Goal: Task Accomplishment & Management: Manage account settings

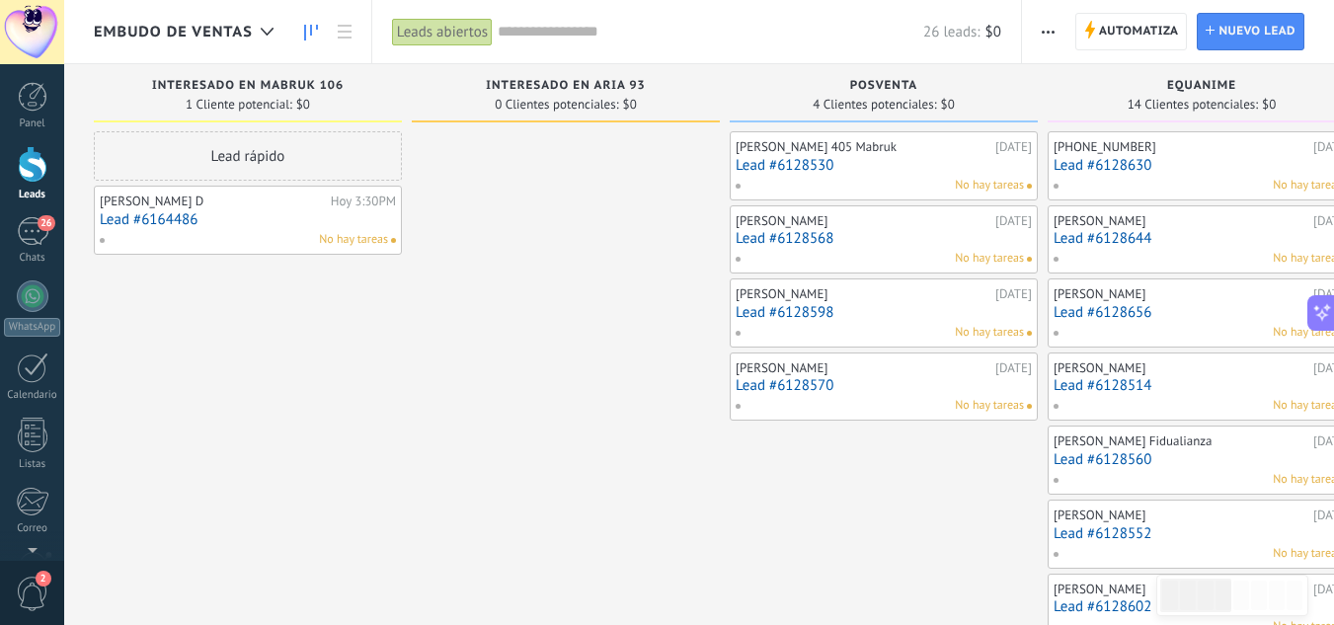
click at [244, 216] on link "Lead #6164486" at bounding box center [248, 219] width 296 height 17
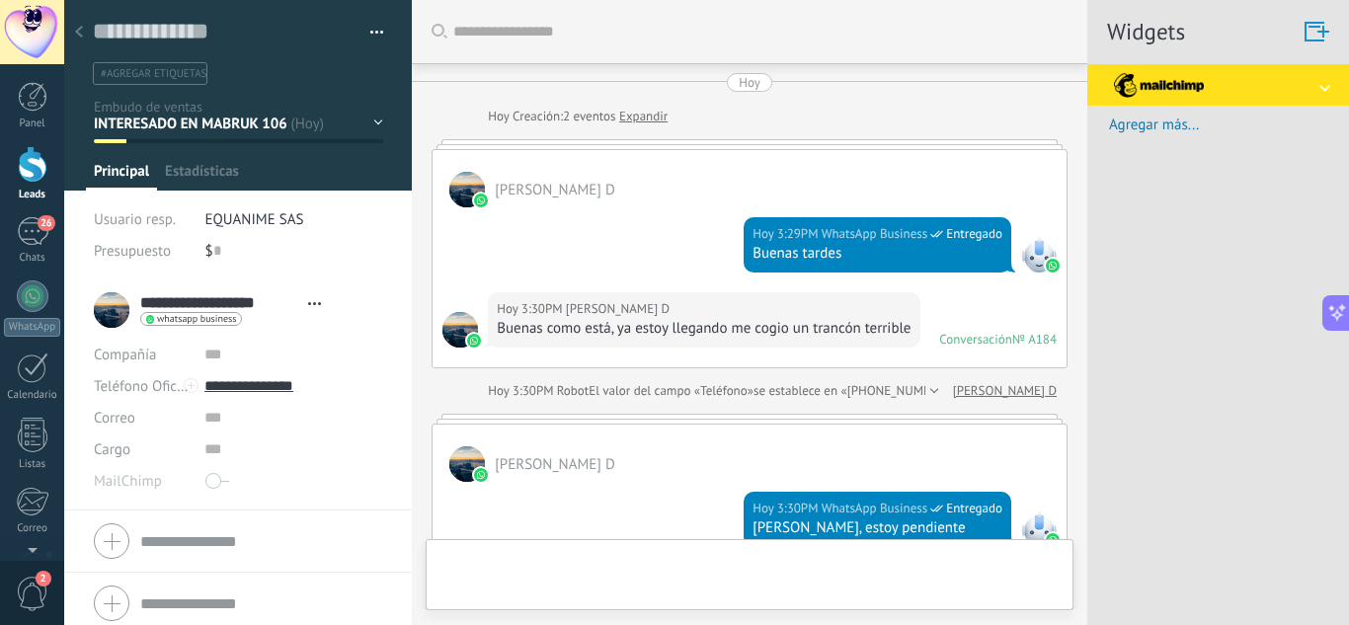
click at [0, 0] on div "INTERESADO EN MABRUK 106 INTERESADO EN ARIA 93 POSVENTA EQUANIME OTRAS SOLICITU…" at bounding box center [0, 0] width 0 height 0
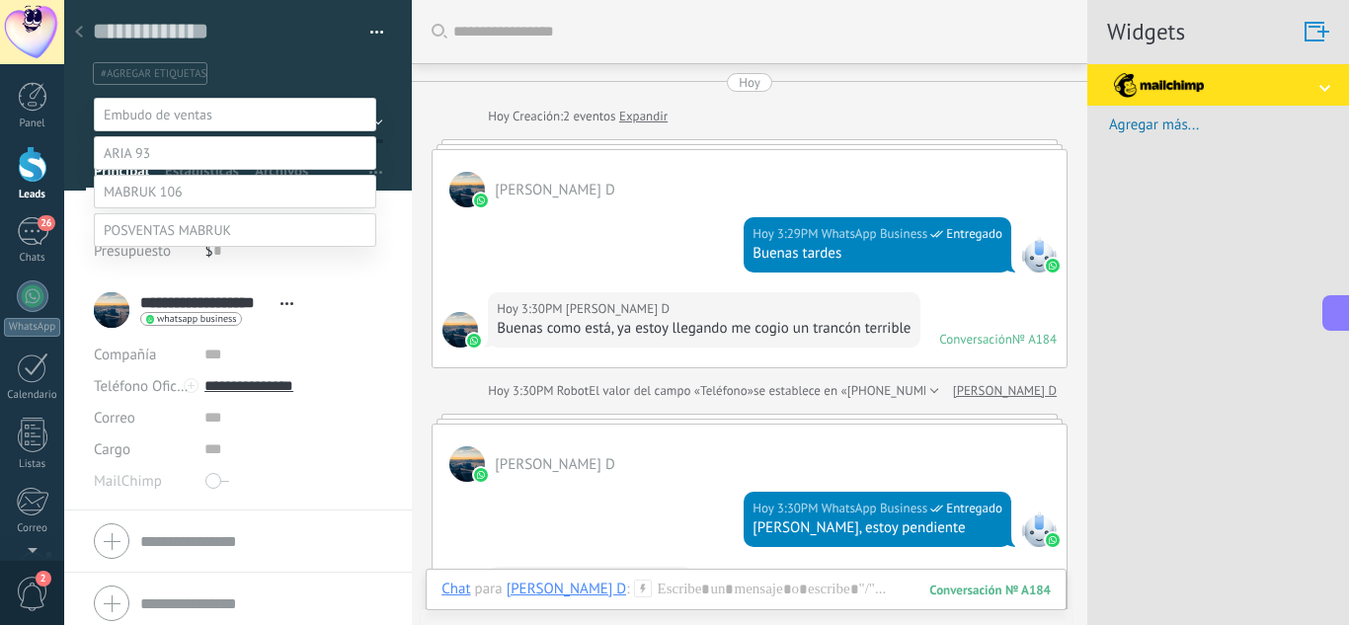
scroll to position [744, 0]
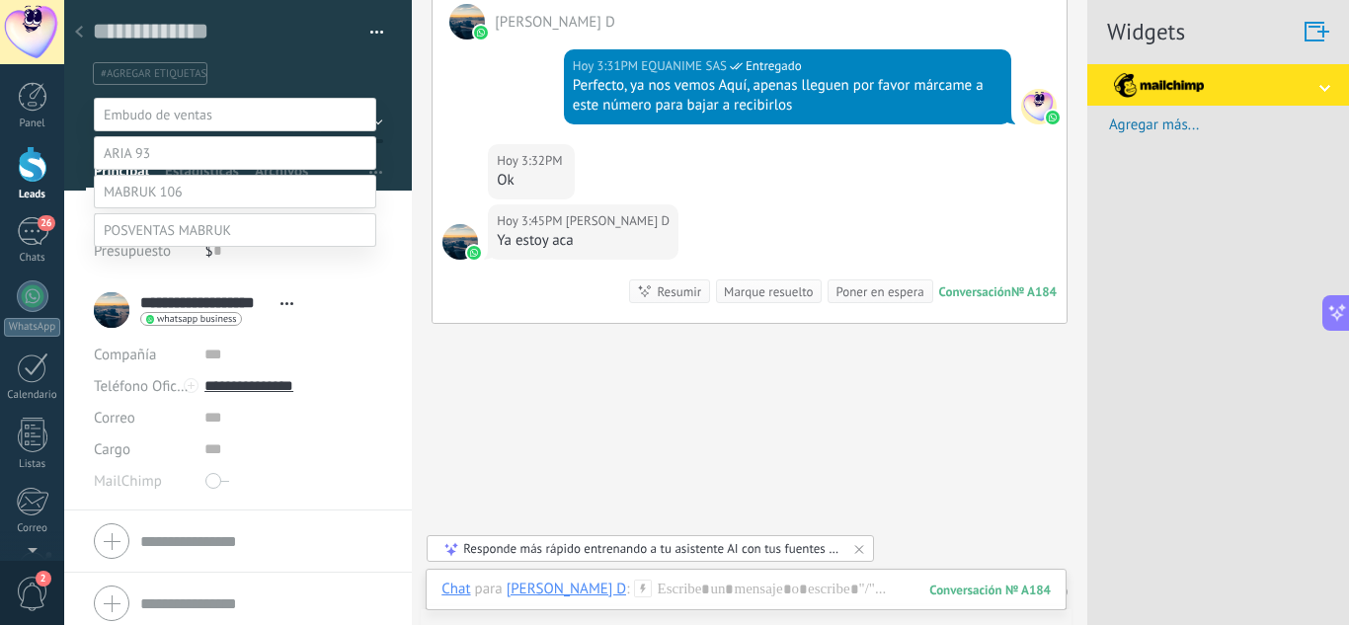
click at [202, 208] on label at bounding box center [235, 192] width 282 height 34
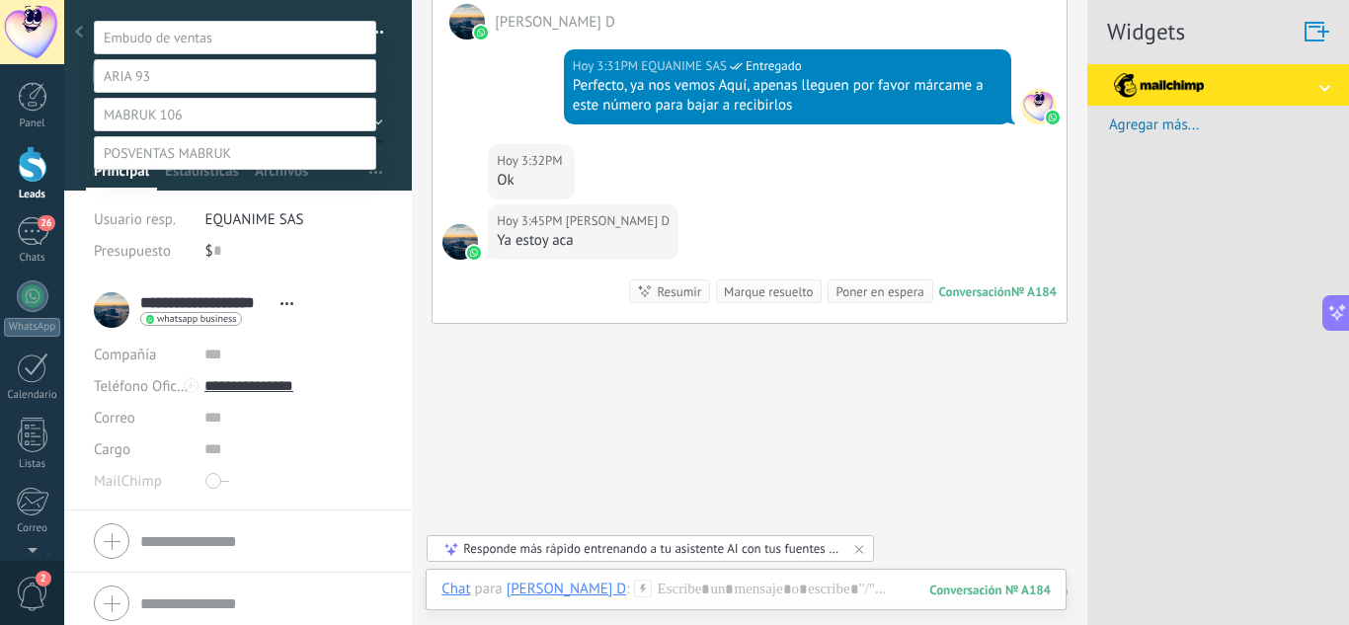
click at [0, 0] on label "Contacto inicial" at bounding box center [0, 0] width 0 height 0
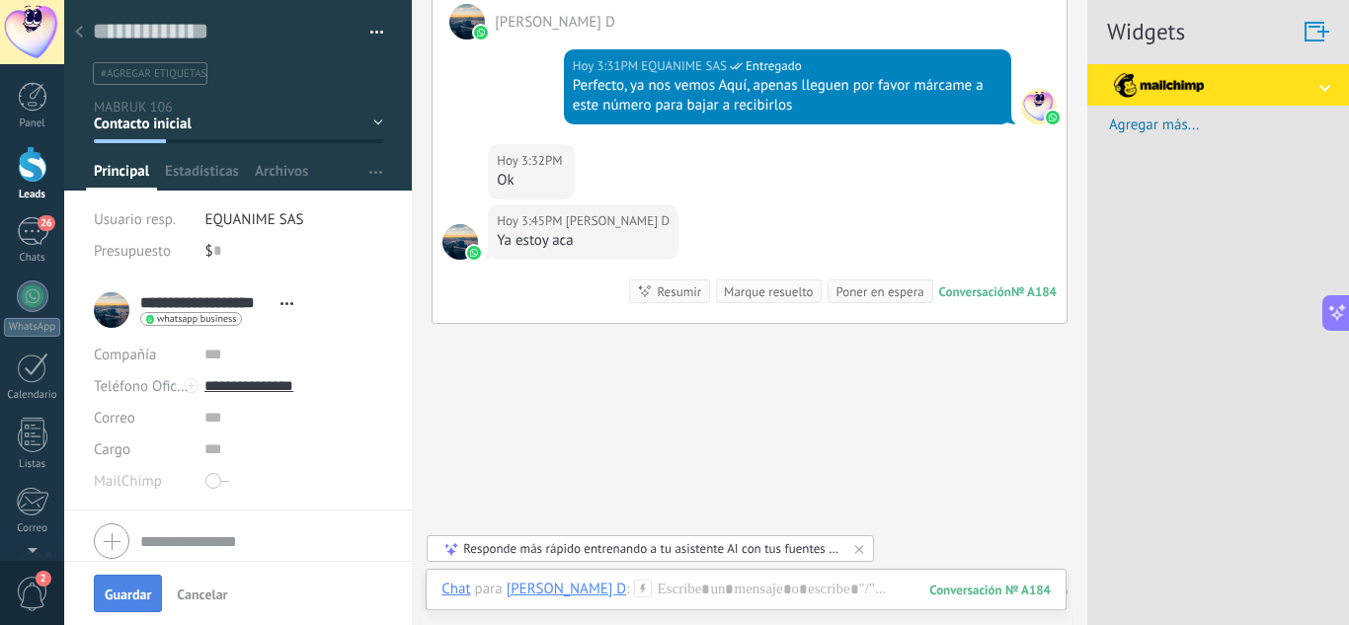
click at [132, 591] on span "Guardar" at bounding box center [128, 595] width 46 height 14
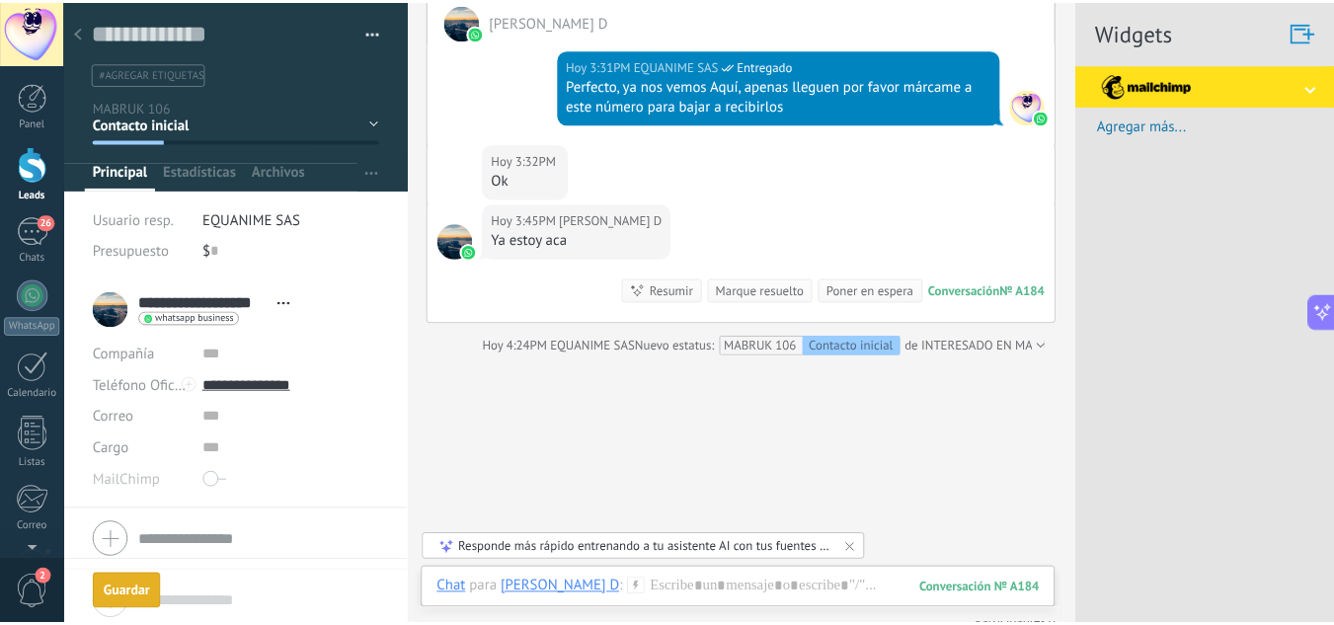
scroll to position [776, 0]
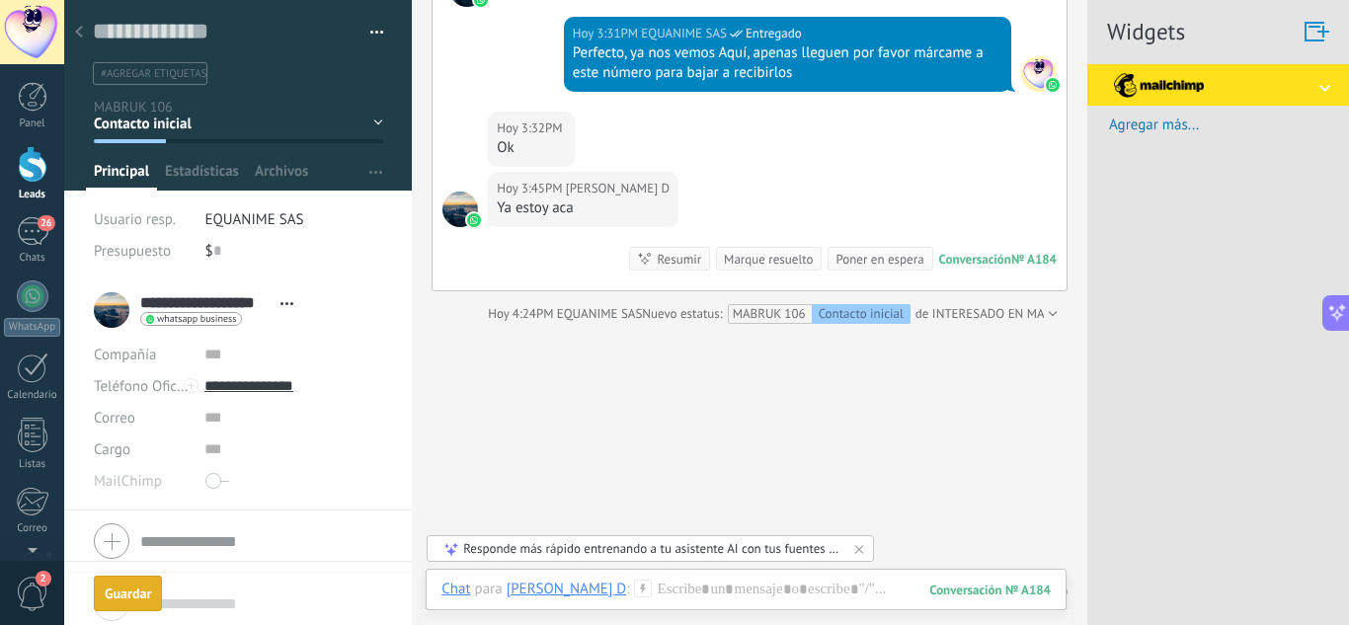
click at [85, 35] on div at bounding box center [79, 33] width 28 height 39
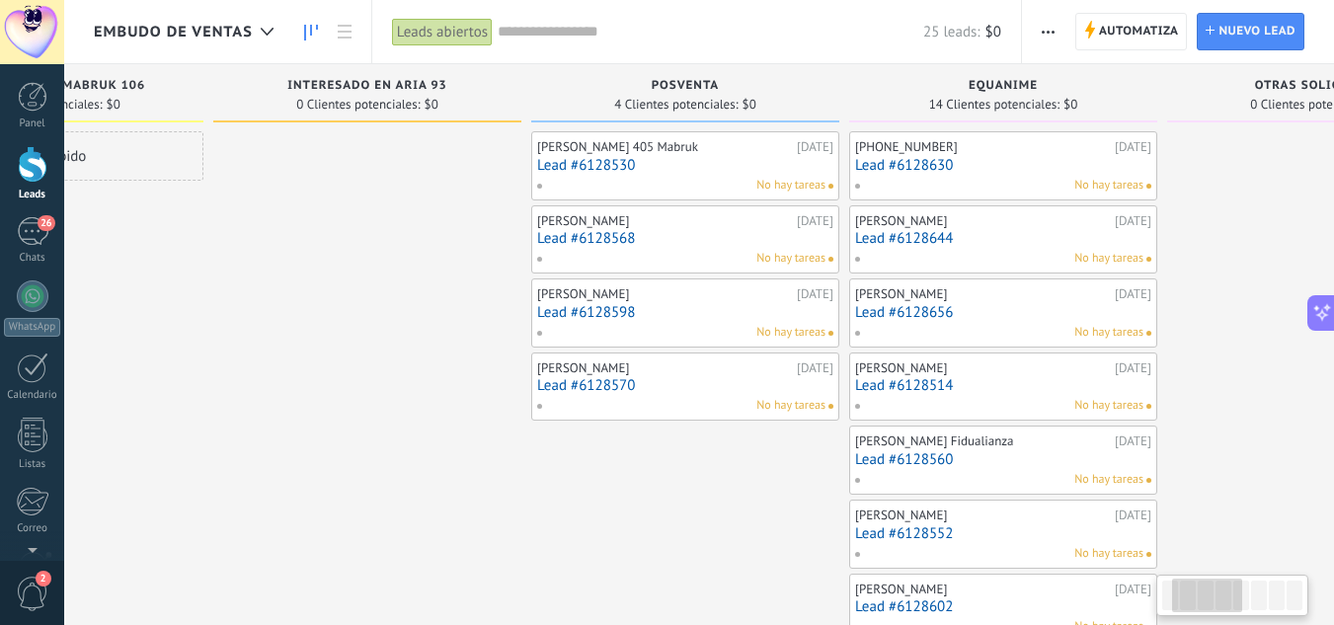
scroll to position [0, 201]
drag, startPoint x: 554, startPoint y: 350, endPoint x: 353, endPoint y: 364, distance: 202.0
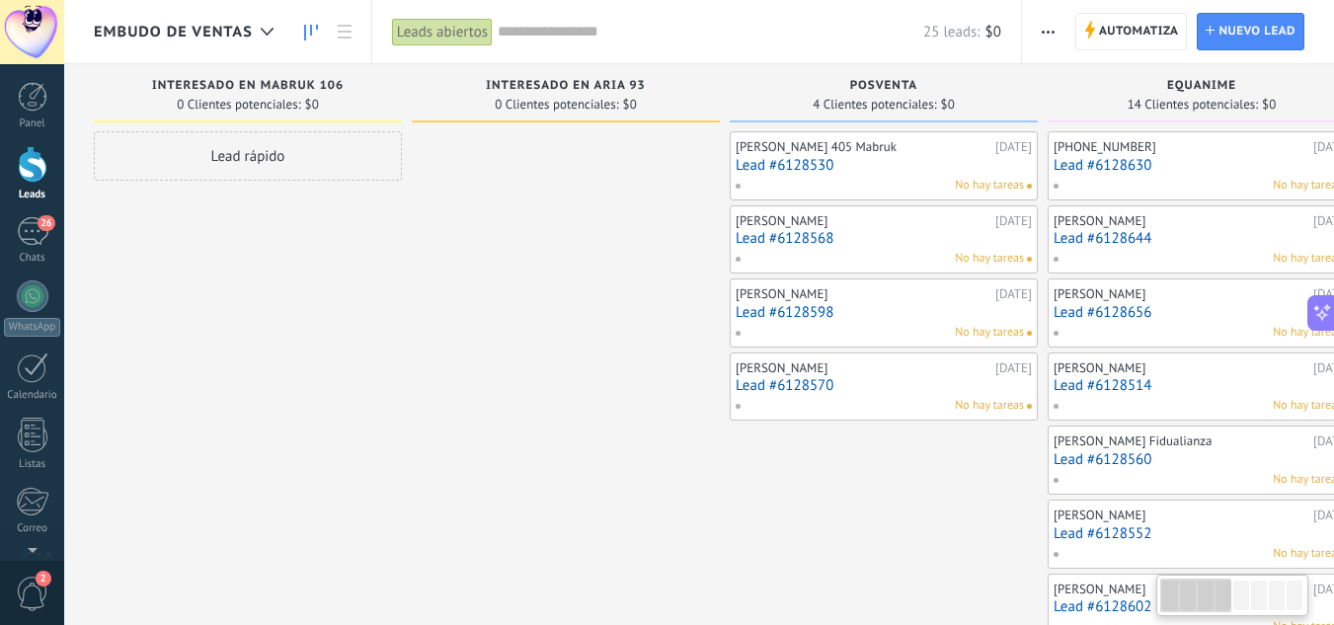
drag, startPoint x: 307, startPoint y: 259, endPoint x: 701, endPoint y: 266, distance: 394.1
click at [238, 29] on span "Embudo de ventas" at bounding box center [173, 32] width 159 height 19
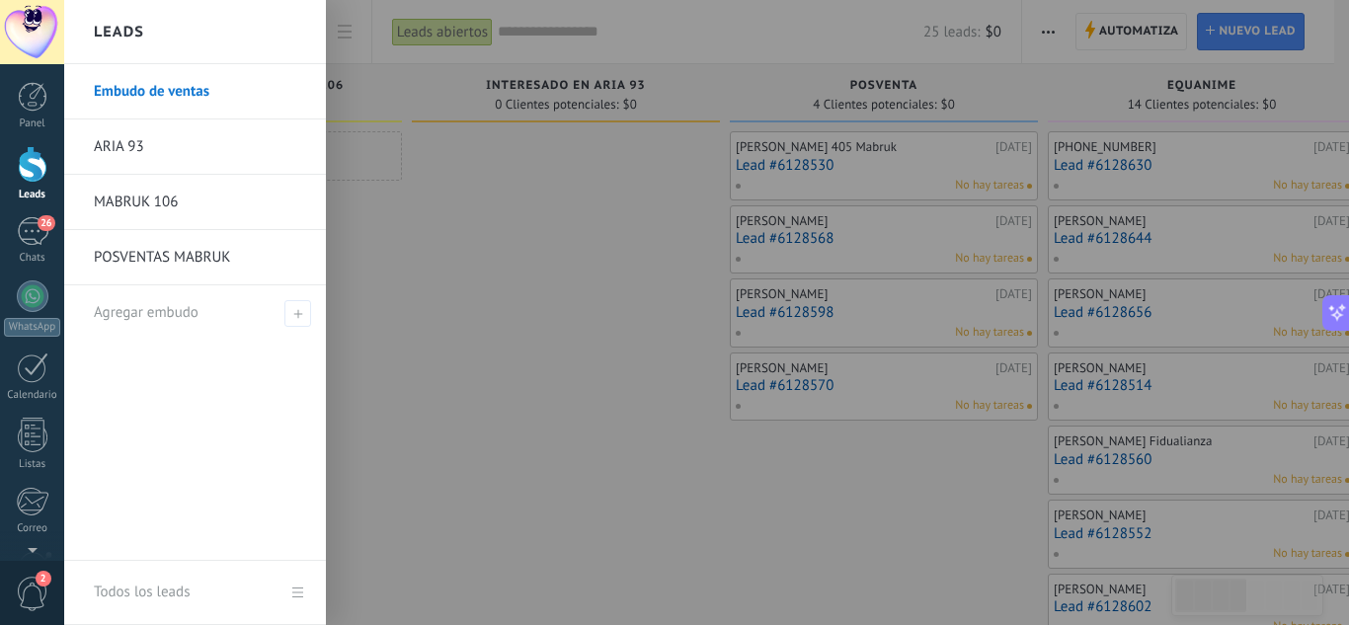
click at [190, 209] on link "MABRUK 106" at bounding box center [200, 202] width 212 height 55
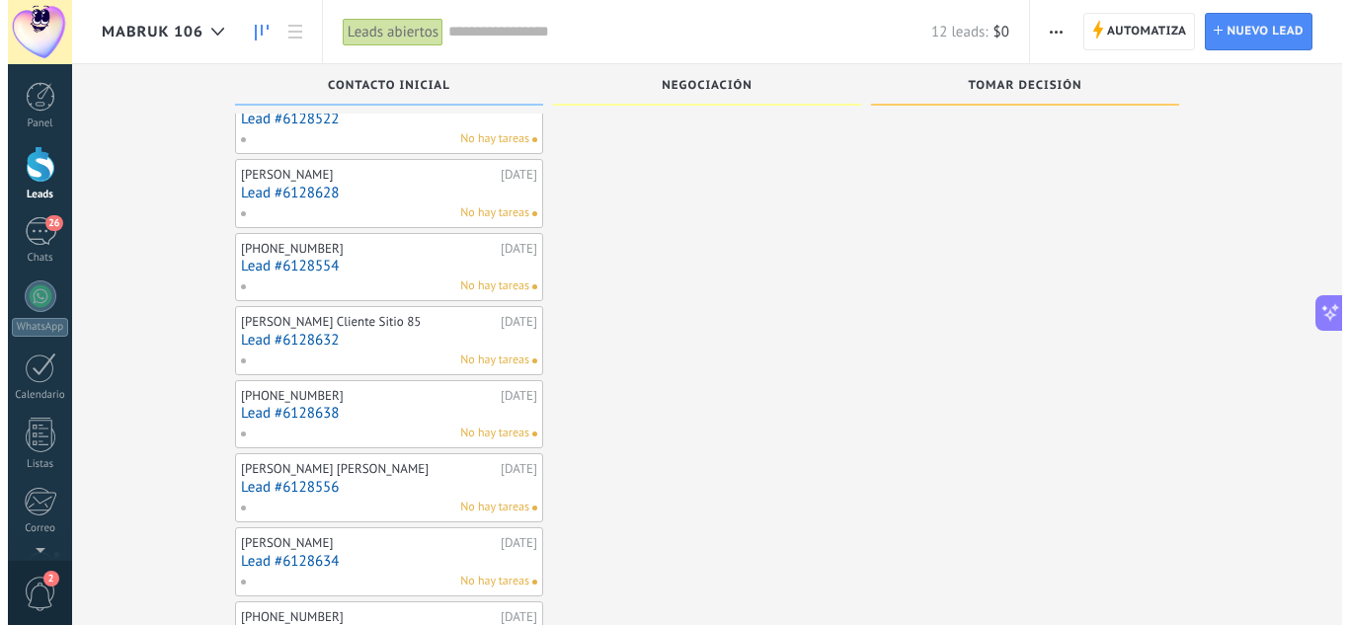
scroll to position [488, 0]
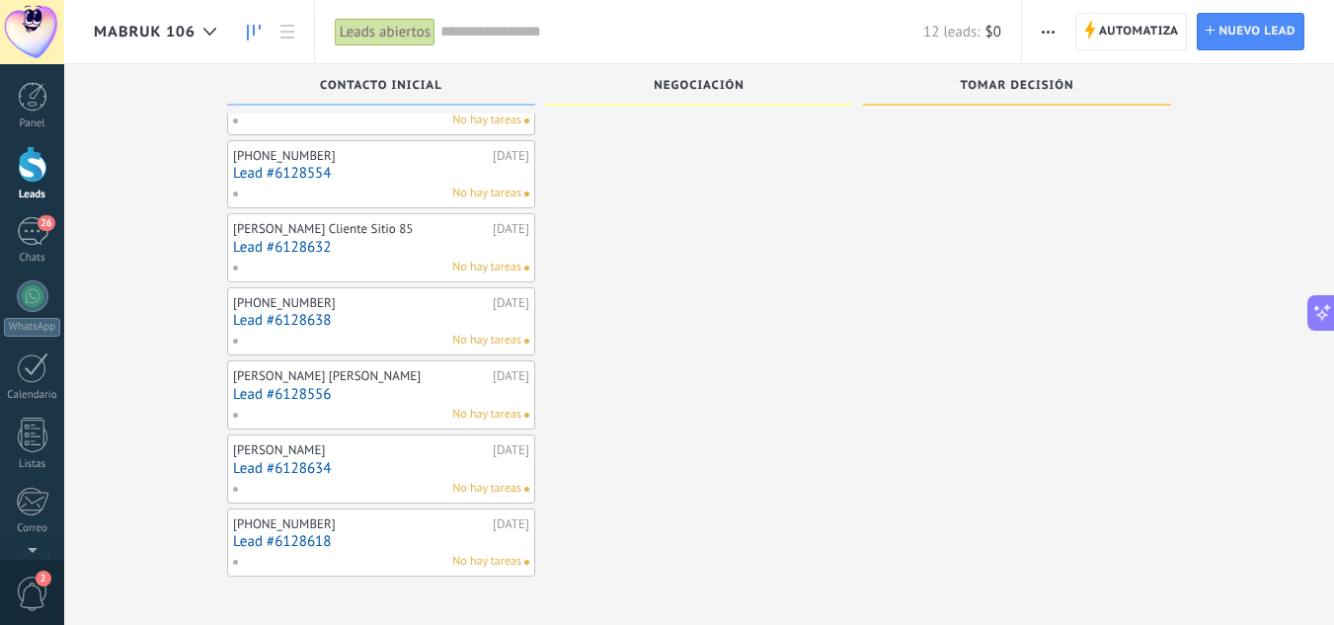
click at [326, 546] on link "Lead #6128618" at bounding box center [381, 541] width 296 height 17
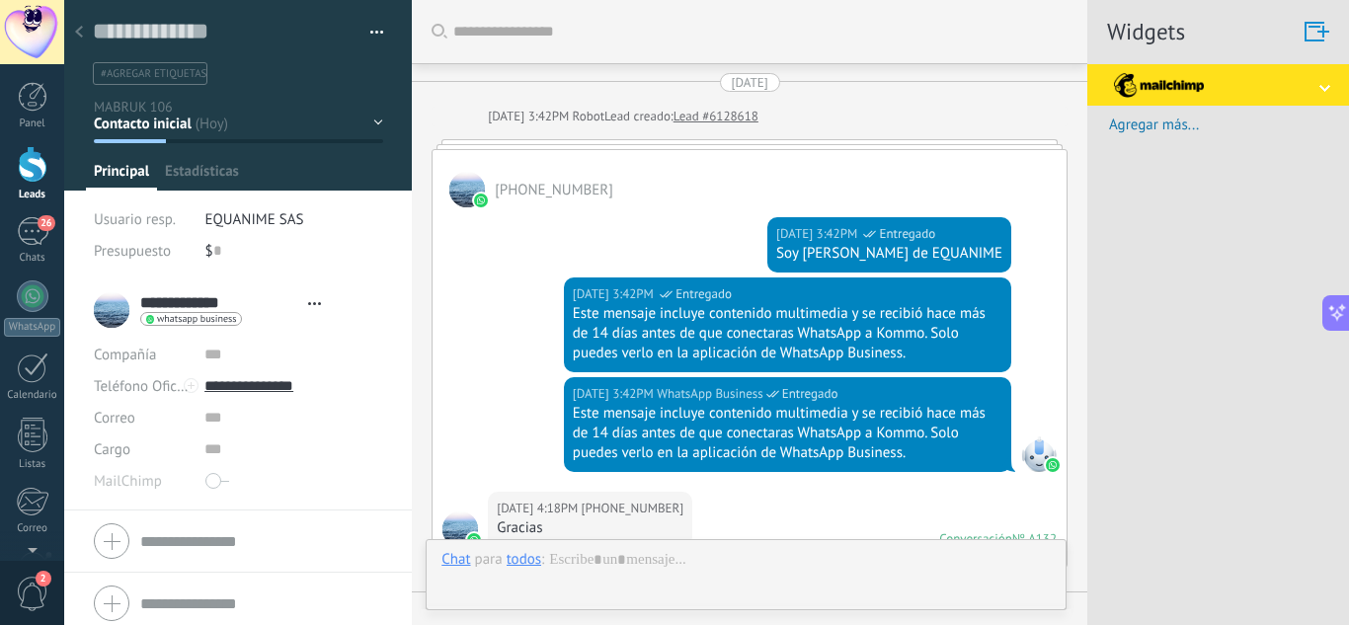
type textarea "**********"
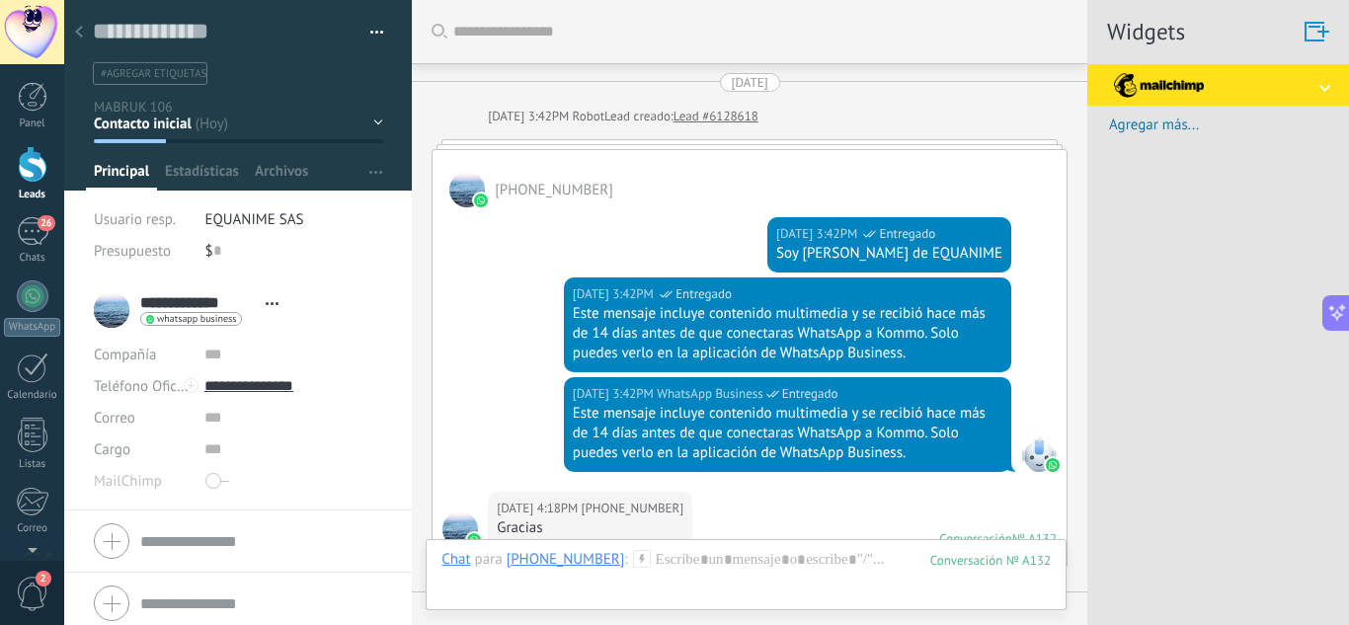
scroll to position [1250, 0]
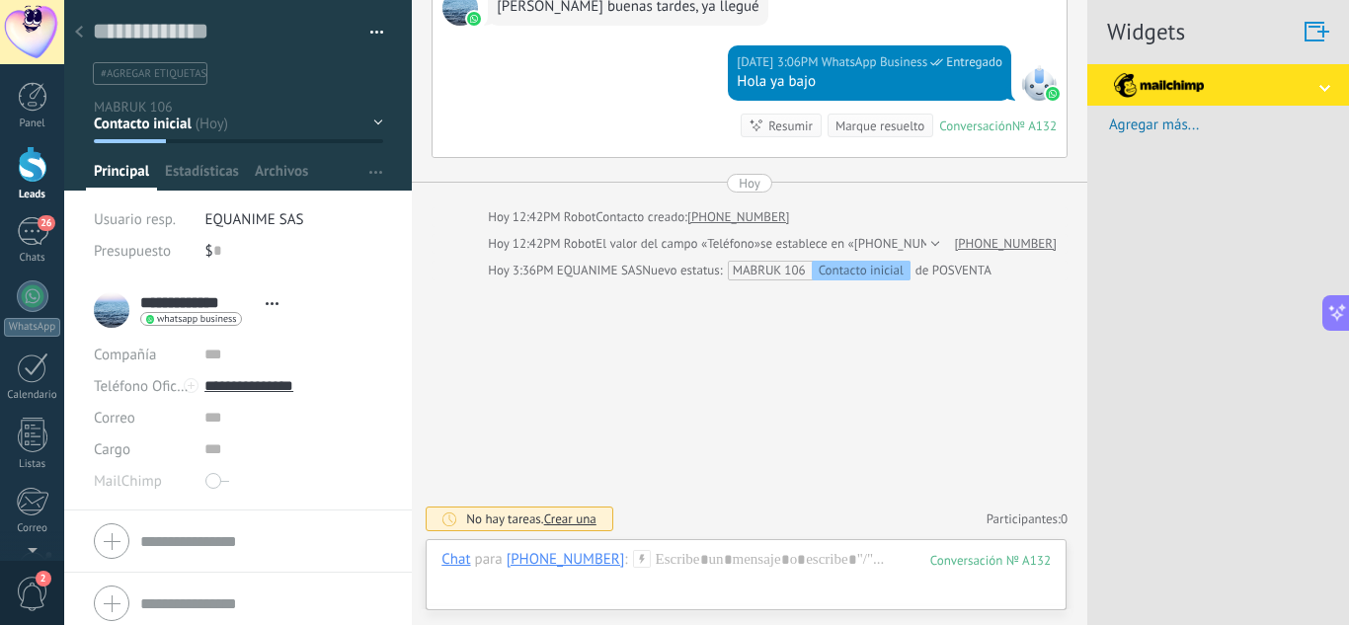
click at [72, 39] on div at bounding box center [79, 33] width 28 height 39
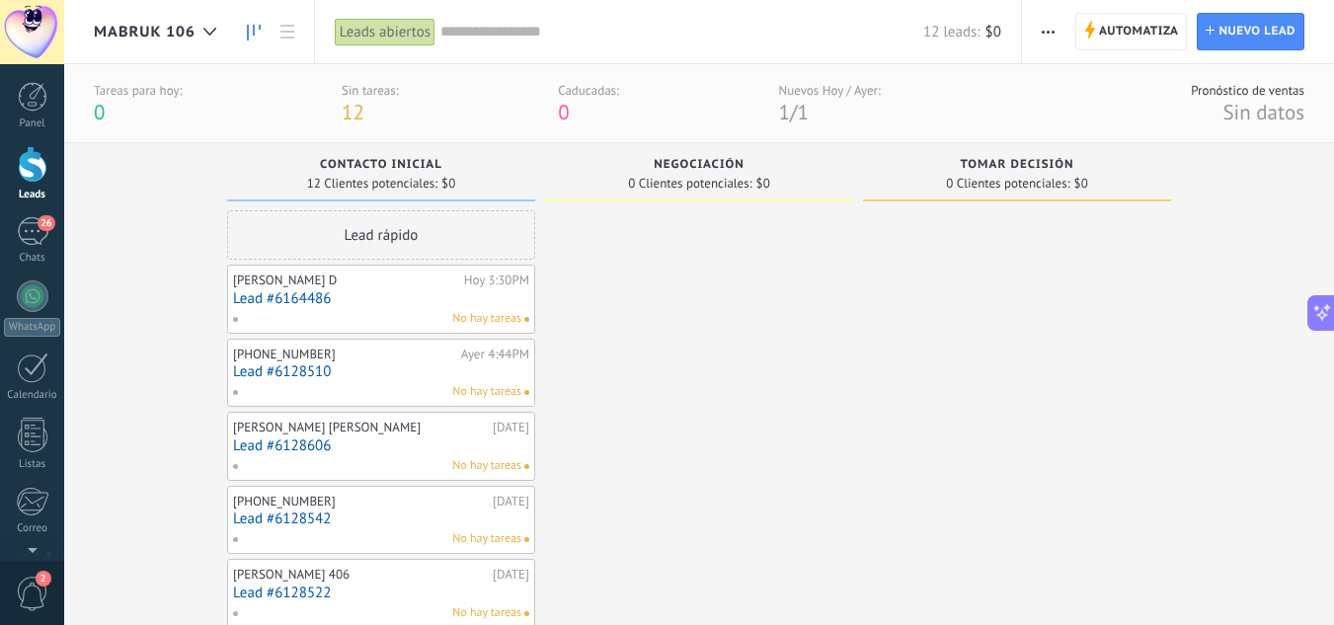
click at [1044, 39] on span "button" at bounding box center [1048, 32] width 13 height 38
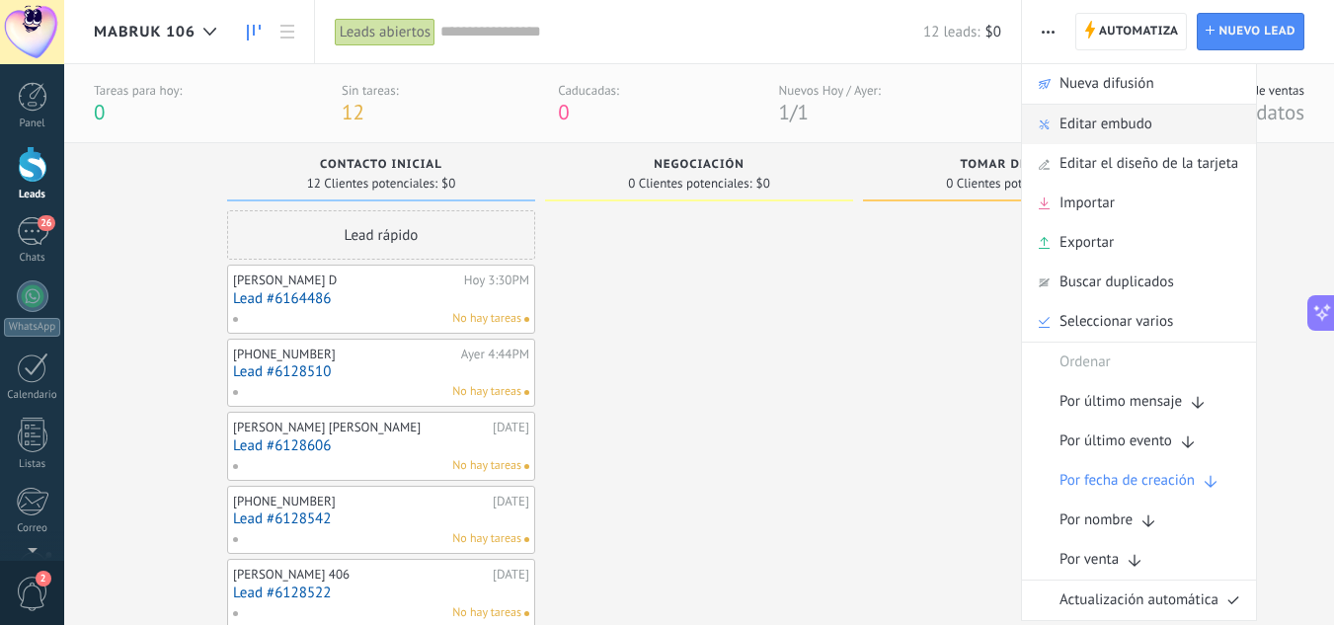
click at [1076, 127] on span "Editar embudo" at bounding box center [1106, 124] width 93 height 39
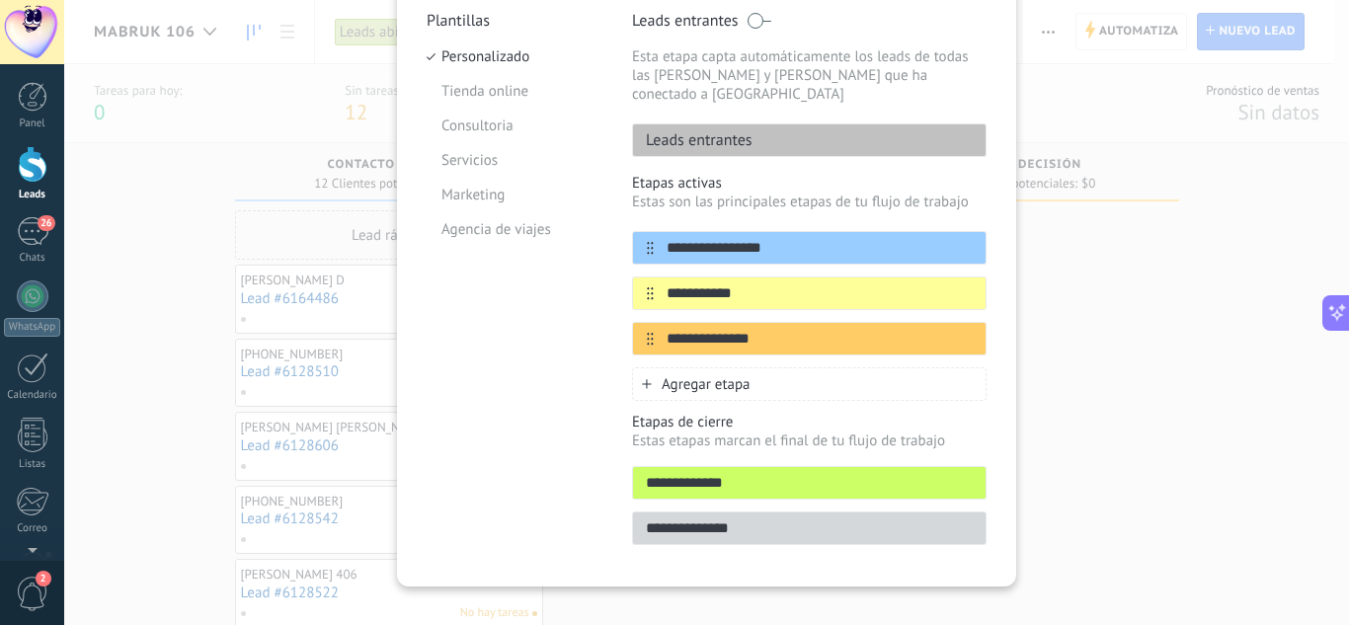
scroll to position [197, 0]
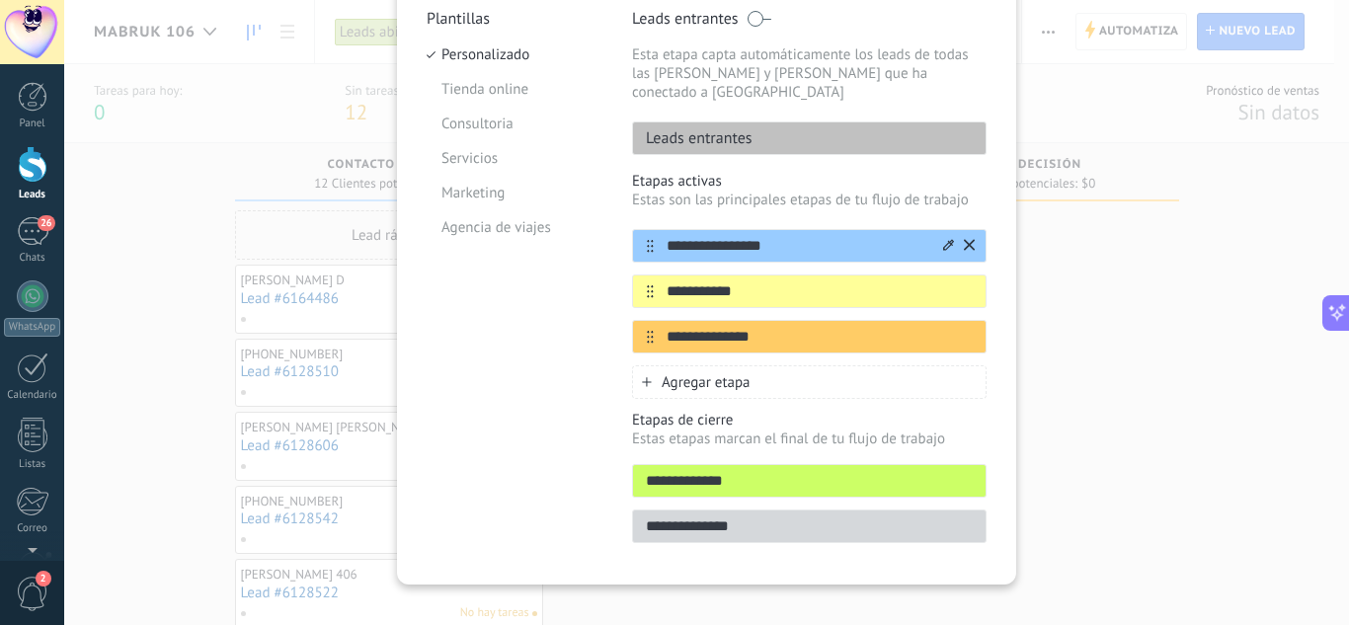
click at [791, 236] on input "**********" at bounding box center [797, 246] width 286 height 21
drag, startPoint x: 791, startPoint y: 230, endPoint x: 659, endPoint y: 230, distance: 132.3
click at [659, 236] on input "**********" at bounding box center [797, 246] width 286 height 21
click at [781, 281] on input "**********" at bounding box center [797, 291] width 286 height 21
drag, startPoint x: 781, startPoint y: 267, endPoint x: 593, endPoint y: 268, distance: 187.6
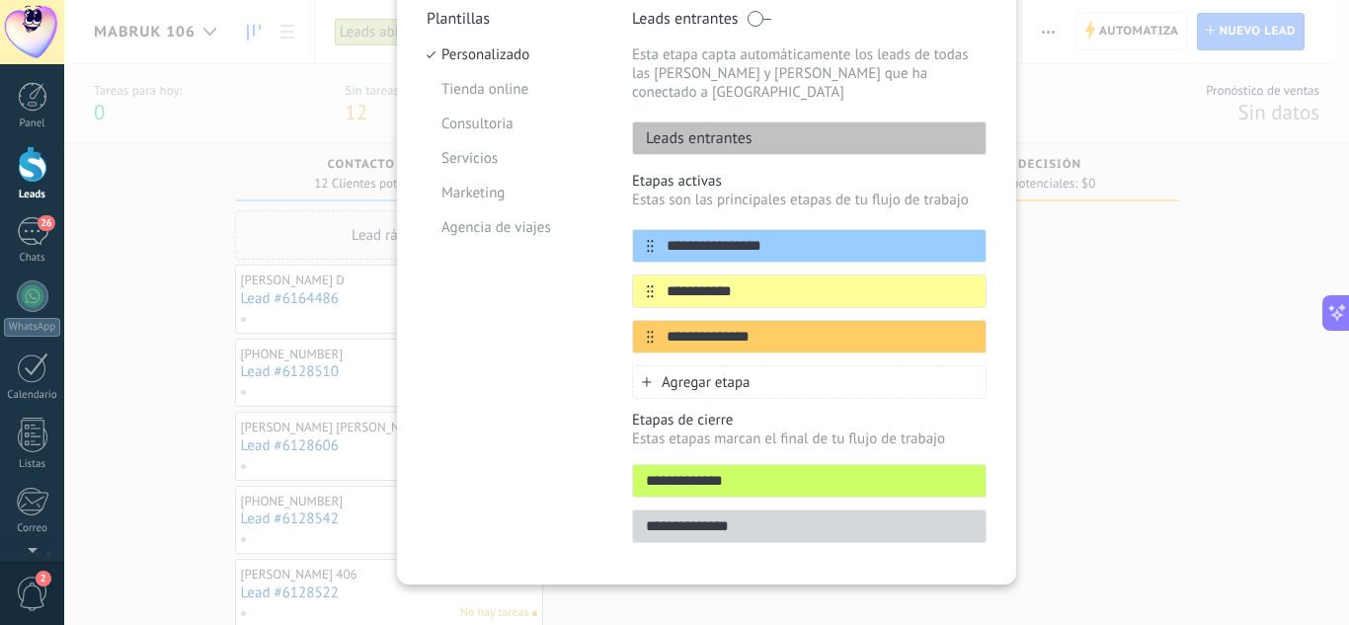
click at [593, 268] on div "**********" at bounding box center [707, 282] width 560 height 546
click at [745, 281] on input "**********" at bounding box center [797, 291] width 286 height 21
drag, startPoint x: 745, startPoint y: 277, endPoint x: 646, endPoint y: 275, distance: 98.8
click at [646, 275] on div "**********" at bounding box center [809, 292] width 355 height 34
click at [670, 281] on input "**********" at bounding box center [797, 291] width 286 height 21
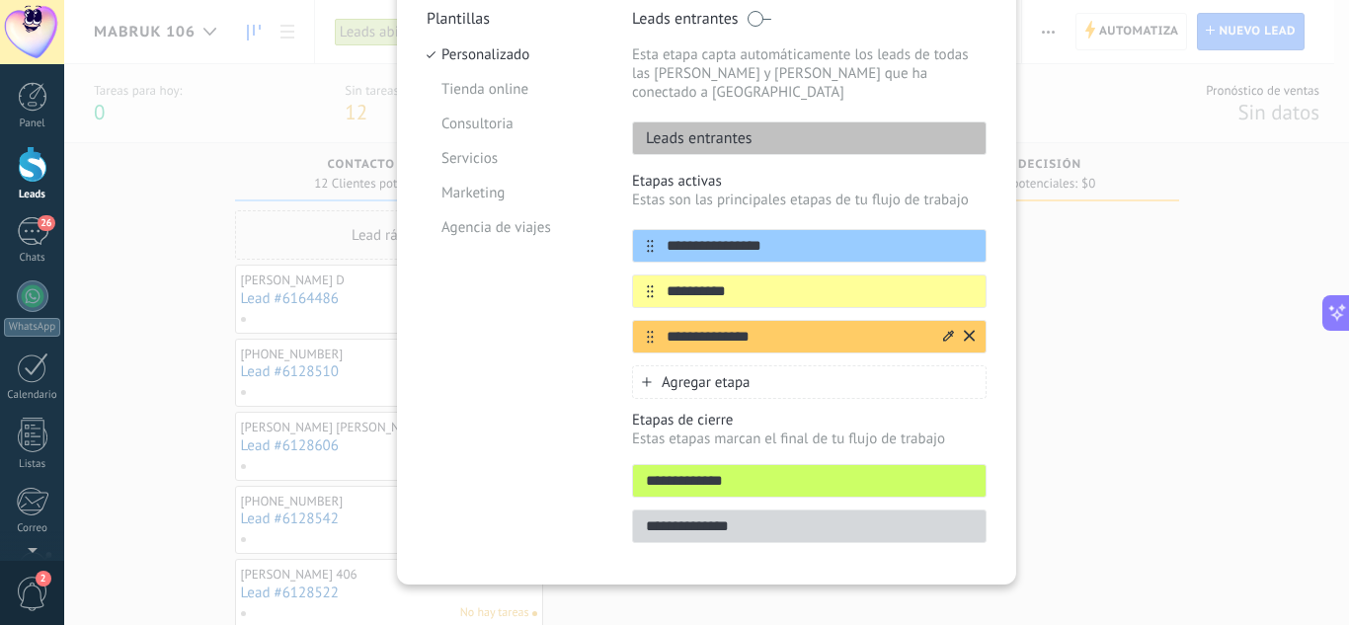
type input "**********"
drag, startPoint x: 773, startPoint y: 319, endPoint x: 618, endPoint y: 314, distance: 155.1
click at [618, 314] on div "**********" at bounding box center [707, 282] width 560 height 546
type input "**********"
click at [662, 373] on span "Agregar etapa" at bounding box center [706, 382] width 89 height 19
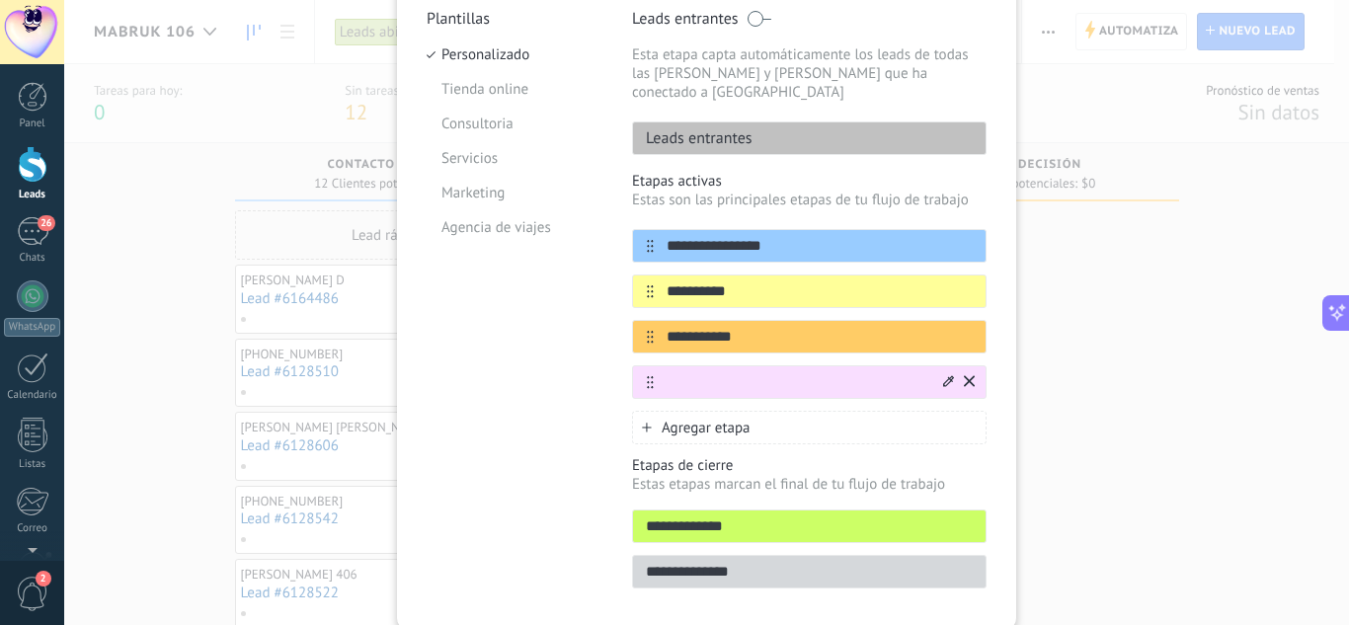
click at [684, 372] on input "text" at bounding box center [797, 382] width 286 height 21
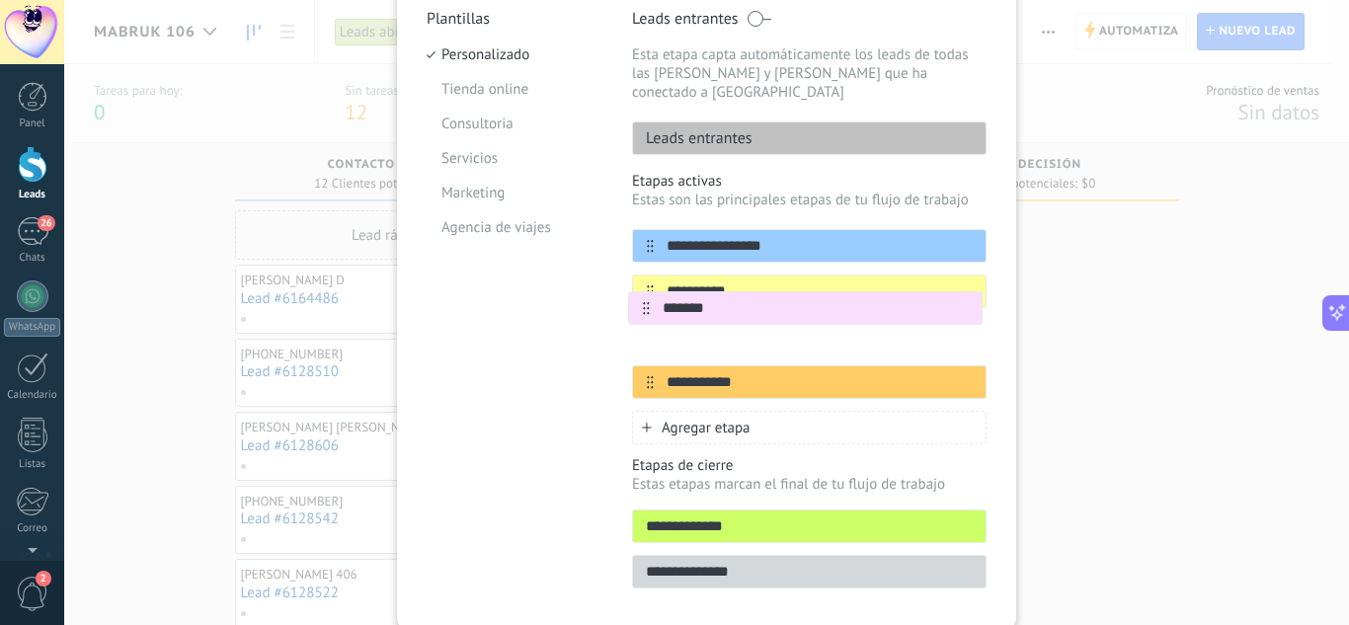
drag, startPoint x: 645, startPoint y: 363, endPoint x: 645, endPoint y: 301, distance: 62.2
click at [645, 301] on div "**********" at bounding box center [809, 314] width 355 height 170
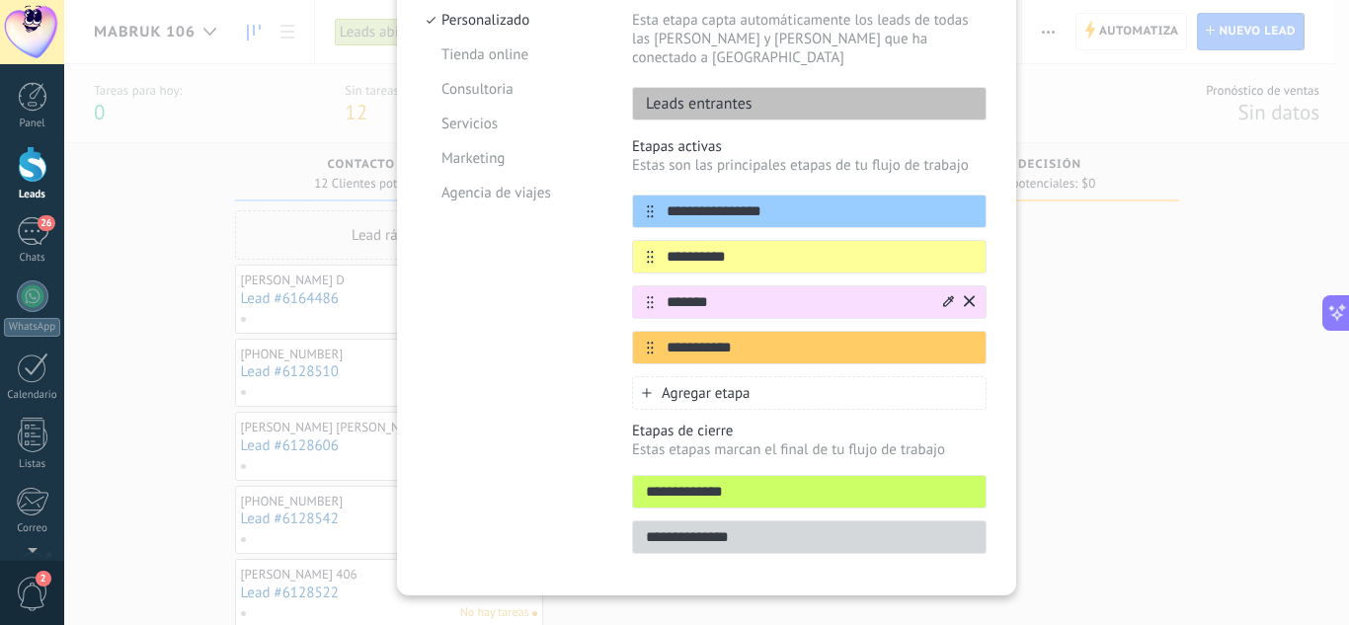
scroll to position [248, 0]
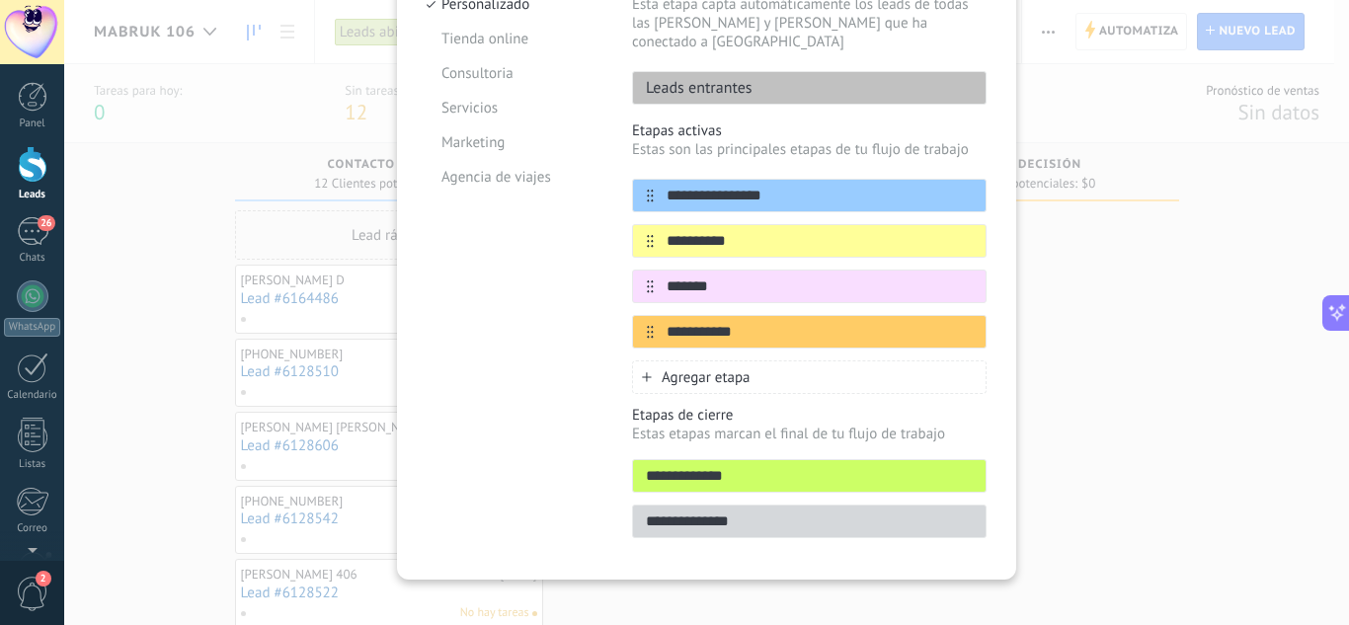
type input "*******"
click at [646, 372] on icon at bounding box center [647, 377] width 10 height 10
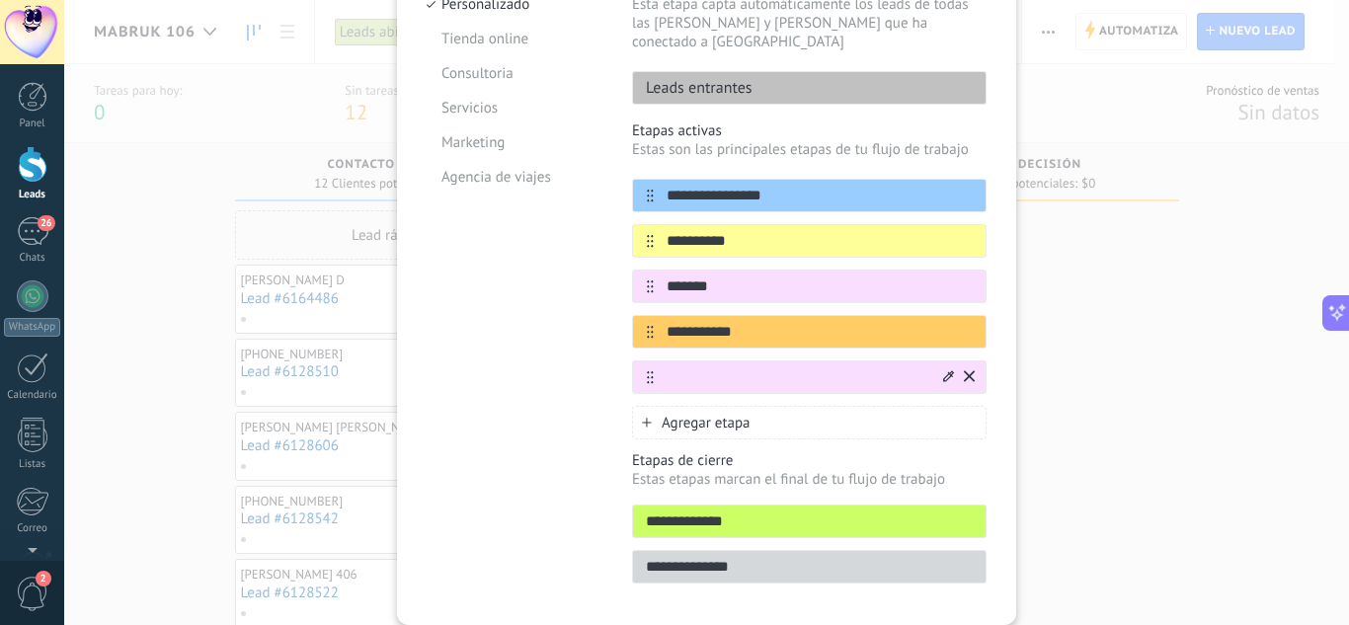
click at [689, 367] on input "text" at bounding box center [797, 377] width 286 height 21
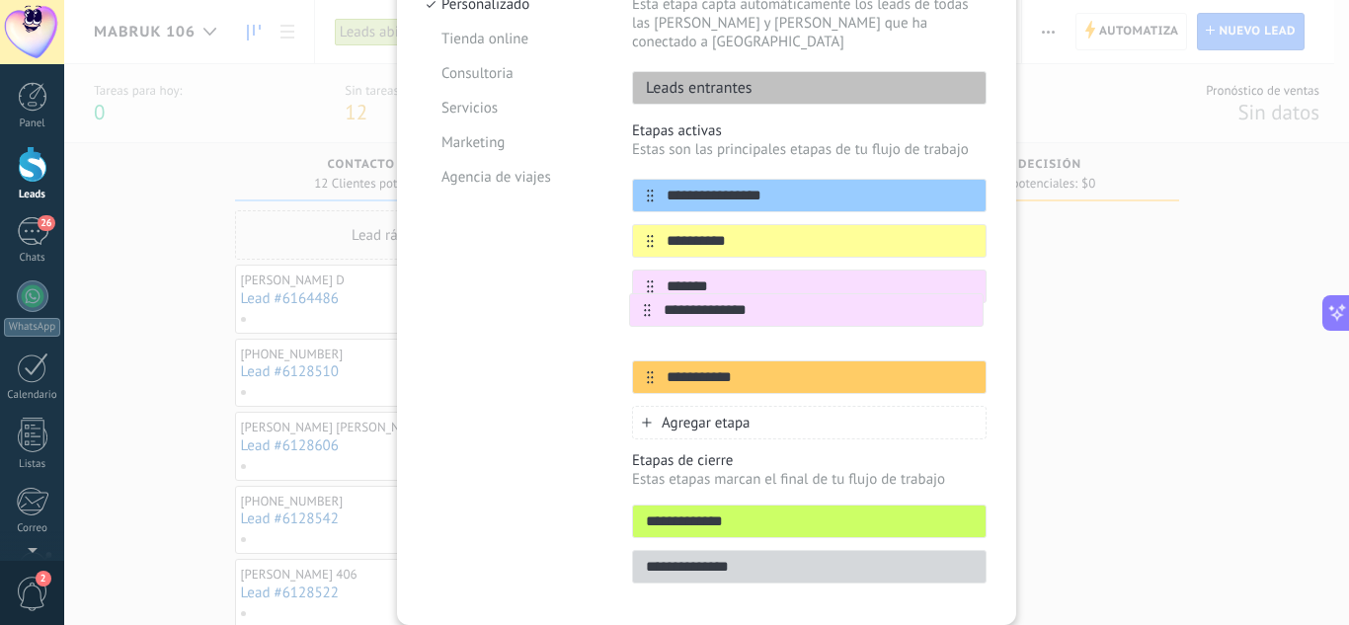
drag, startPoint x: 647, startPoint y: 362, endPoint x: 647, endPoint y: 304, distance: 58.3
click at [647, 304] on div "**********" at bounding box center [809, 286] width 355 height 215
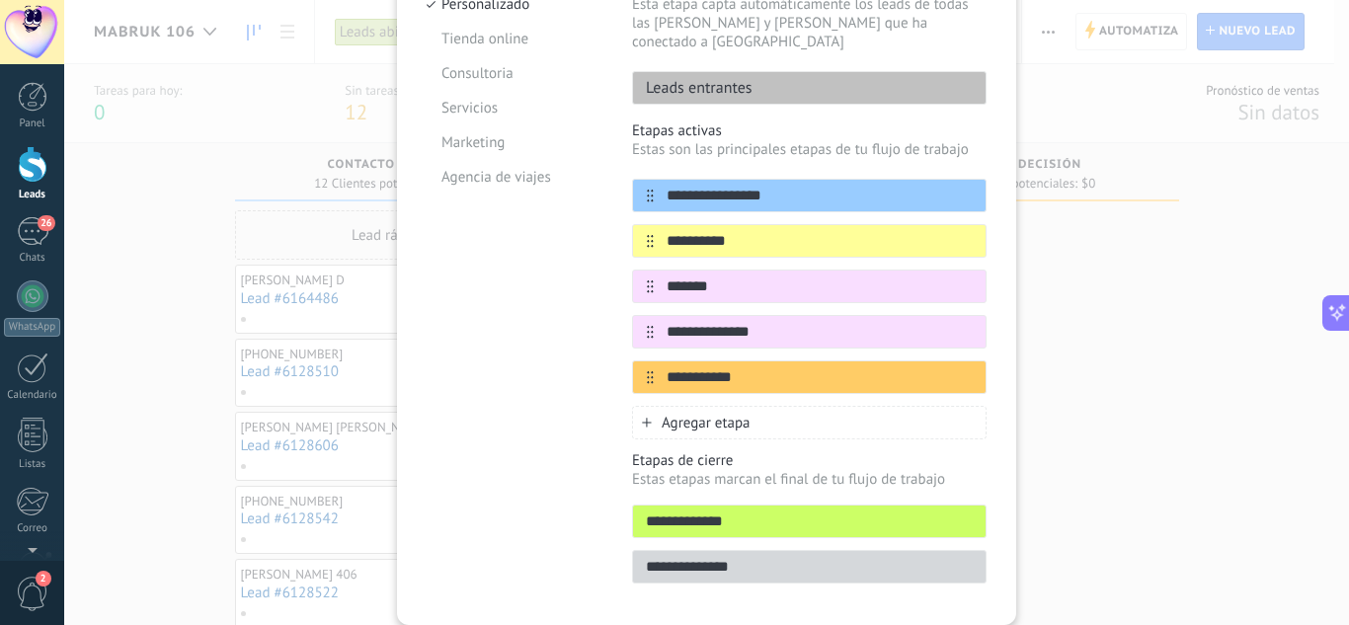
type input "**********"
drag, startPoint x: 763, startPoint y: 509, endPoint x: 597, endPoint y: 498, distance: 166.3
click at [597, 498] on div "**********" at bounding box center [707, 277] width 560 height 637
type input "******"
drag, startPoint x: 740, startPoint y: 541, endPoint x: 622, endPoint y: 543, distance: 117.5
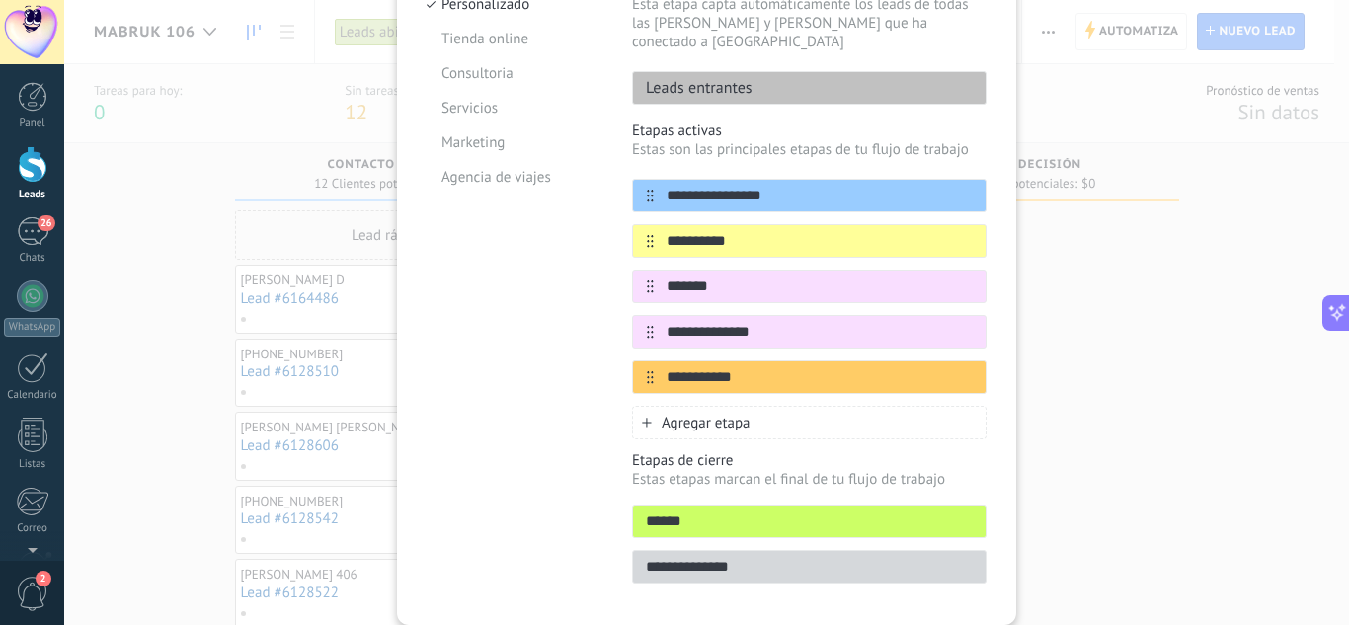
click at [622, 543] on div "**********" at bounding box center [707, 277] width 560 height 637
type input "*********"
click at [684, 414] on span "Agregar etapa" at bounding box center [706, 423] width 89 height 19
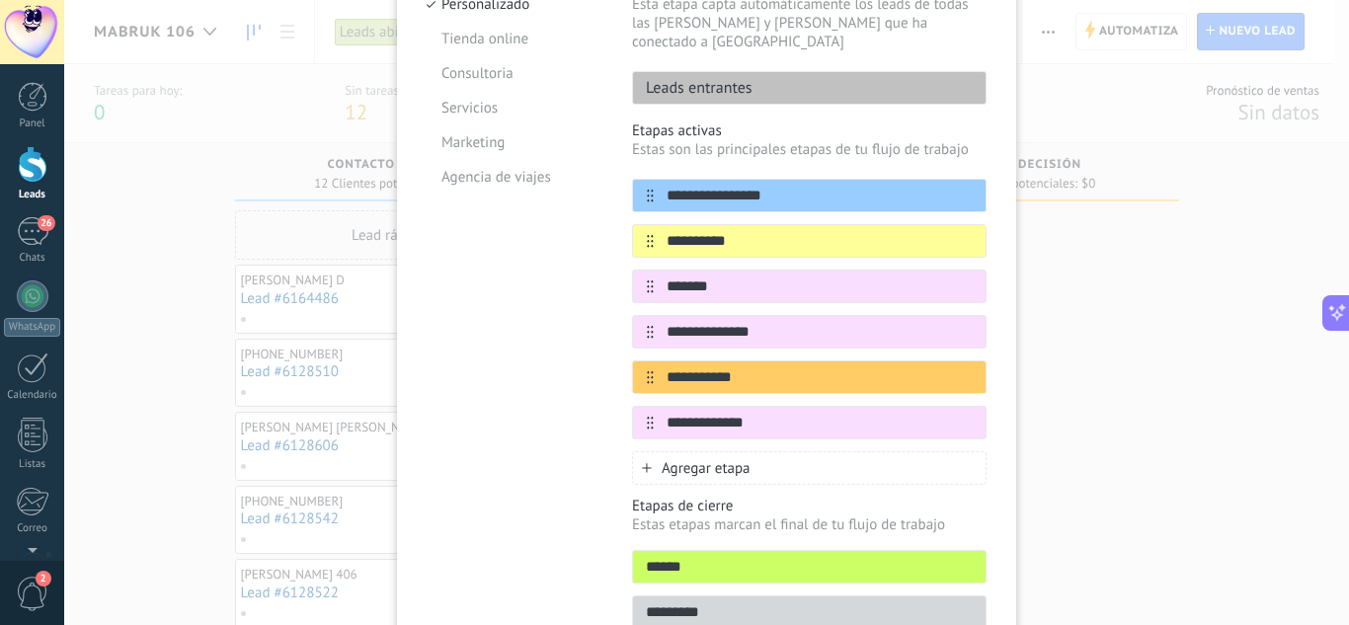
type input "**********"
click at [597, 446] on div "Plantillas Personalizado Tienda online Consultoria Servicios Marketing Agencia …" at bounding box center [515, 300] width 176 height 682
click at [668, 459] on span "Agregar etapa" at bounding box center [706, 468] width 89 height 19
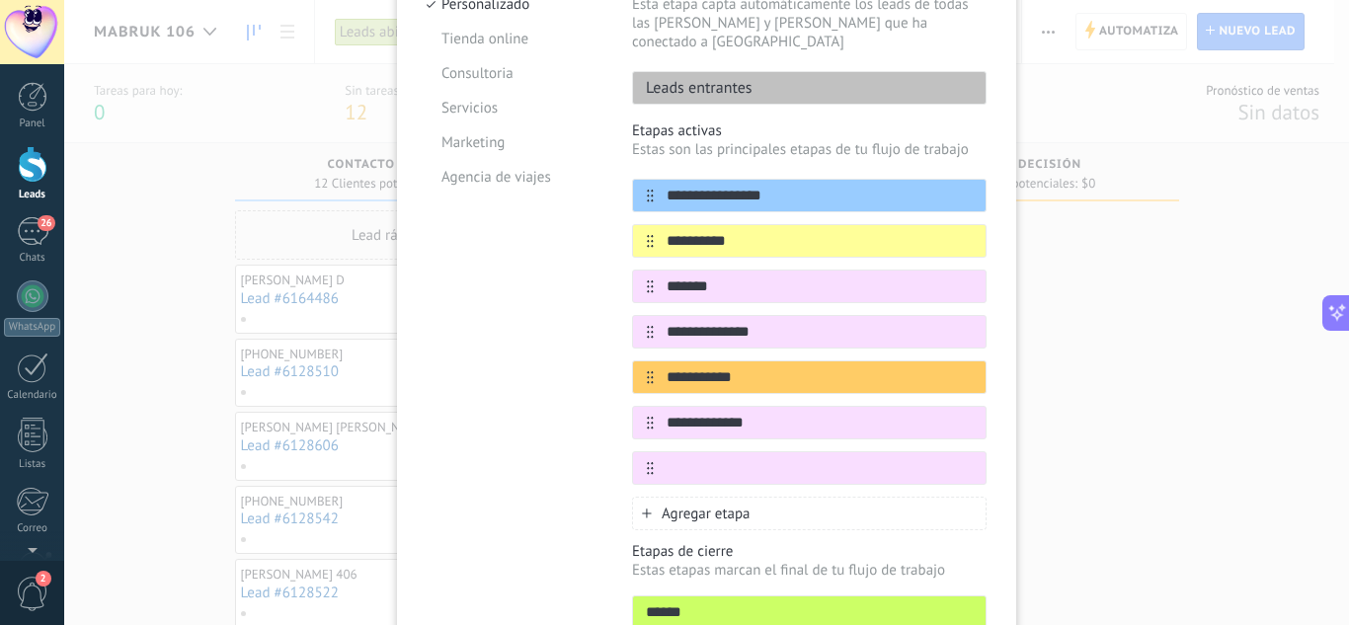
click at [668, 458] on input "text" at bounding box center [820, 468] width 332 height 21
type input "**********"
click at [756, 231] on input "**********" at bounding box center [797, 241] width 286 height 21
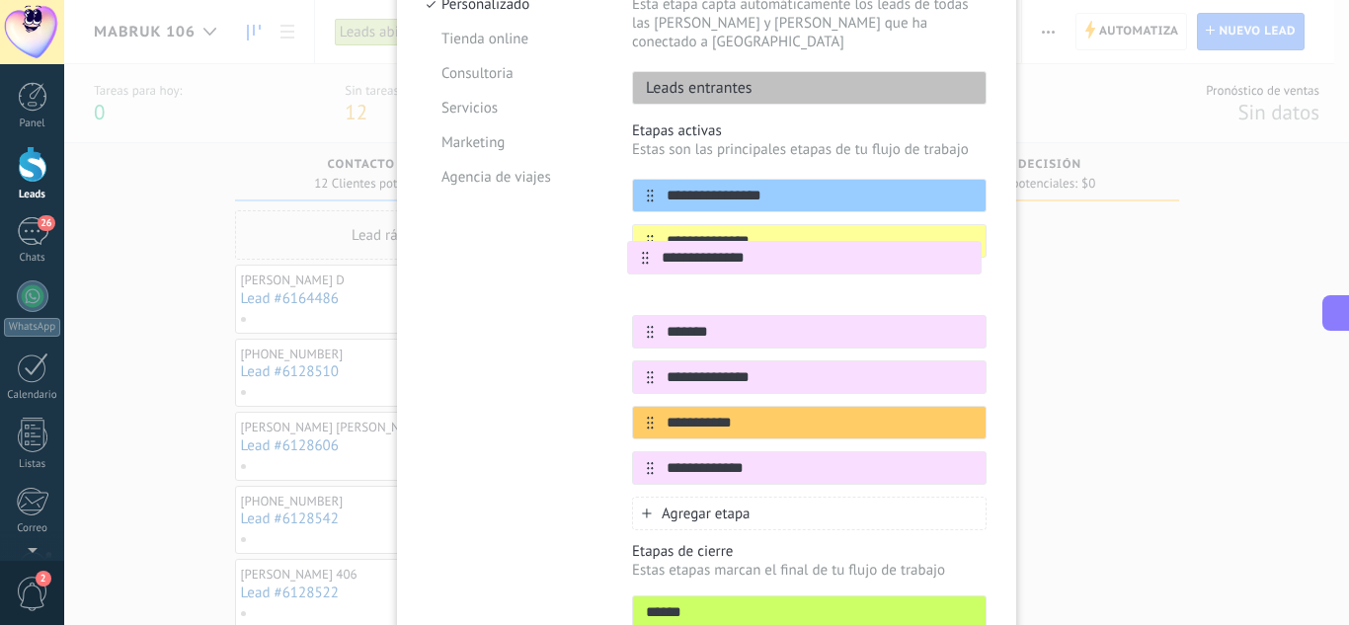
drag, startPoint x: 647, startPoint y: 455, endPoint x: 645, endPoint y: 254, distance: 201.5
click at [645, 254] on div "**********" at bounding box center [809, 332] width 355 height 306
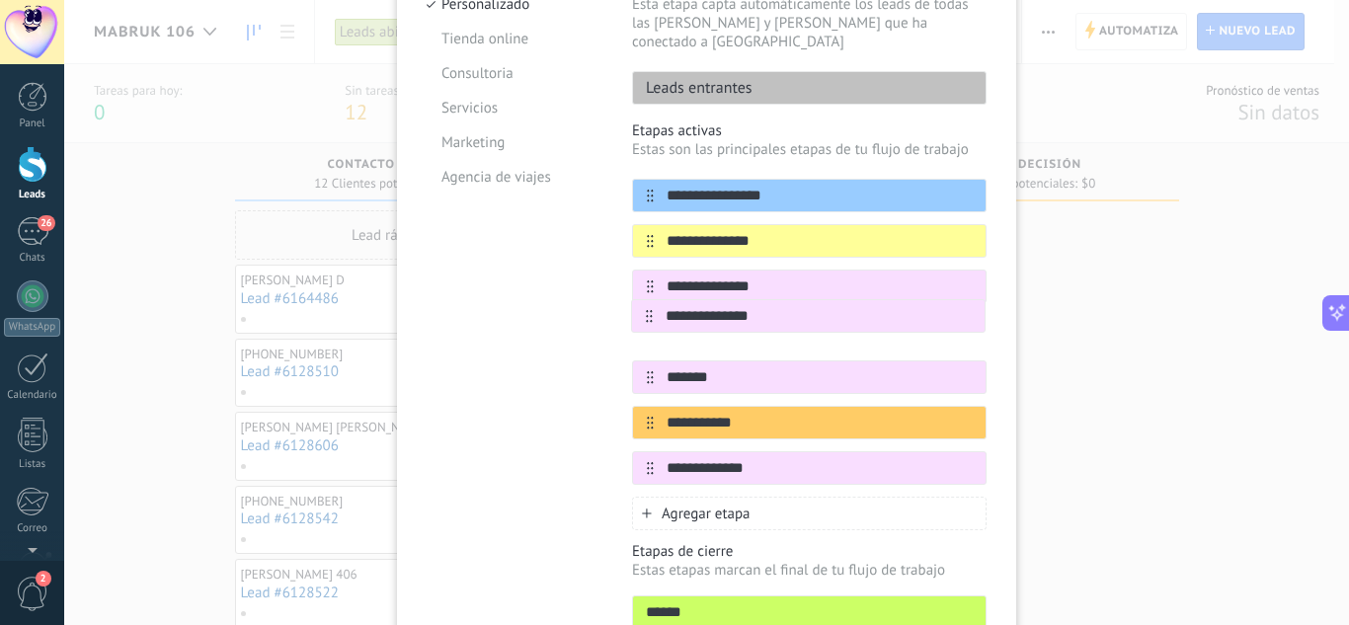
drag, startPoint x: 645, startPoint y: 364, endPoint x: 648, endPoint y: 312, distance: 52.4
click at [648, 312] on div "**********" at bounding box center [809, 332] width 355 height 306
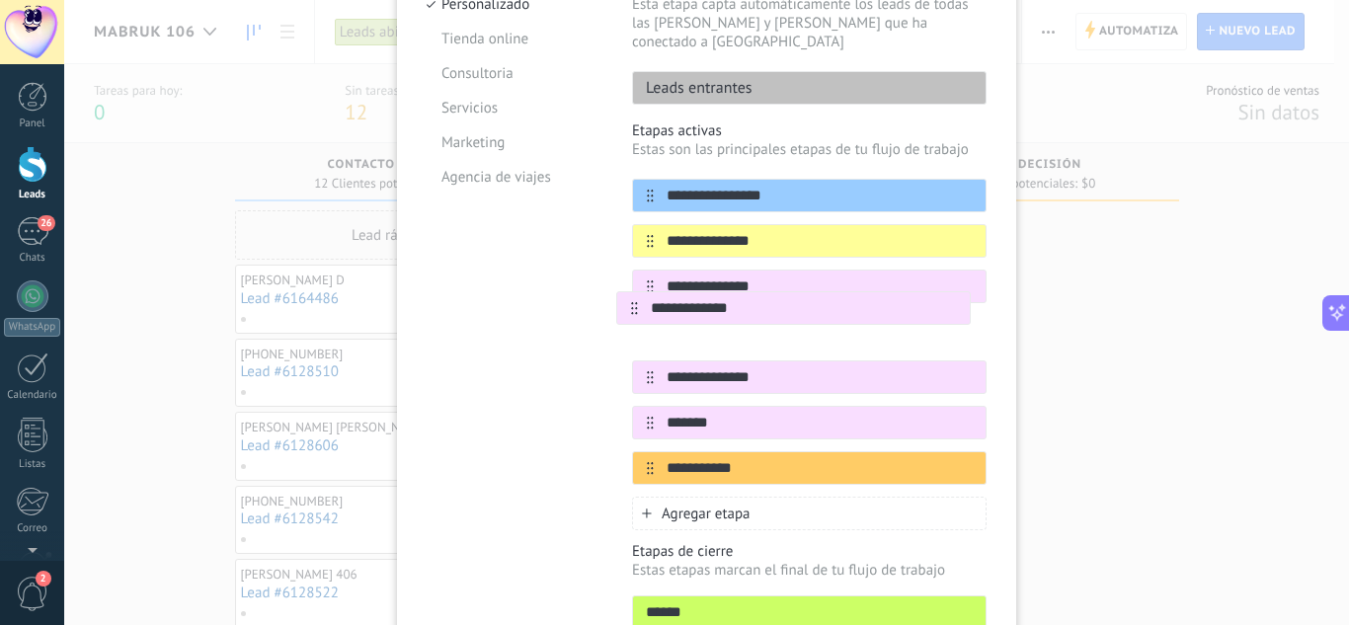
drag, startPoint x: 648, startPoint y: 445, endPoint x: 637, endPoint y: 299, distance: 146.5
click at [637, 299] on div "**********" at bounding box center [809, 332] width 355 height 306
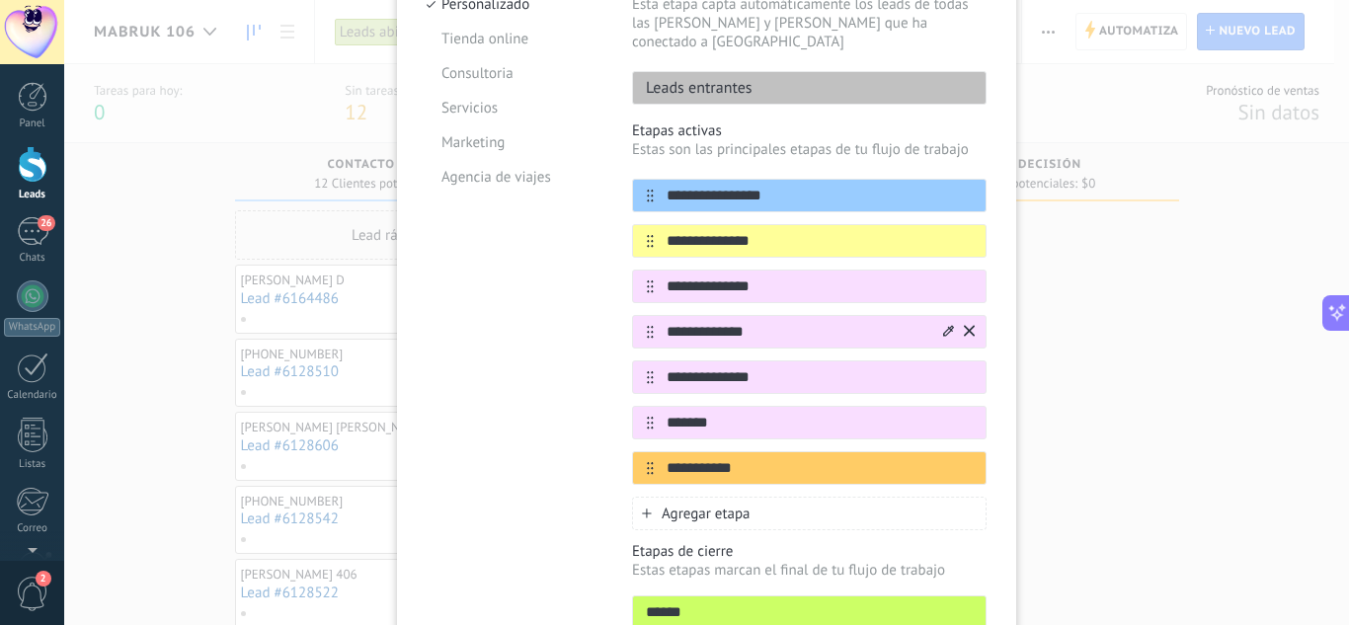
type input "**********"
click at [786, 322] on input "**********" at bounding box center [797, 332] width 286 height 21
click at [657, 497] on div "Agregar etapa" at bounding box center [809, 514] width 355 height 34
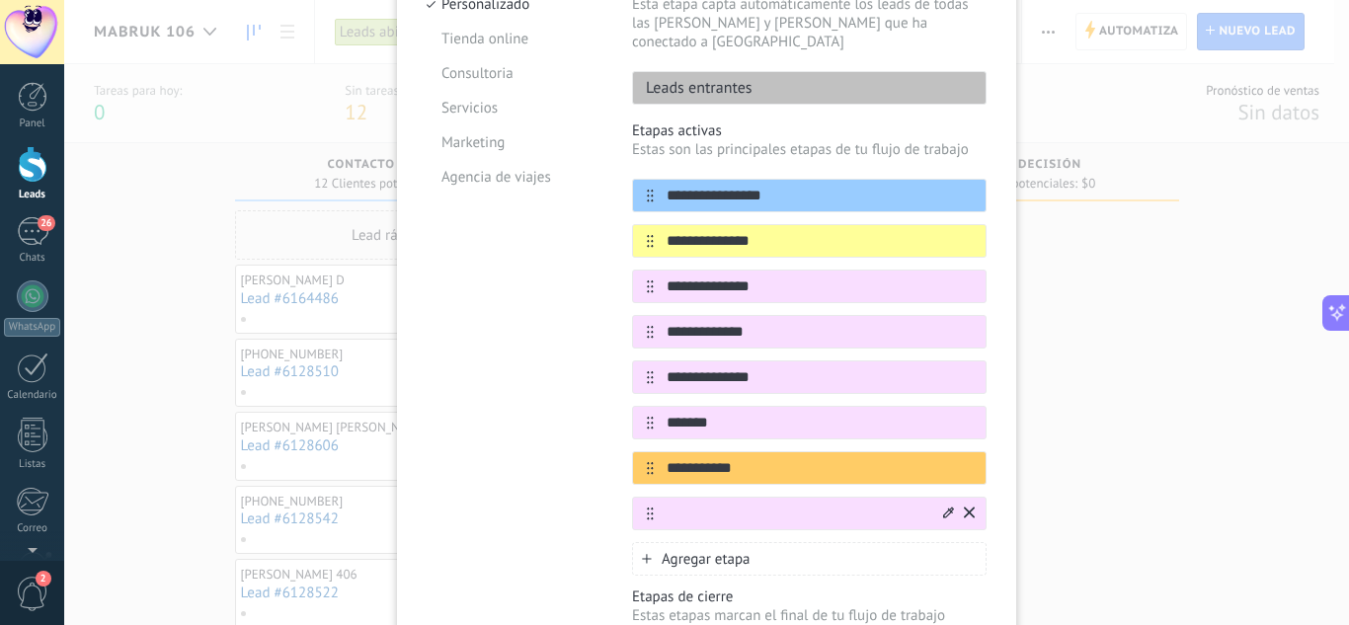
click at [706, 504] on input "text" at bounding box center [797, 514] width 286 height 21
drag, startPoint x: 705, startPoint y: 498, endPoint x: 643, endPoint y: 498, distance: 62.2
click at [643, 498] on div "**********" at bounding box center [809, 514] width 355 height 34
click at [818, 504] on input "**********" at bounding box center [797, 514] width 286 height 21
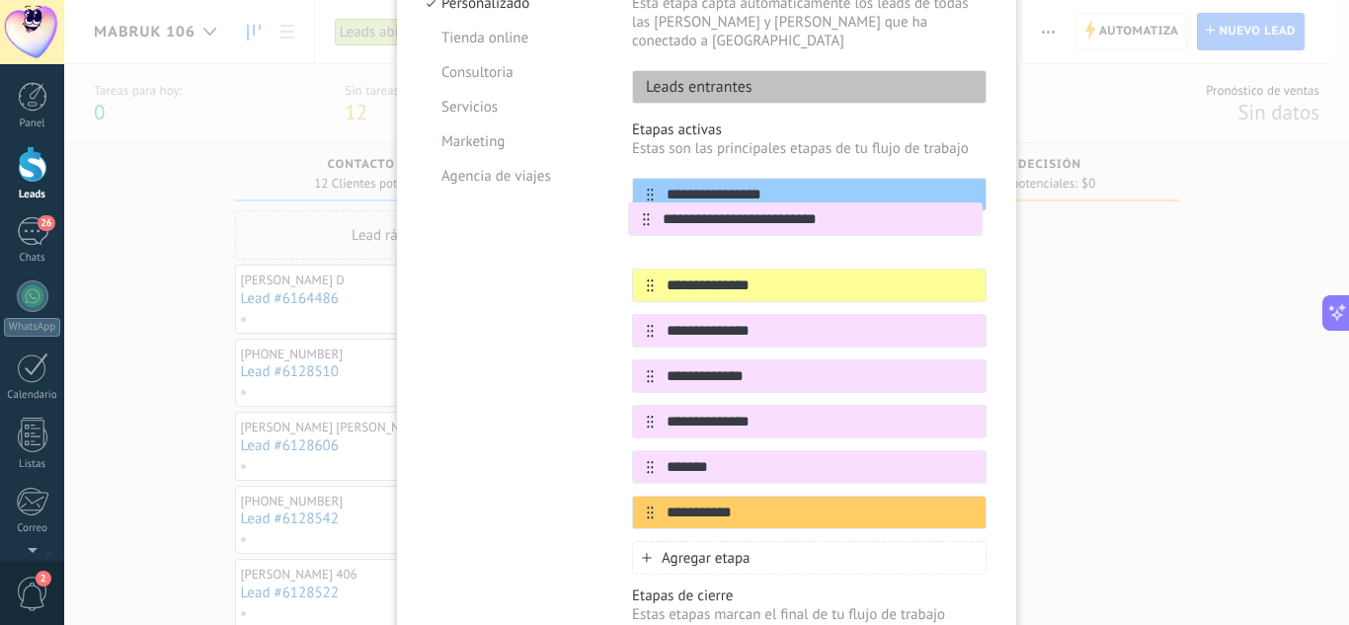
drag, startPoint x: 642, startPoint y: 495, endPoint x: 641, endPoint y: 213, distance: 281.4
click at [641, 213] on div "**********" at bounding box center [809, 354] width 355 height 352
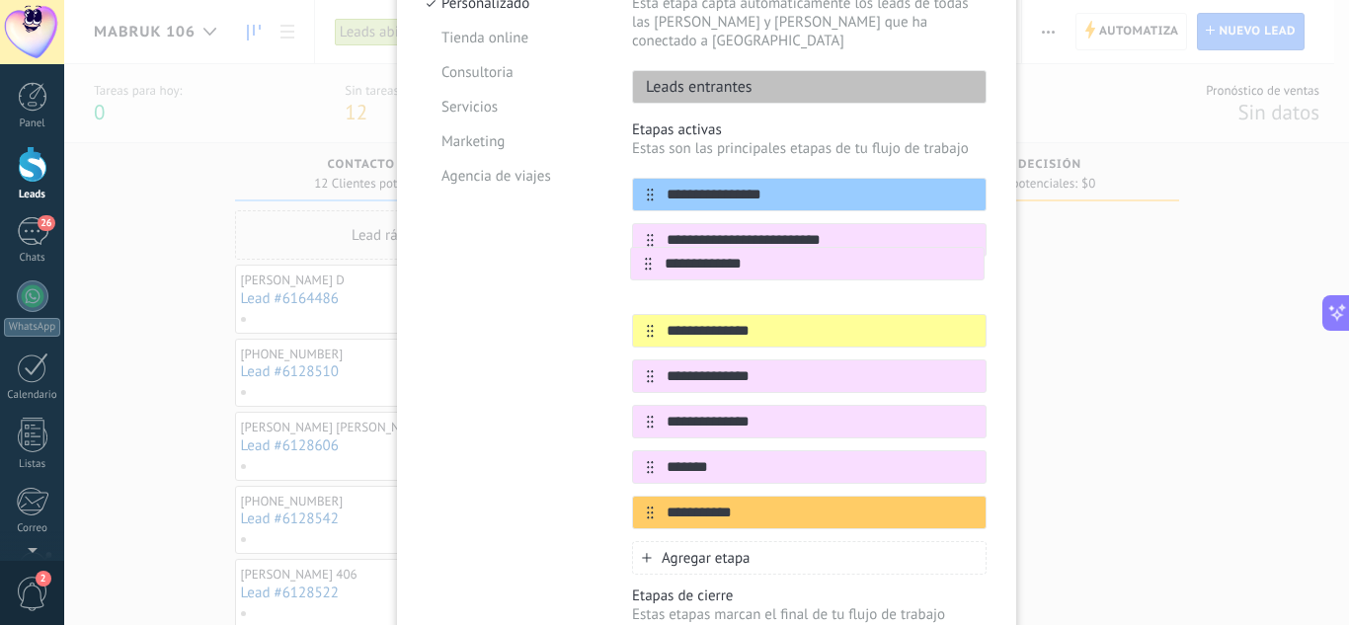
drag, startPoint x: 638, startPoint y: 361, endPoint x: 639, endPoint y: 262, distance: 99.7
click at [639, 262] on div "**********" at bounding box center [809, 354] width 355 height 352
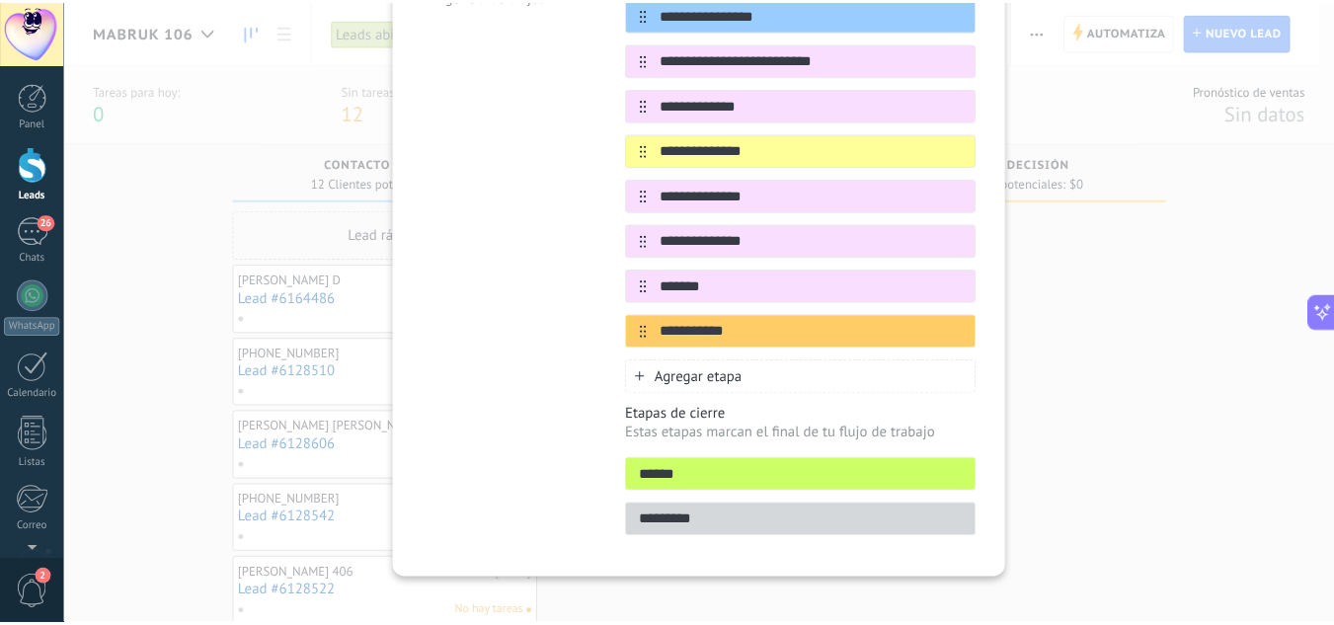
scroll to position [0, 0]
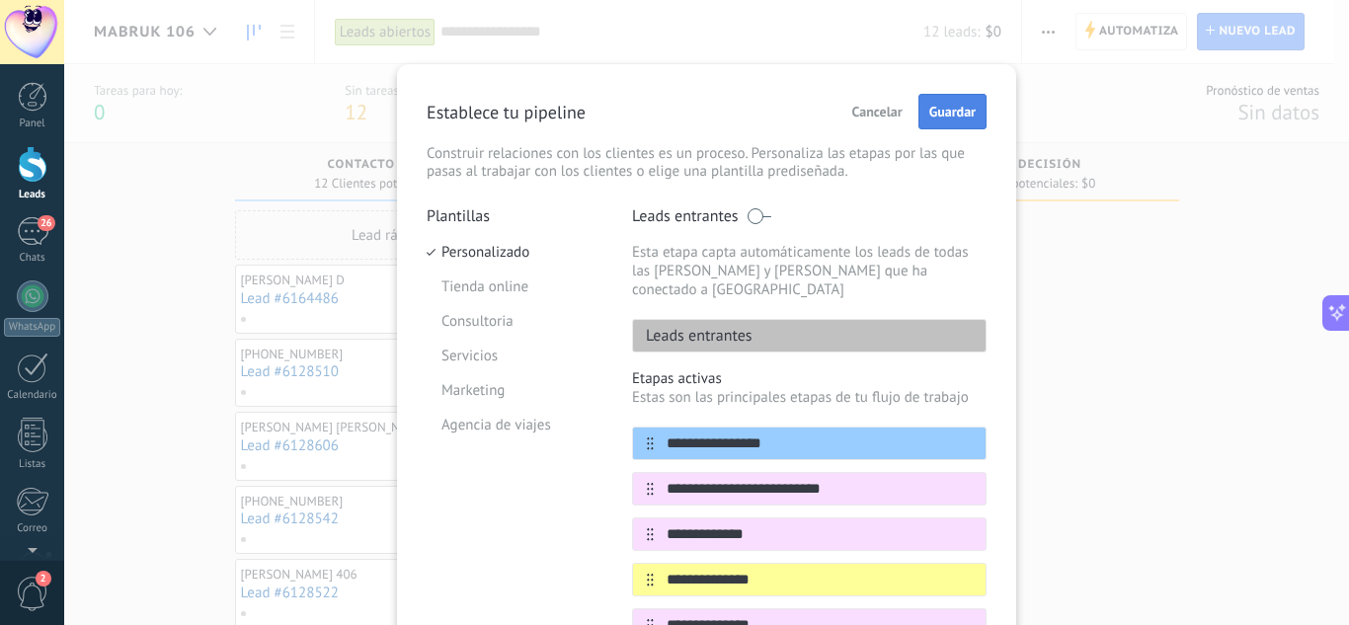
type input "**********"
click at [954, 106] on span "Guardar" at bounding box center [952, 112] width 46 height 14
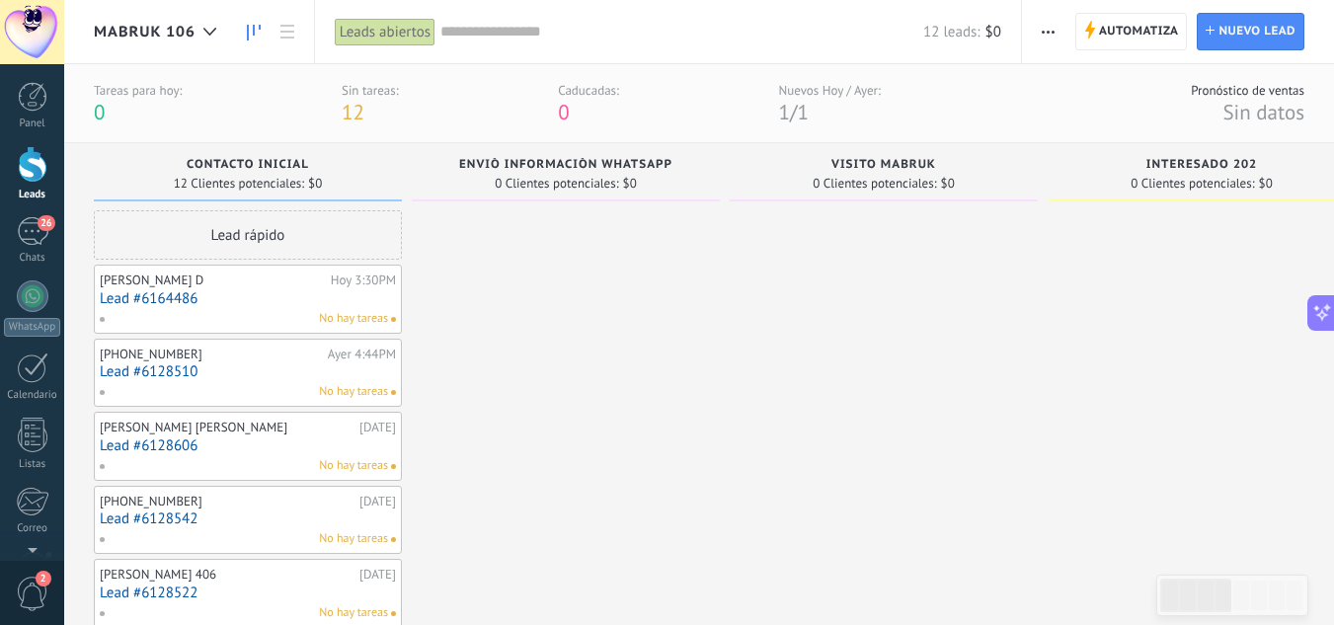
click at [216, 292] on link "Lead #6164486" at bounding box center [248, 298] width 296 height 17
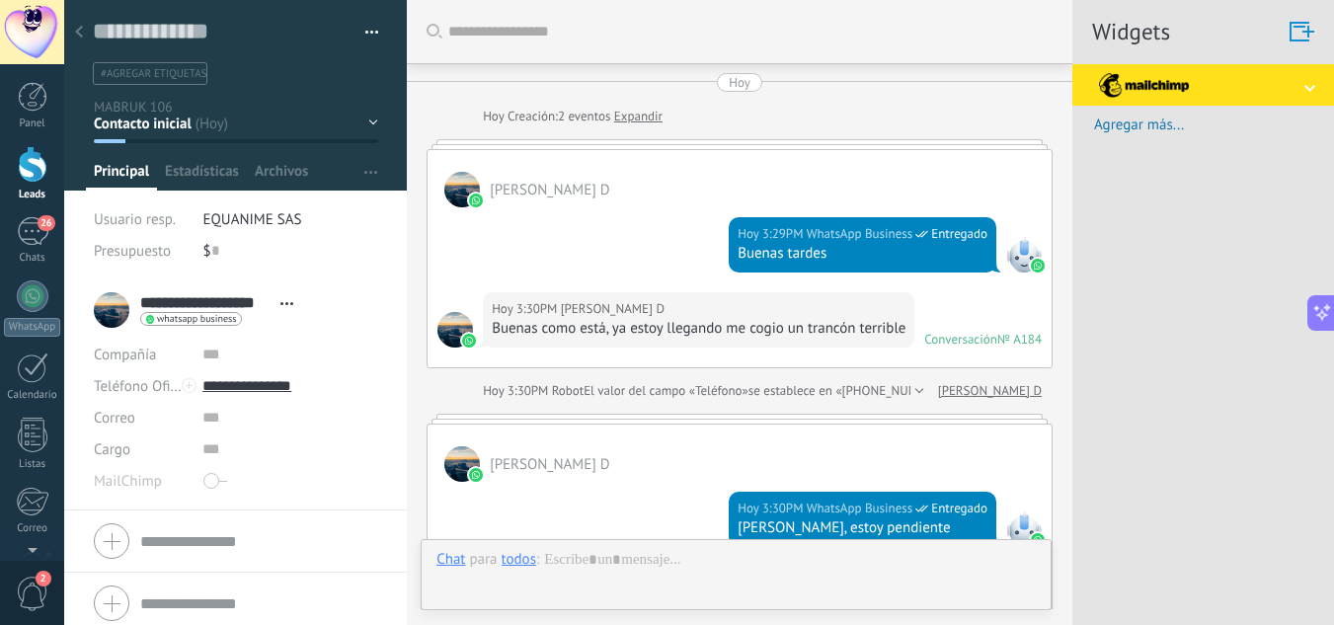
click at [82, 35] on icon at bounding box center [79, 32] width 8 height 12
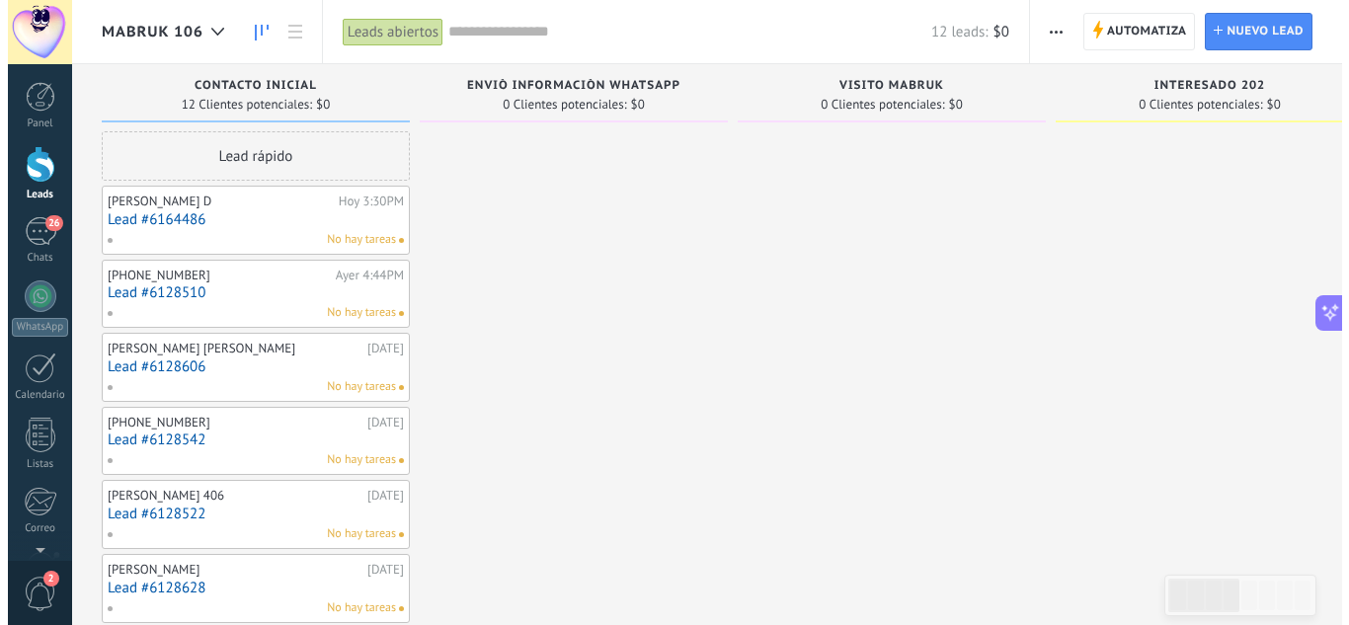
scroll to position [30, 0]
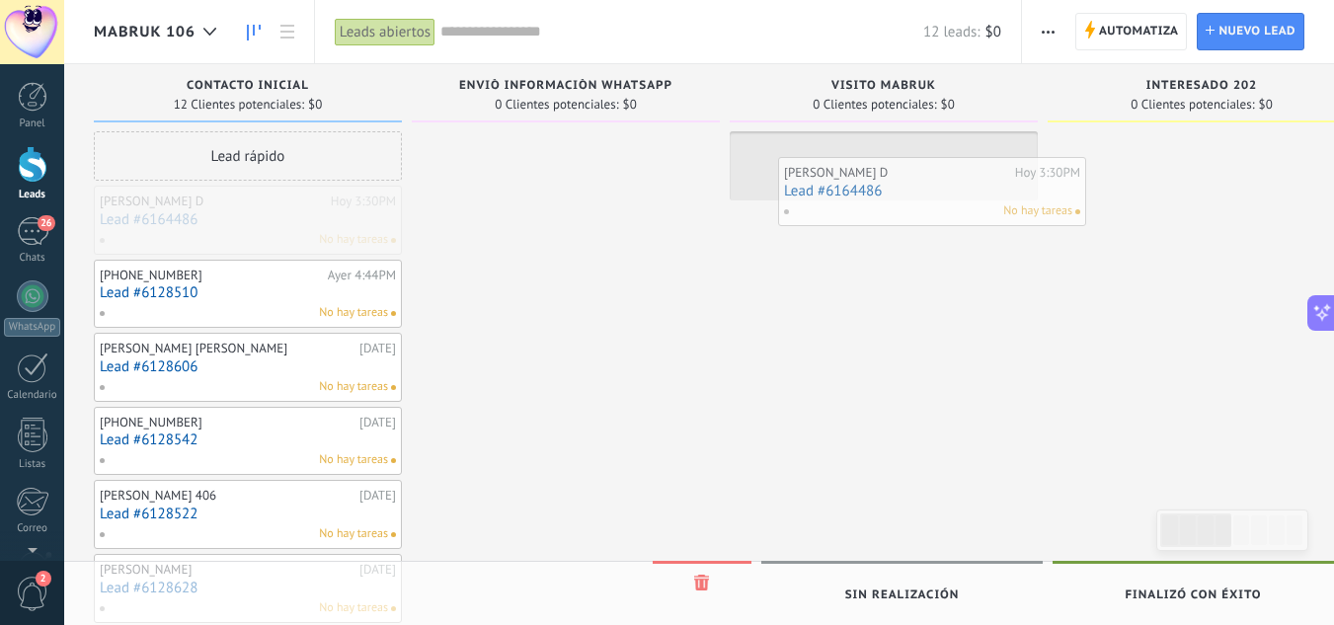
drag, startPoint x: 228, startPoint y: 225, endPoint x: 912, endPoint y: 197, distance: 684.9
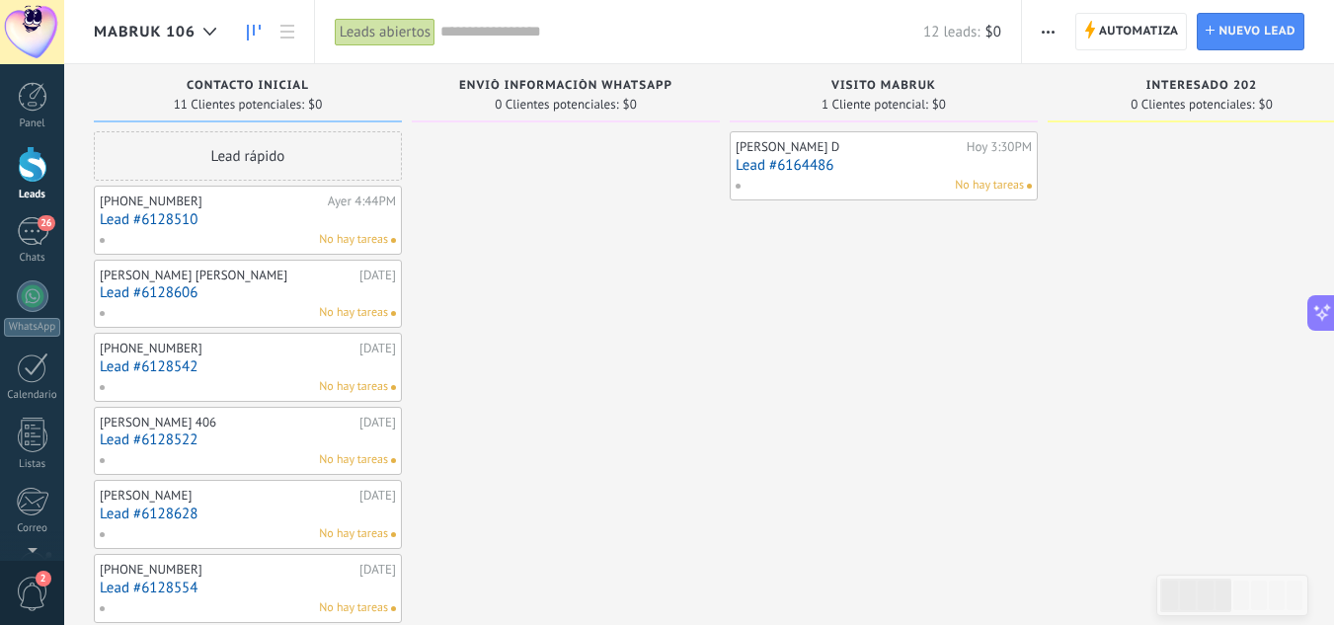
click at [207, 222] on link "Lead #6128510" at bounding box center [248, 219] width 296 height 17
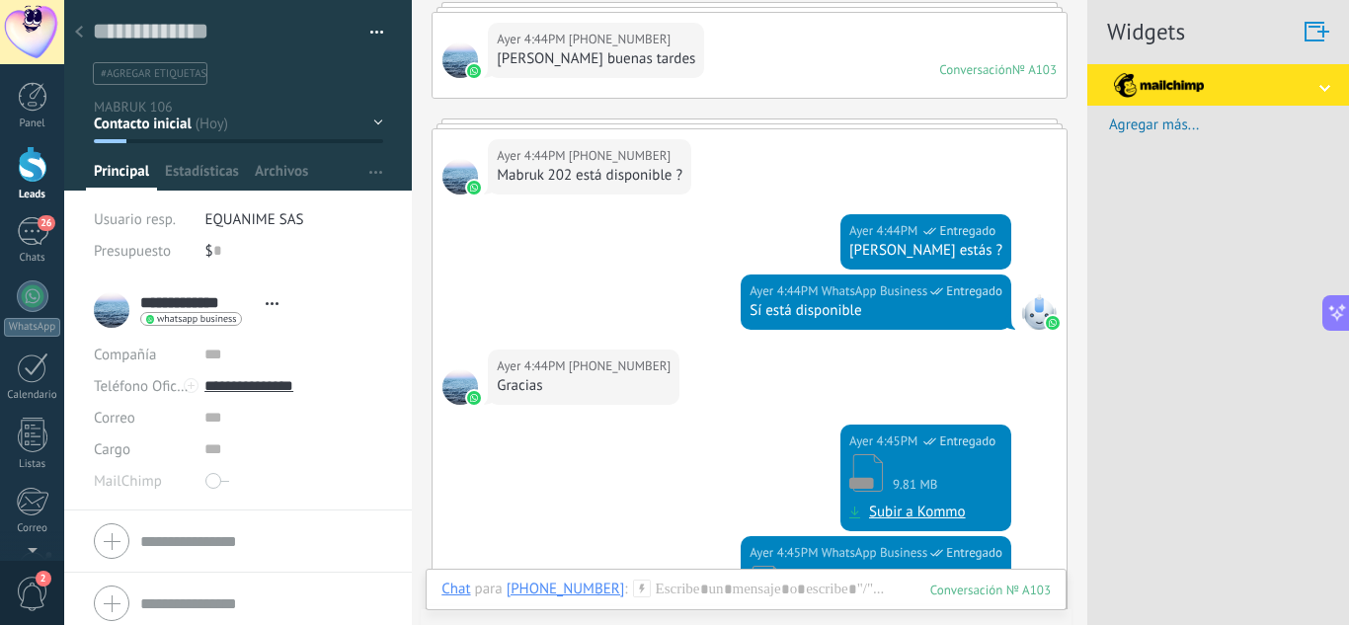
scroll to position [197, 0]
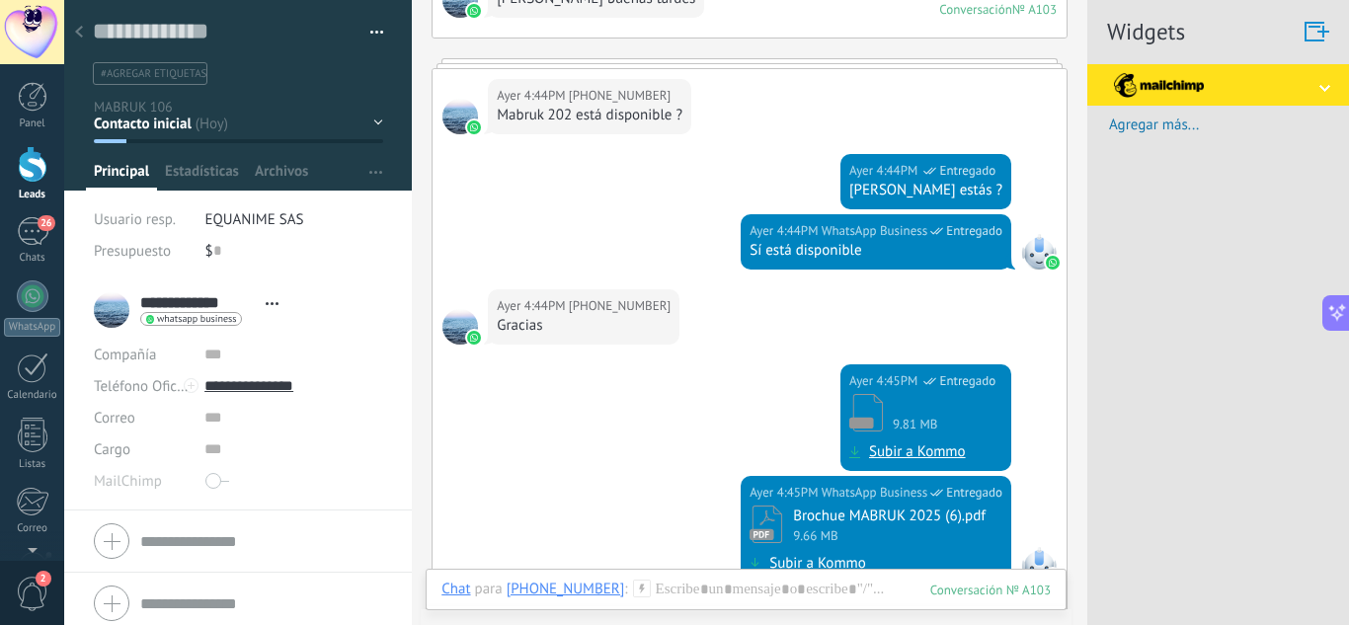
click at [0, 0] on div "Contacto inicial ENVIÒ INFORMACIÒN WHATSAPP VISITO MABRUK INTERESADO 202 INTERE…" at bounding box center [0, 0] width 0 height 0
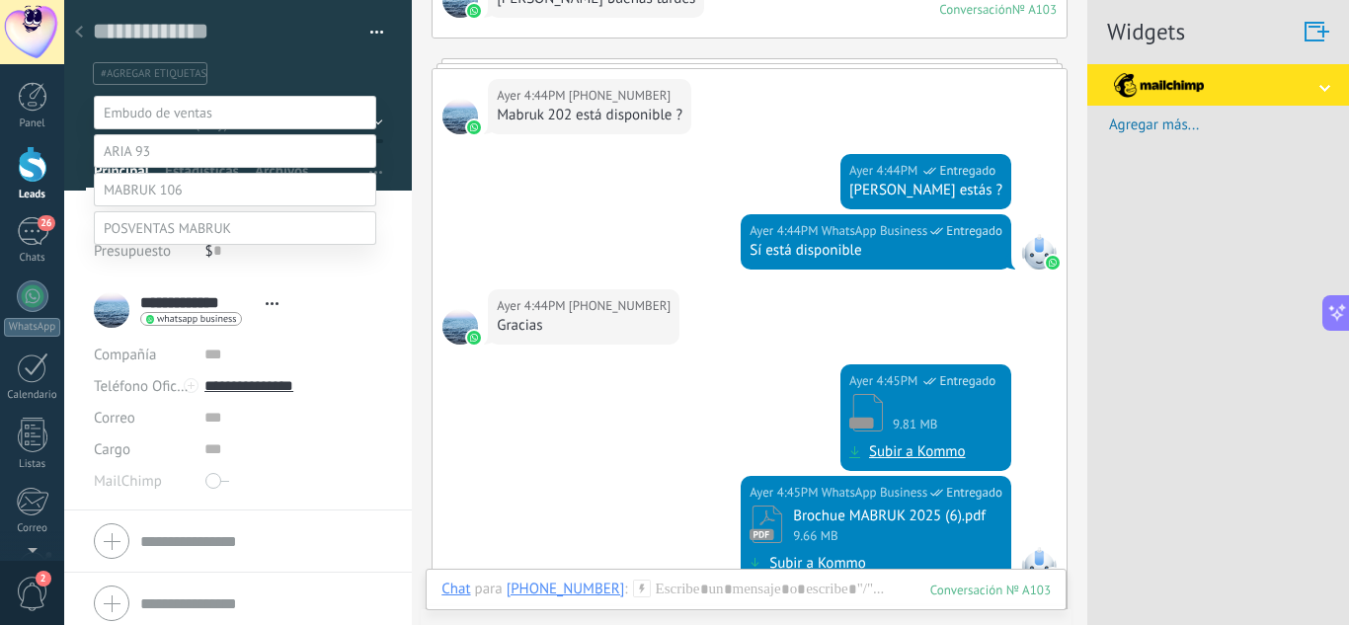
scroll to position [0, 0]
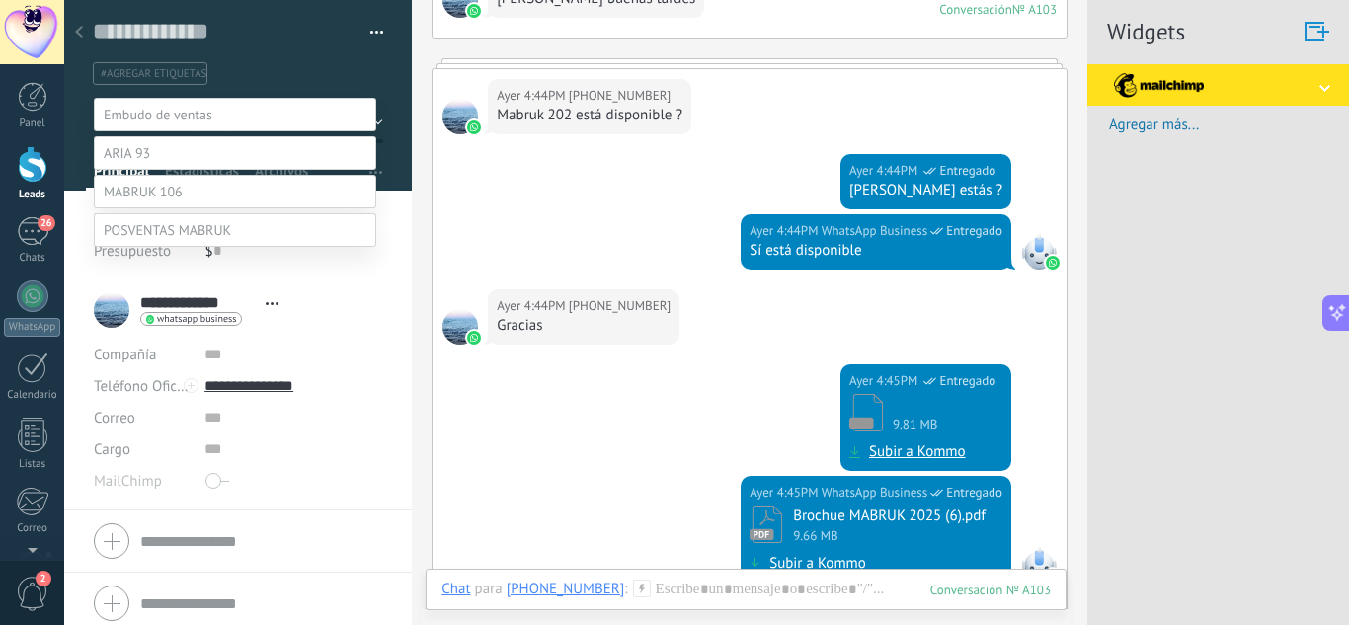
click at [197, 118] on span at bounding box center [158, 115] width 109 height 18
click at [0, 0] on label "INMOBILIARIAS" at bounding box center [0, 0] width 0 height 0
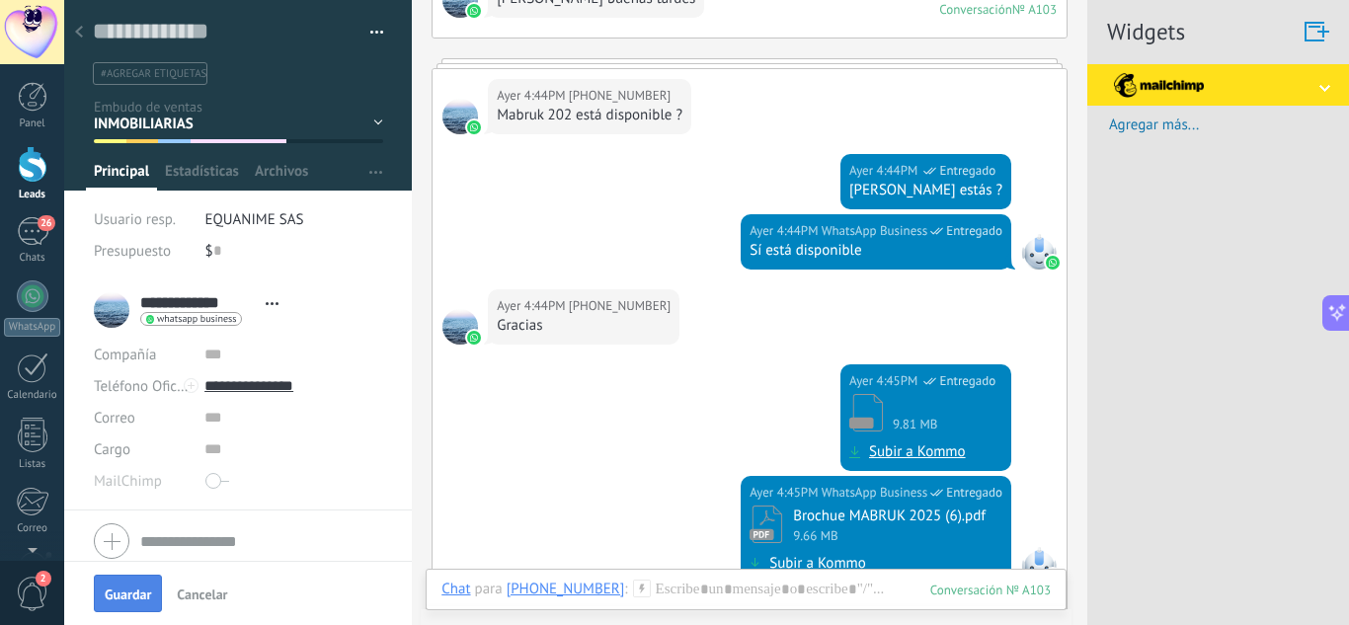
click at [128, 597] on span "Guardar" at bounding box center [128, 595] width 46 height 14
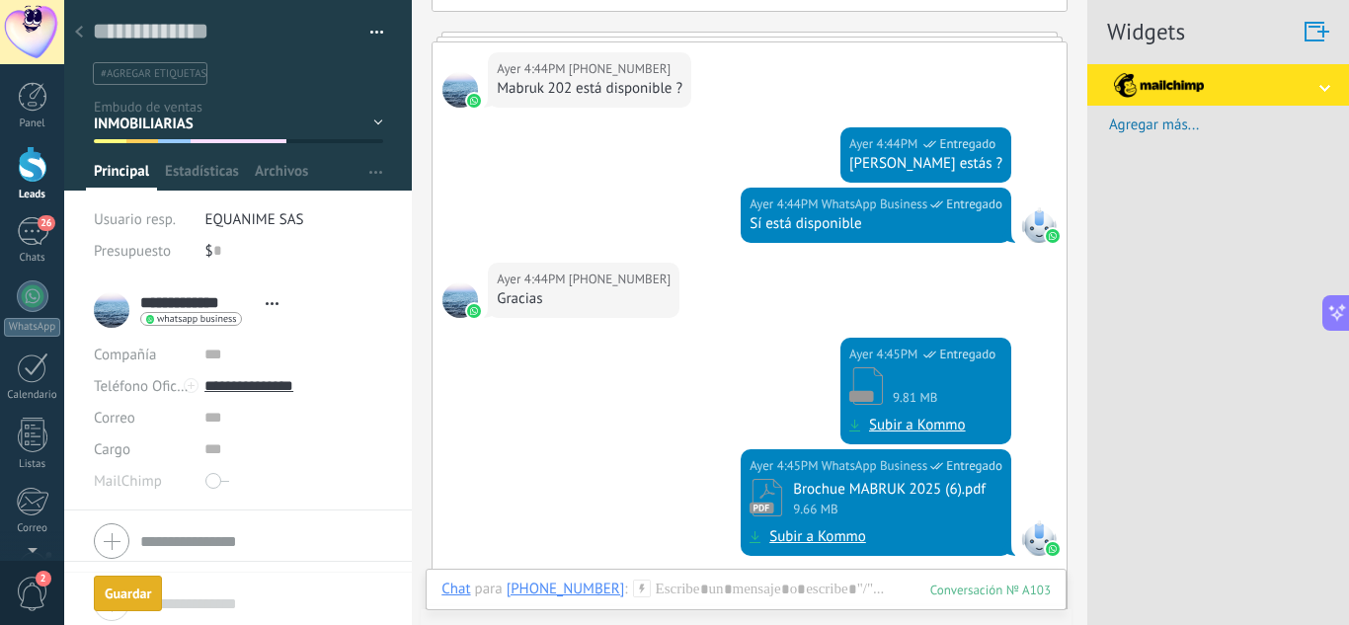
click at [85, 35] on div at bounding box center [79, 33] width 28 height 39
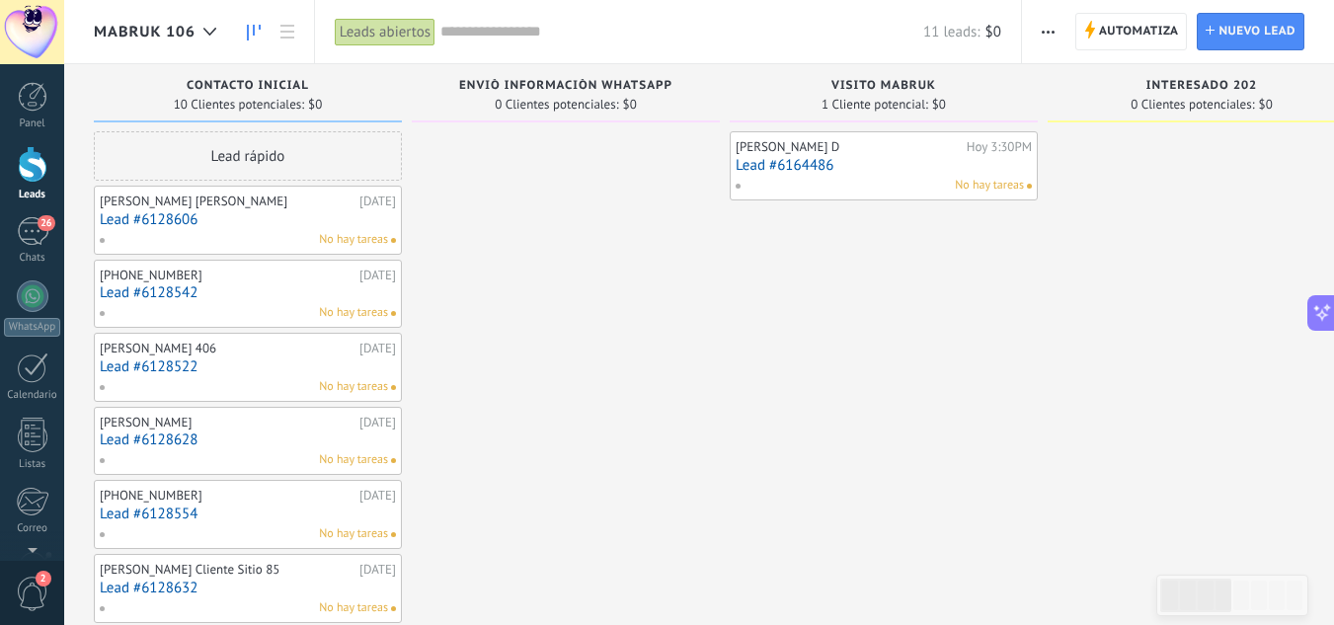
click at [181, 215] on link "Lead #6128606" at bounding box center [248, 219] width 296 height 17
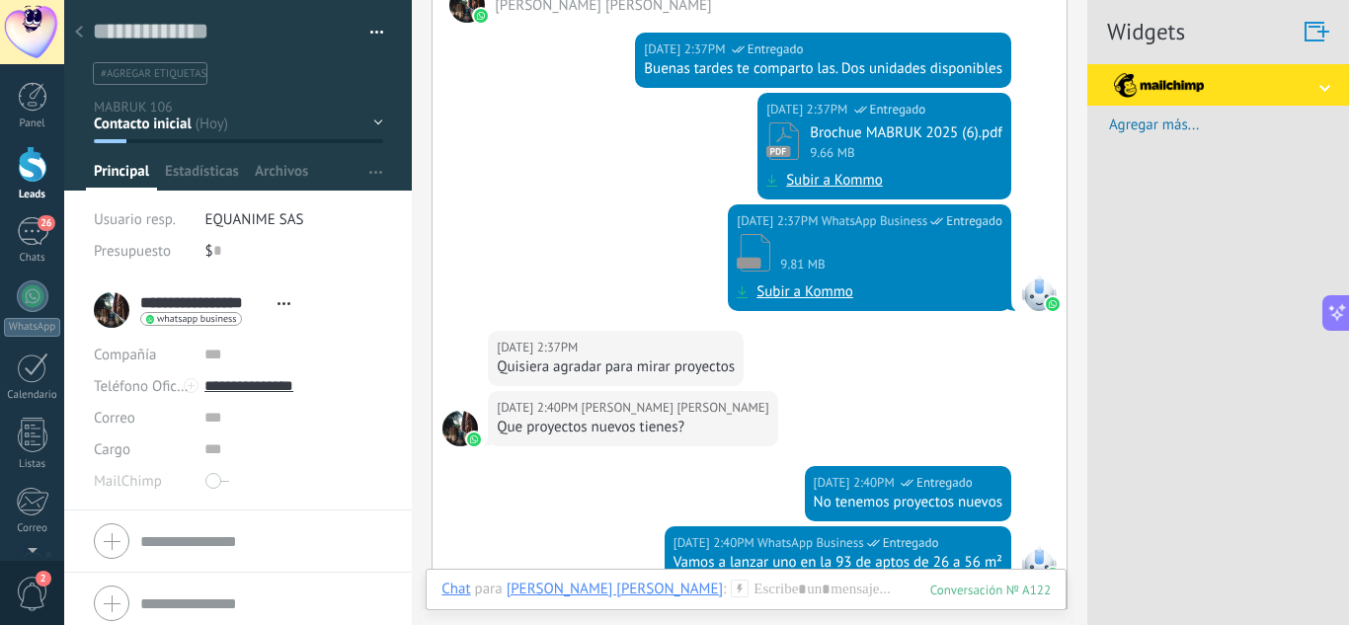
scroll to position [216, 0]
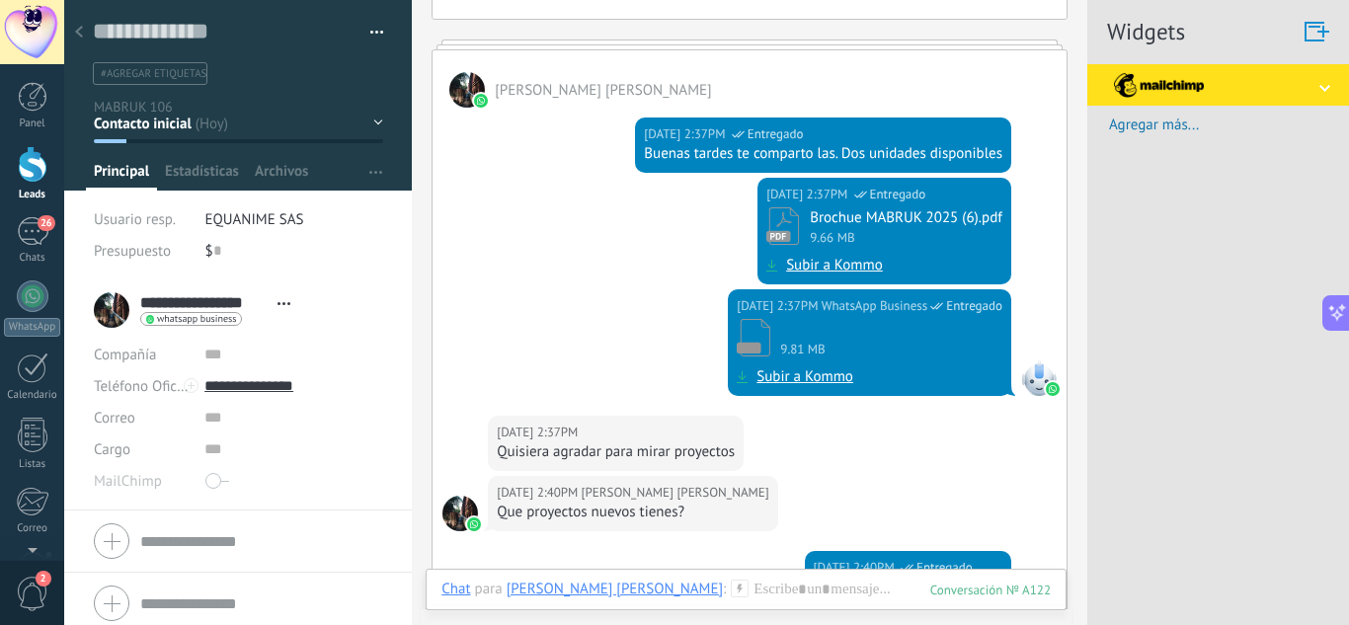
click at [91, 35] on div at bounding box center [79, 33] width 28 height 39
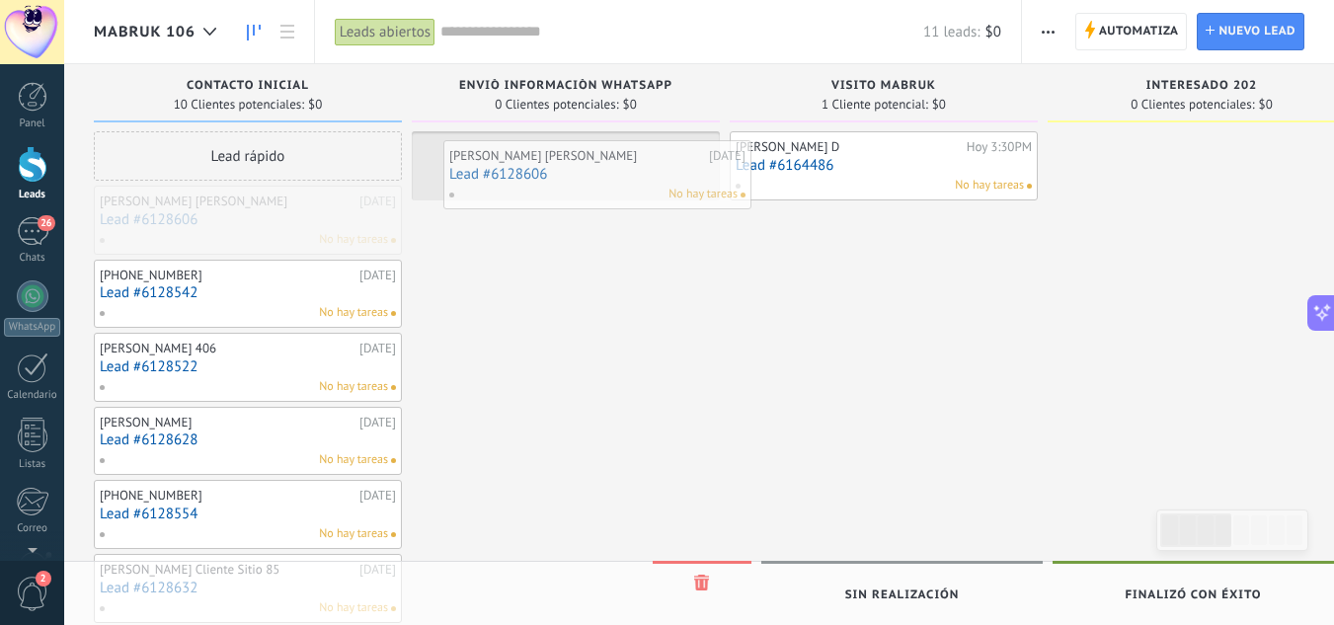
drag, startPoint x: 184, startPoint y: 225, endPoint x: 533, endPoint y: 180, distance: 352.5
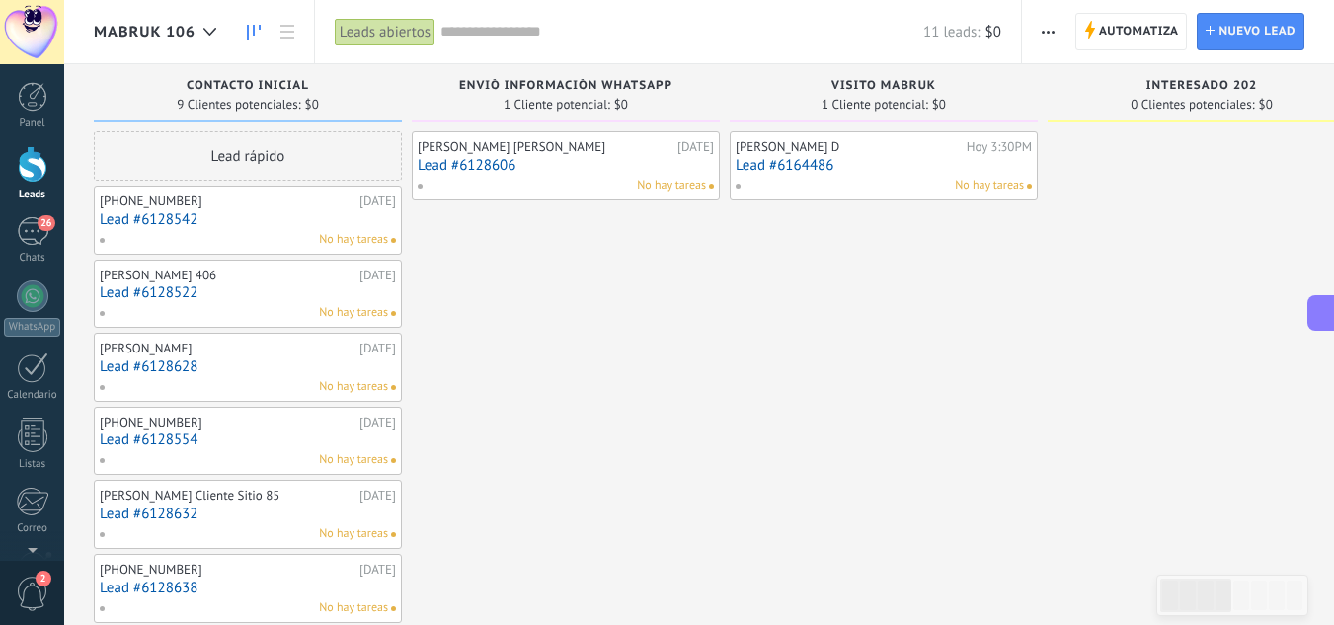
click at [168, 221] on link "Lead #6128542" at bounding box center [248, 219] width 296 height 17
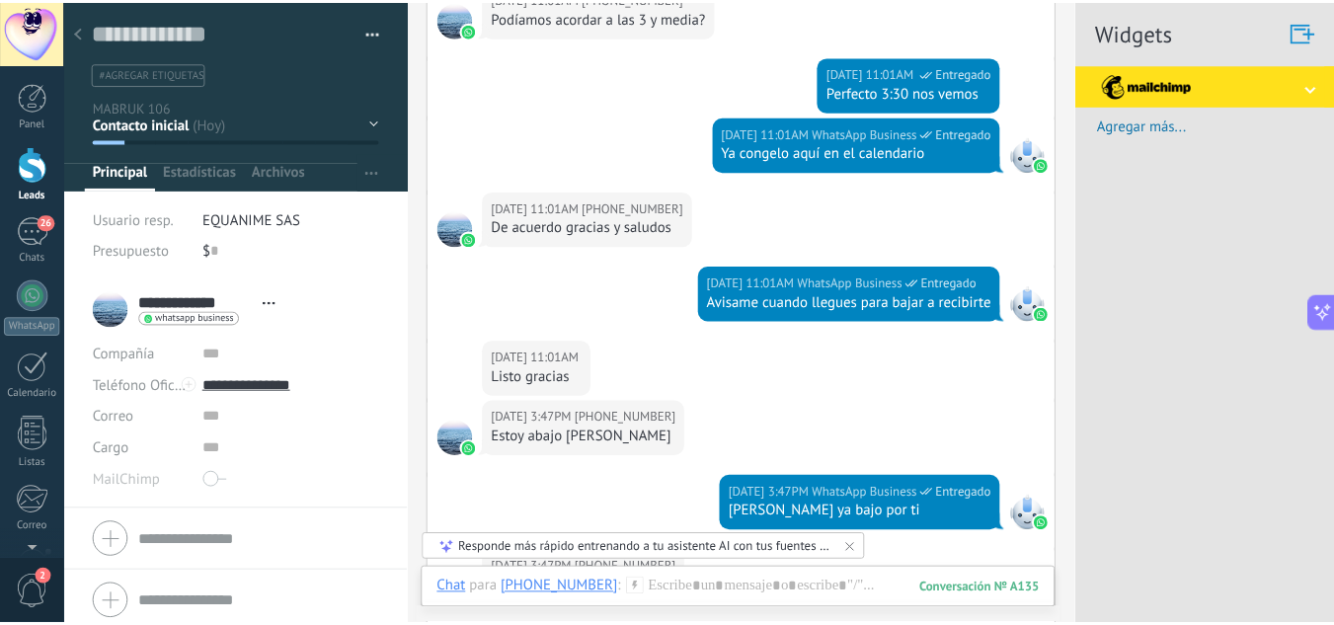
scroll to position [170, 0]
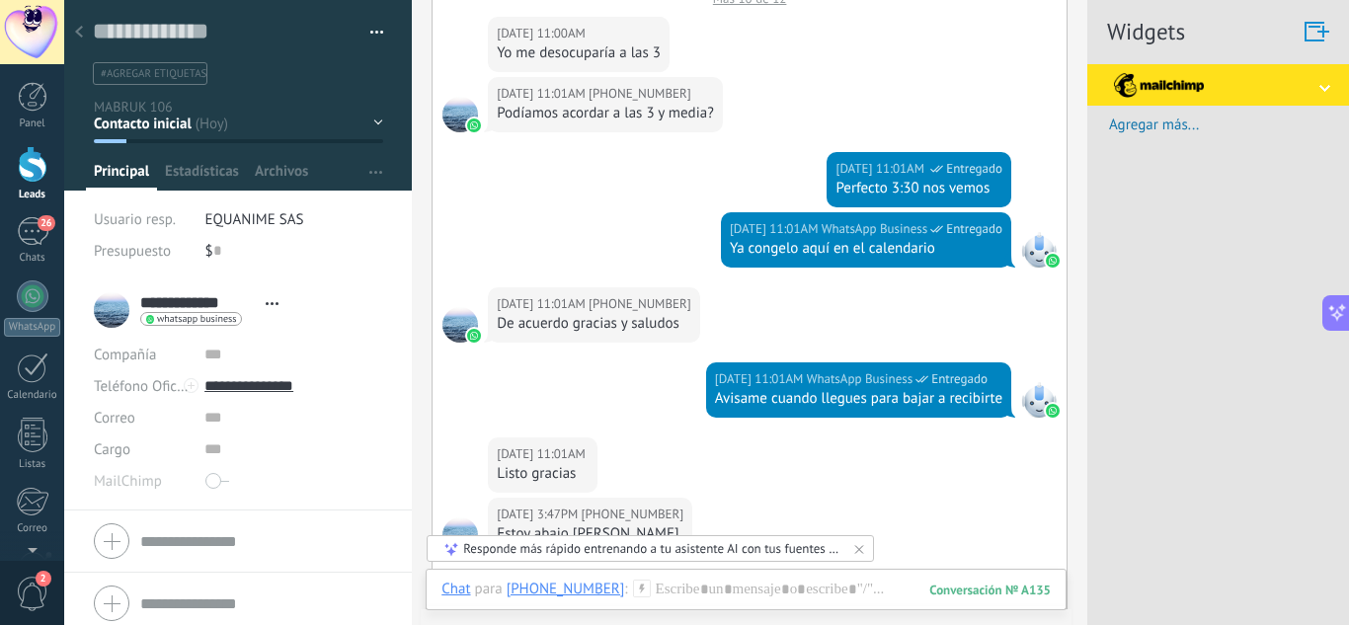
click at [85, 39] on div at bounding box center [79, 33] width 28 height 39
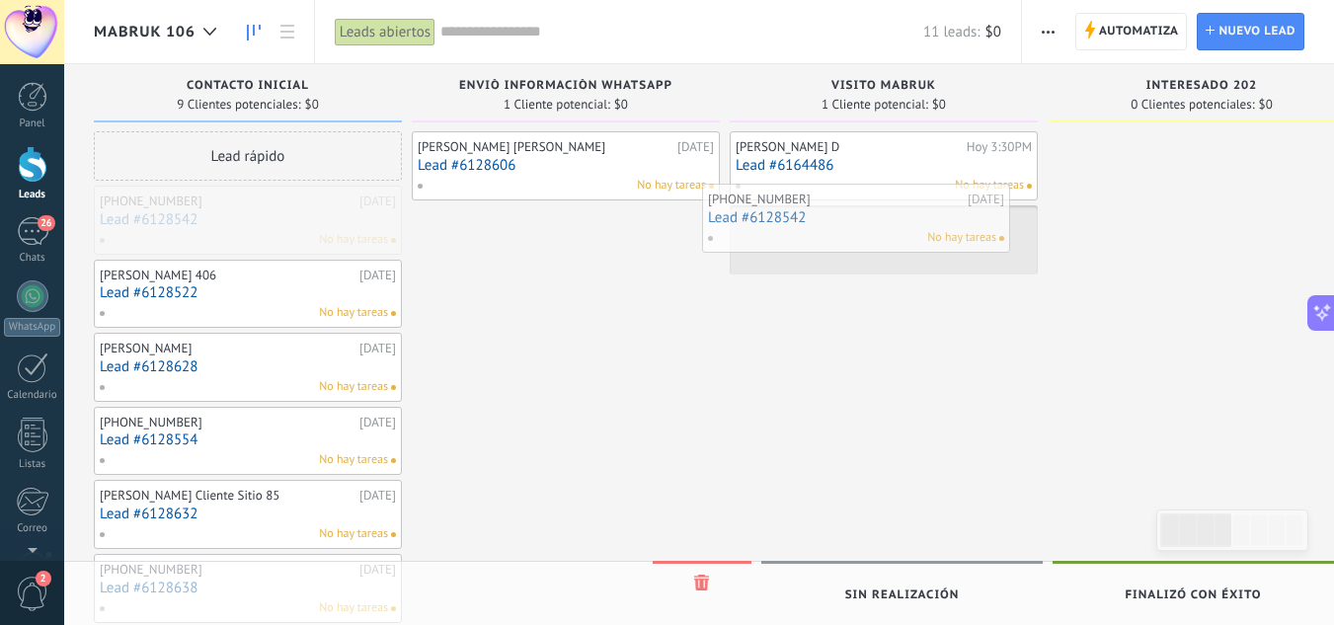
drag, startPoint x: 196, startPoint y: 223, endPoint x: 804, endPoint y: 221, distance: 608.3
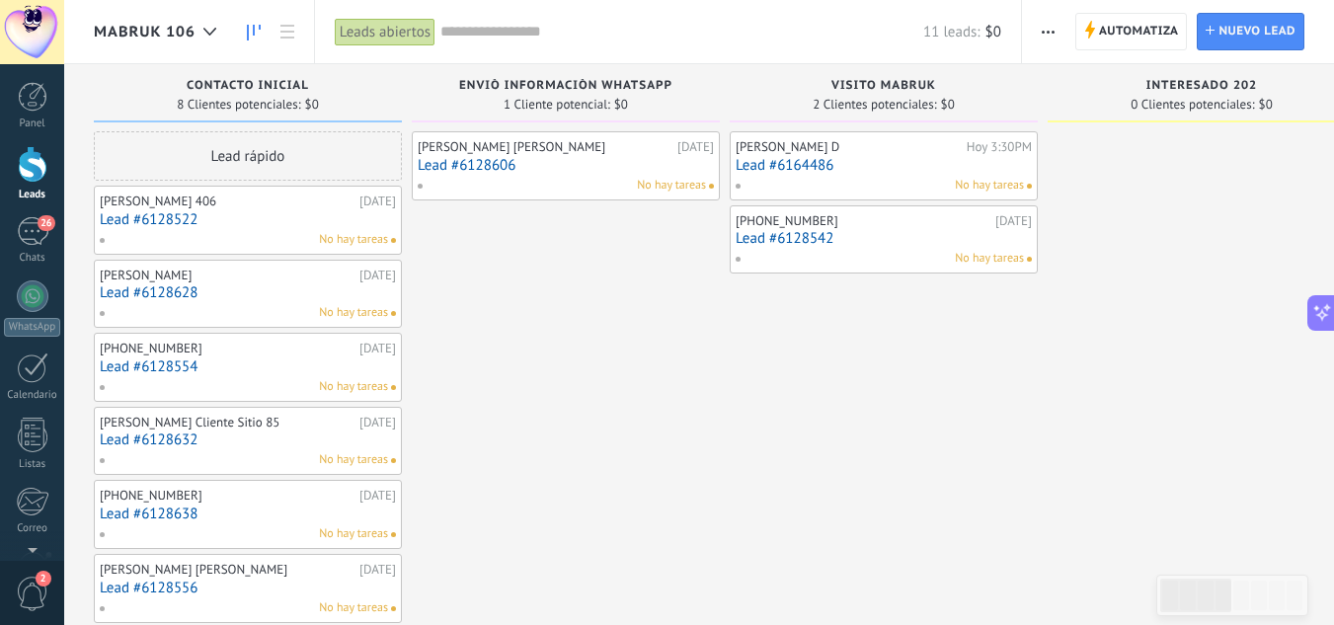
click at [190, 231] on div "No hay tareas" at bounding box center [243, 240] width 289 height 18
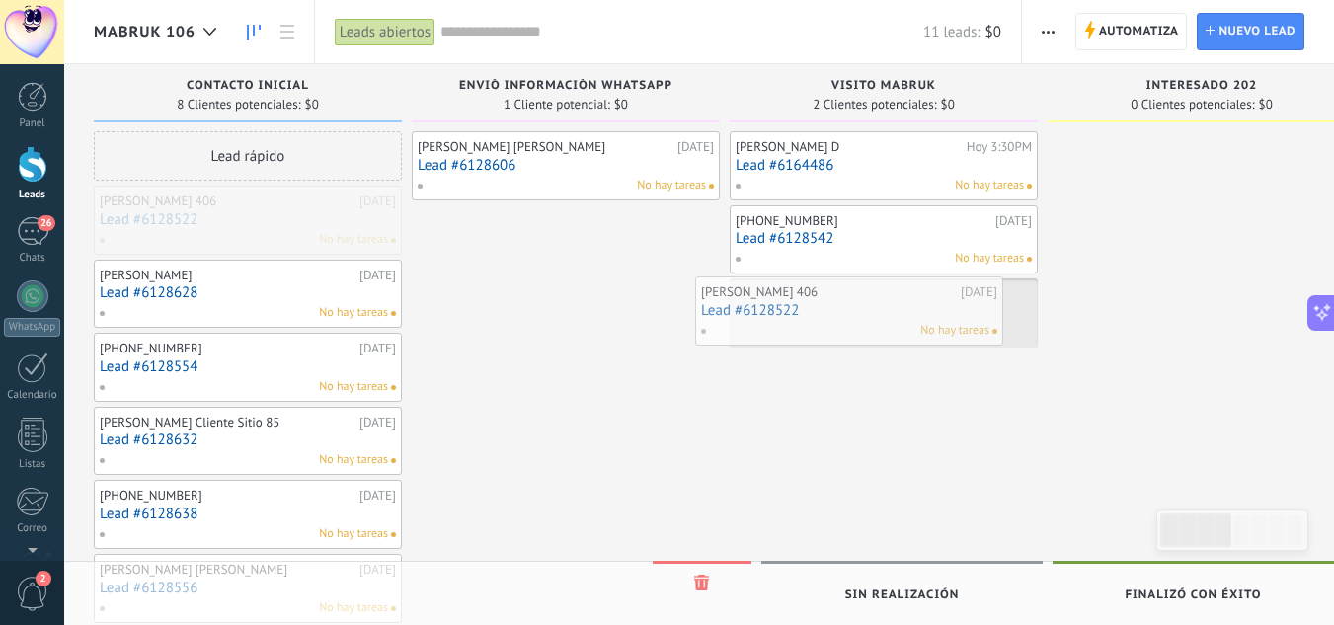
drag, startPoint x: 161, startPoint y: 212, endPoint x: 762, endPoint y: 303, distance: 608.2
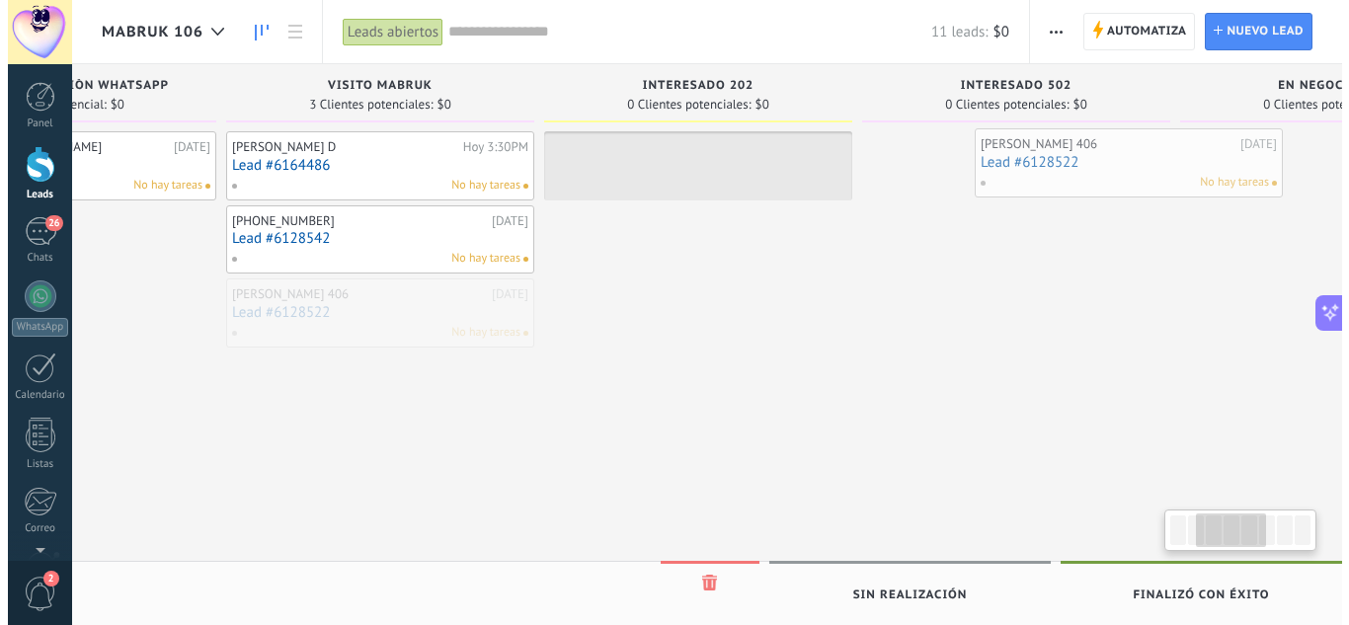
scroll to position [0, 539]
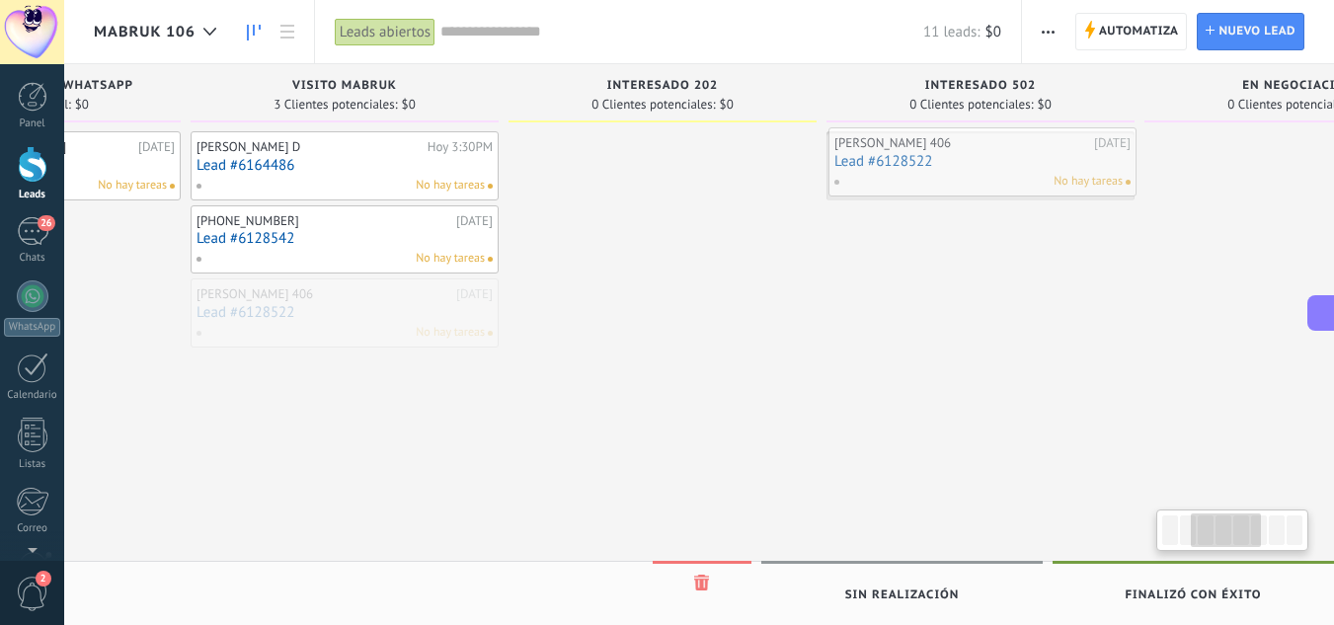
drag, startPoint x: 808, startPoint y: 306, endPoint x: 907, endPoint y: 155, distance: 180.5
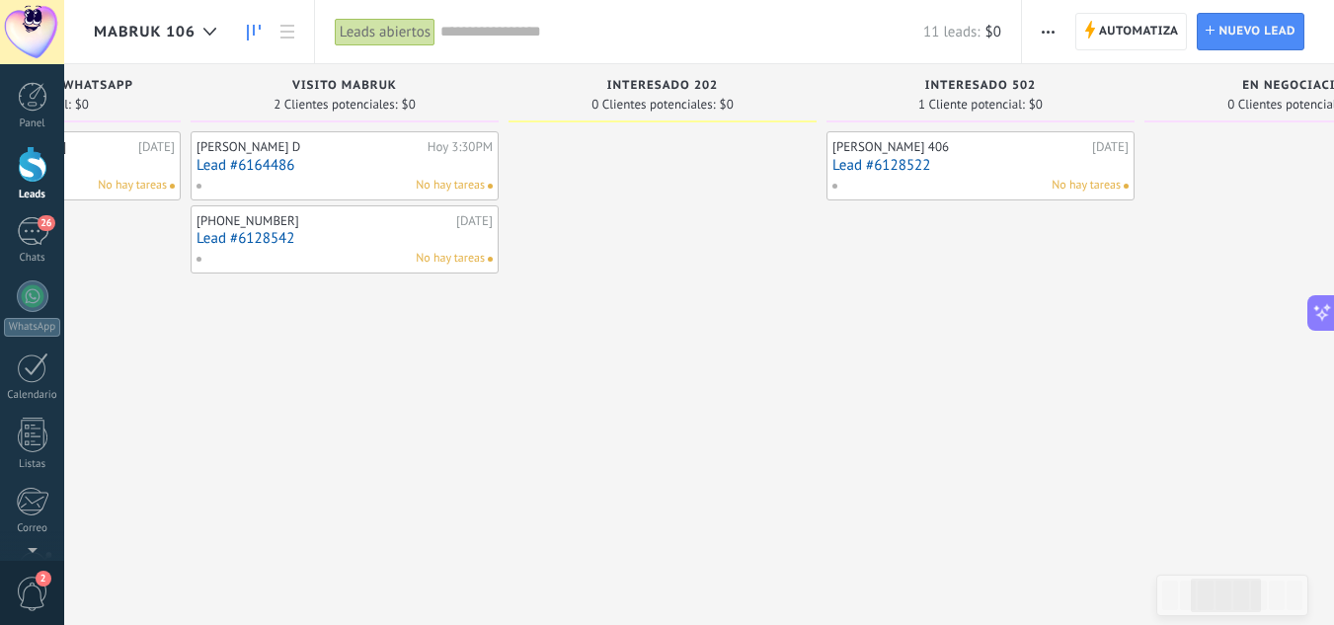
click at [280, 241] on link "Lead #6128542" at bounding box center [345, 238] width 296 height 17
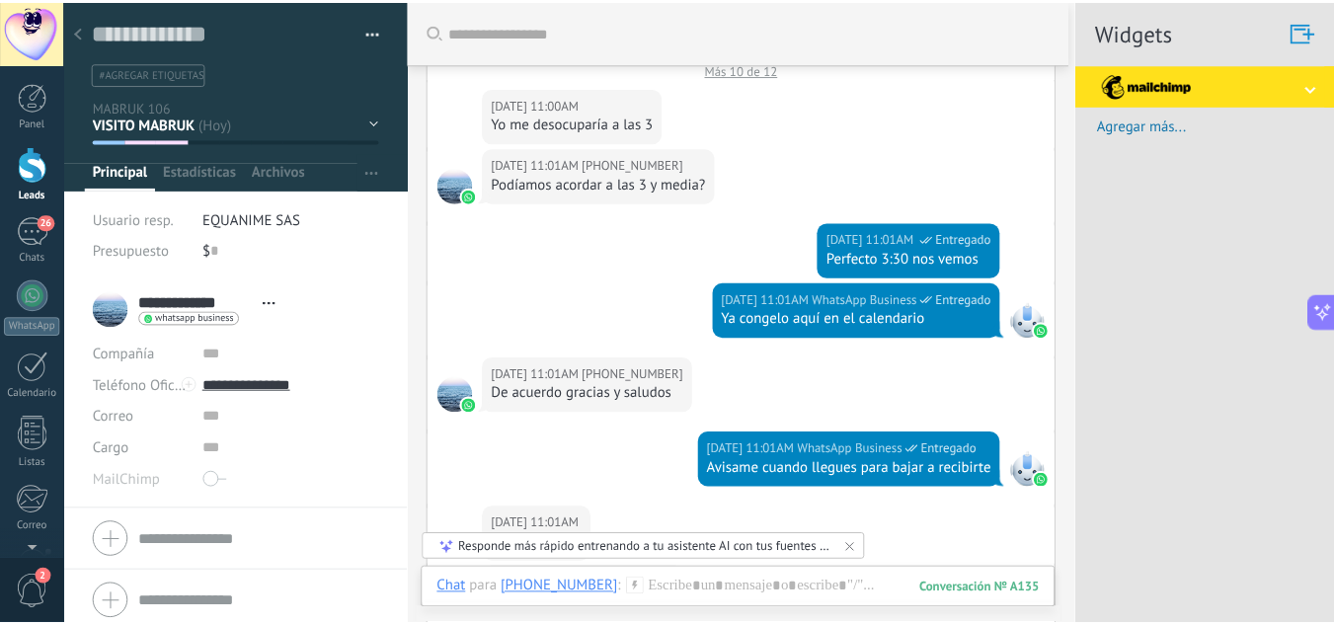
scroll to position [494, 0]
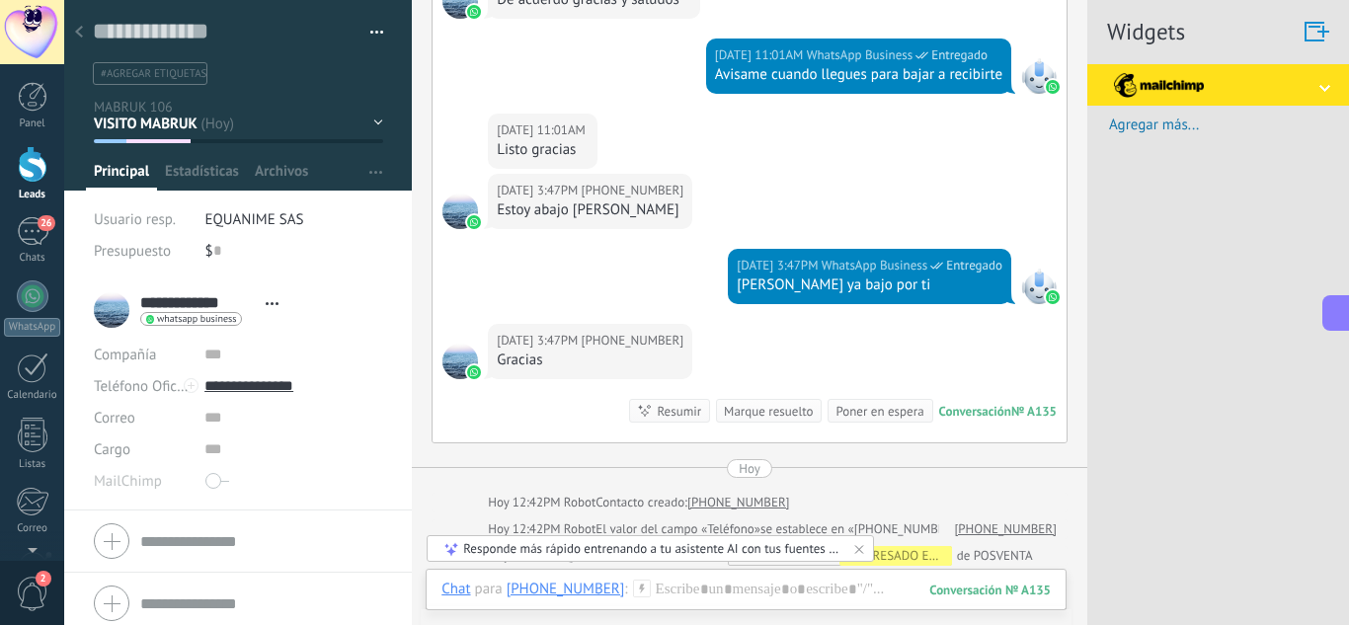
click at [75, 33] on icon at bounding box center [79, 32] width 8 height 12
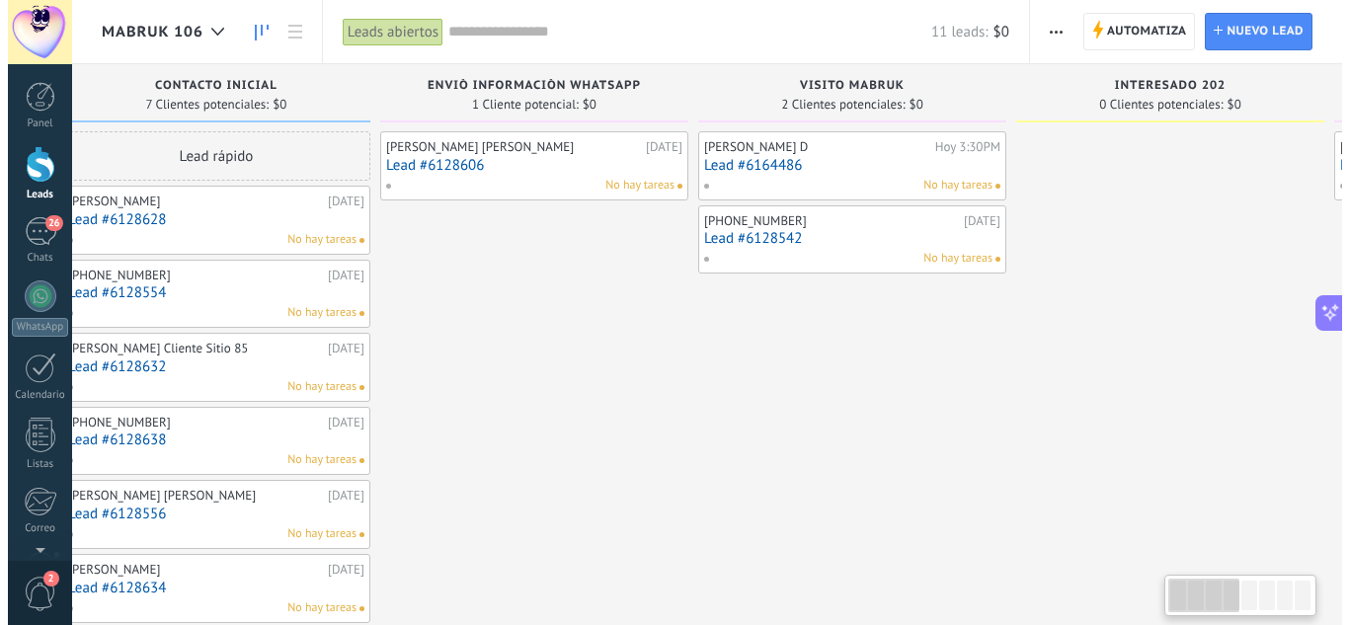
scroll to position [0, 6]
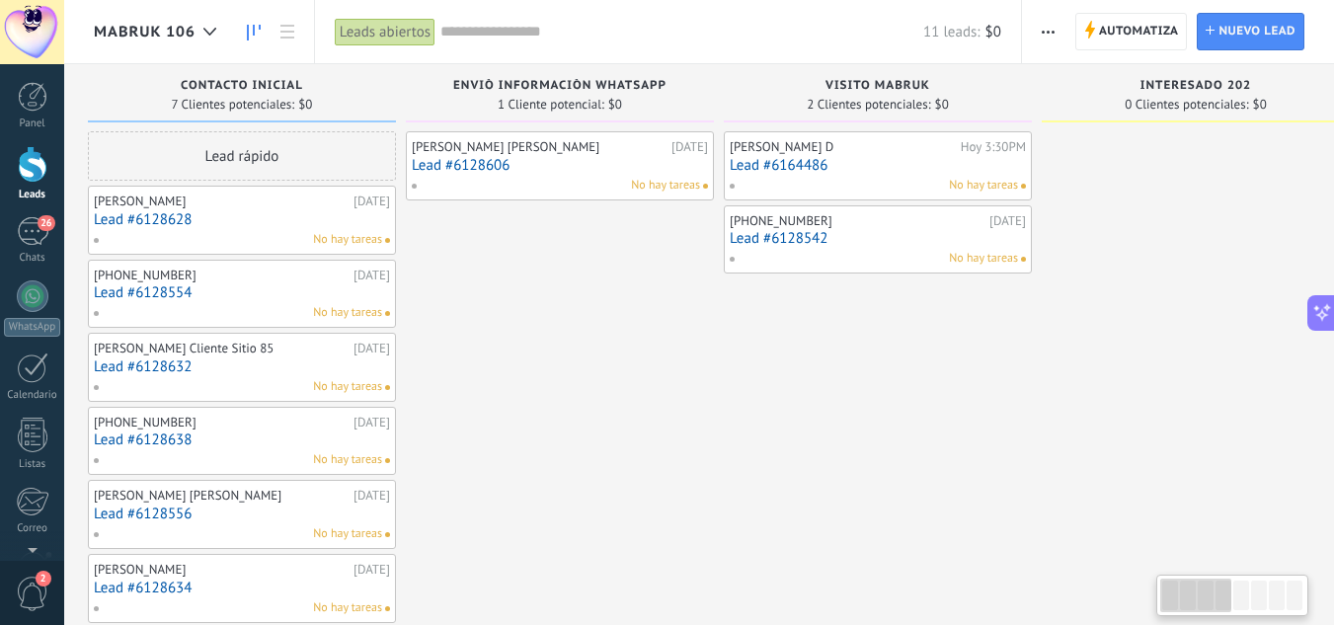
drag, startPoint x: 267, startPoint y: 353, endPoint x: 800, endPoint y: 352, distance: 533.2
click at [800, 352] on div "[PERSON_NAME] [PERSON_NAME] 3:30PM Lead #6164486 No hay tareas [PHONE_NUMBER] […" at bounding box center [878, 413] width 308 height 565
click at [150, 211] on link "Lead #6128628" at bounding box center [242, 219] width 296 height 17
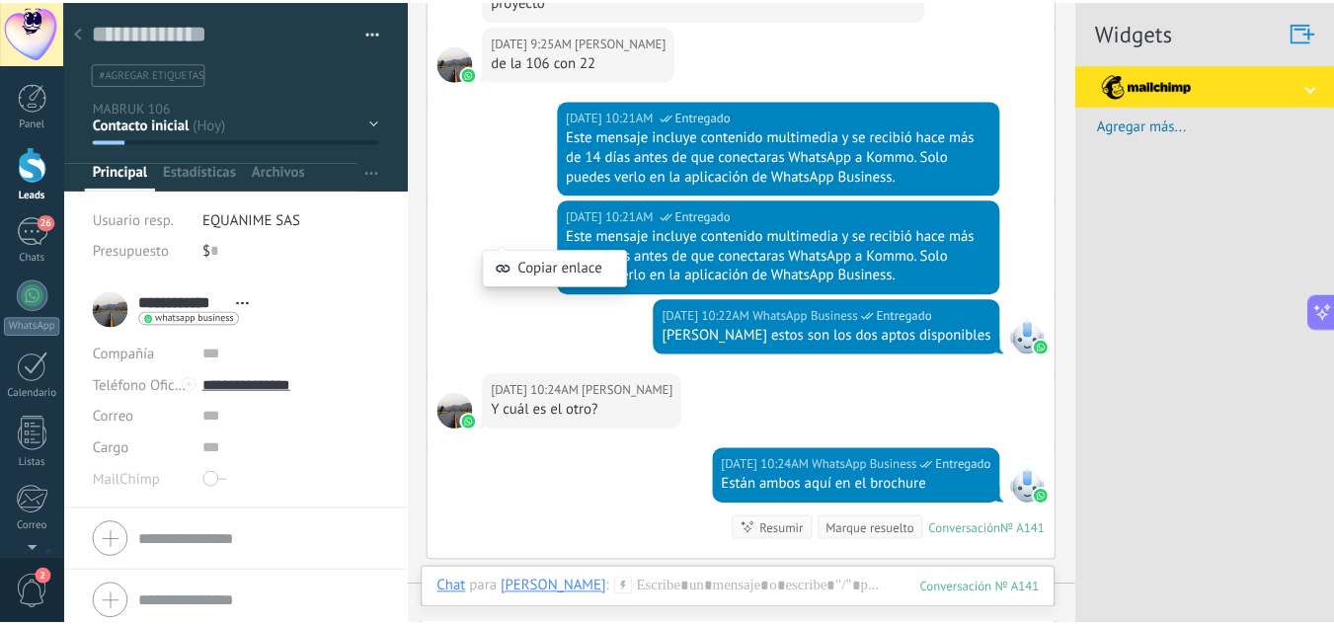
scroll to position [483, 0]
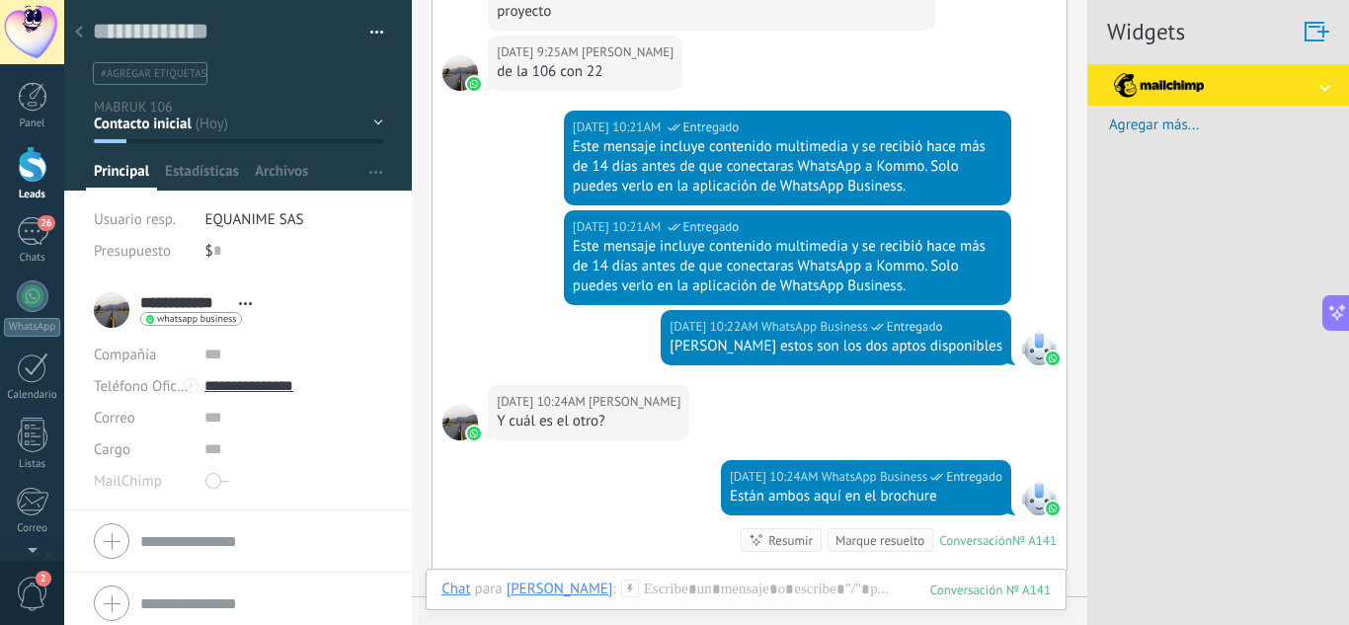
click at [87, 35] on div at bounding box center [79, 33] width 28 height 39
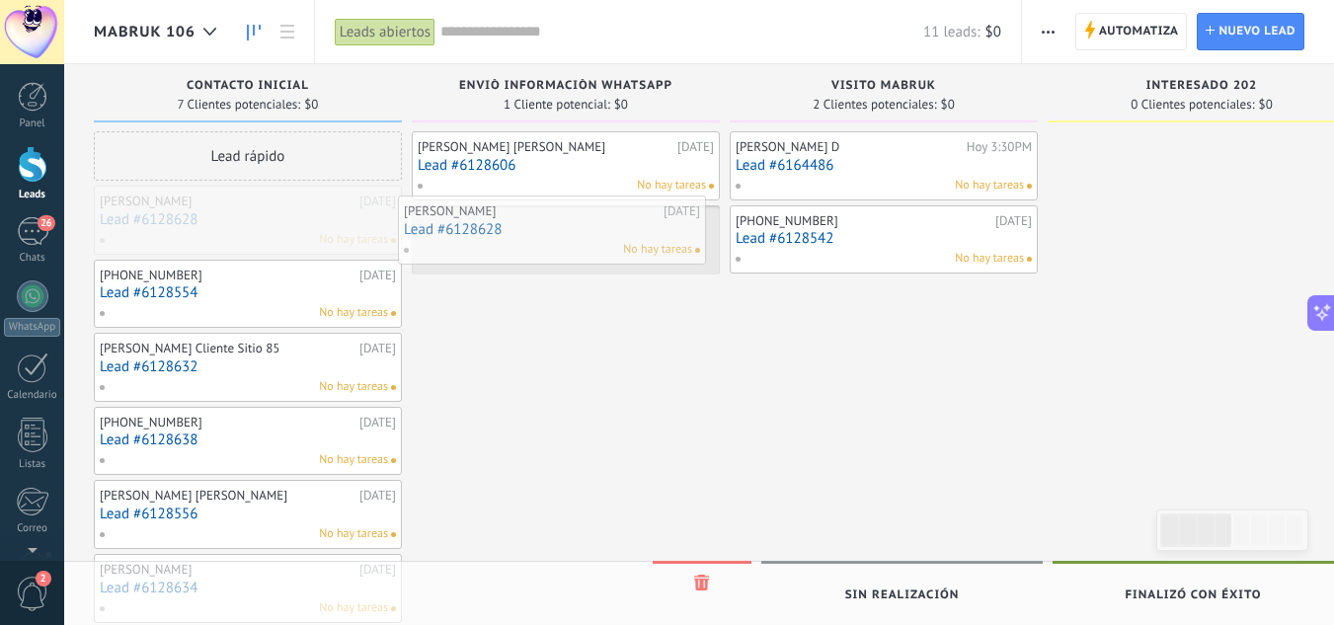
drag, startPoint x: 178, startPoint y: 235, endPoint x: 488, endPoint y: 245, distance: 310.2
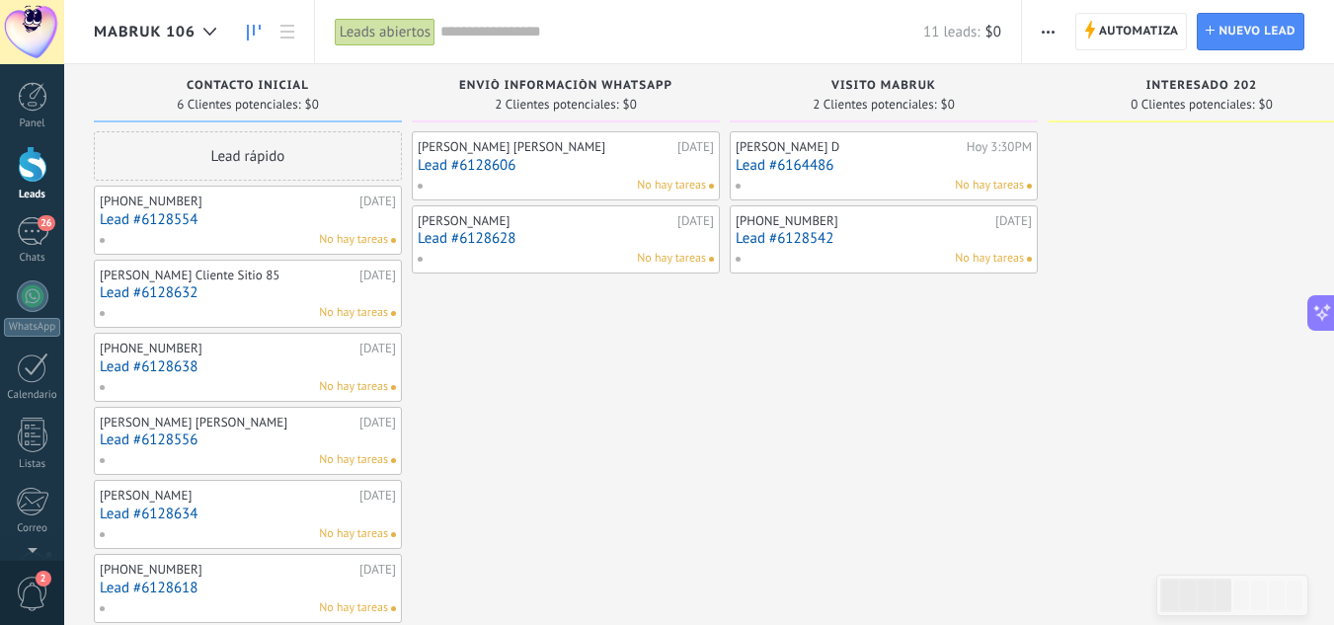
click at [184, 218] on link "Lead #6128554" at bounding box center [248, 219] width 296 height 17
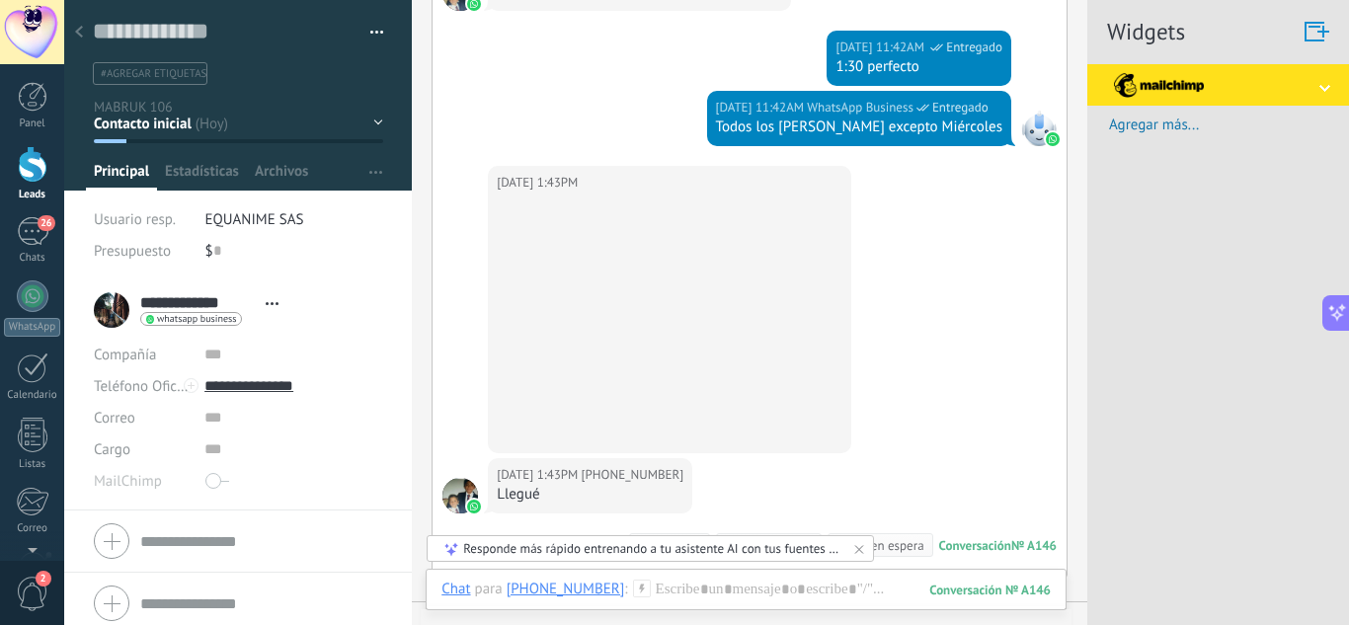
scroll to position [430, 0]
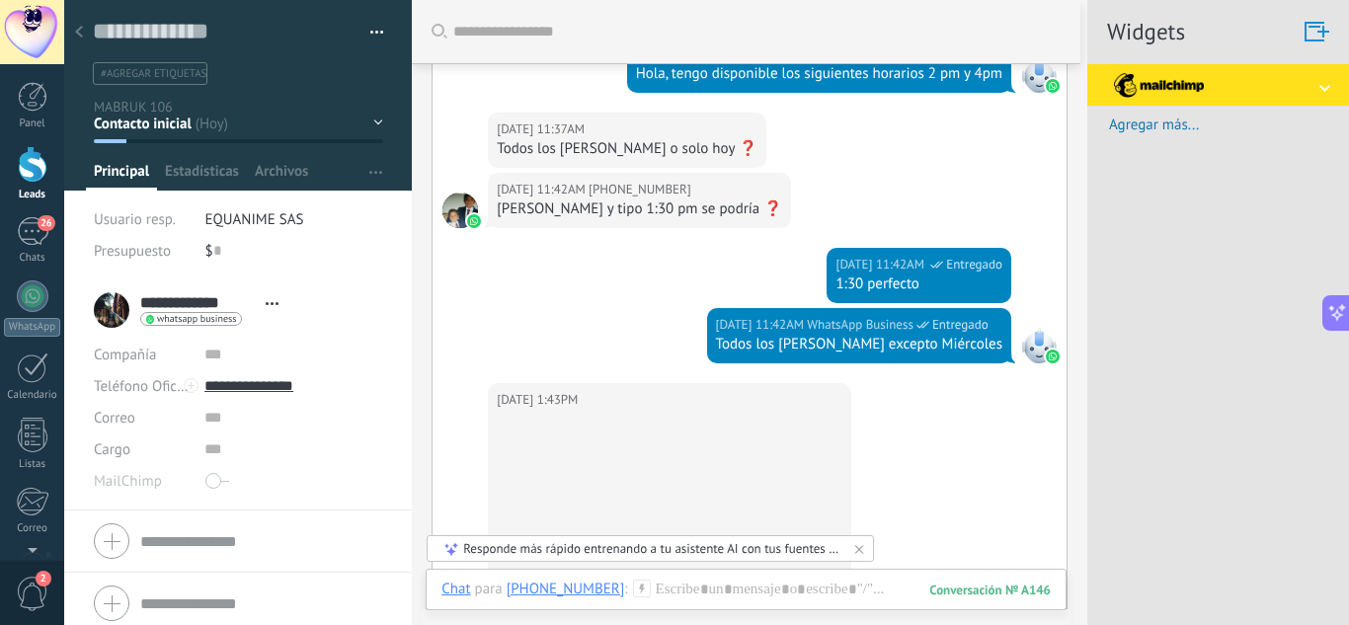
click at [79, 30] on use at bounding box center [79, 32] width 8 height 12
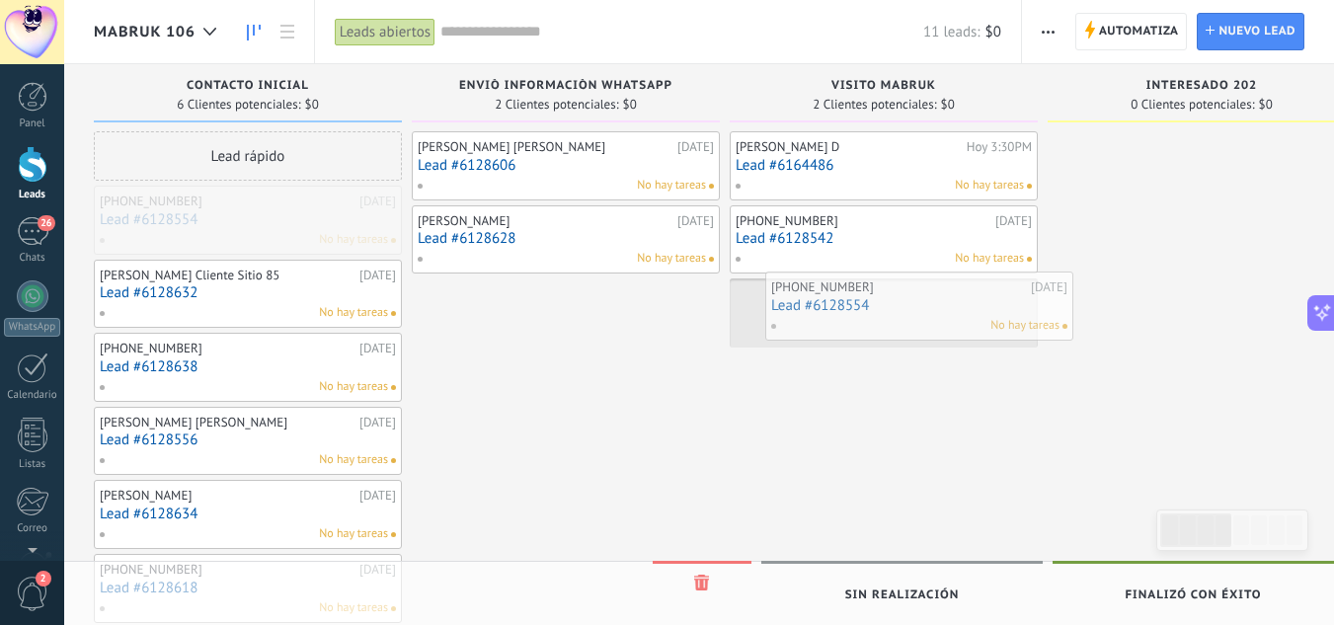
drag, startPoint x: 206, startPoint y: 216, endPoint x: 878, endPoint y: 302, distance: 677.0
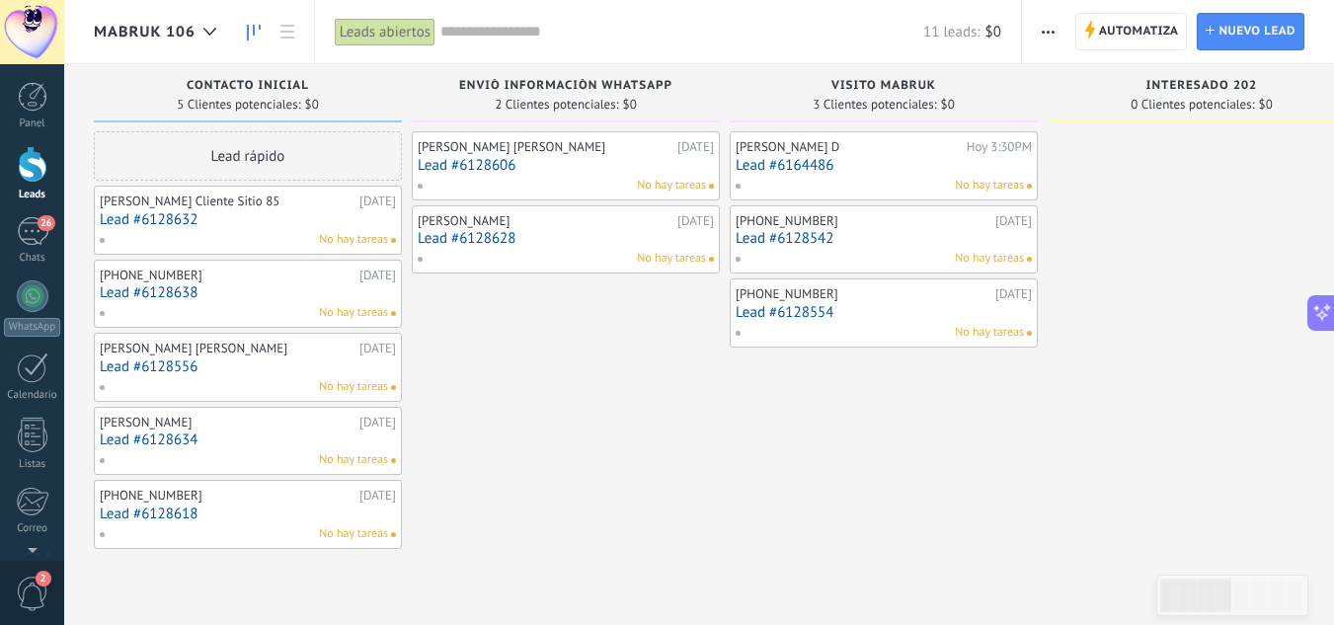
click at [198, 220] on link "Lead #6128632" at bounding box center [248, 219] width 296 height 17
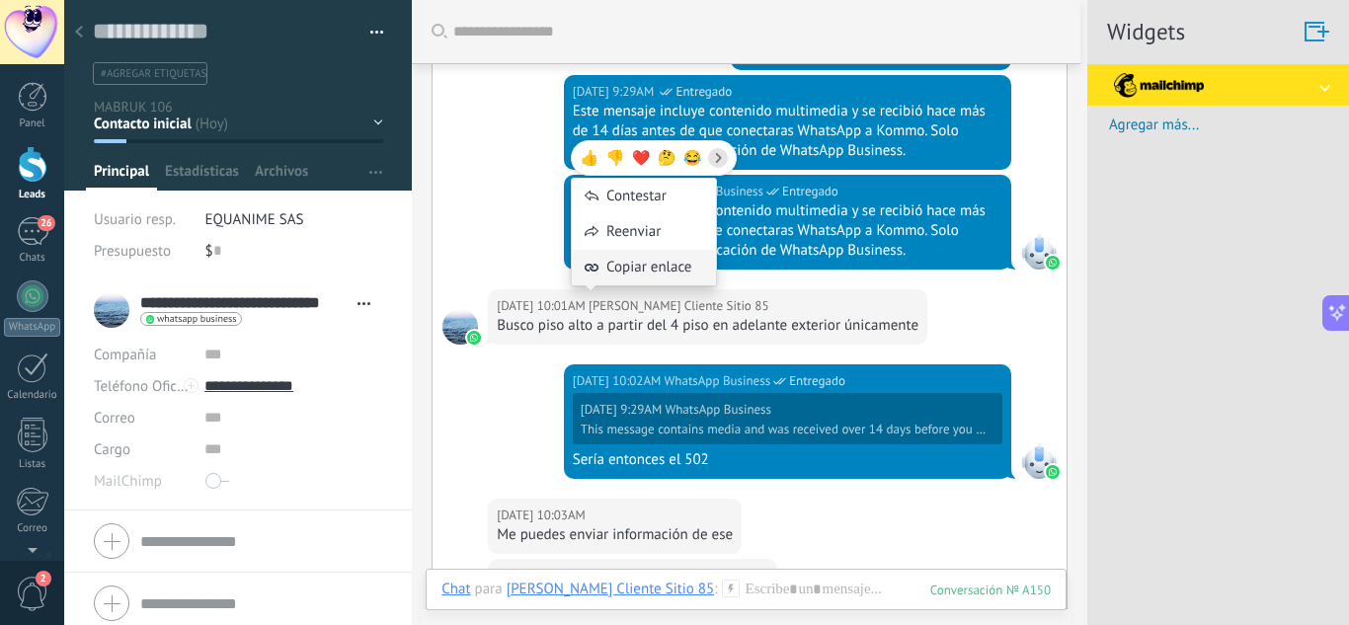
scroll to position [415, 0]
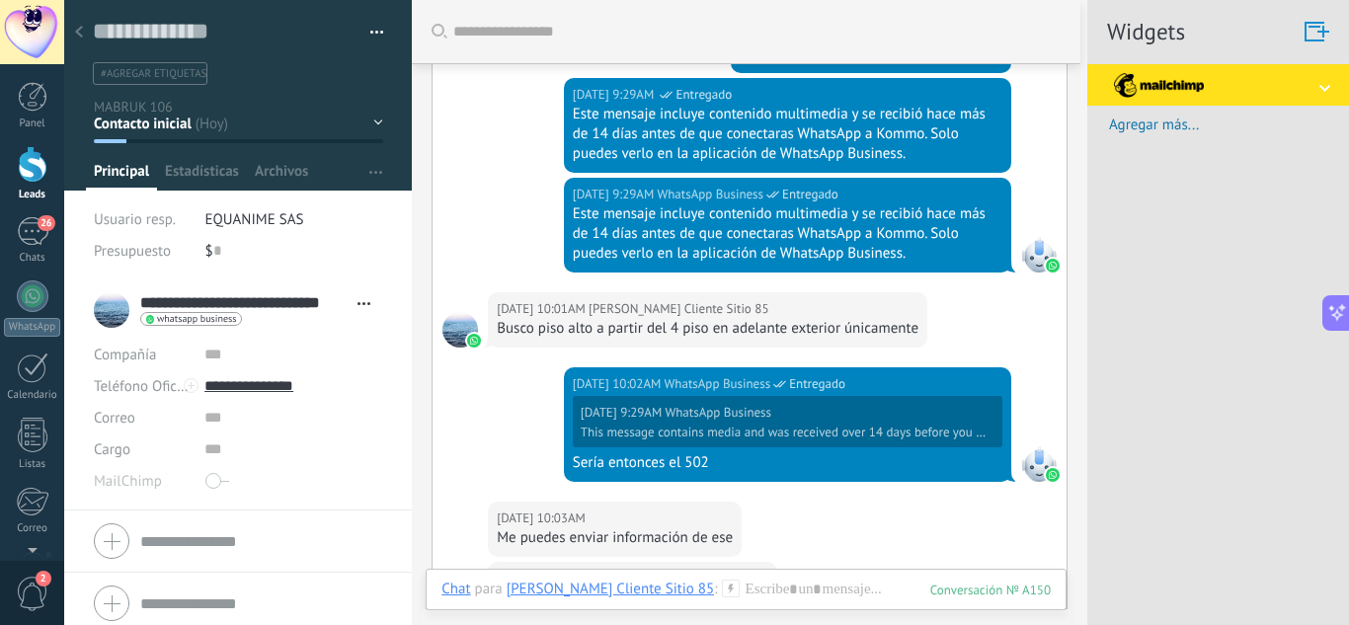
click at [91, 39] on div at bounding box center [79, 33] width 28 height 39
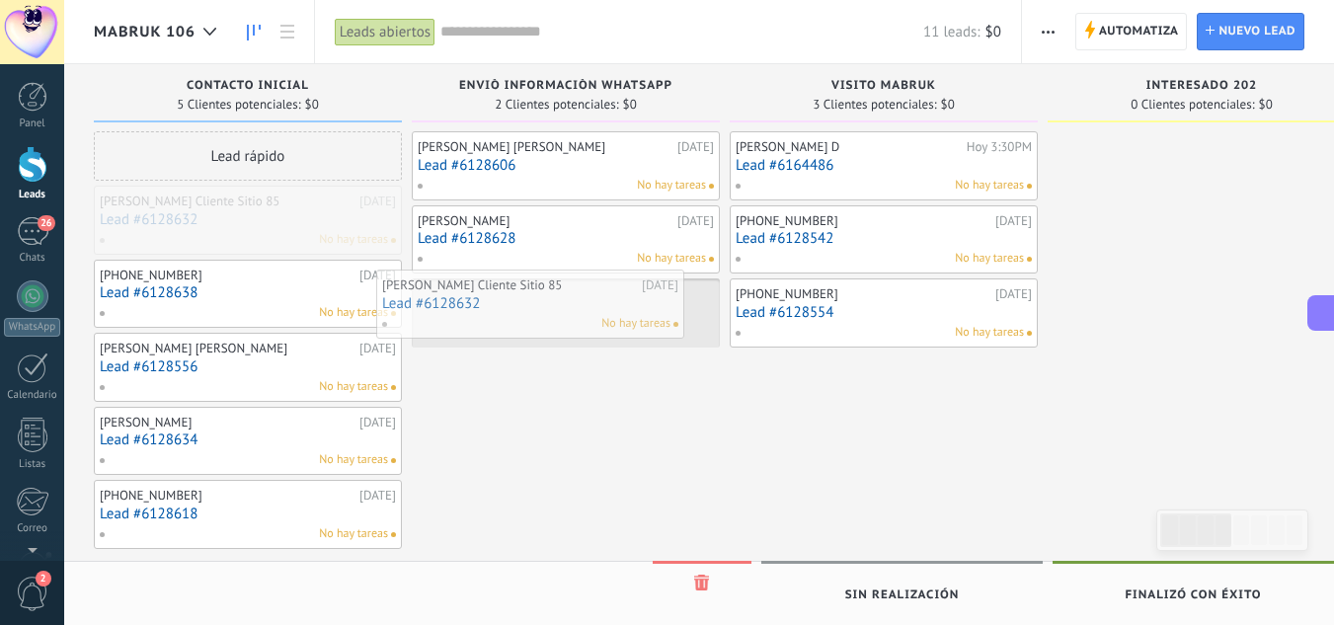
drag, startPoint x: 158, startPoint y: 212, endPoint x: 440, endPoint y: 296, distance: 294.6
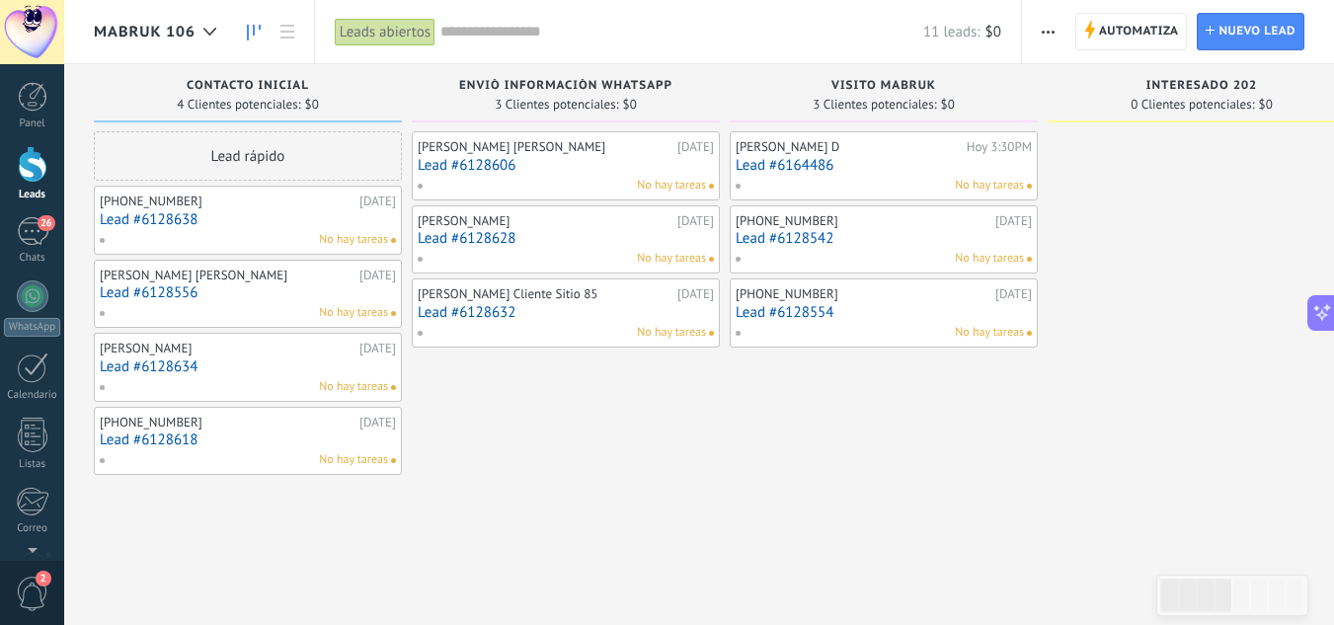
click at [143, 211] on link "Lead #6128638" at bounding box center [248, 219] width 296 height 17
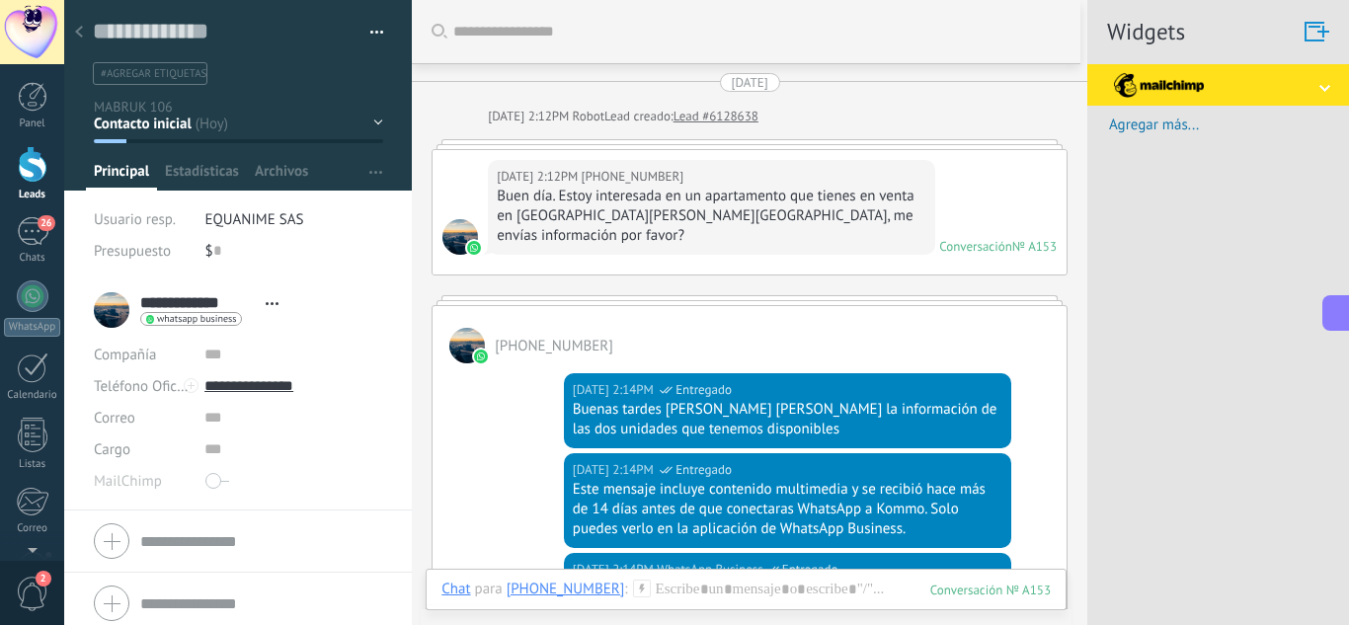
click at [81, 30] on use at bounding box center [79, 32] width 8 height 12
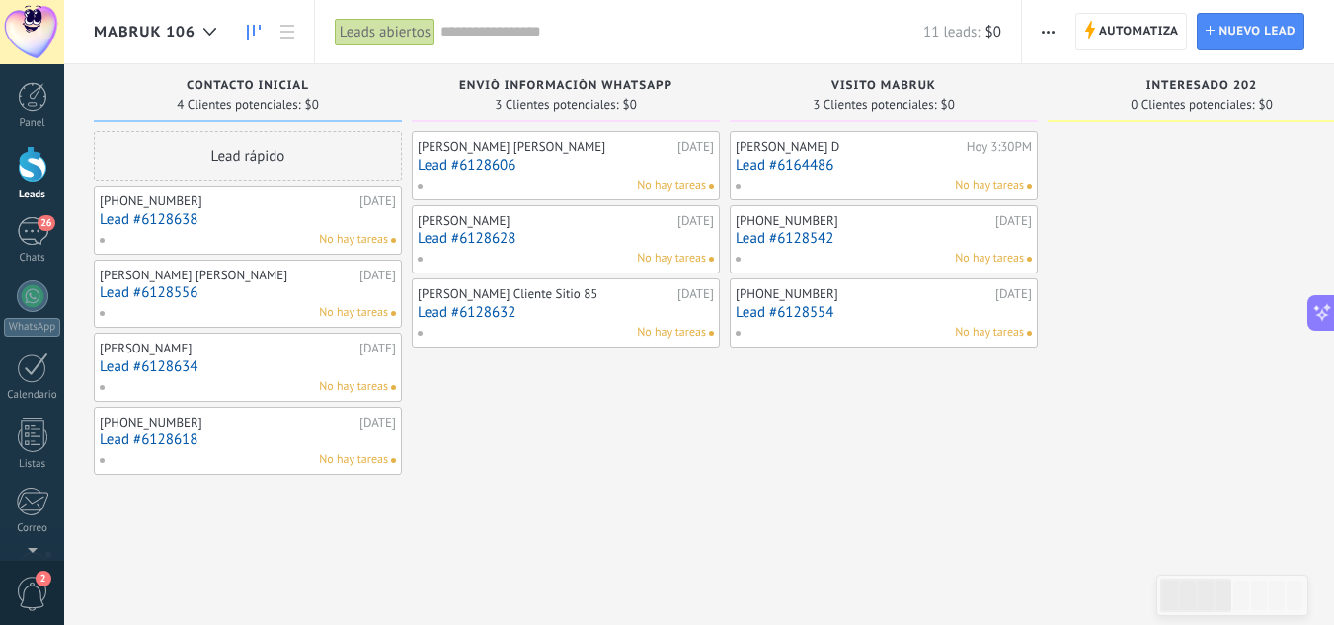
click at [302, 206] on div "[PHONE_NUMBER]" at bounding box center [227, 202] width 255 height 16
click at [260, 213] on link "Lead #6128638" at bounding box center [248, 219] width 296 height 17
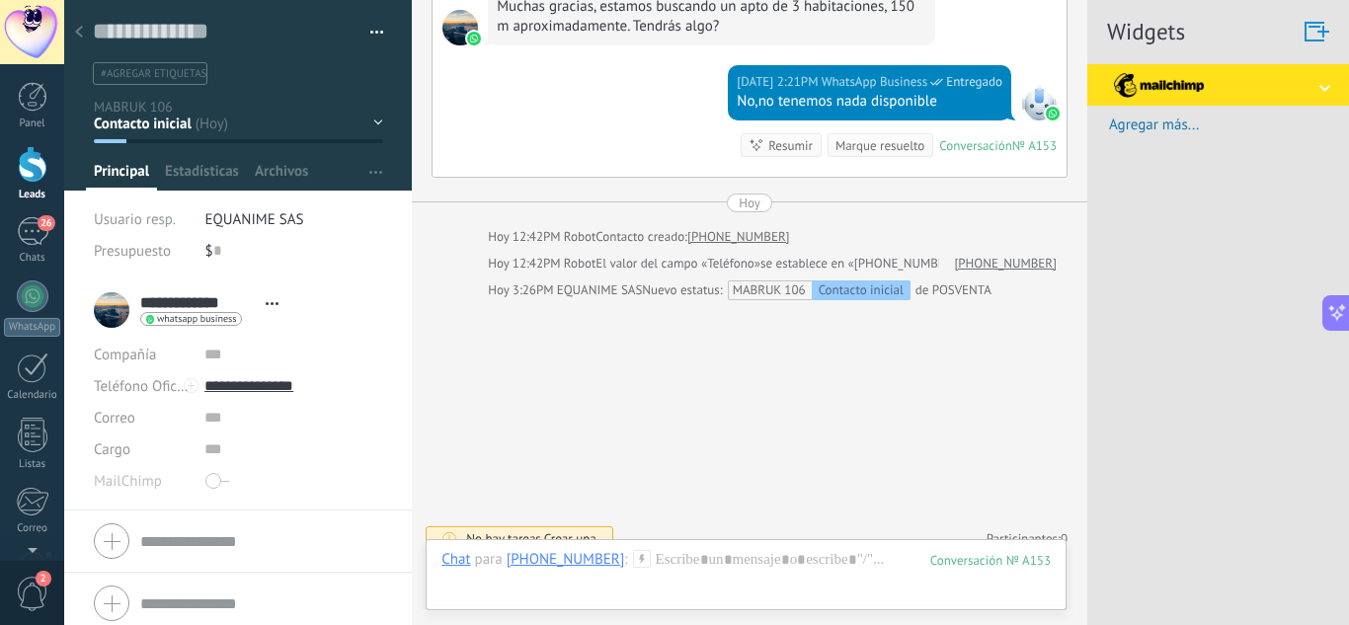
scroll to position [30, 0]
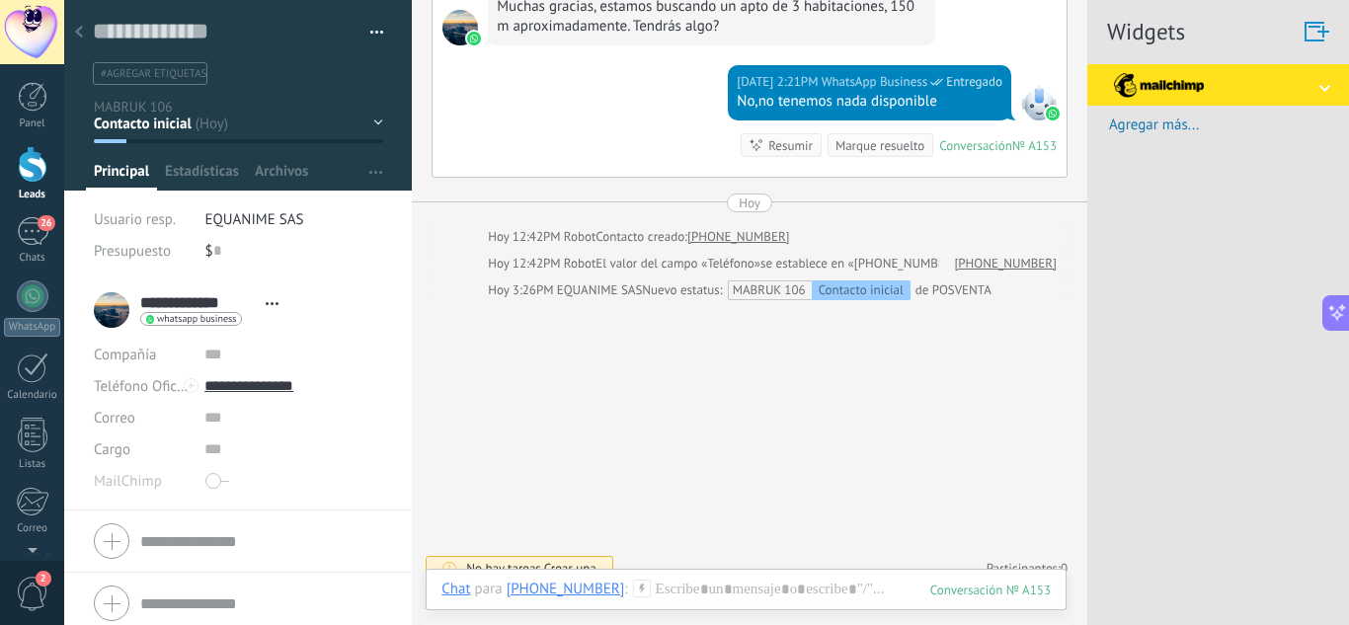
click at [0, 0] on div "Contacto inicial ENVIÒ INFORMACIÒN WHATSAPP VISITO MABRUK INTERESADO 202 INTERE…" at bounding box center [0, 0] width 0 height 0
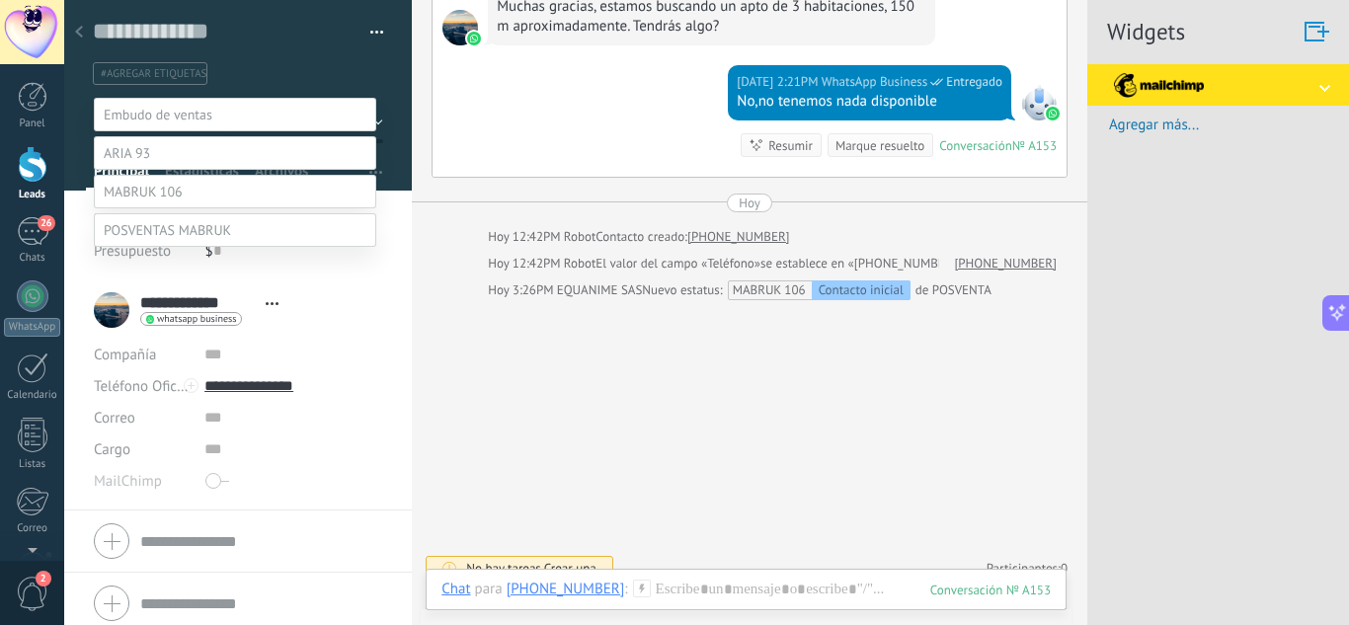
scroll to position [77, 0]
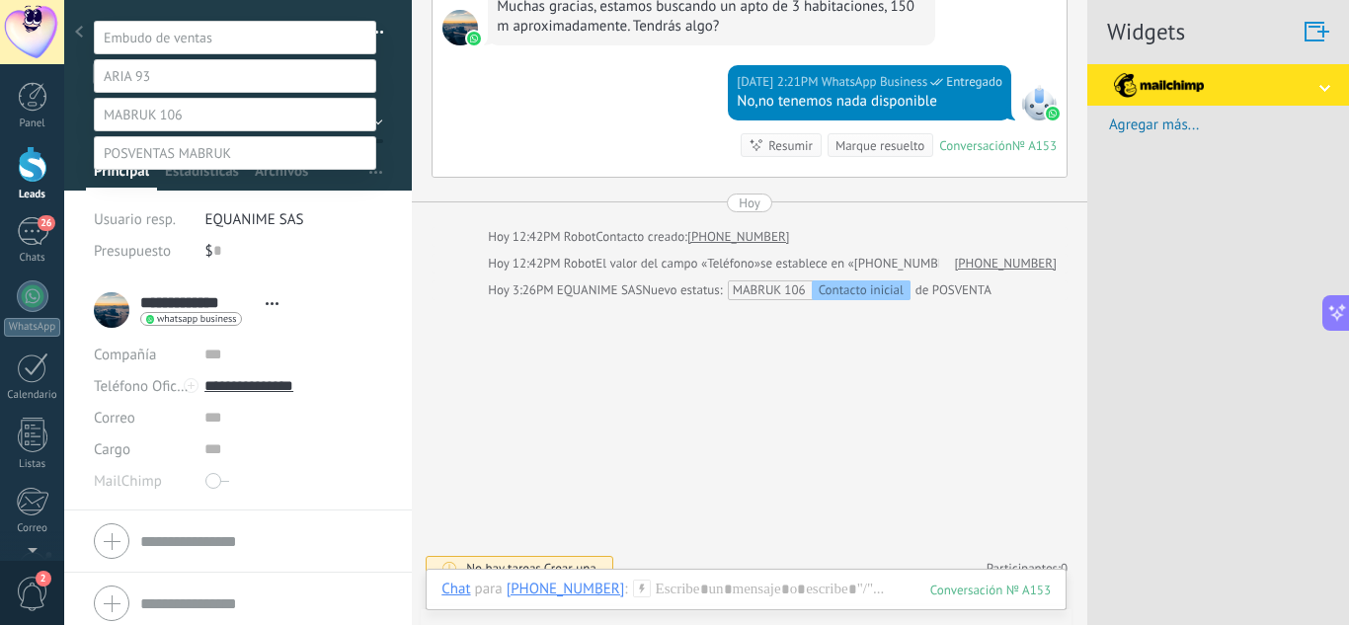
click at [0, 0] on label "Leads perdidos" at bounding box center [0, 0] width 0 height 0
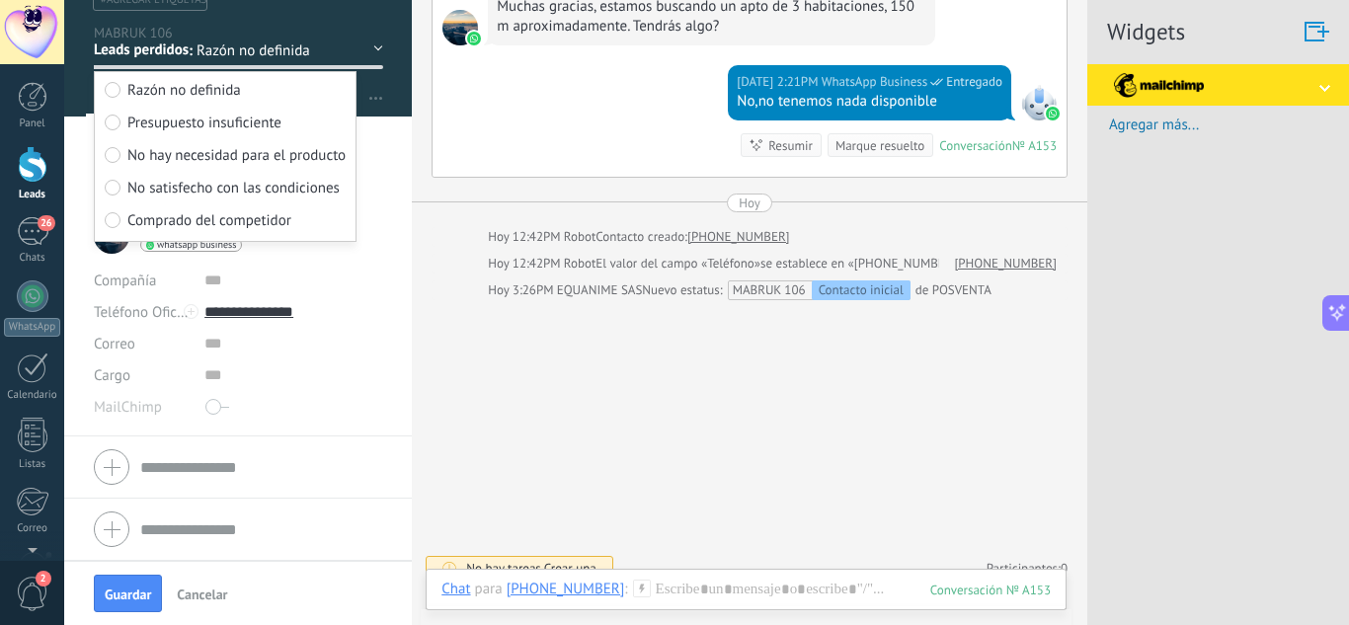
scroll to position [0, 0]
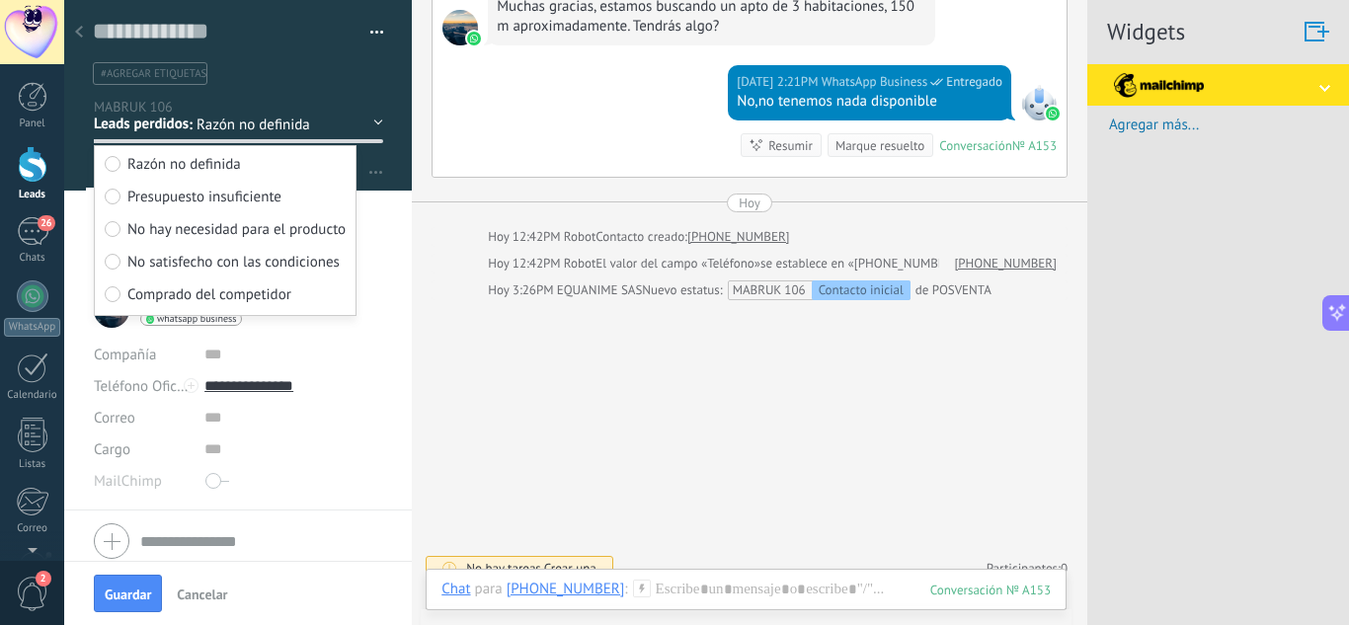
click at [226, 233] on span "No hay necesidad para el producto" at bounding box center [236, 229] width 218 height 19
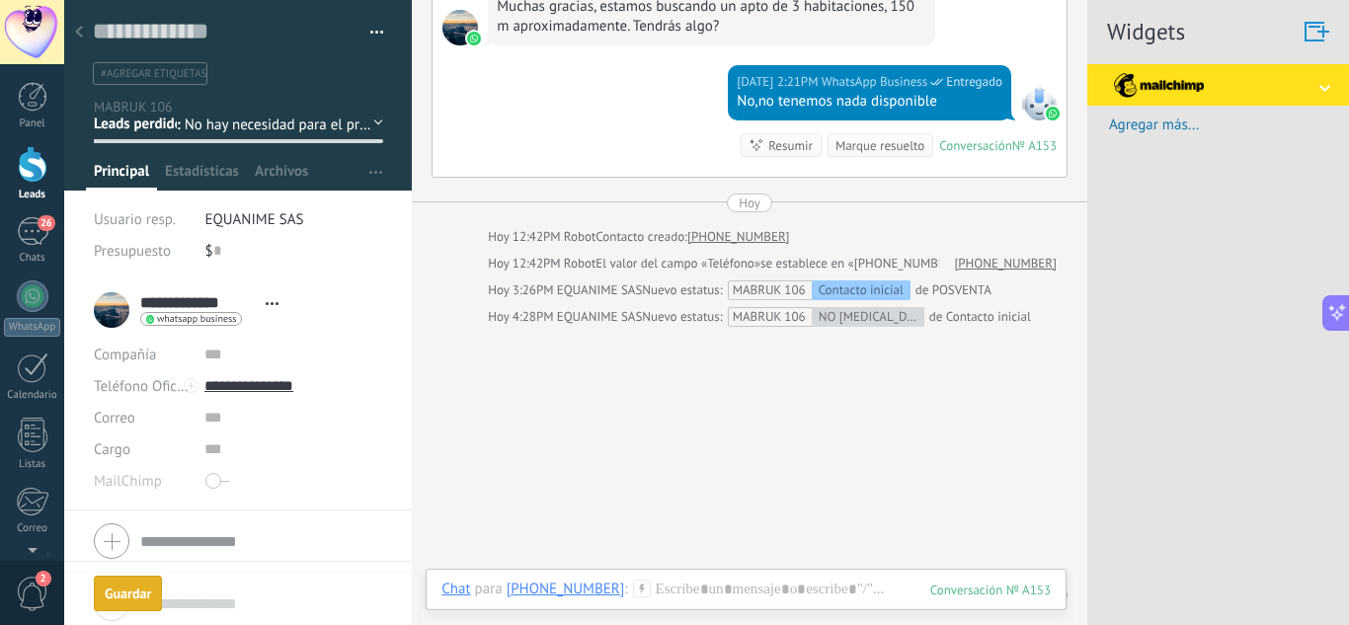
scroll to position [831, 0]
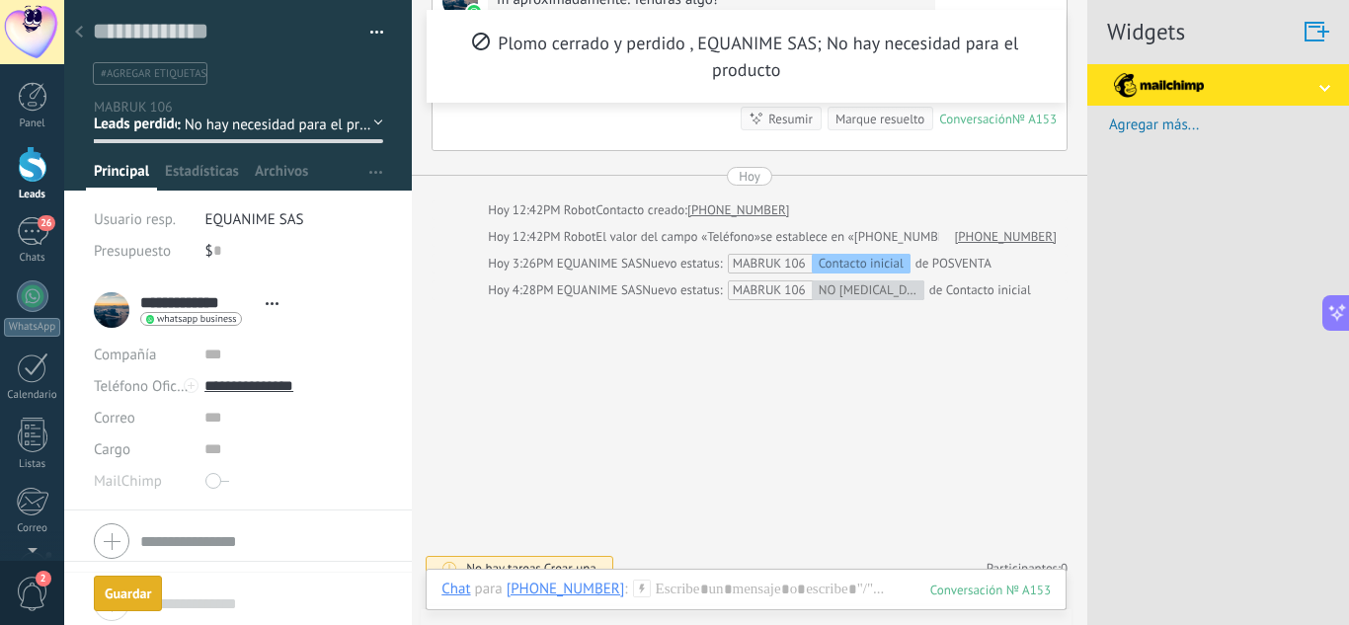
click at [135, 591] on div "Guardar" at bounding box center [128, 594] width 46 height 14
click at [86, 27] on div at bounding box center [79, 33] width 28 height 39
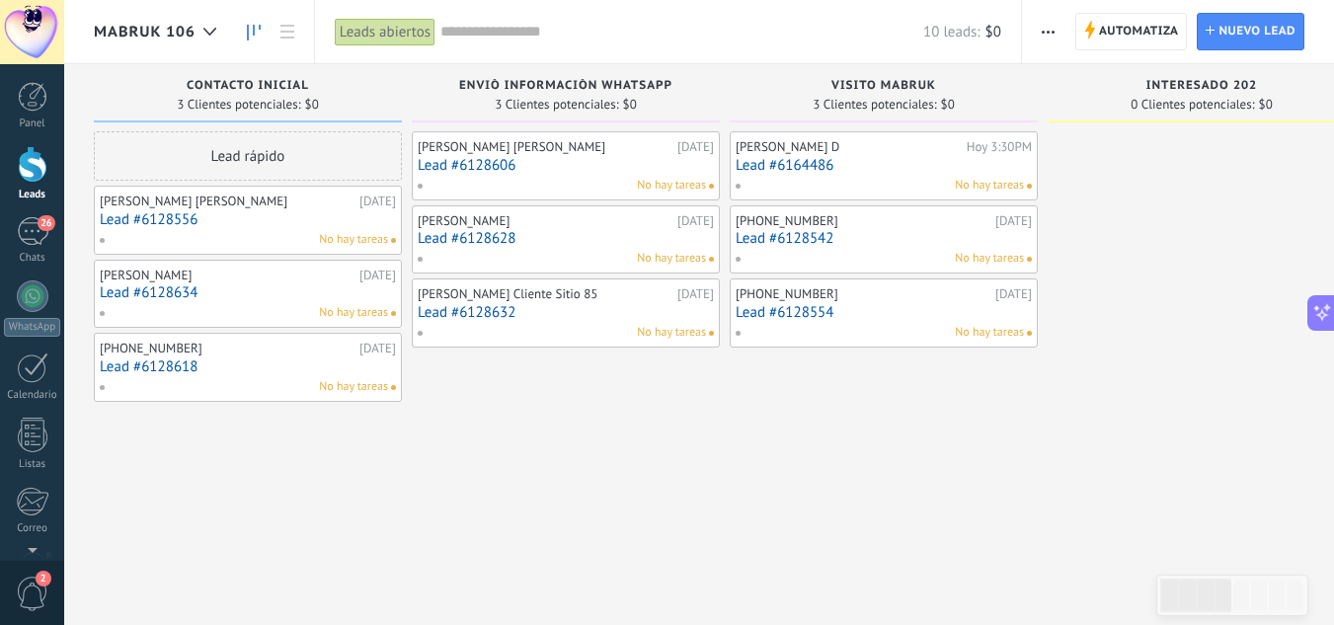
click at [197, 215] on link "Lead #6128556" at bounding box center [248, 219] width 296 height 17
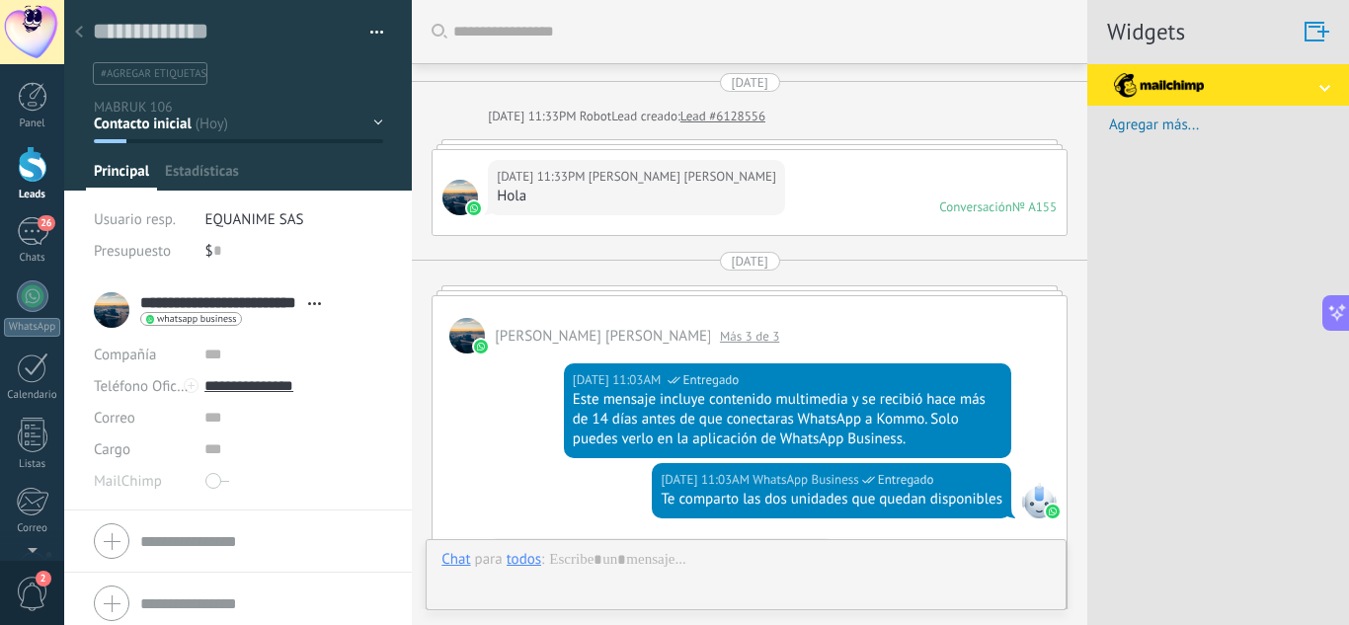
type textarea "**********"
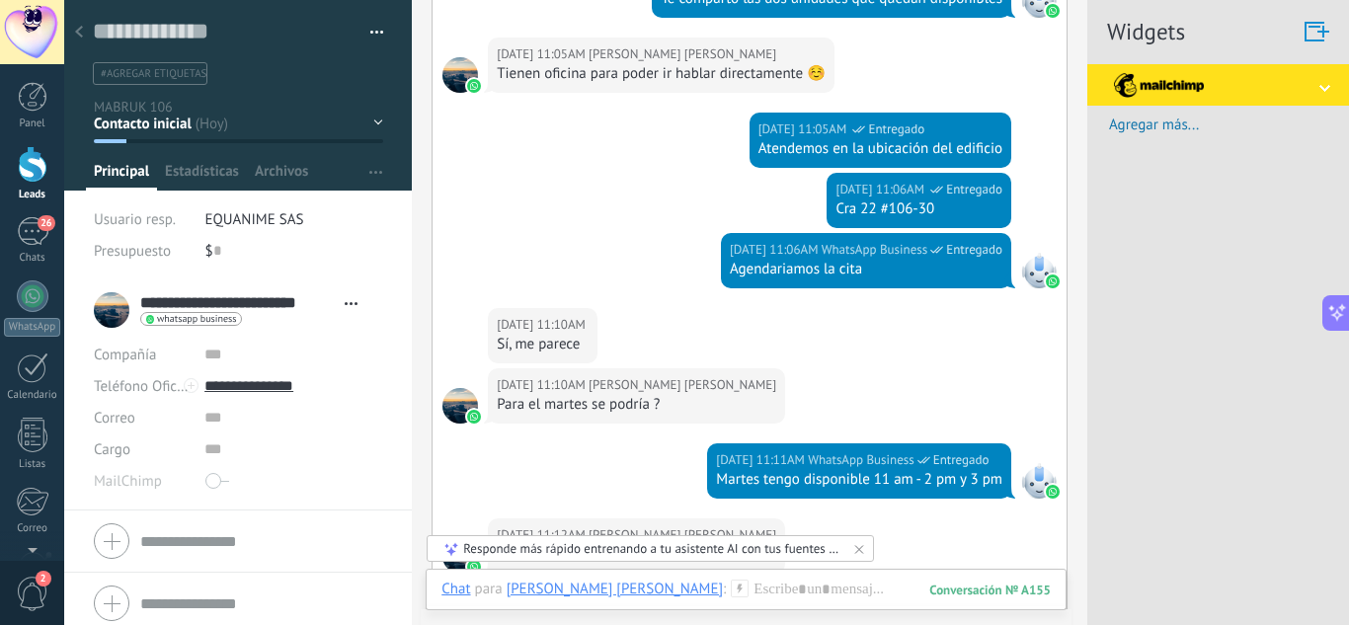
scroll to position [289, 0]
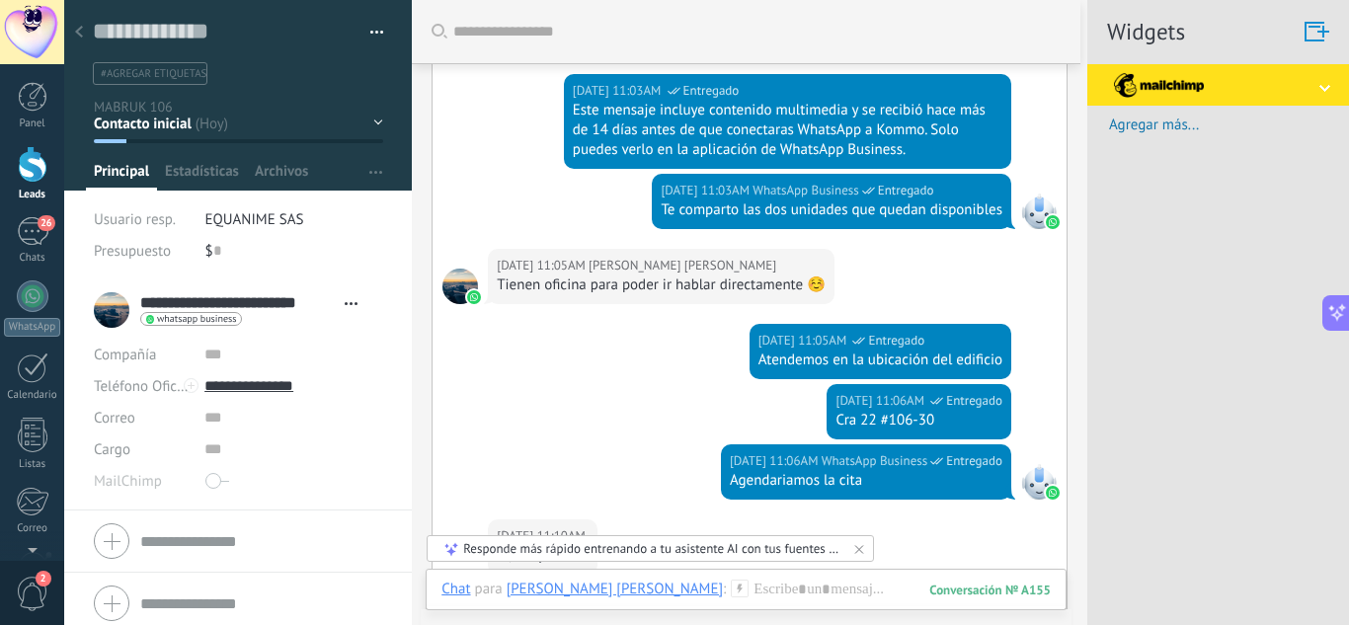
click at [87, 34] on div at bounding box center [79, 33] width 28 height 39
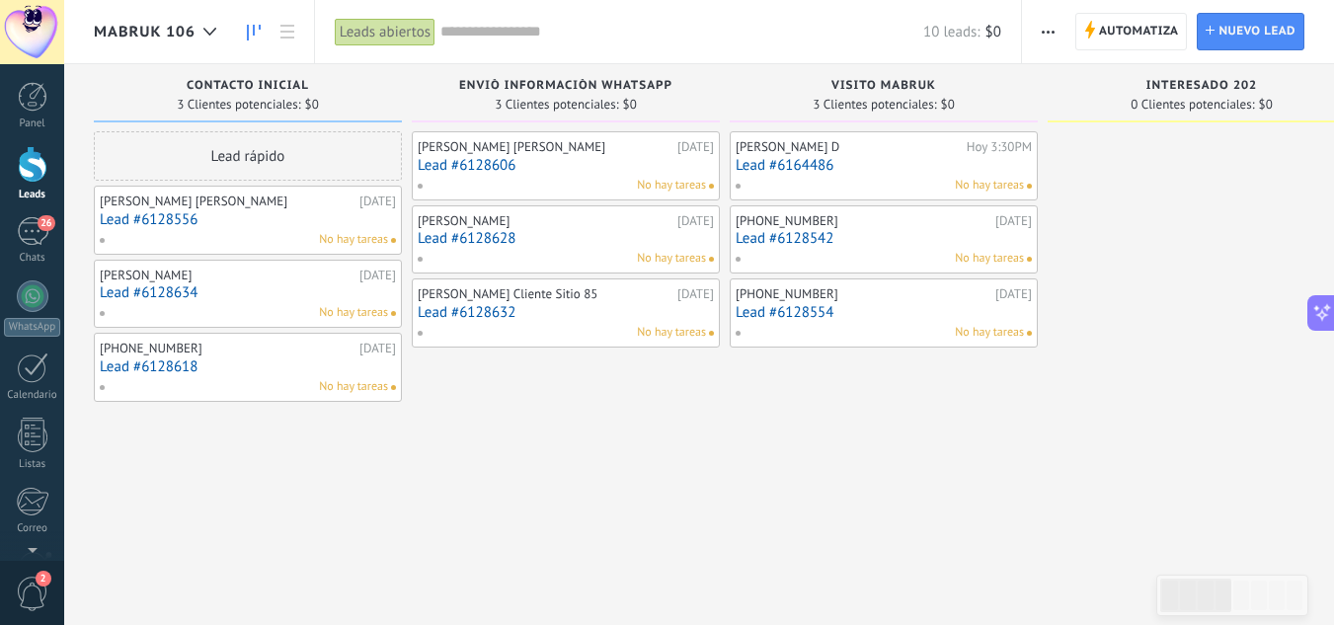
click at [1038, 29] on button "button" at bounding box center [1048, 32] width 29 height 38
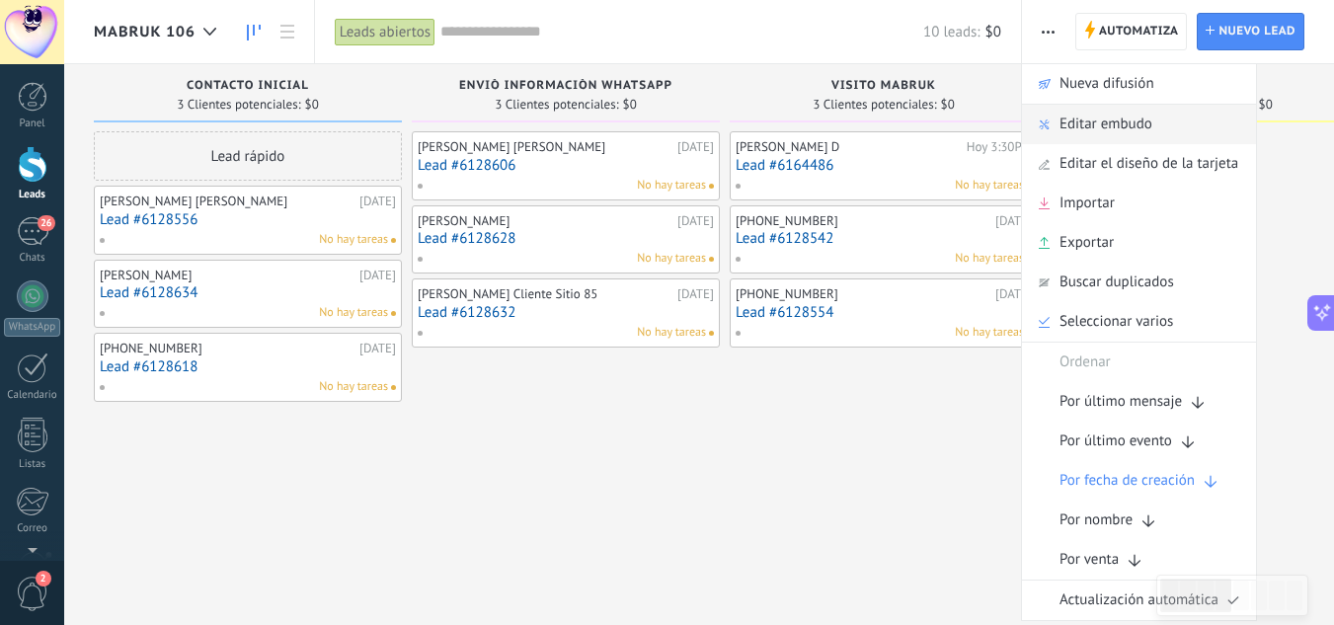
click at [1067, 128] on span "Editar embudo" at bounding box center [1106, 124] width 93 height 39
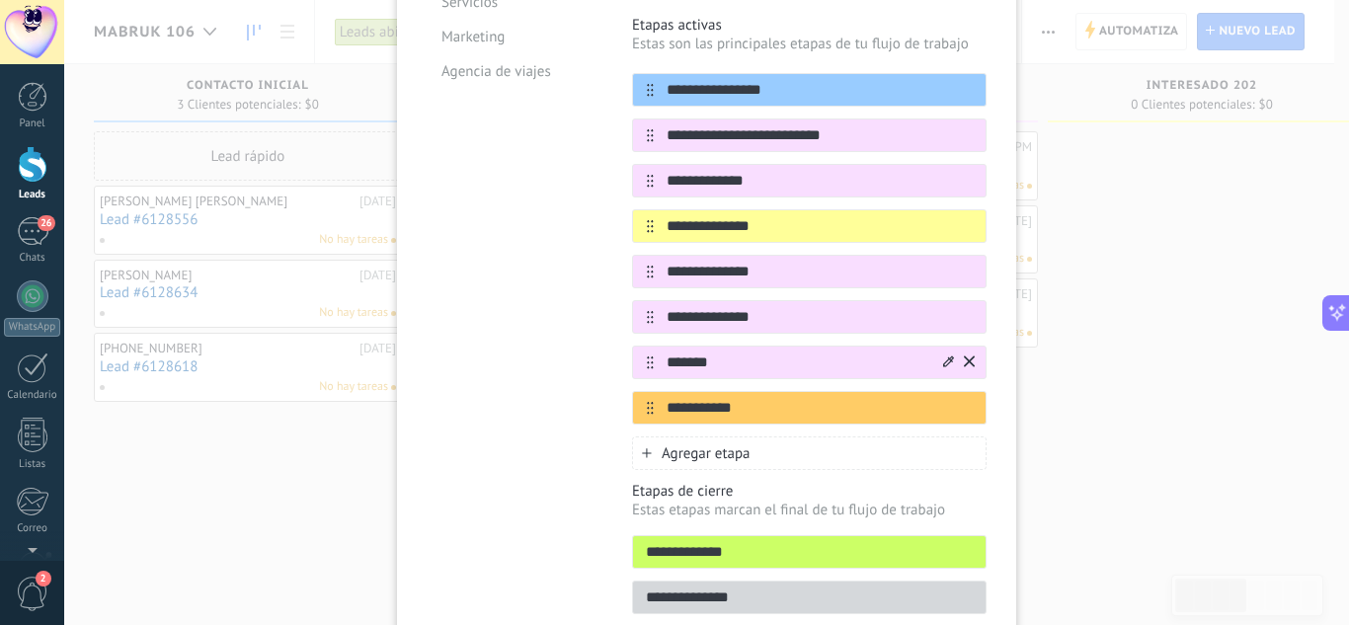
scroll to position [430, 0]
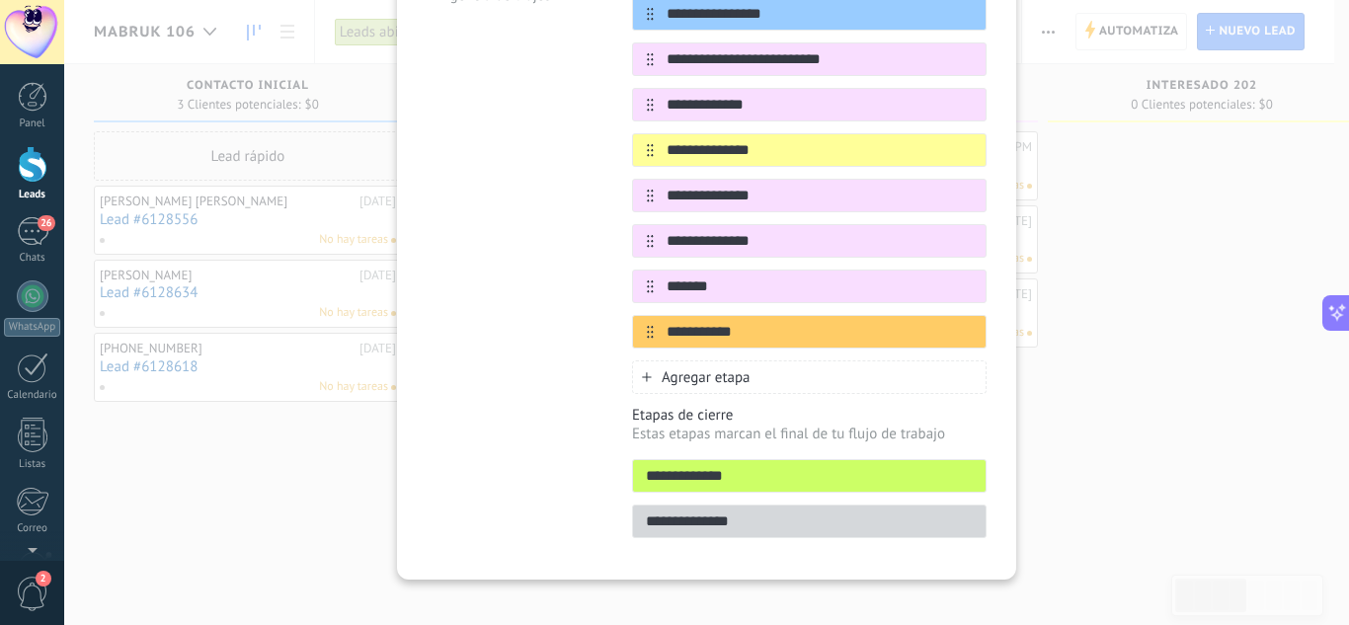
click at [693, 368] on span "Agregar etapa" at bounding box center [706, 377] width 89 height 19
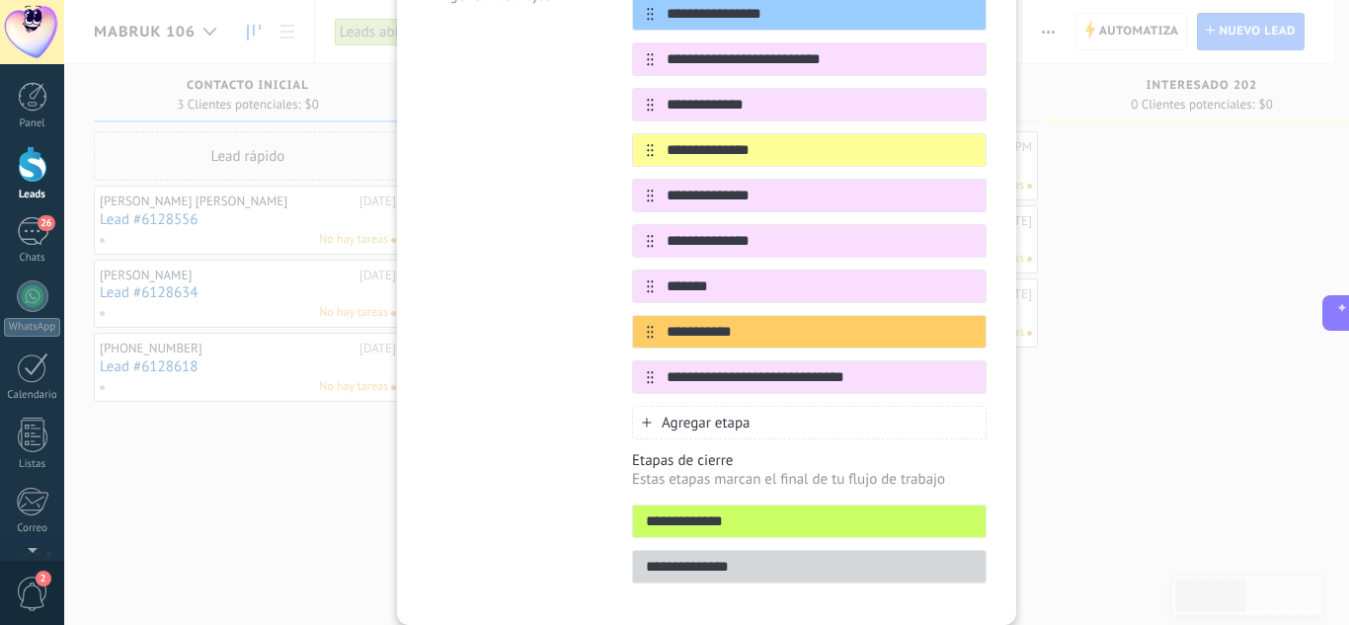
type input "**********"
click at [665, 414] on span "Agregar etapa" at bounding box center [706, 423] width 89 height 19
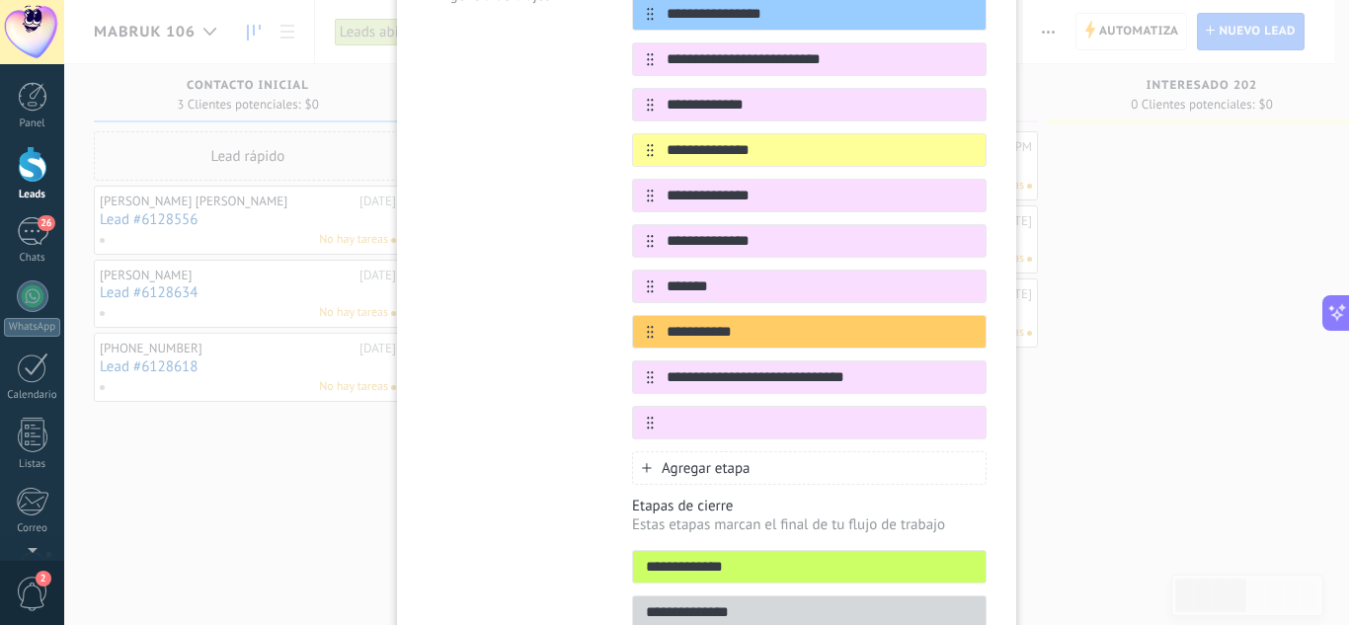
click at [665, 413] on input "text" at bounding box center [820, 423] width 332 height 21
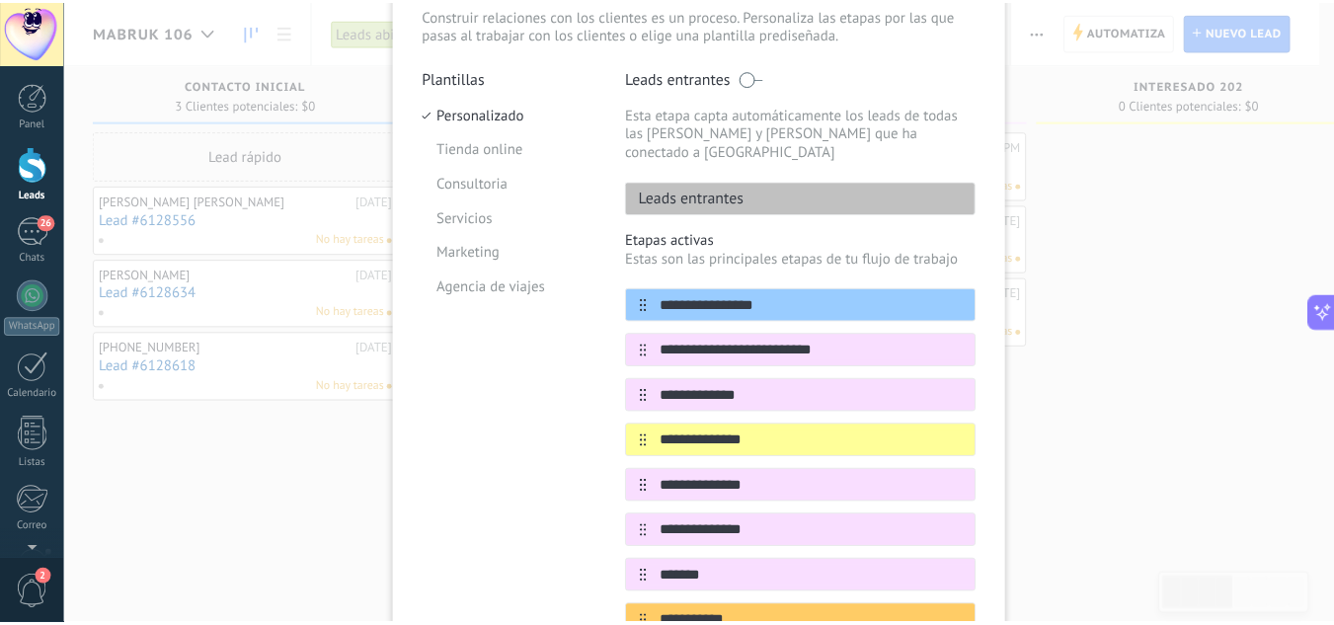
scroll to position [0, 0]
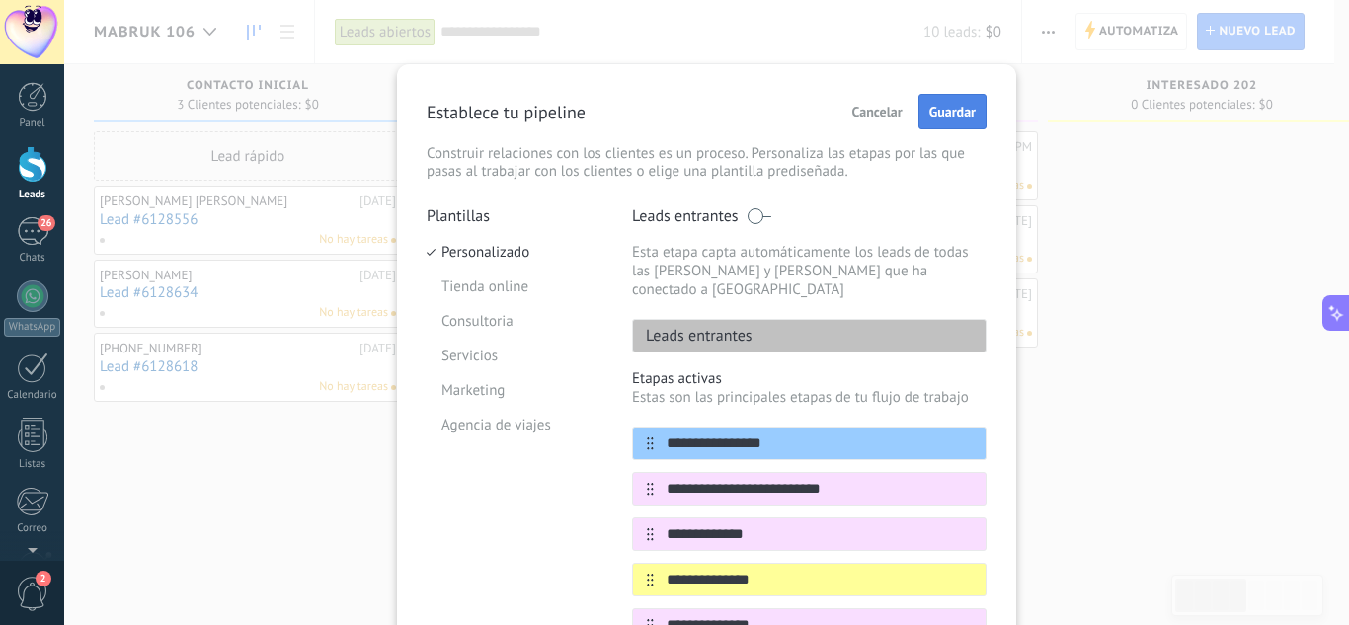
type input "**********"
click at [959, 111] on span "Guardar" at bounding box center [952, 112] width 46 height 14
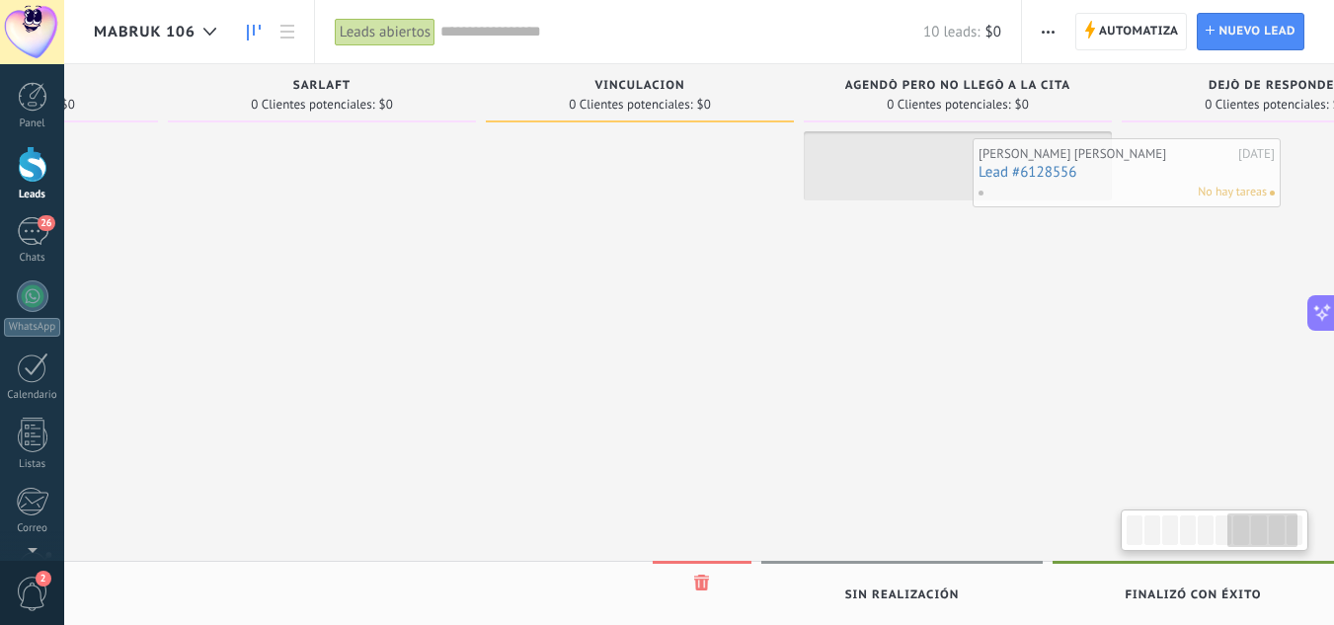
scroll to position [0, 1883]
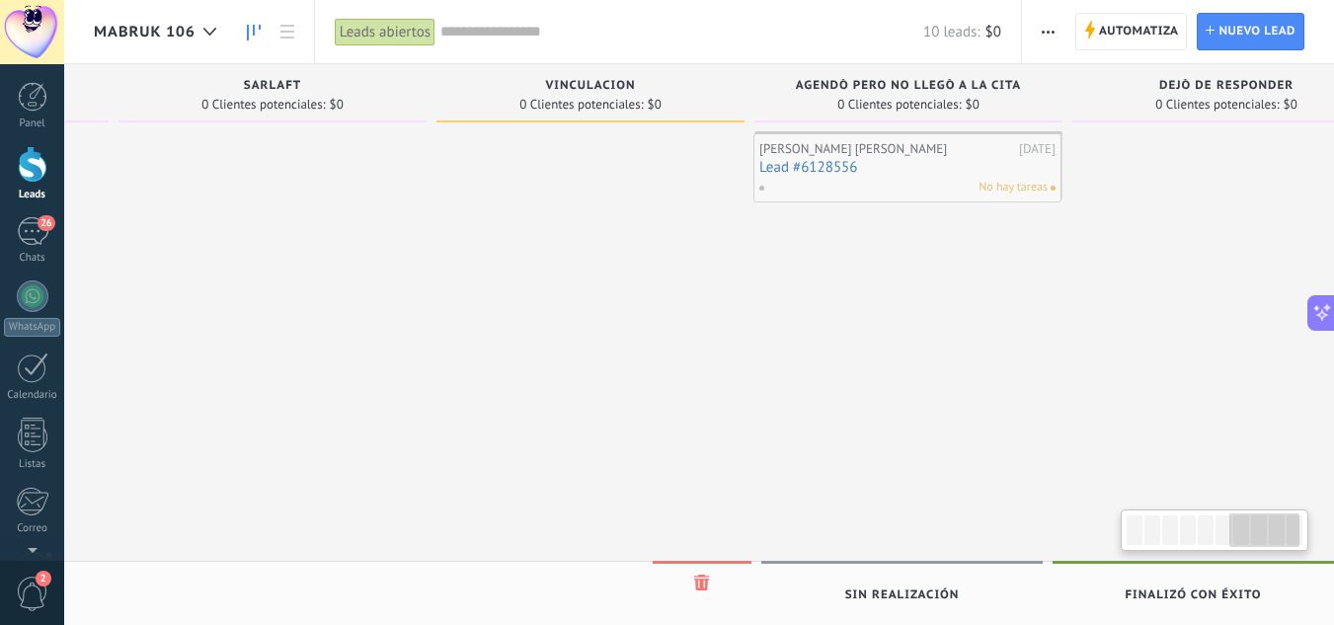
drag, startPoint x: 177, startPoint y: 213, endPoint x: 836, endPoint y: 161, distance: 661.7
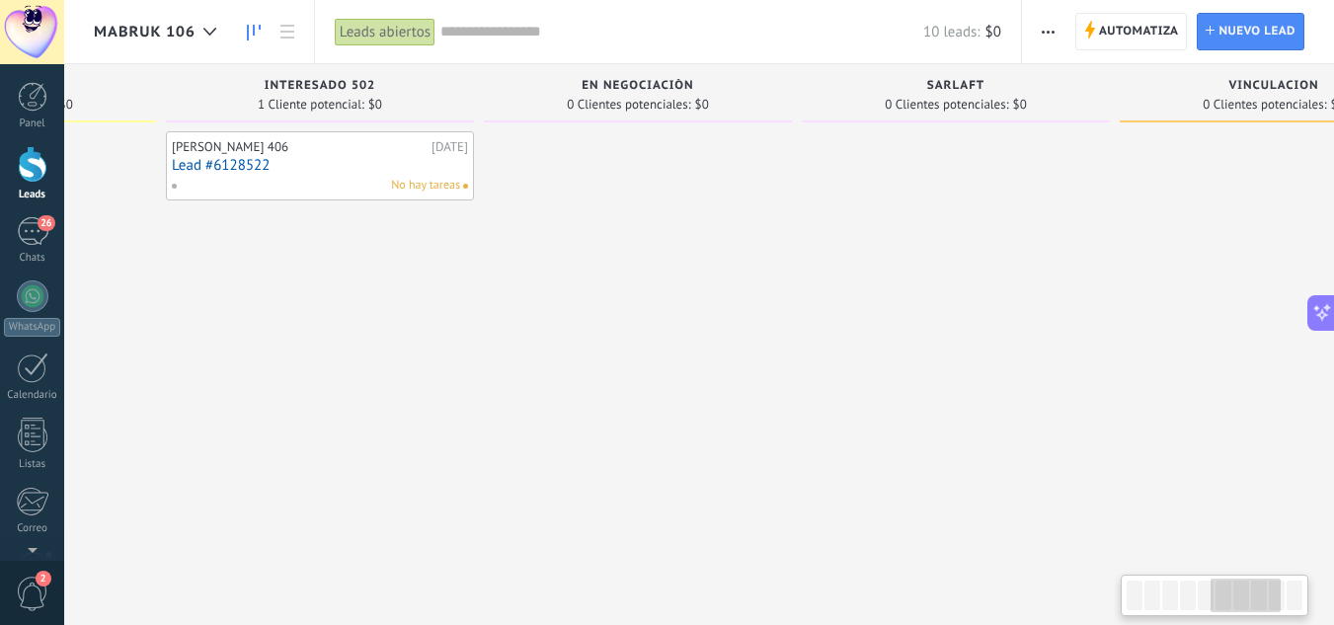
drag, startPoint x: 635, startPoint y: 274, endPoint x: 1207, endPoint y: 275, distance: 571.7
click at [1333, 274] on html ".abccls-1,.abccls-2{fill-rule:evenodd}.abccls-2{fill:#fff} .abfcls-1{fill:none}…" at bounding box center [667, 312] width 1334 height 625
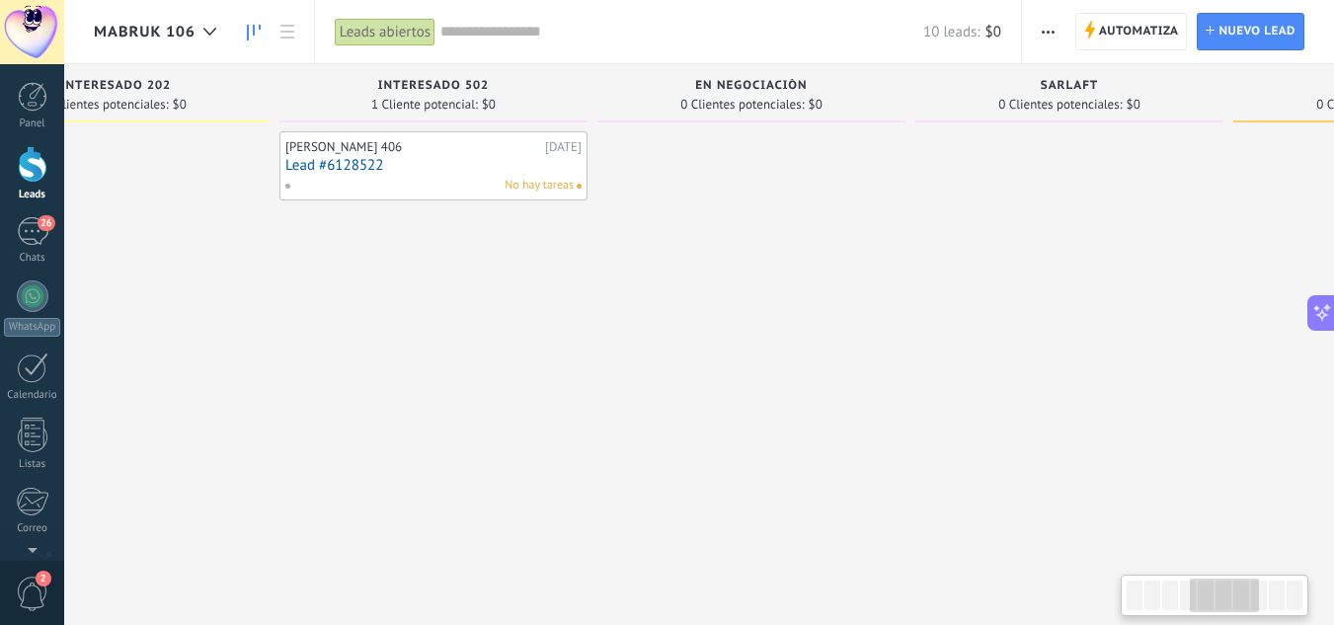
scroll to position [0, 702]
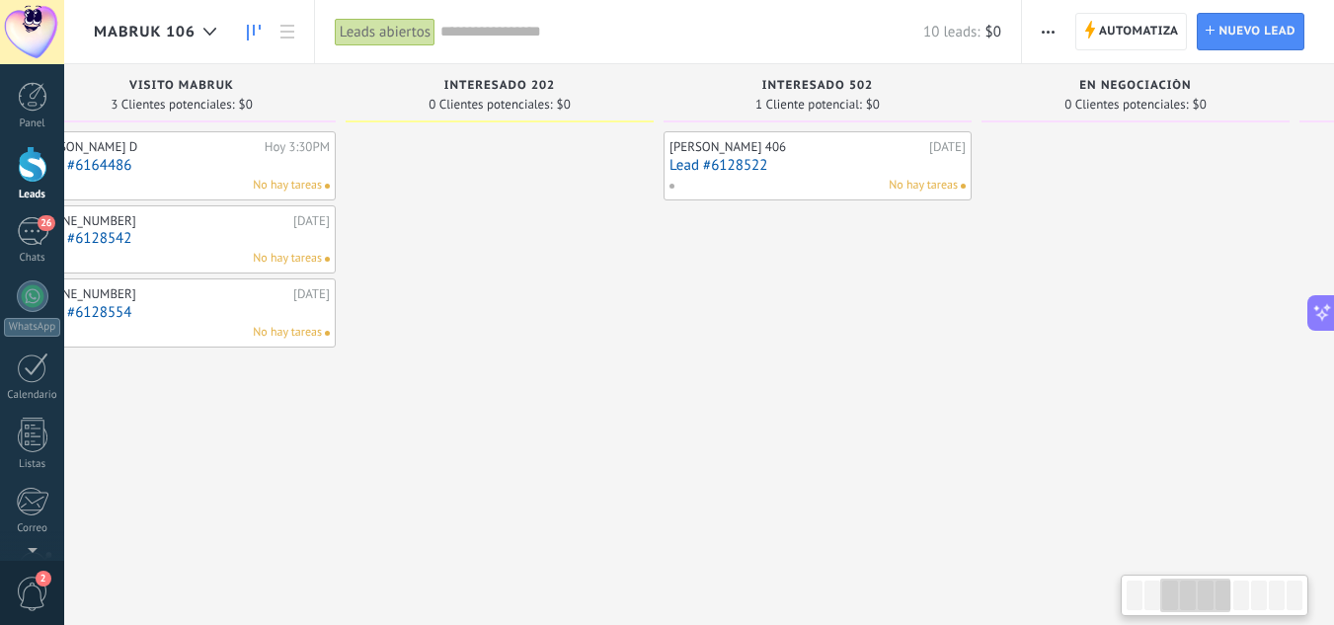
drag, startPoint x: 340, startPoint y: 366, endPoint x: 513, endPoint y: 412, distance: 179.6
click at [861, 363] on div "[PERSON_NAME] 406 [DATE] Lead #6128522 No hay tareas" at bounding box center [818, 314] width 308 height 367
click at [336, 411] on div "[PERSON_NAME] [PERSON_NAME] 3:30PM Lead #6164486 No hay tareas [PHONE_NUMBER] […" at bounding box center [182, 314] width 308 height 367
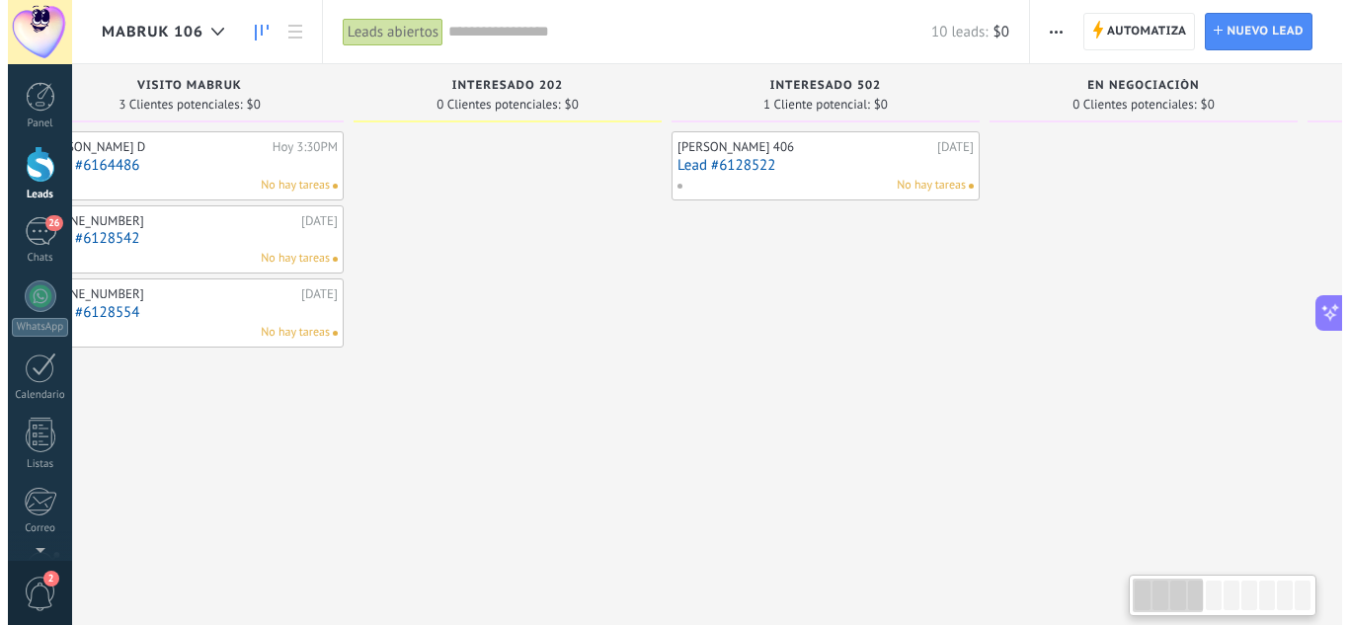
scroll to position [0, 0]
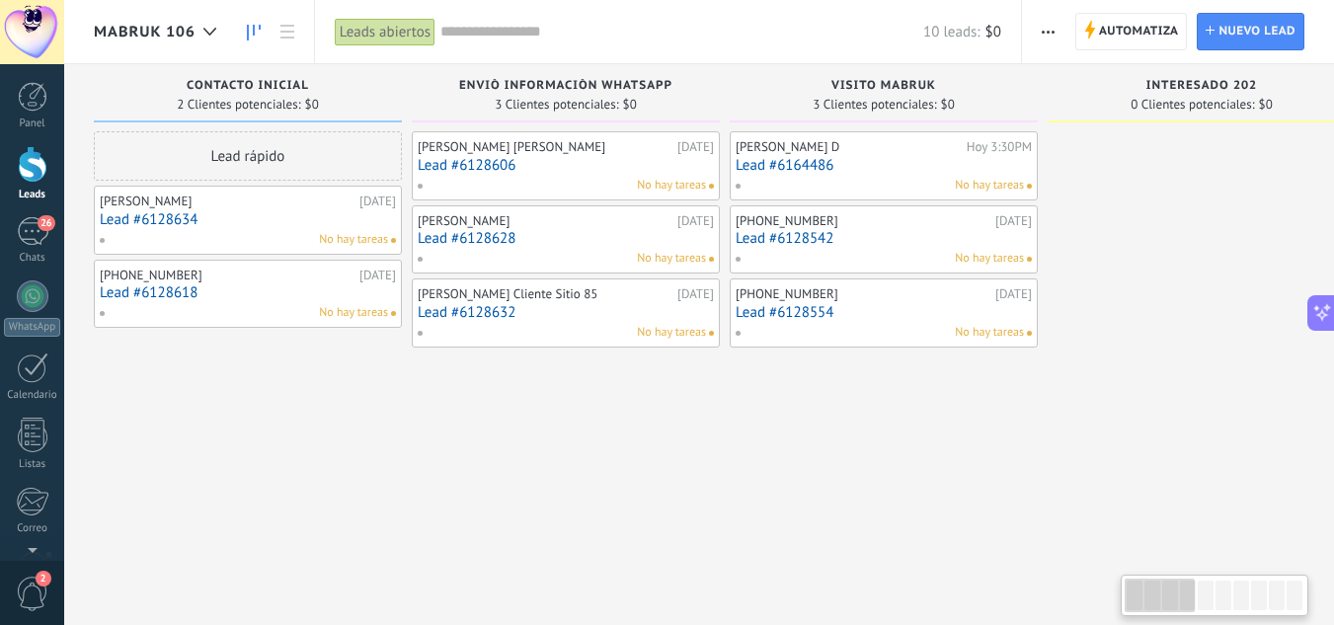
drag, startPoint x: 513, startPoint y: 412, endPoint x: 864, endPoint y: 394, distance: 351.0
click at [201, 223] on link "Lead #6128634" at bounding box center [248, 219] width 296 height 17
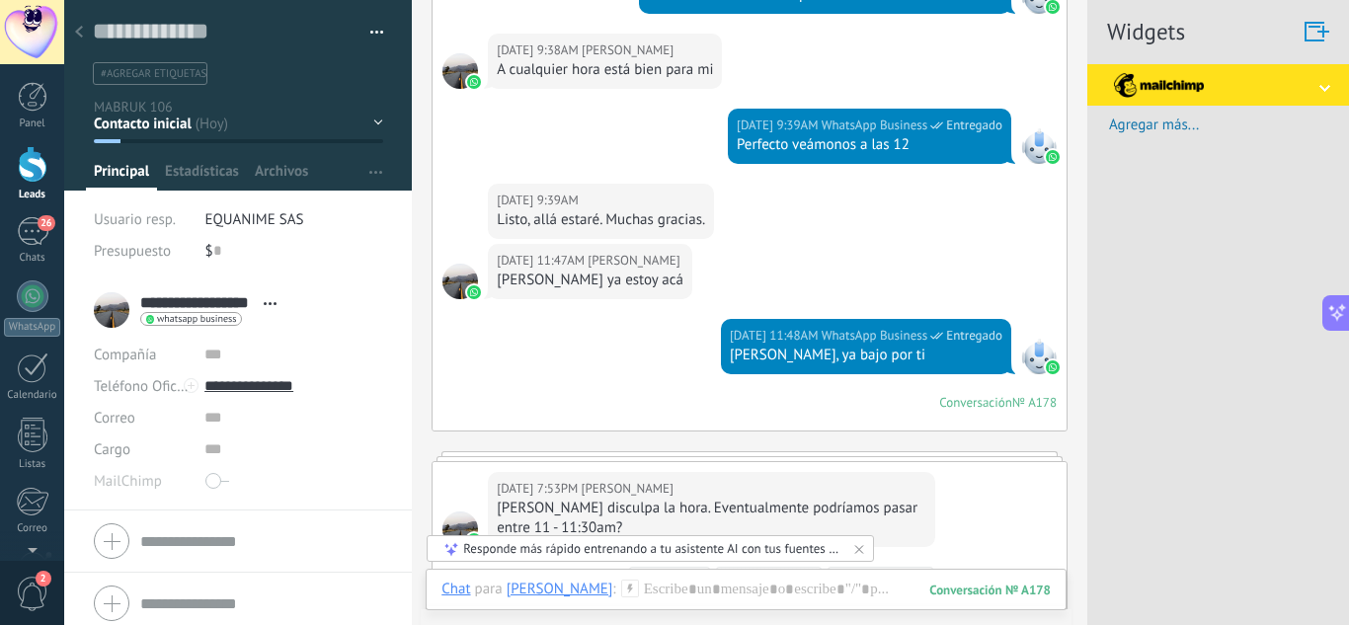
scroll to position [1081, 0]
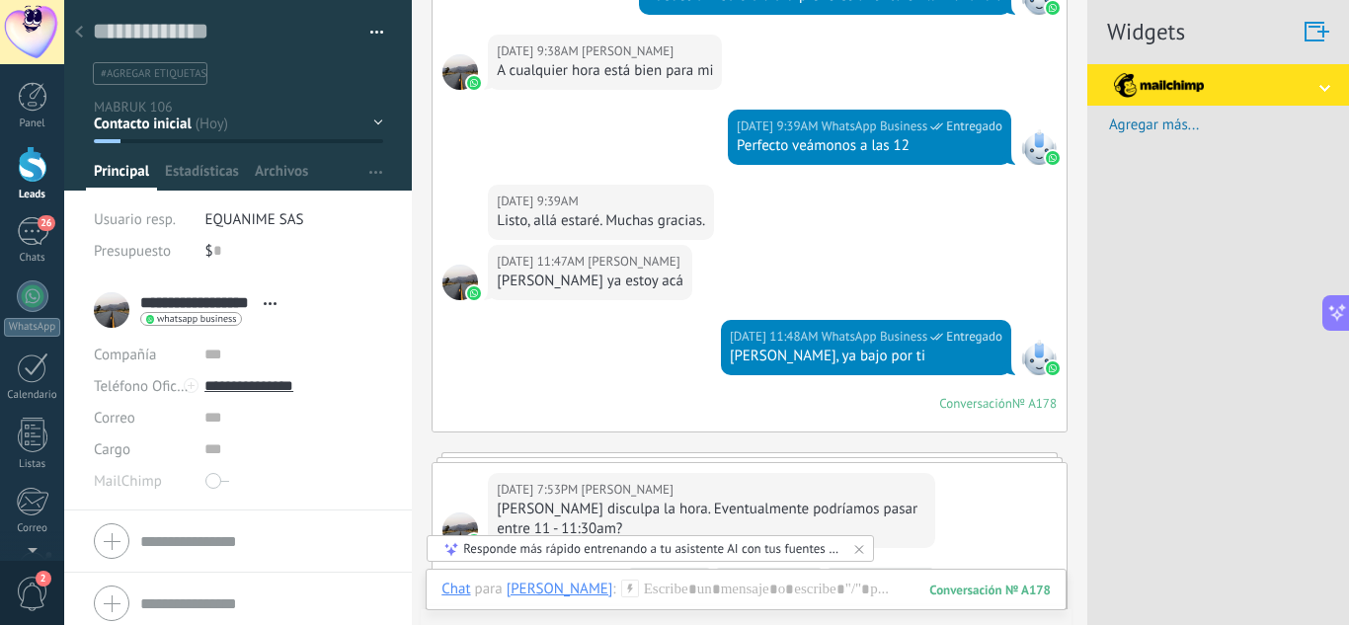
click at [84, 38] on div at bounding box center [79, 33] width 28 height 39
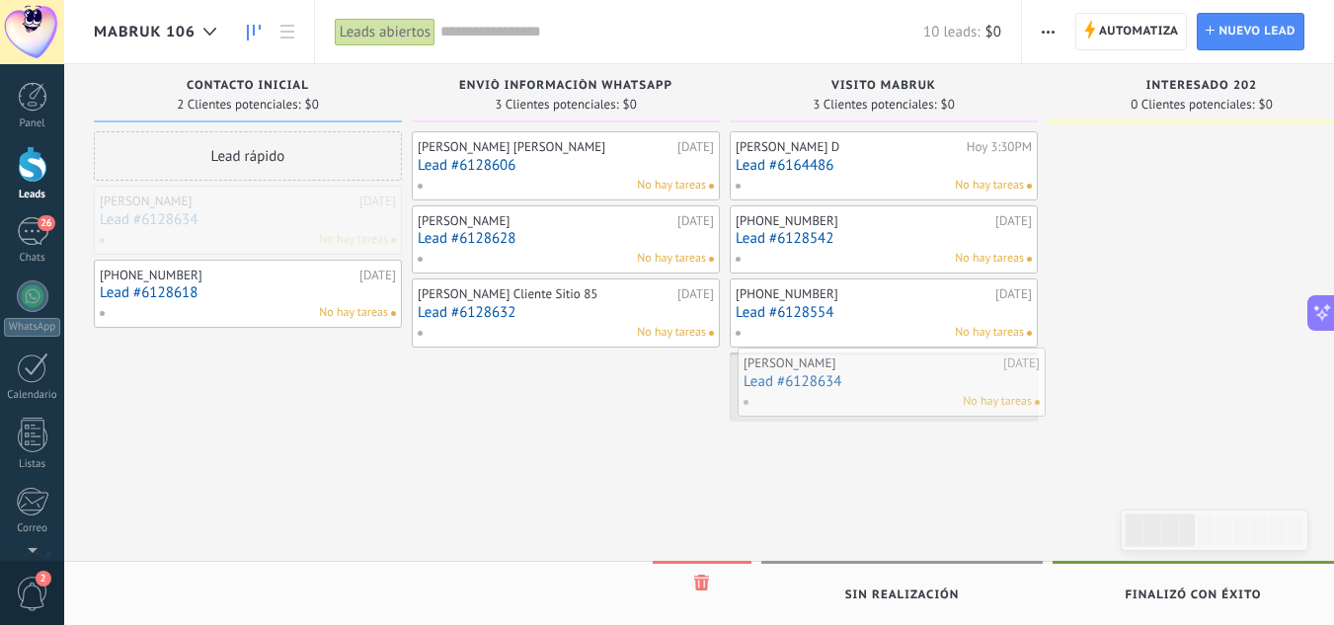
drag, startPoint x: 214, startPoint y: 231, endPoint x: 858, endPoint y: 393, distance: 663.9
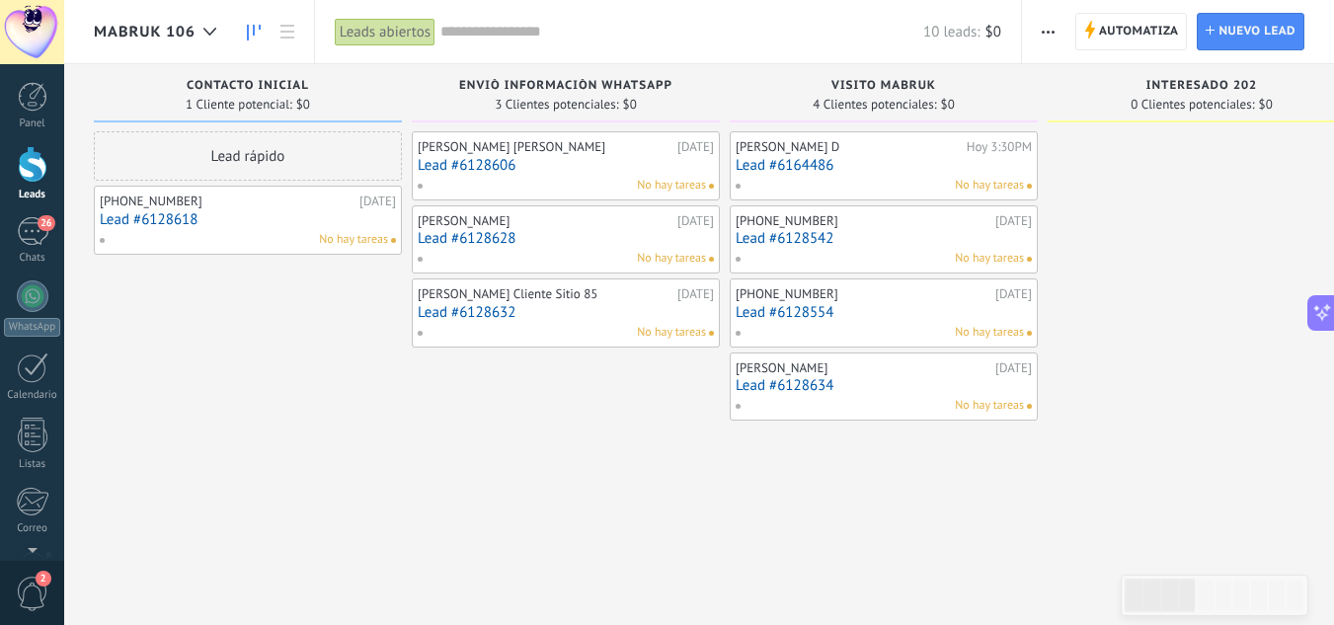
click at [189, 212] on link "Lead #6128618" at bounding box center [248, 219] width 296 height 17
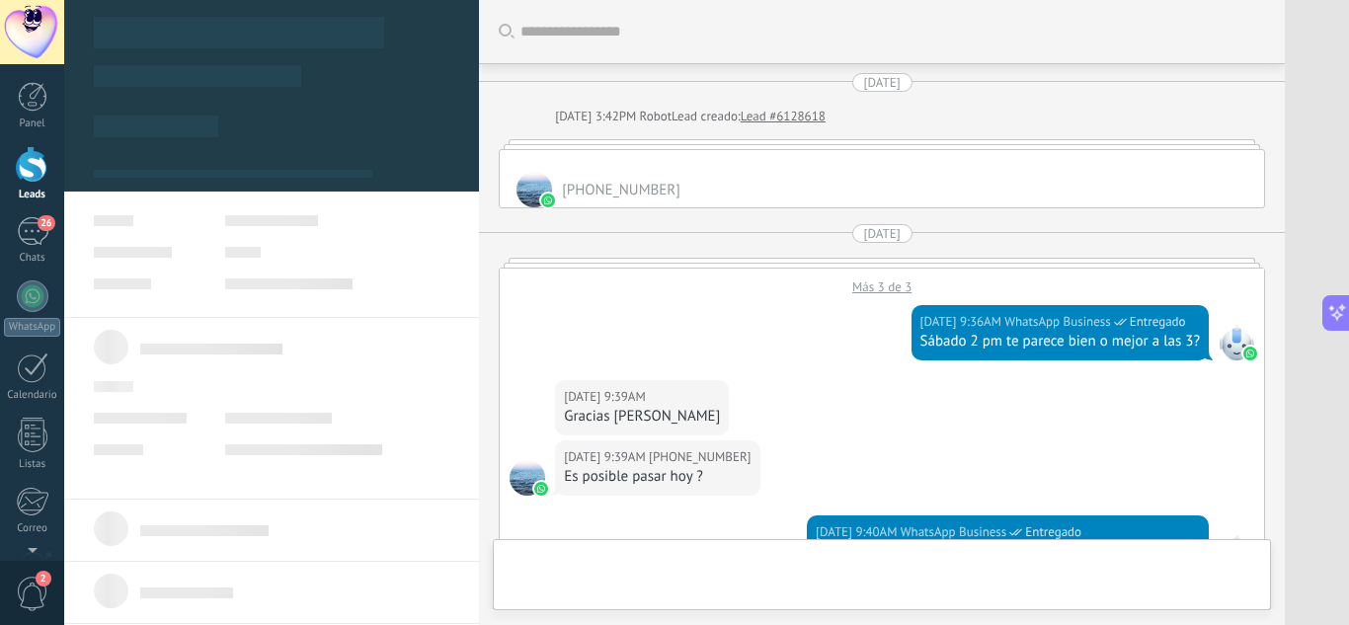
type textarea "**********"
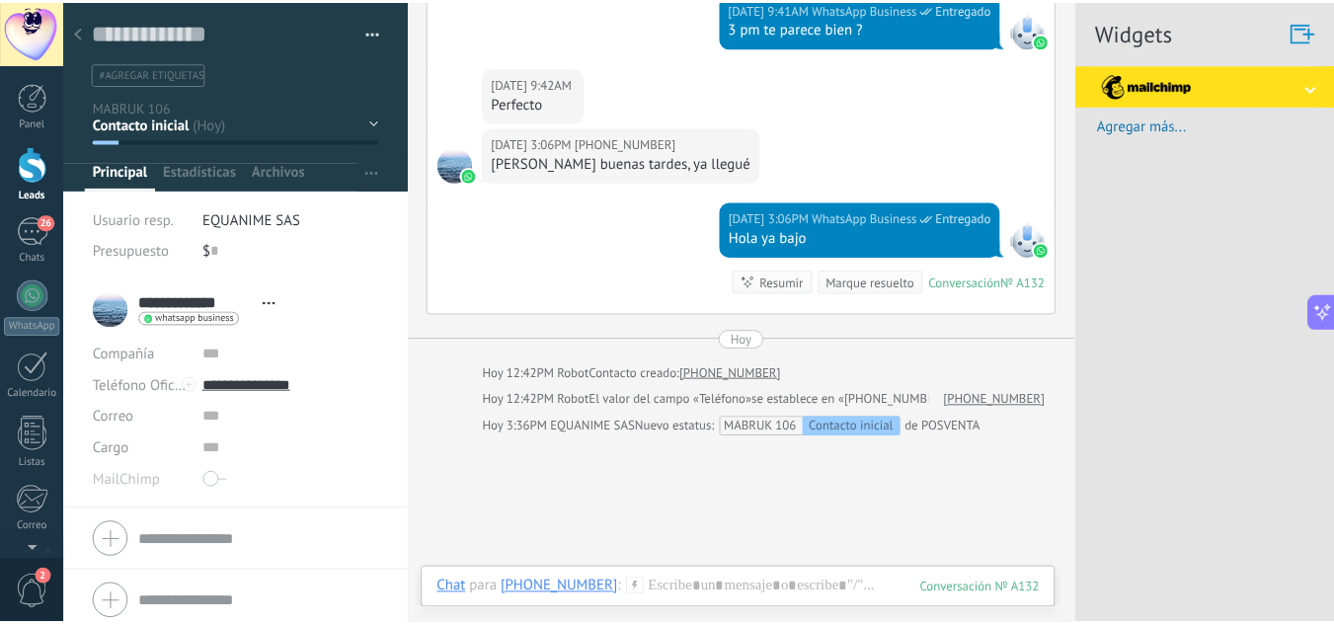
scroll to position [954, 0]
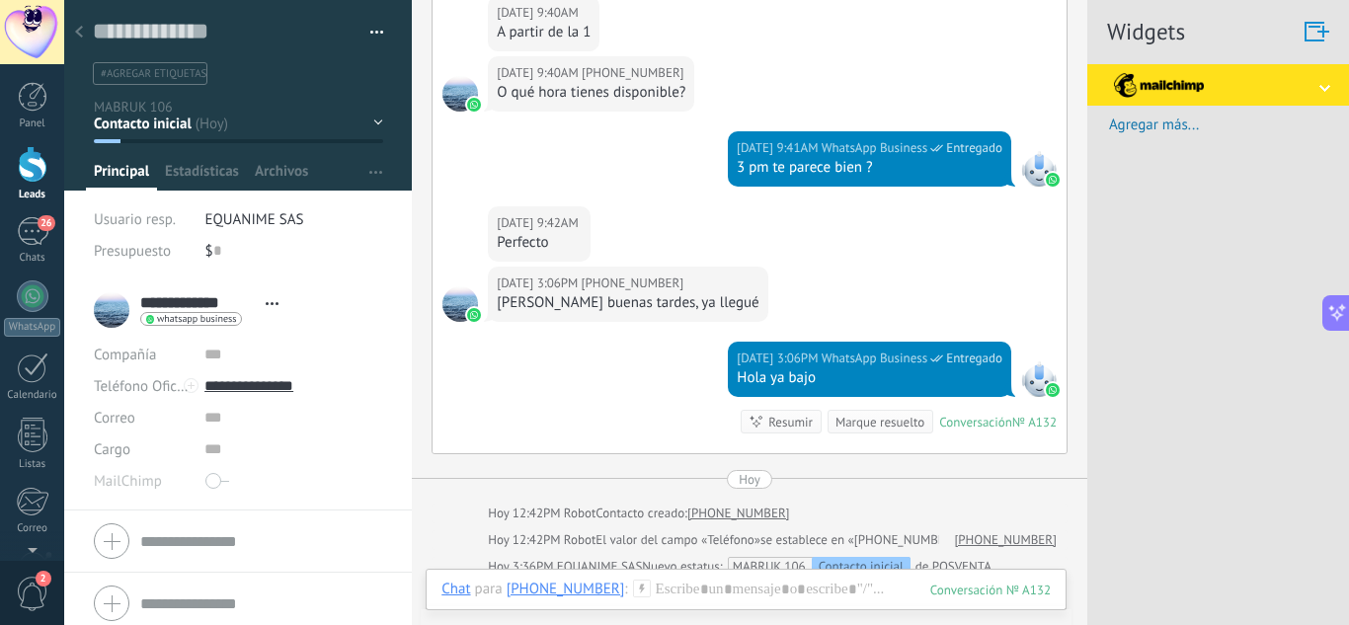
click at [78, 32] on use at bounding box center [79, 32] width 8 height 12
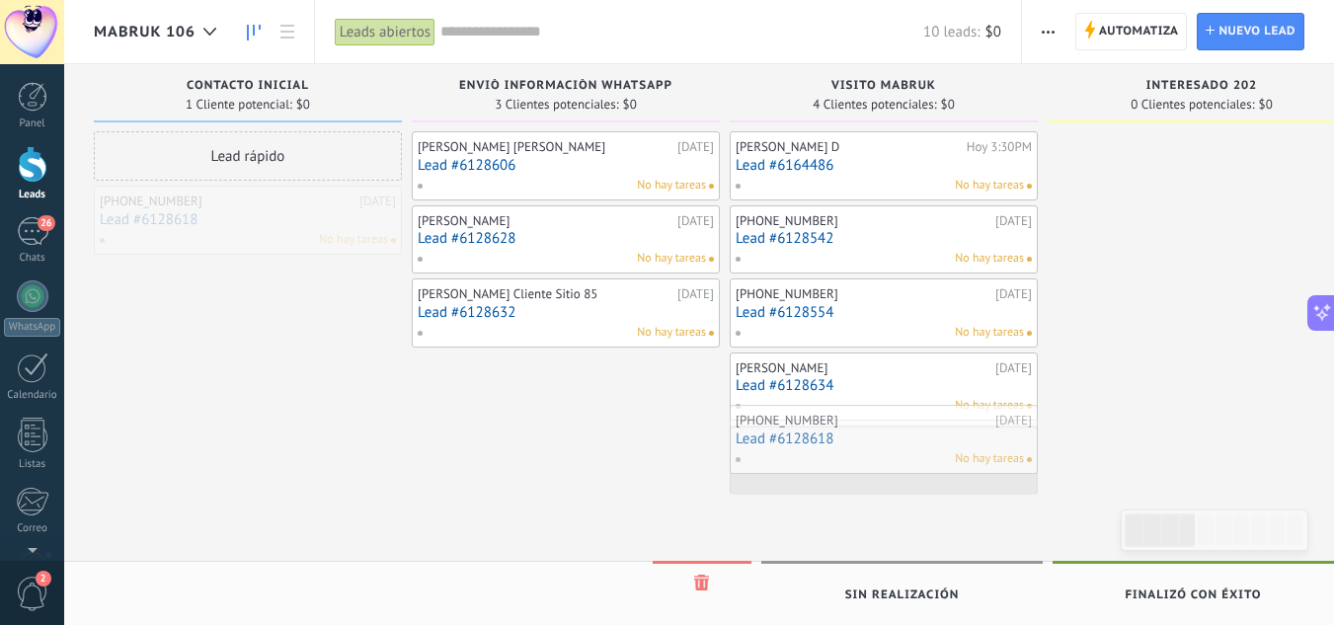
drag, startPoint x: 231, startPoint y: 222, endPoint x: 867, endPoint y: 441, distance: 672.7
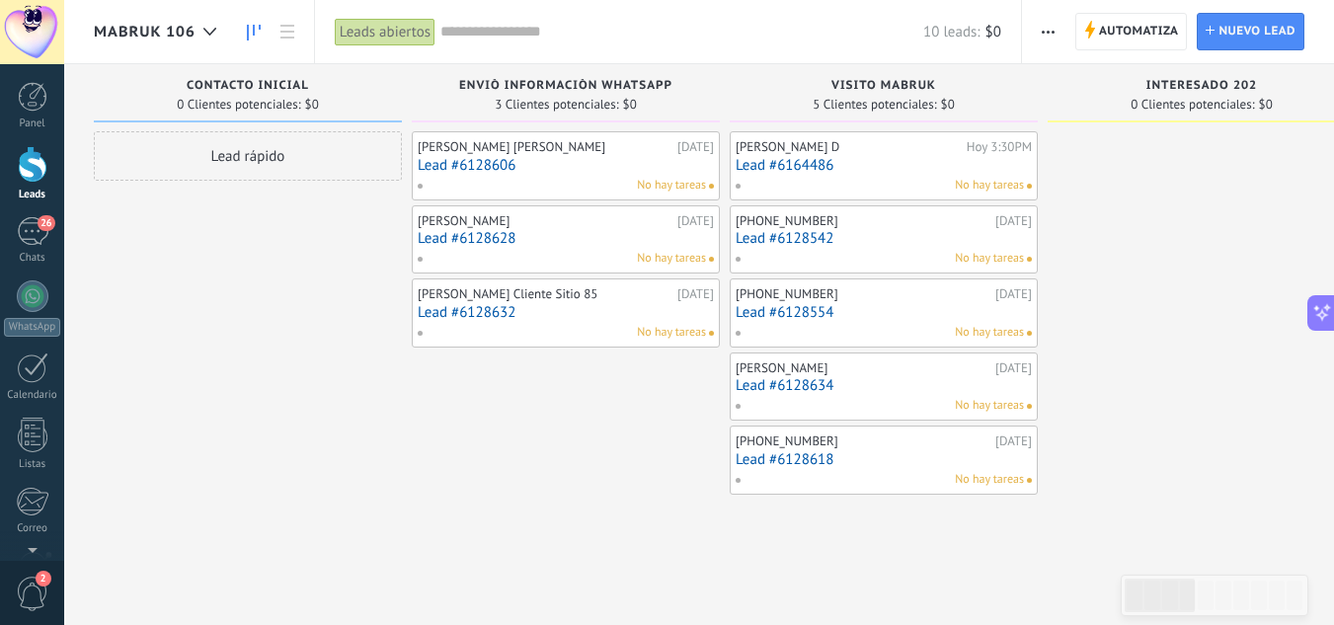
click at [598, 438] on div "[PERSON_NAME] [PERSON_NAME] [DATE] Lead #6128606 No hay tareas [PERSON_NAME] [D…" at bounding box center [566, 314] width 308 height 367
click at [1048, 35] on span "button" at bounding box center [1048, 32] width 13 height 38
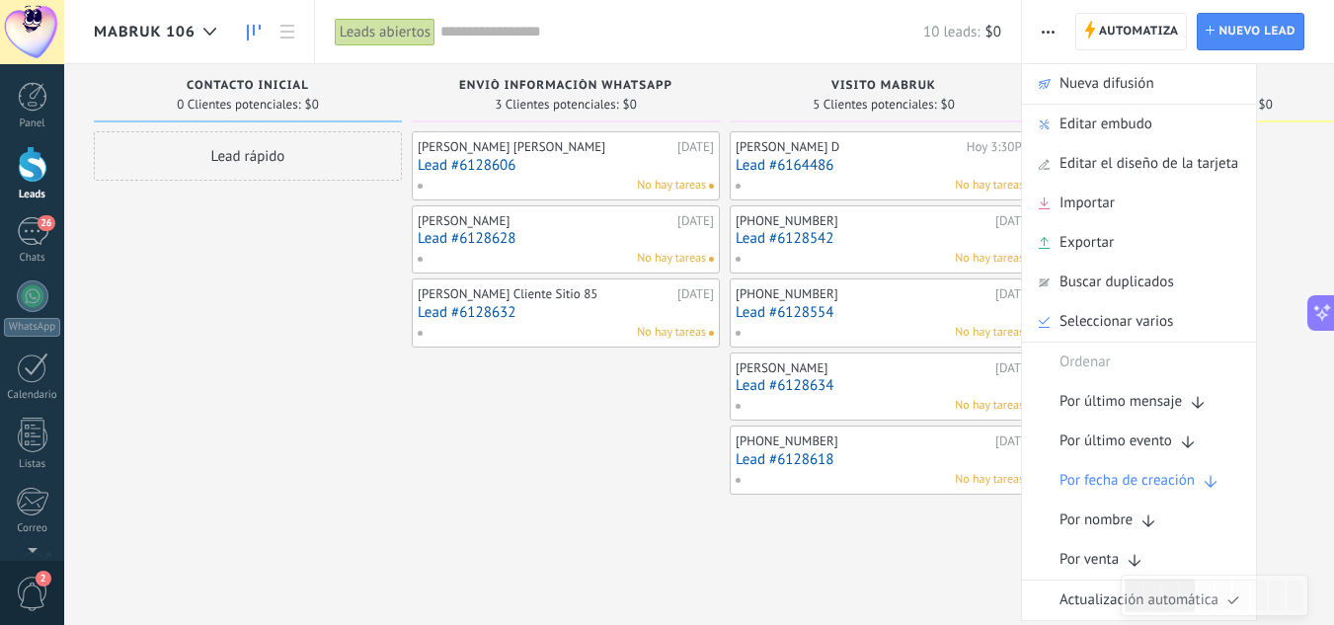
click at [383, 409] on div "Lead rápido" at bounding box center [248, 314] width 308 height 367
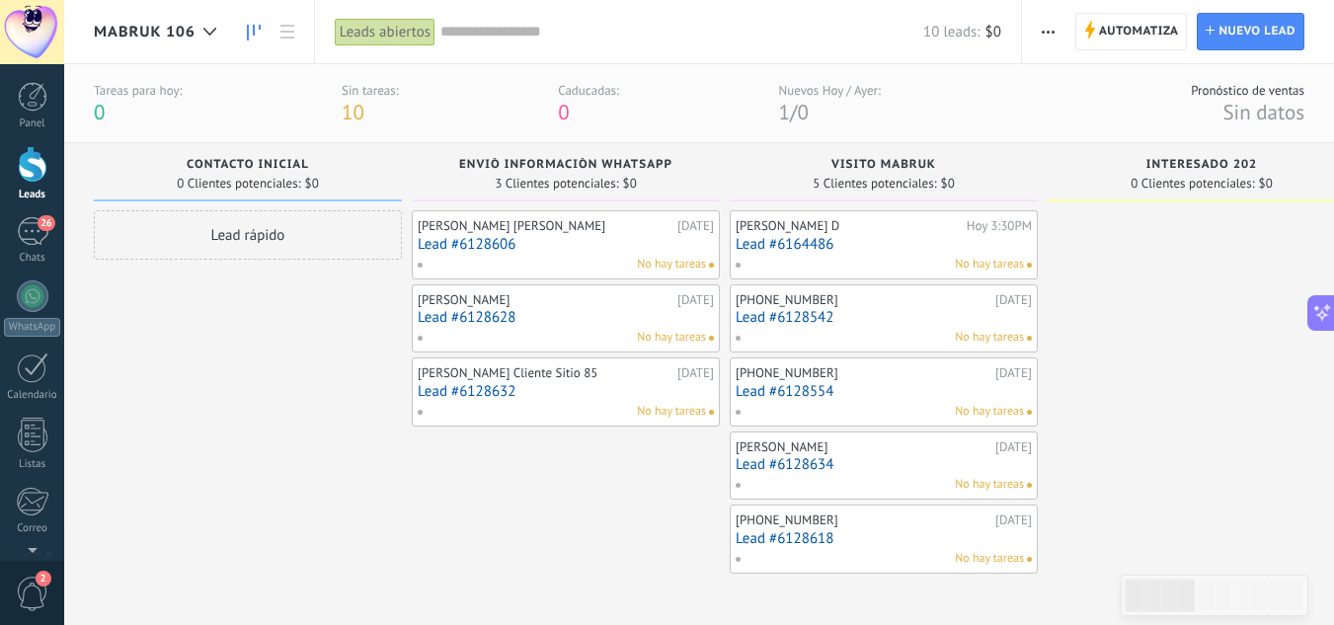
click at [306, 301] on div "Lead rápido" at bounding box center [248, 393] width 308 height 367
click at [220, 296] on div "Lead rápido" at bounding box center [248, 393] width 308 height 367
click at [1047, 37] on span "button" at bounding box center [1048, 32] width 13 height 38
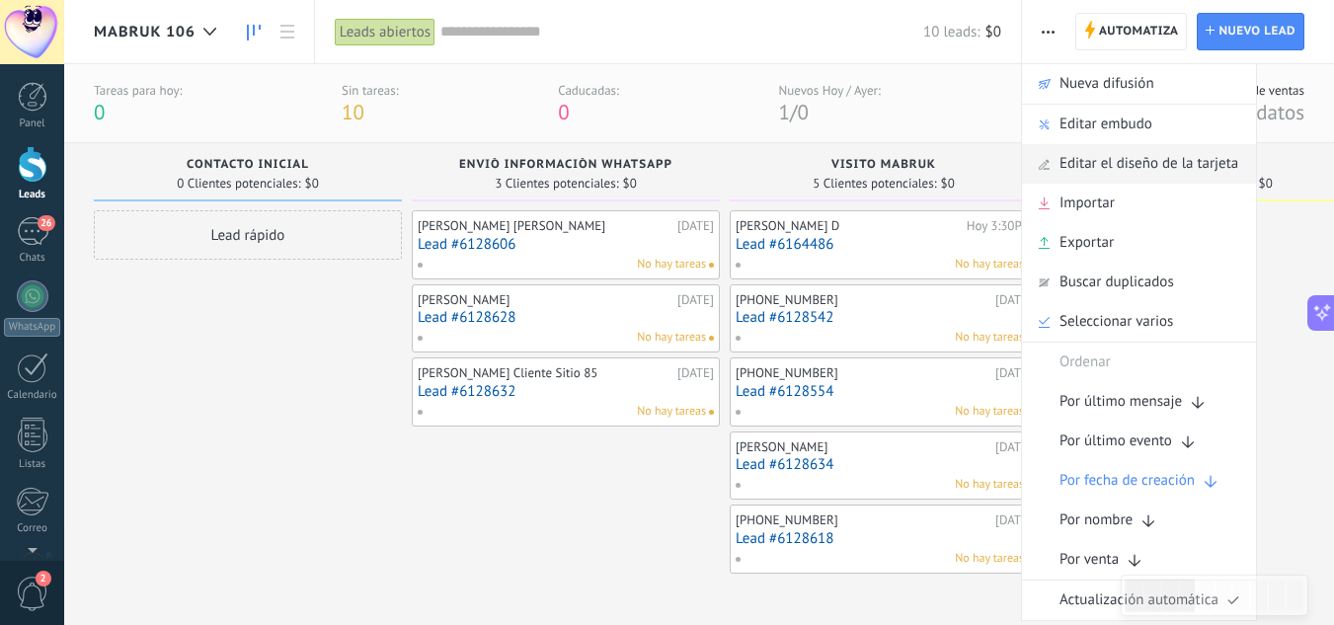
click at [1104, 157] on span "Editar el diseño de la tarjeta" at bounding box center [1149, 163] width 179 height 39
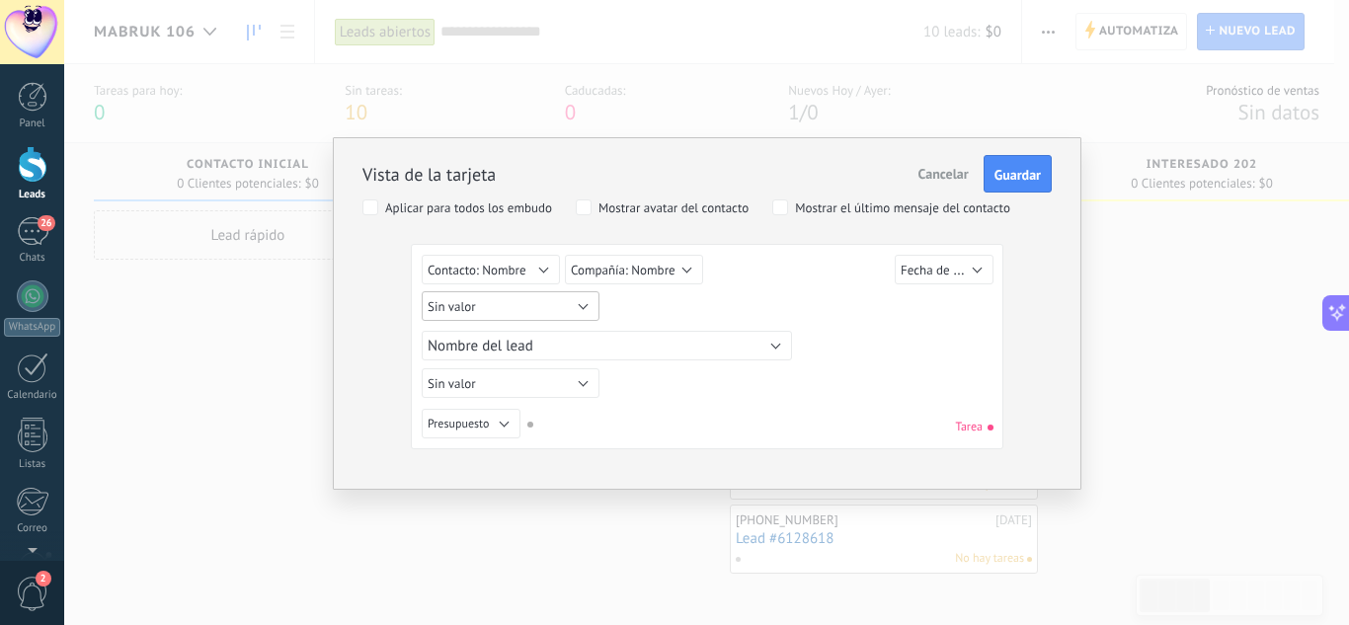
click at [586, 303] on button "Sin valor" at bounding box center [511, 306] width 178 height 30
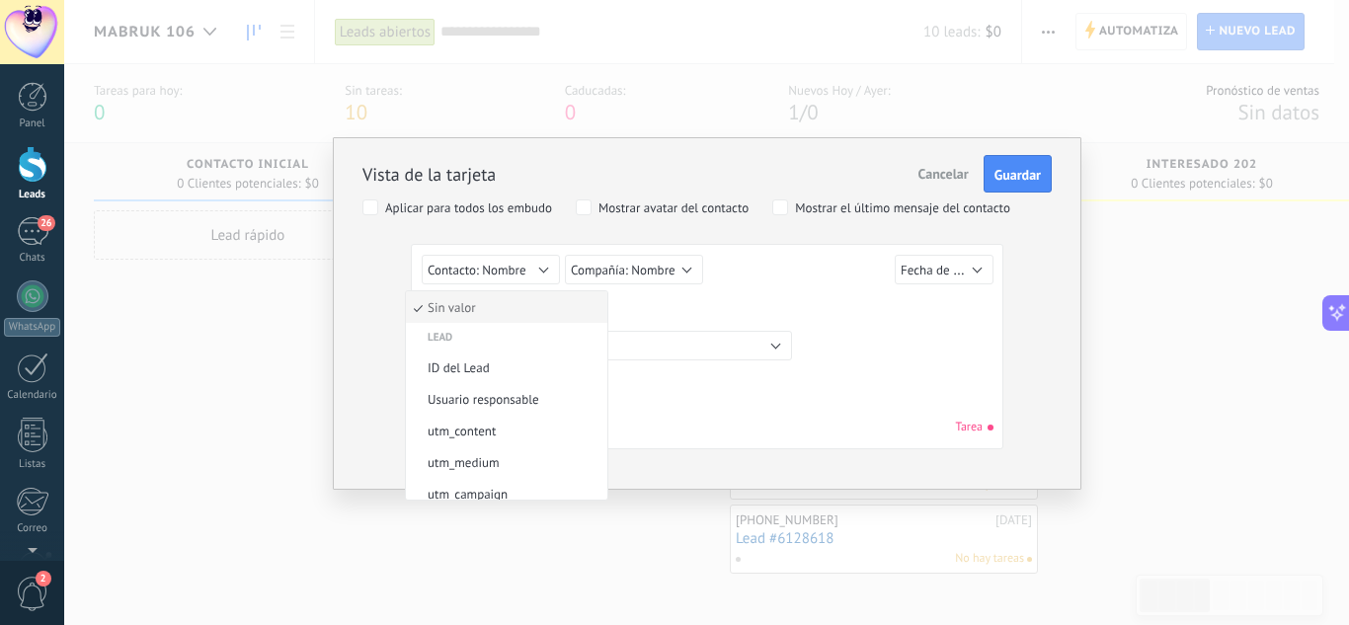
click at [586, 303] on span "Sin valor" at bounding box center [504, 307] width 196 height 17
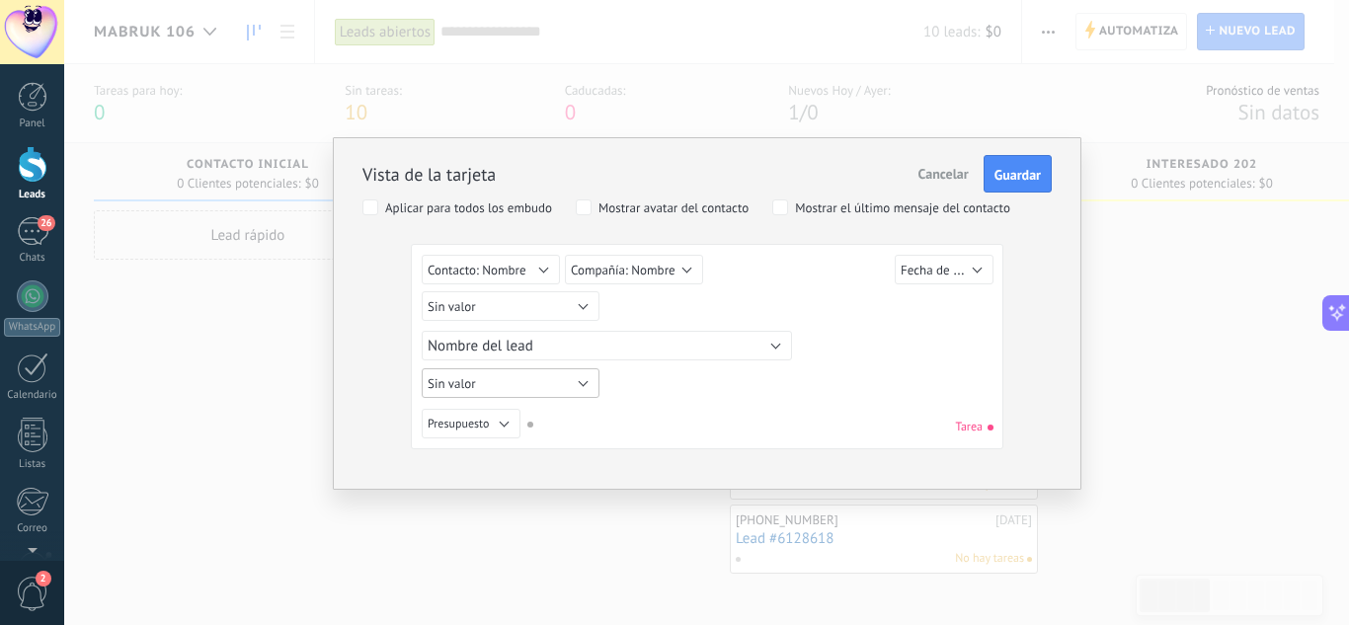
click at [565, 387] on button "Sin valor" at bounding box center [511, 383] width 178 height 30
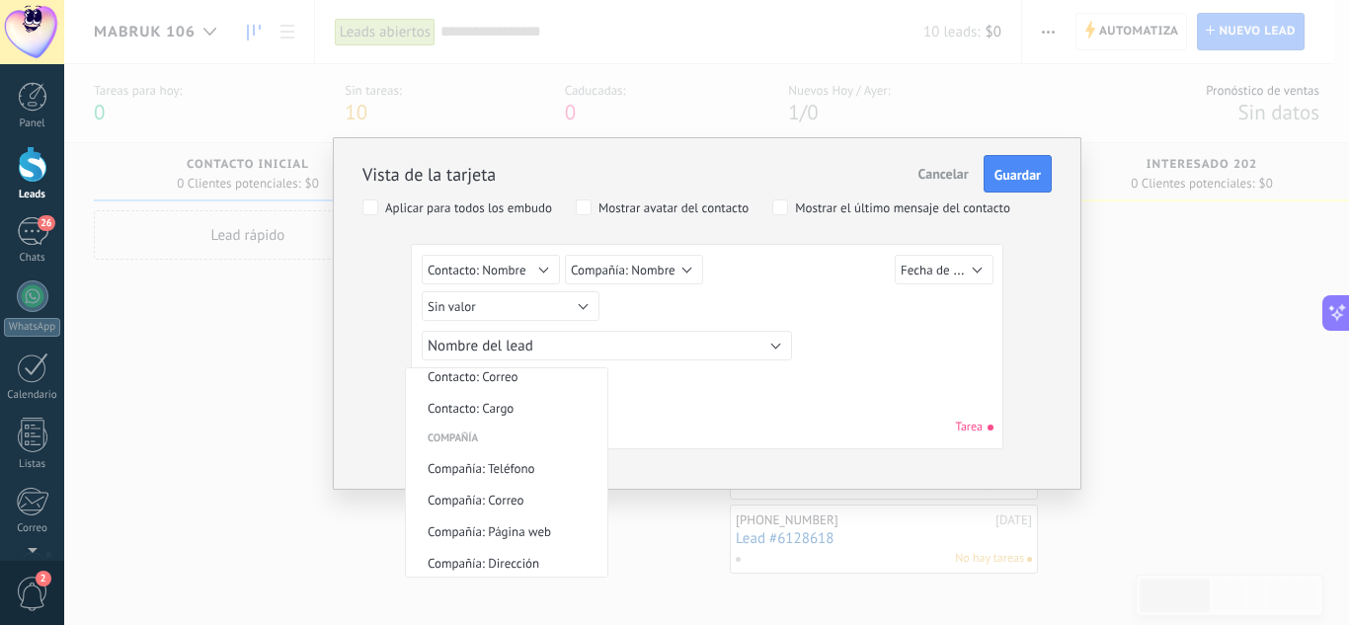
scroll to position [541, 0]
click at [769, 406] on div "Sin valor Lead ID del Lead Nombre del lead Fecha de Creación Presupuesto Usuari…" at bounding box center [707, 350] width 571 height 191
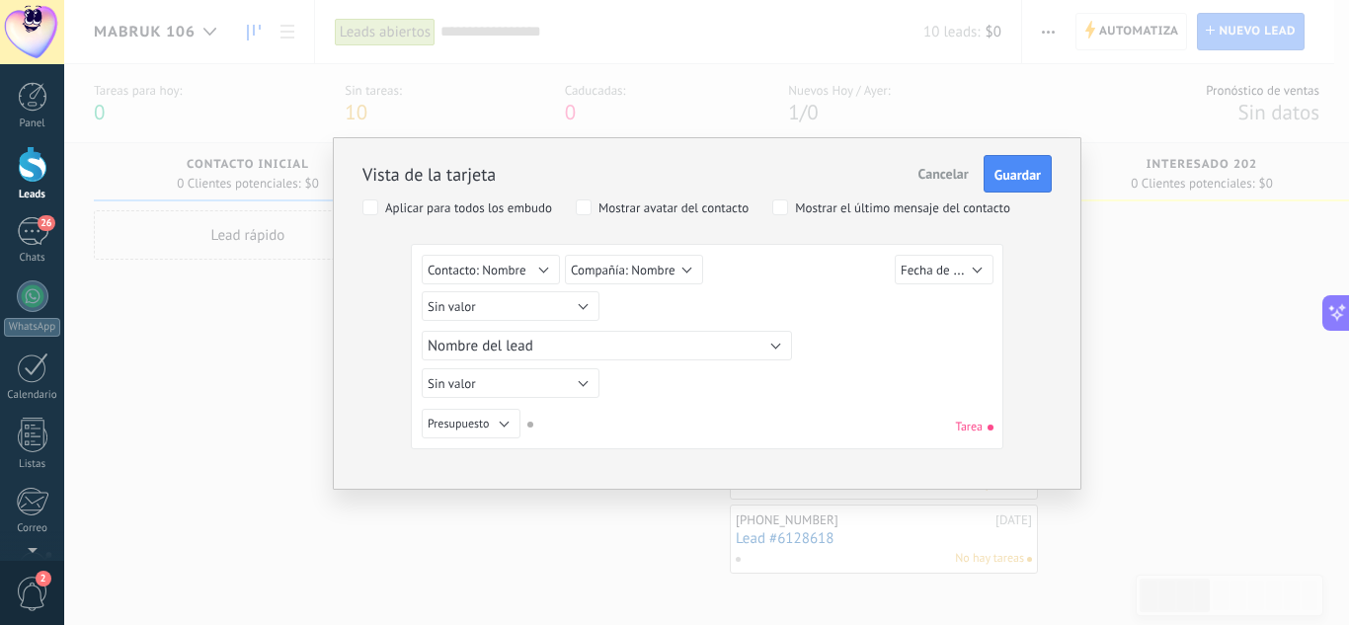
click at [532, 427] on div "Sin valor Lead ID del Lead Nombre del lead Fecha de Creación Presupuesto Usuari…" at bounding box center [707, 427] width 571 height 36
click at [971, 274] on span "Fecha de Creación" at bounding box center [951, 270] width 100 height 19
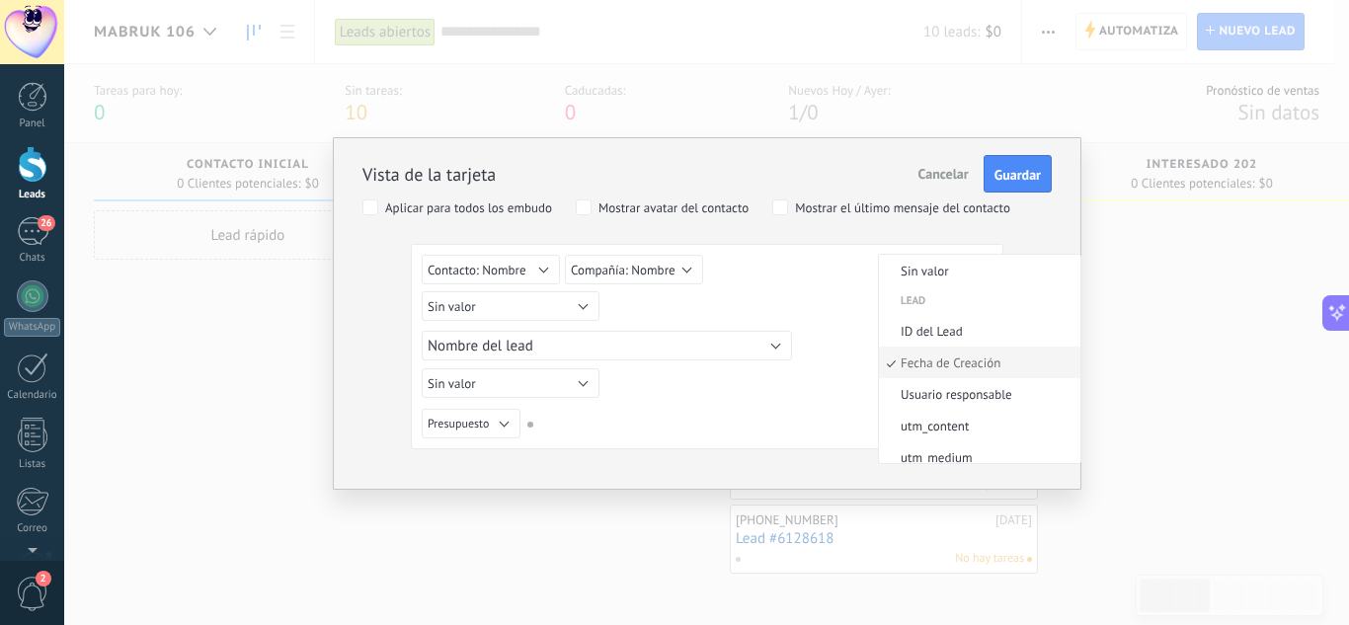
scroll to position [5, 0]
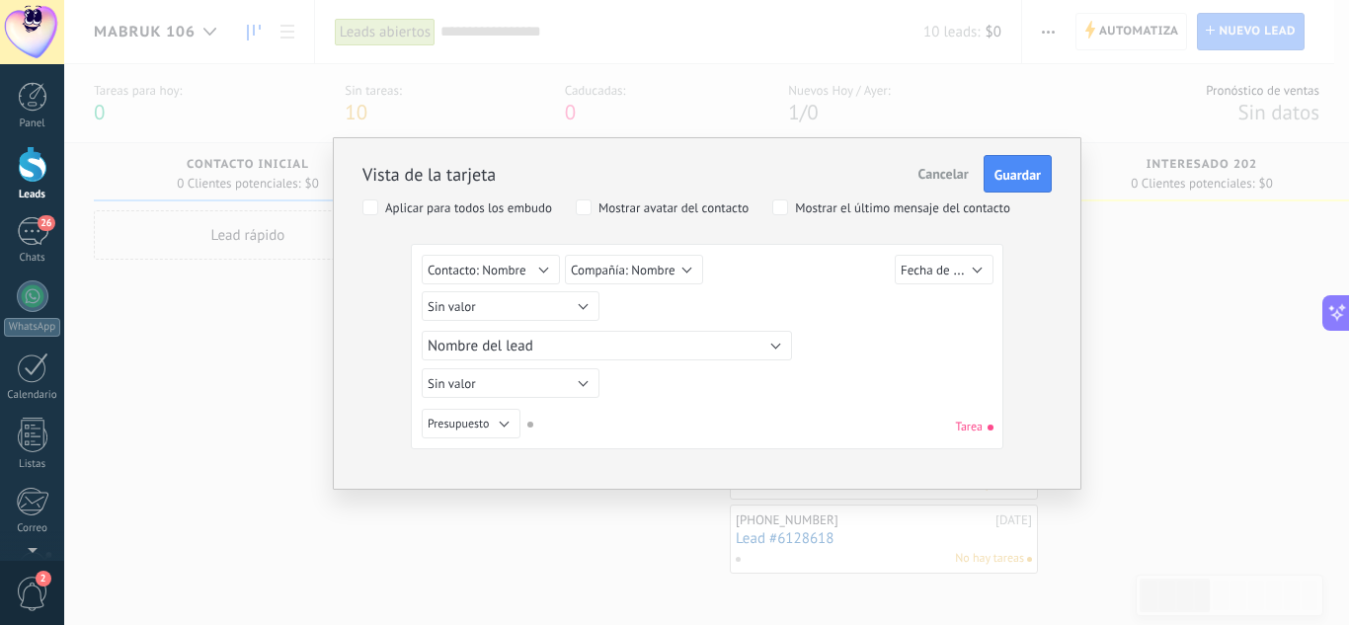
click at [844, 291] on div "Sin valor Lead ID del Lead Nombre del lead Fecha de Creación Presupuesto Usuari…" at bounding box center [710, 309] width 577 height 36
click at [1008, 181] on span "Guardar" at bounding box center [1017, 175] width 46 height 14
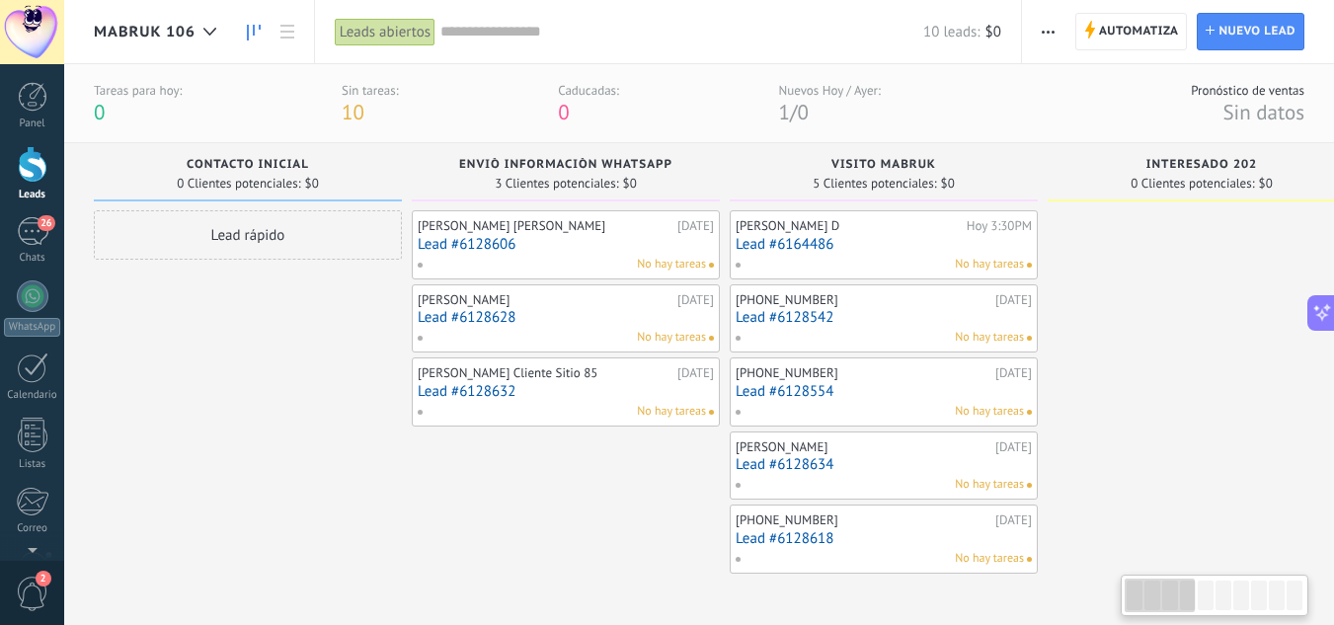
click at [1036, 25] on button "button" at bounding box center [1048, 32] width 29 height 38
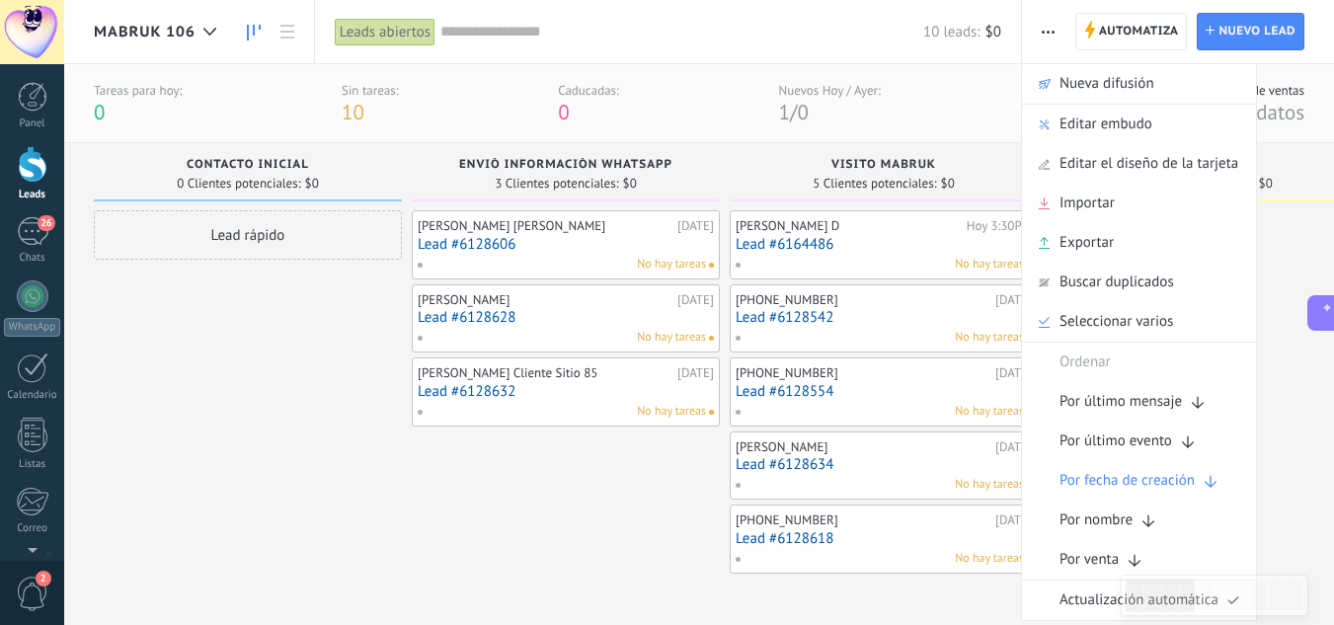
click at [226, 343] on div "Lead rápido" at bounding box center [248, 393] width 308 height 367
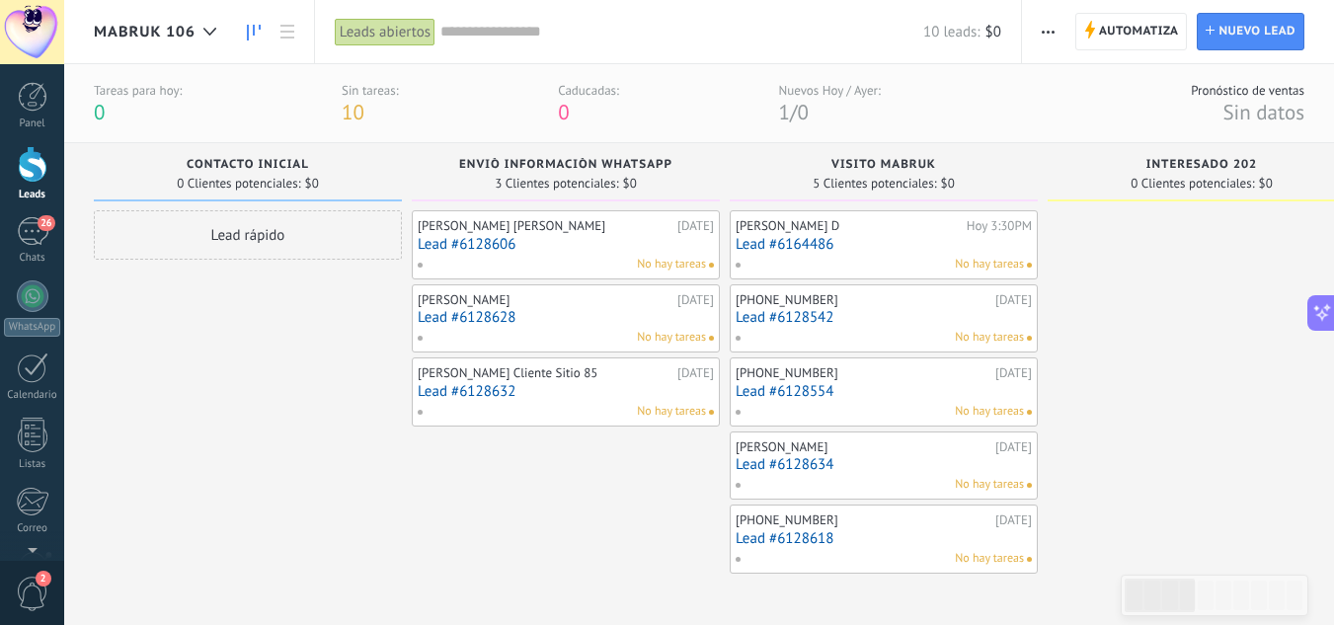
click at [1282, 117] on span "Sin datos" at bounding box center [1263, 112] width 82 height 27
click at [787, 106] on span "1" at bounding box center [784, 112] width 11 height 27
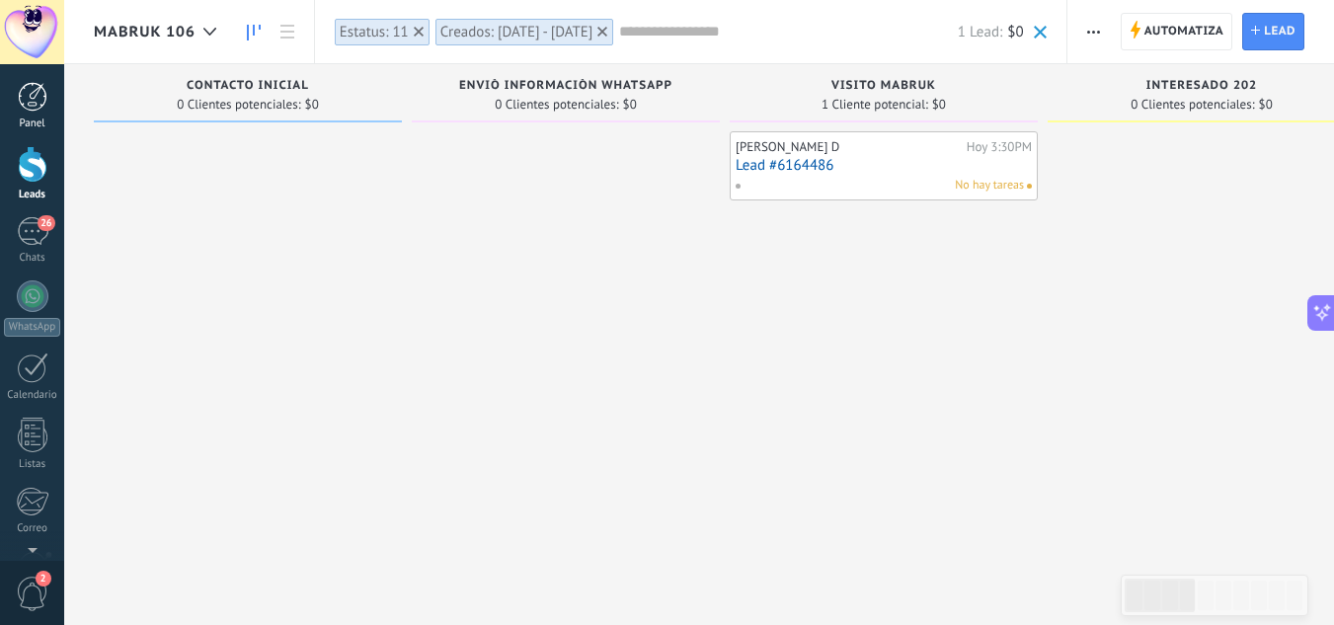
click at [22, 112] on link "Panel" at bounding box center [32, 106] width 64 height 48
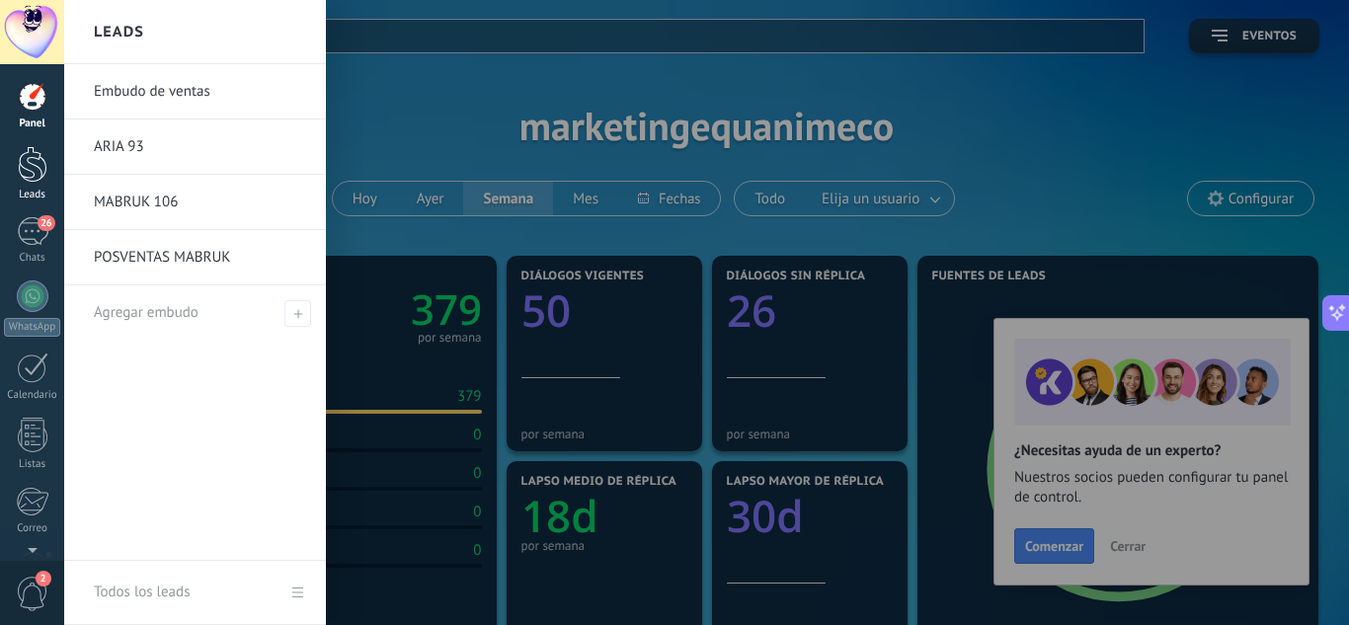
click at [33, 159] on div at bounding box center [33, 164] width 30 height 37
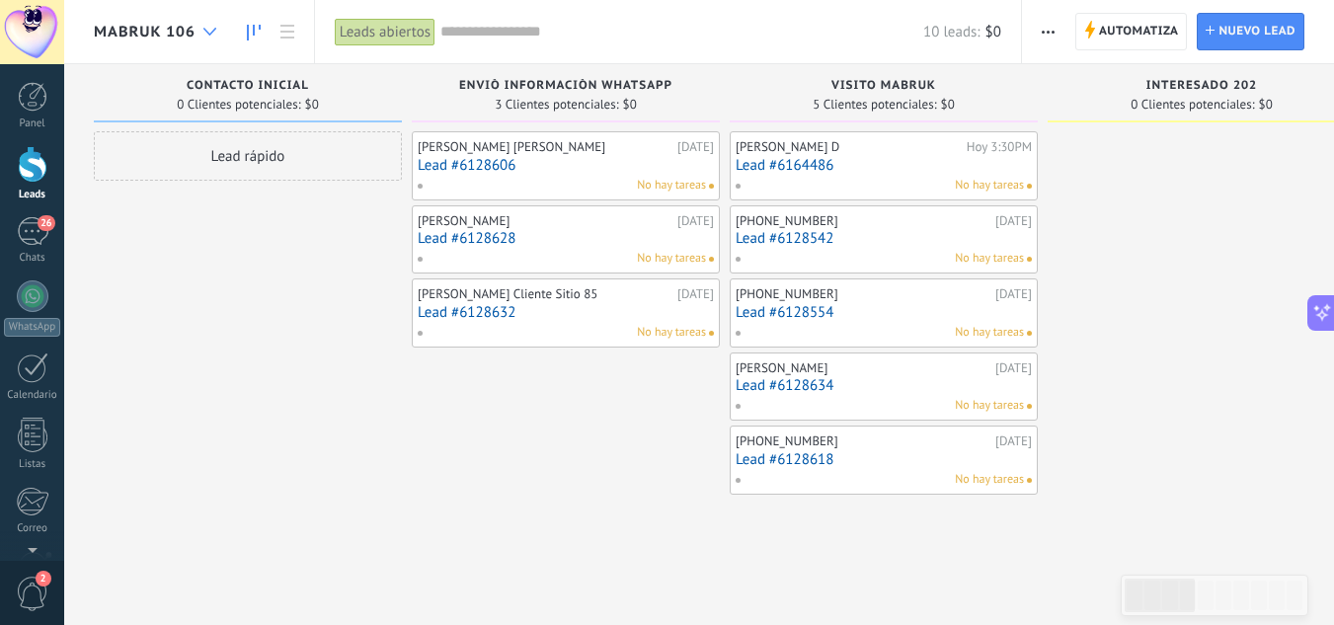
click at [198, 31] on div at bounding box center [210, 32] width 33 height 39
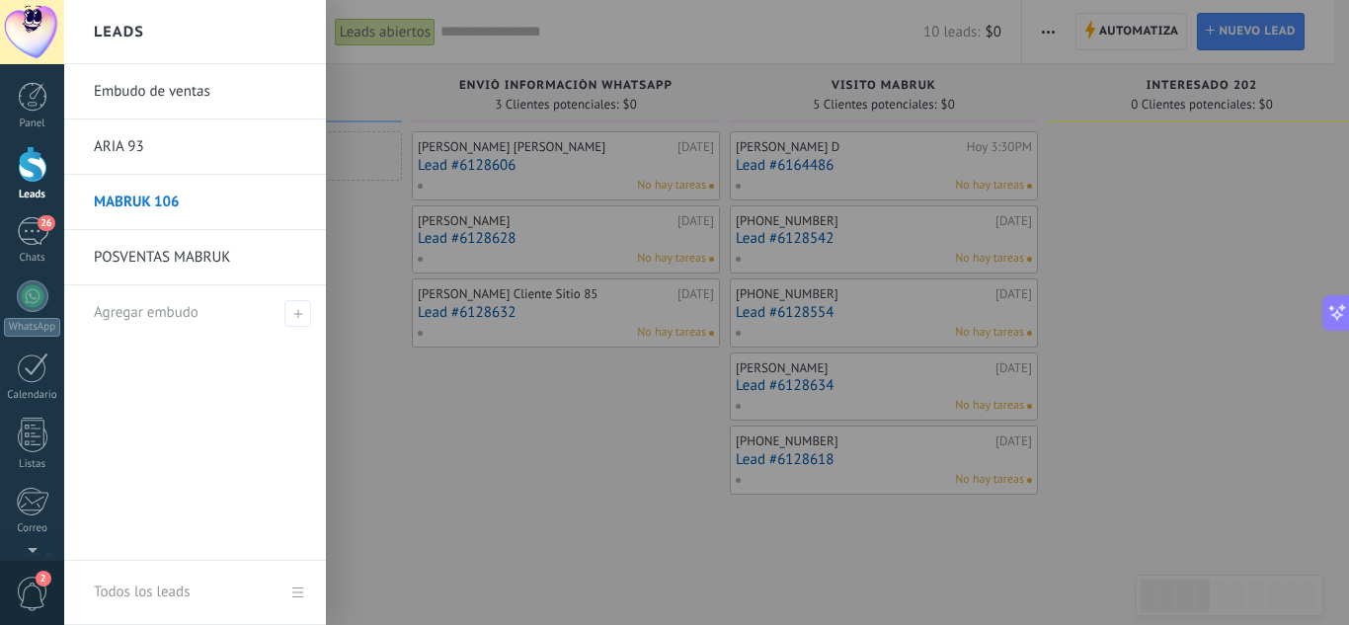
click at [151, 91] on link "Embudo de ventas" at bounding box center [200, 91] width 212 height 55
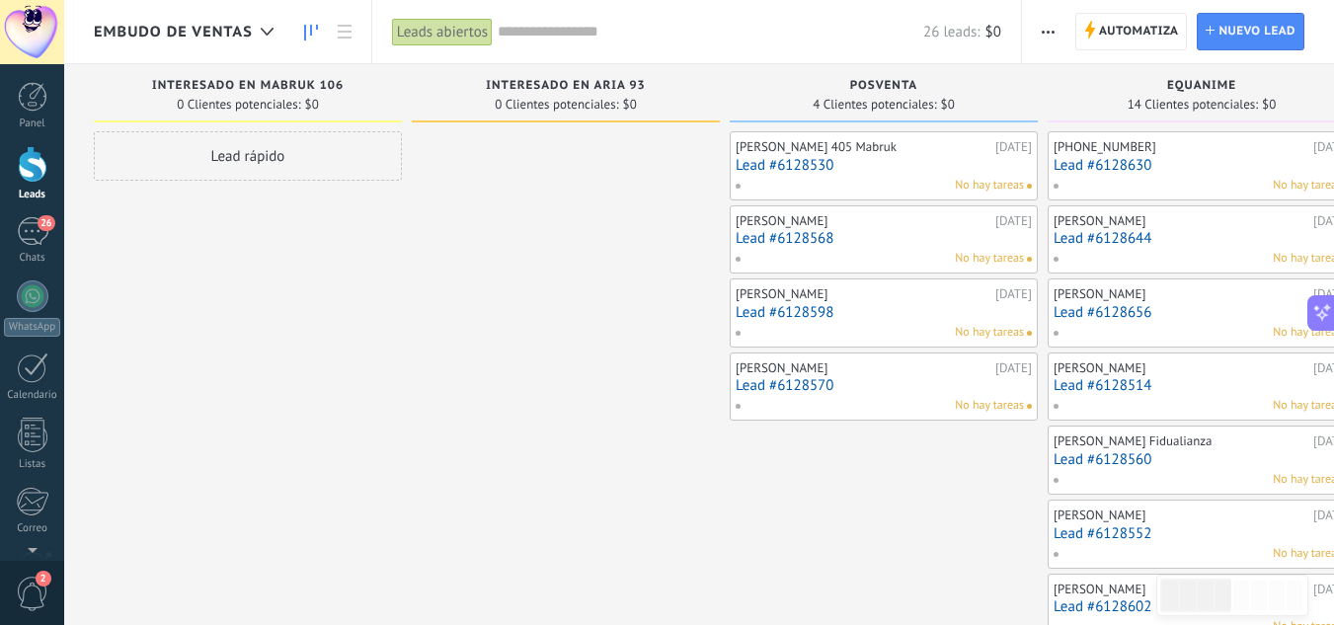
click at [1046, 34] on span "button" at bounding box center [1048, 32] width 13 height 38
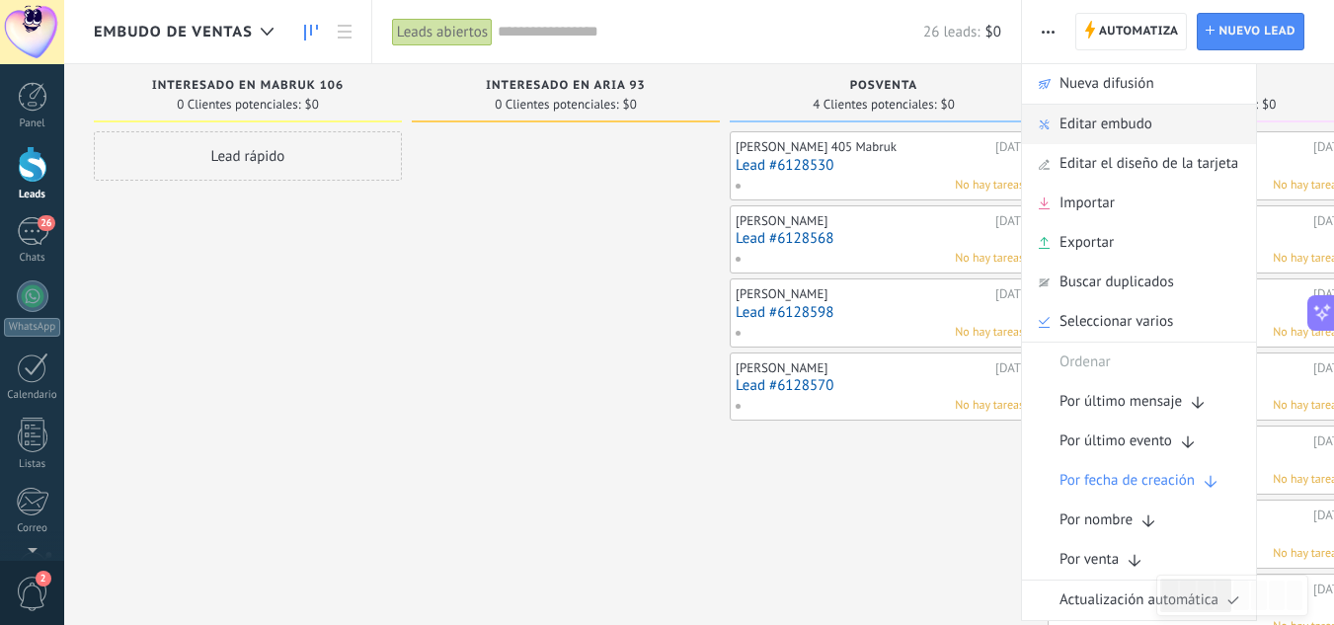
click at [1077, 118] on span "Editar embudo" at bounding box center [1106, 124] width 93 height 39
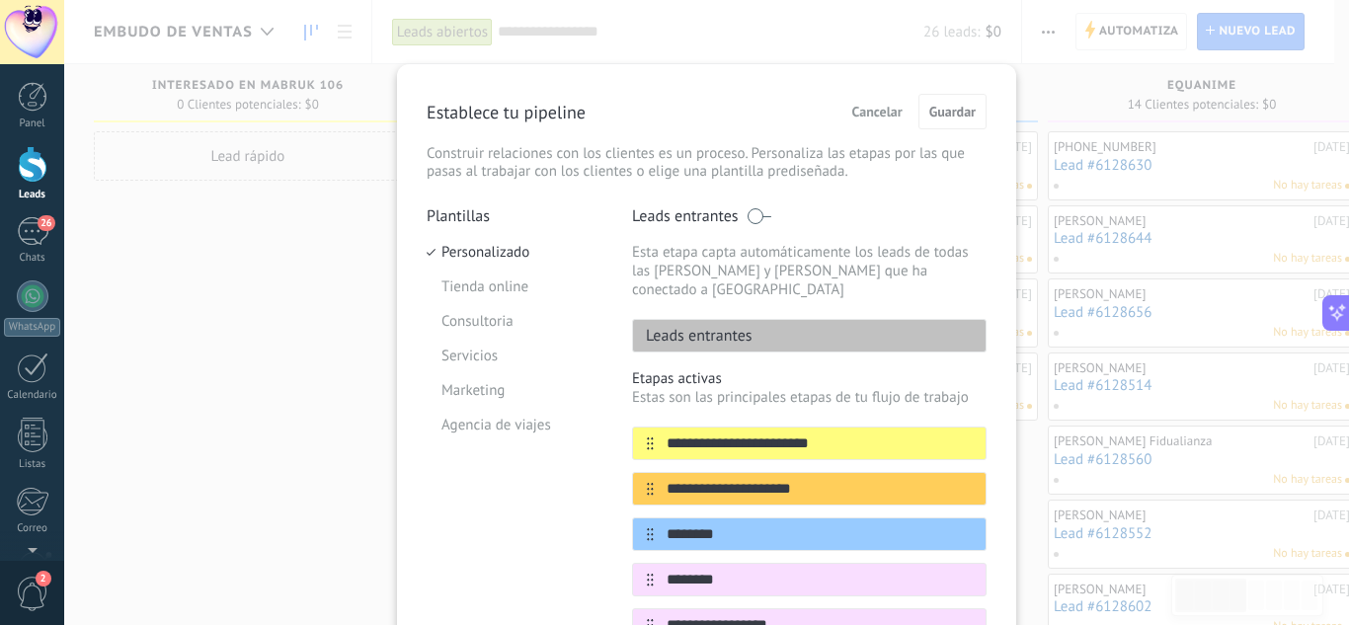
click at [220, 377] on div "**********" at bounding box center [706, 312] width 1285 height 625
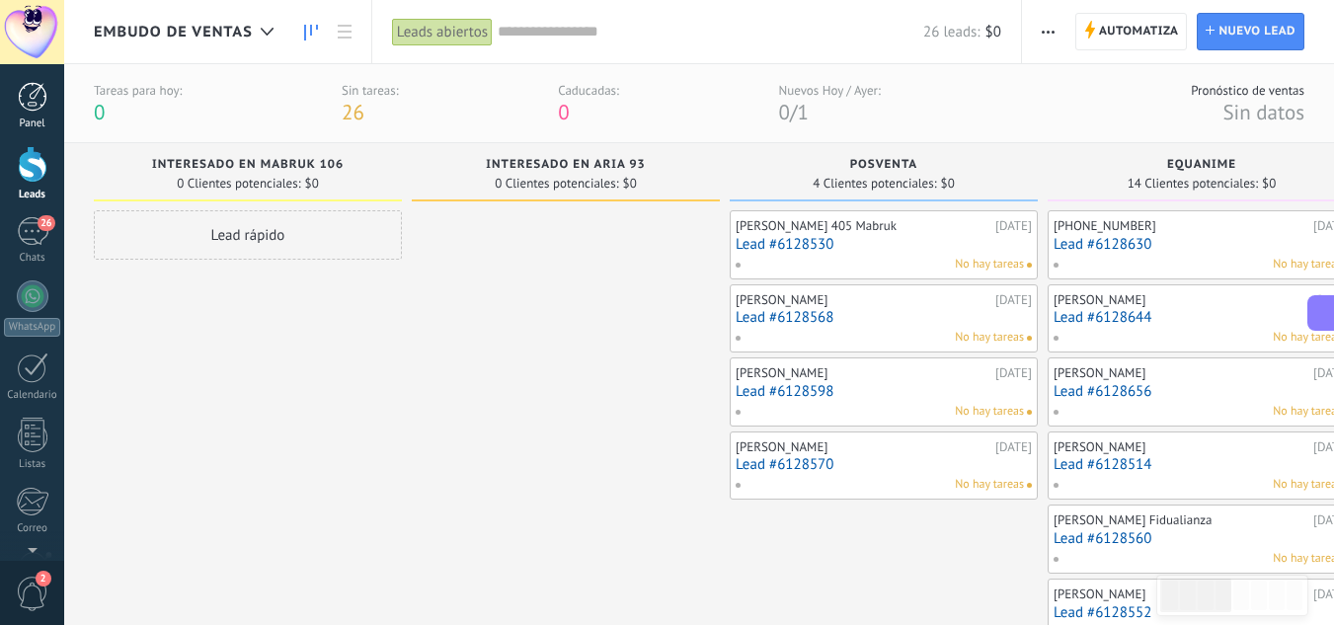
click at [44, 105] on div at bounding box center [33, 97] width 30 height 30
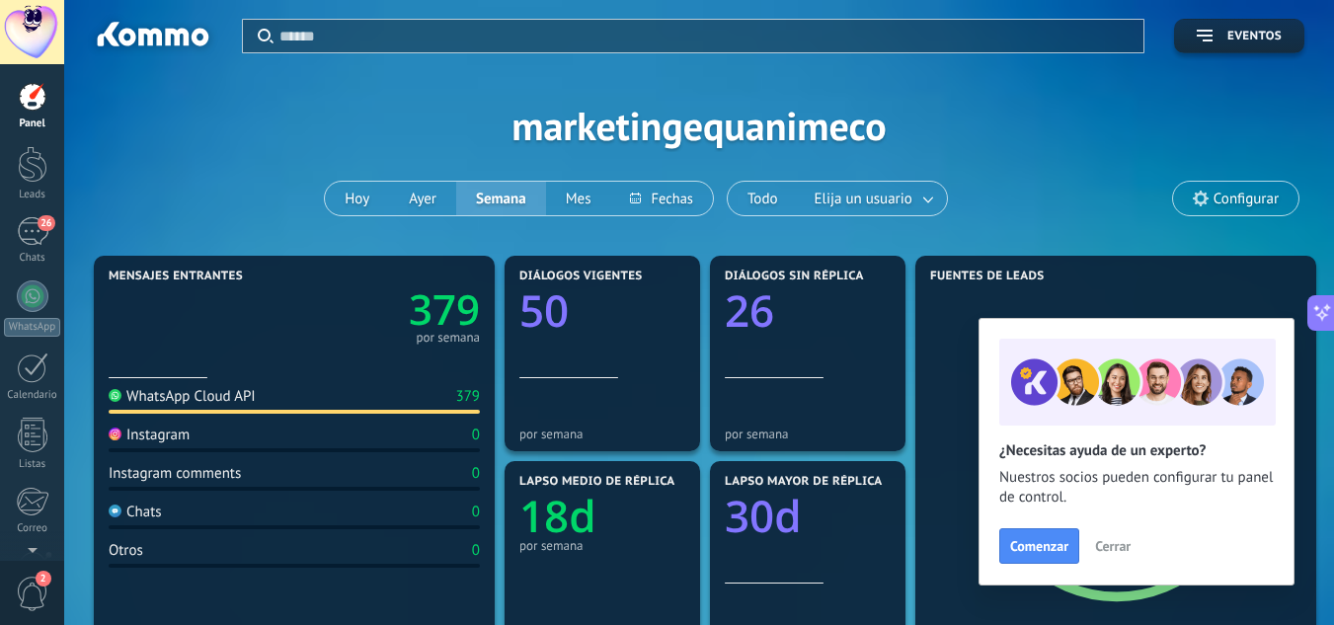
click at [1217, 205] on span "Configurar" at bounding box center [1246, 199] width 65 height 17
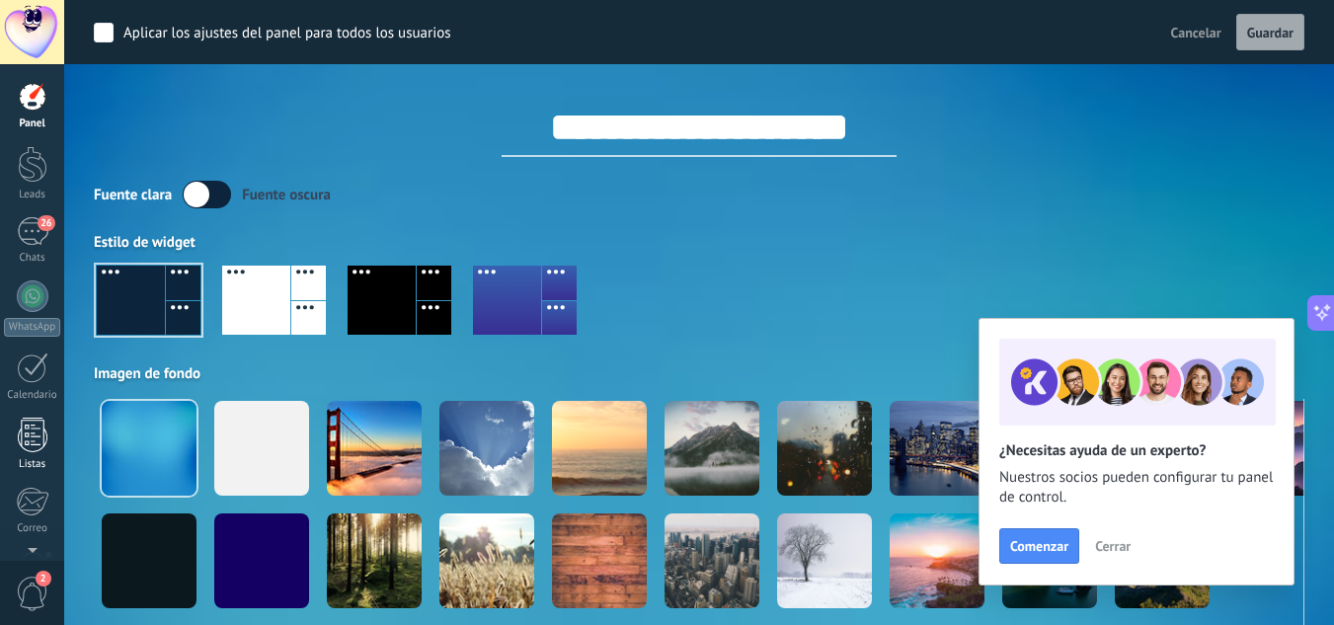
click at [42, 430] on div at bounding box center [33, 435] width 30 height 35
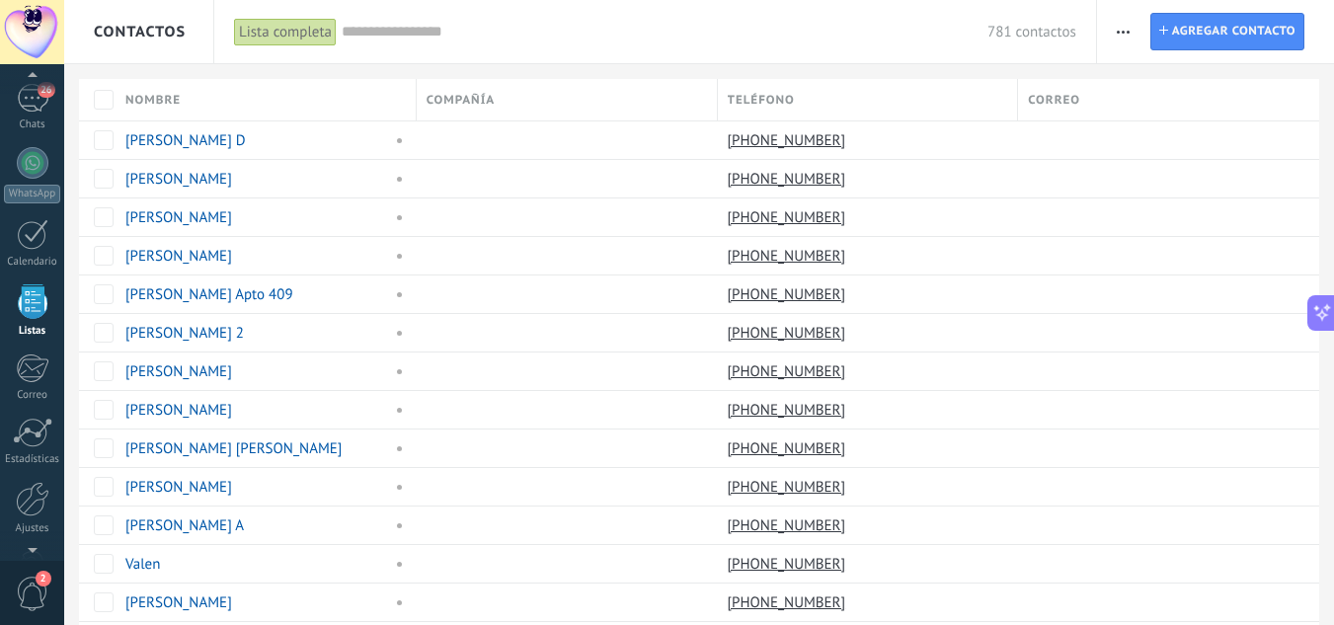
scroll to position [197, 0]
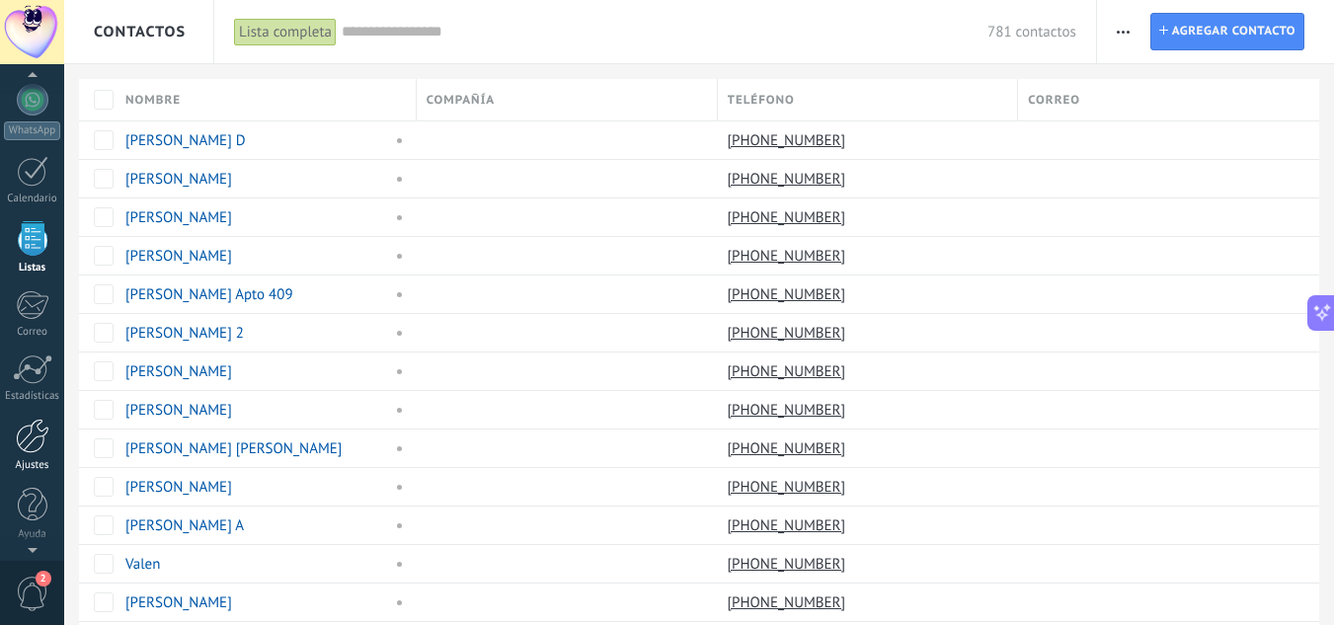
click at [28, 435] on div at bounding box center [33, 436] width 34 height 35
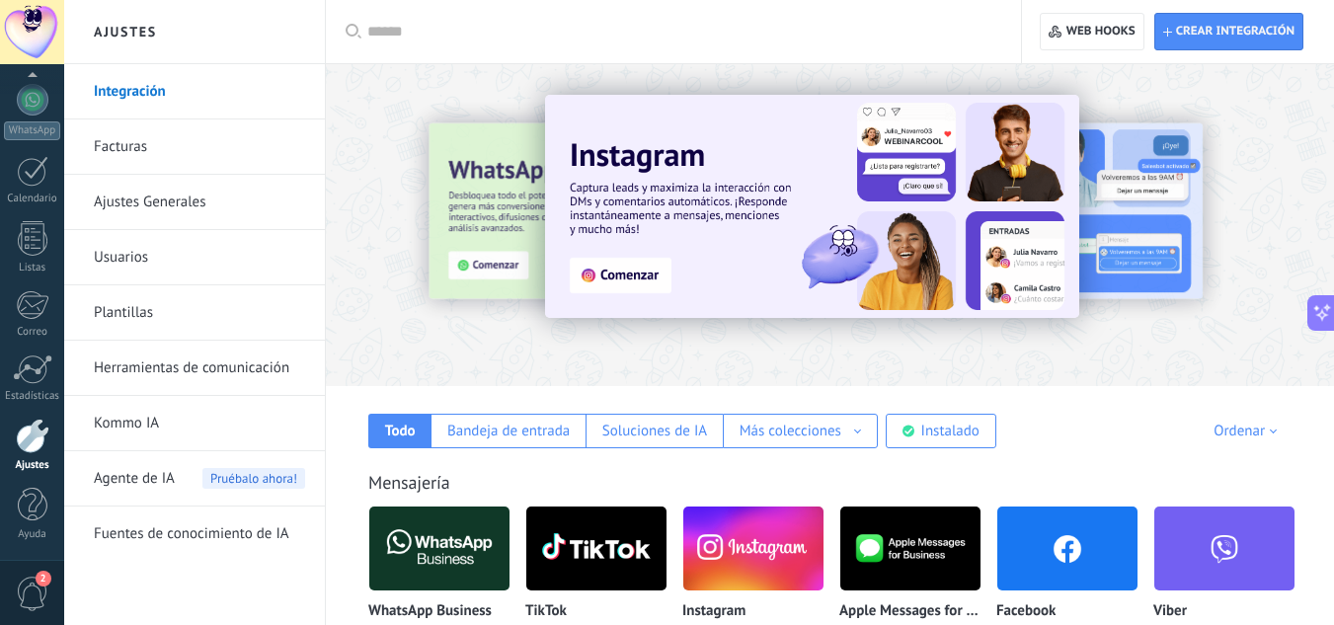
click at [201, 325] on link "Plantillas" at bounding box center [199, 312] width 211 height 55
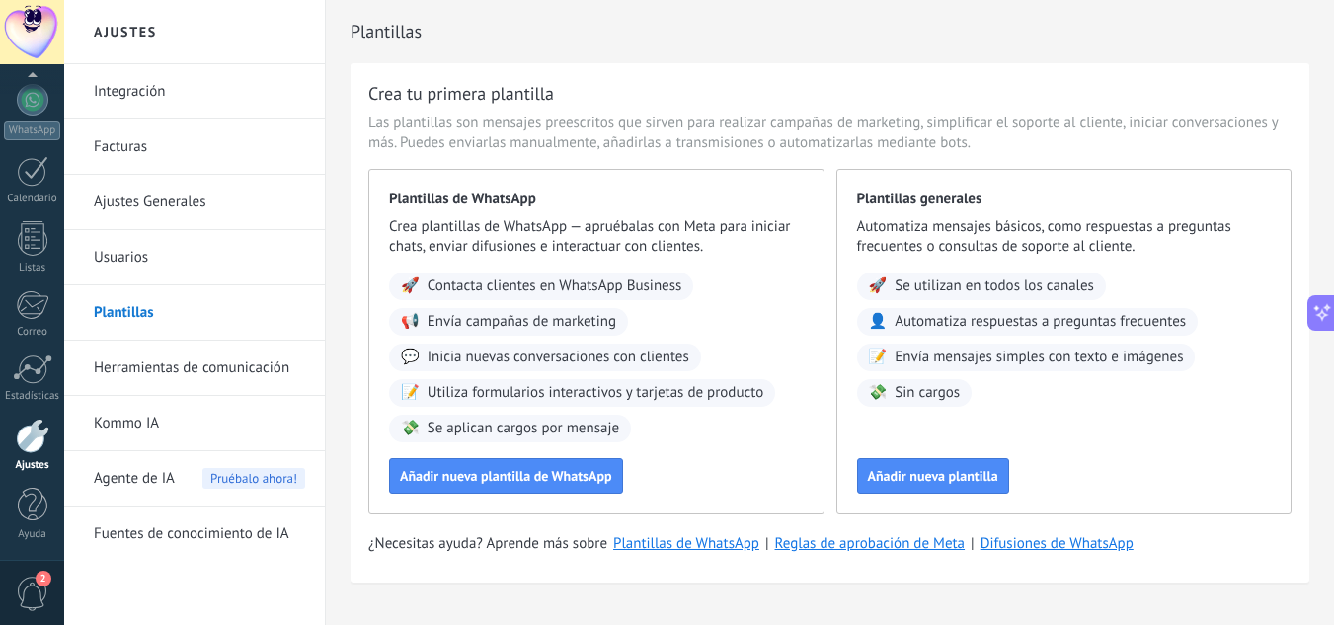
scroll to position [41, 0]
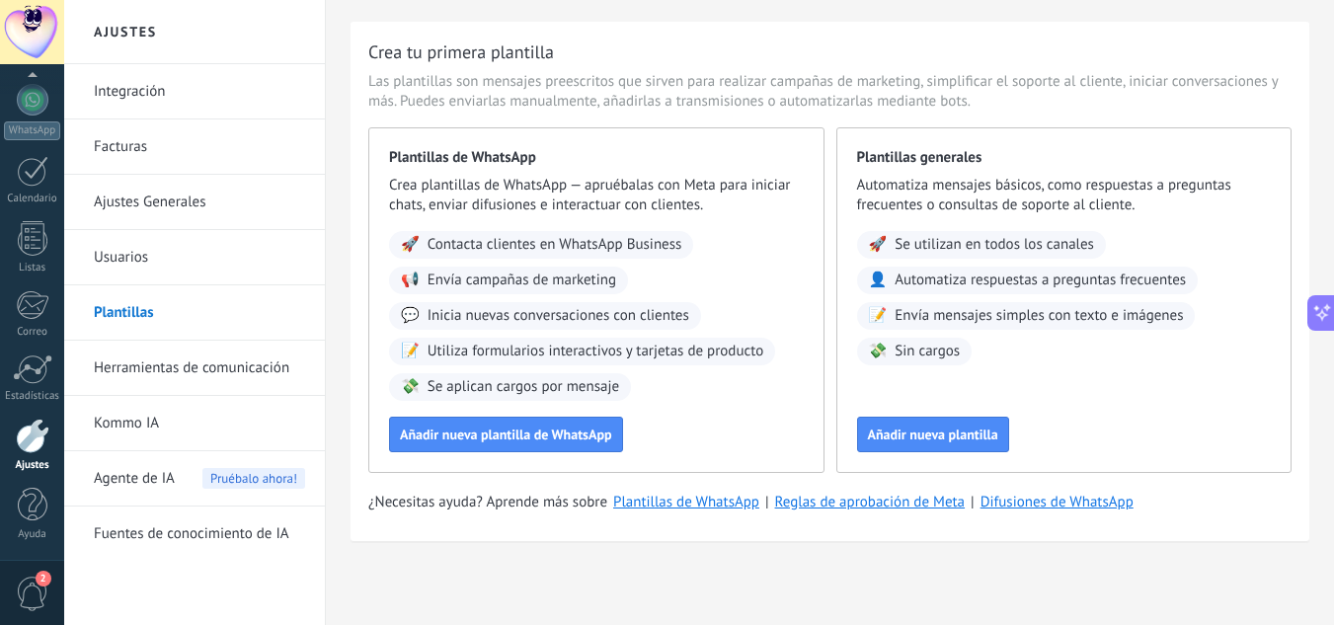
click at [184, 377] on link "Herramientas de comunicación" at bounding box center [199, 368] width 211 height 55
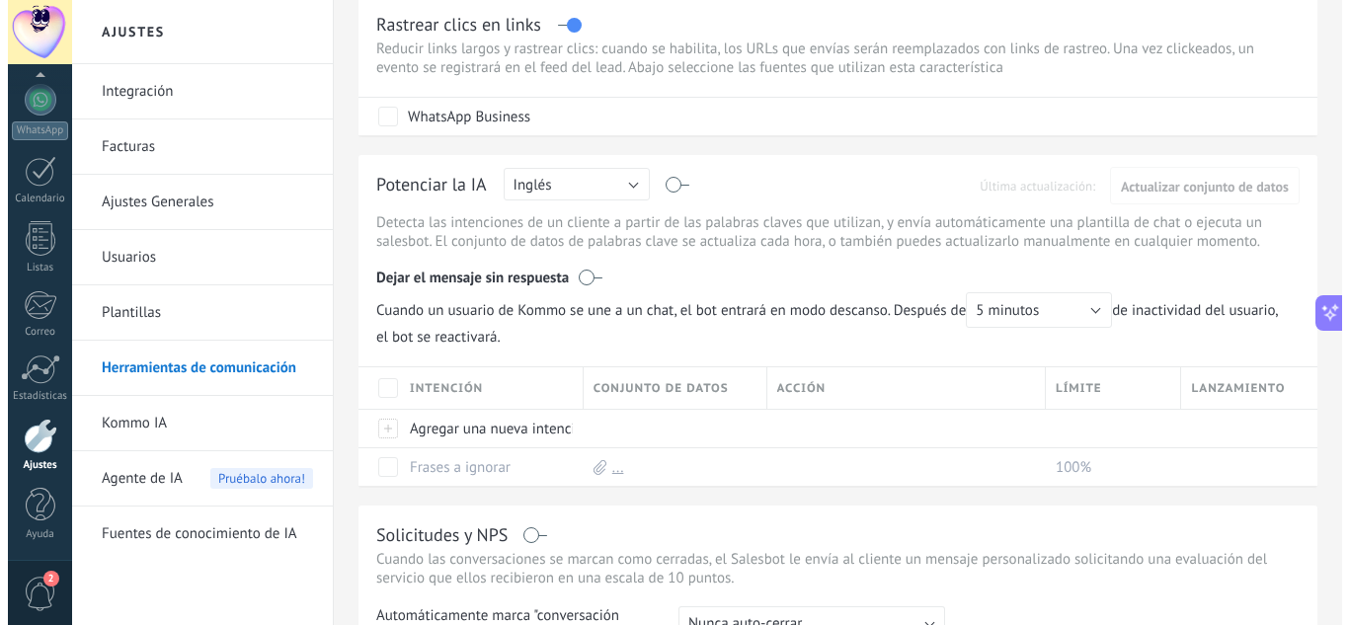
scroll to position [395, 0]
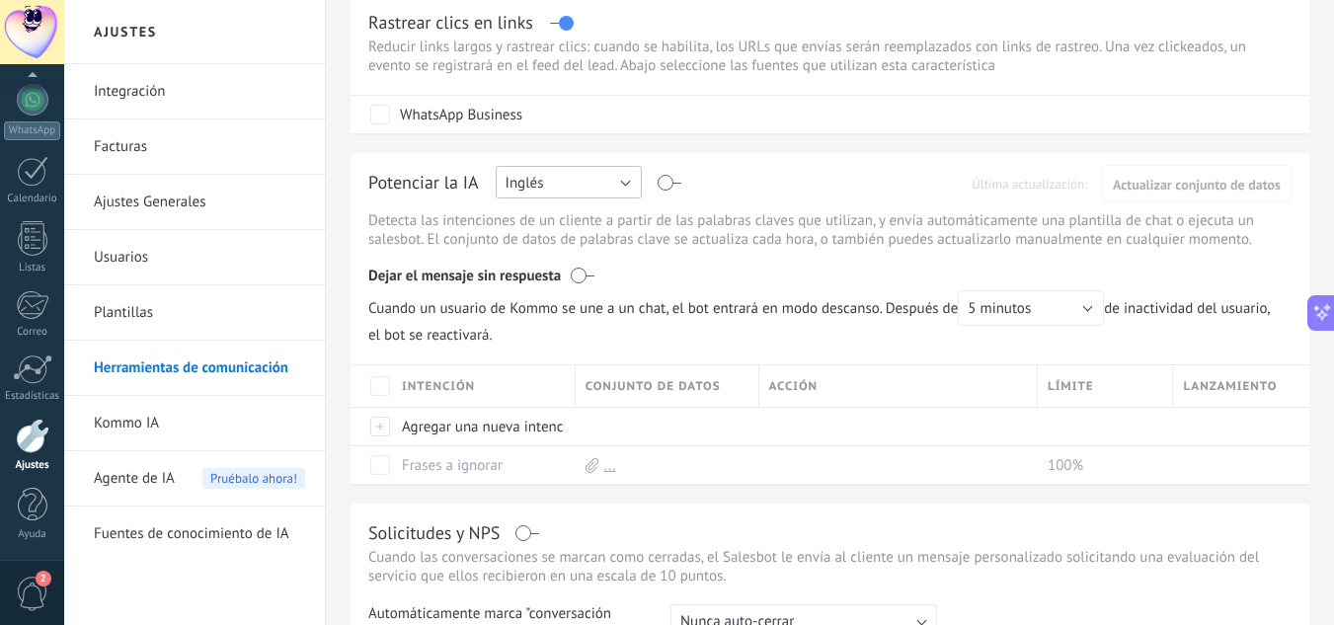
click at [584, 173] on button "Inglés" at bounding box center [569, 182] width 146 height 33
click at [571, 253] on span "Español" at bounding box center [559, 251] width 151 height 19
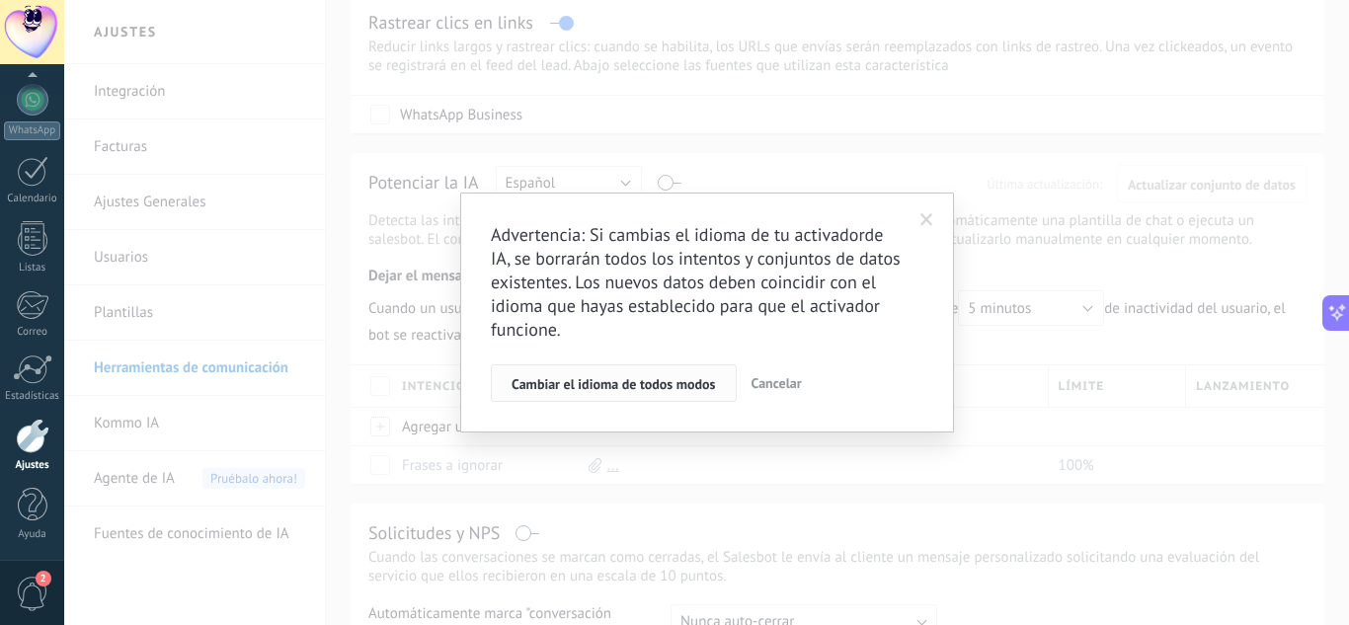
click at [652, 383] on span "Cambiar el idioma de todos modos" at bounding box center [614, 384] width 204 height 14
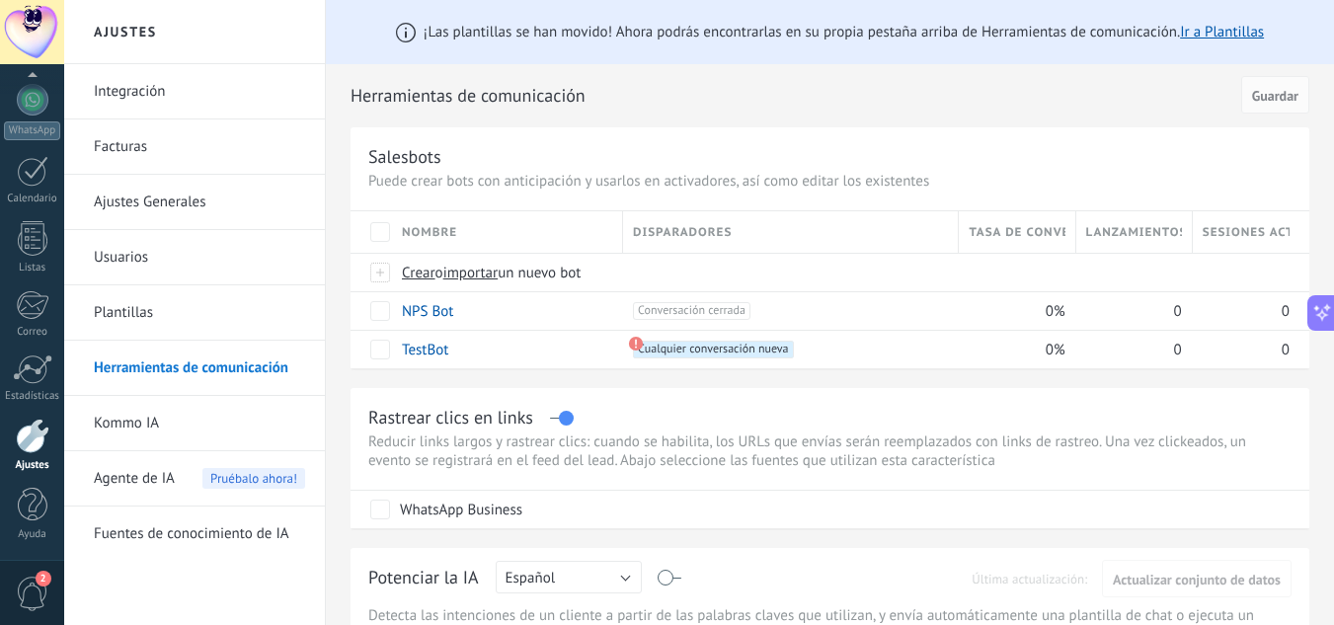
click at [174, 205] on link "Ajustes Generales" at bounding box center [199, 202] width 211 height 55
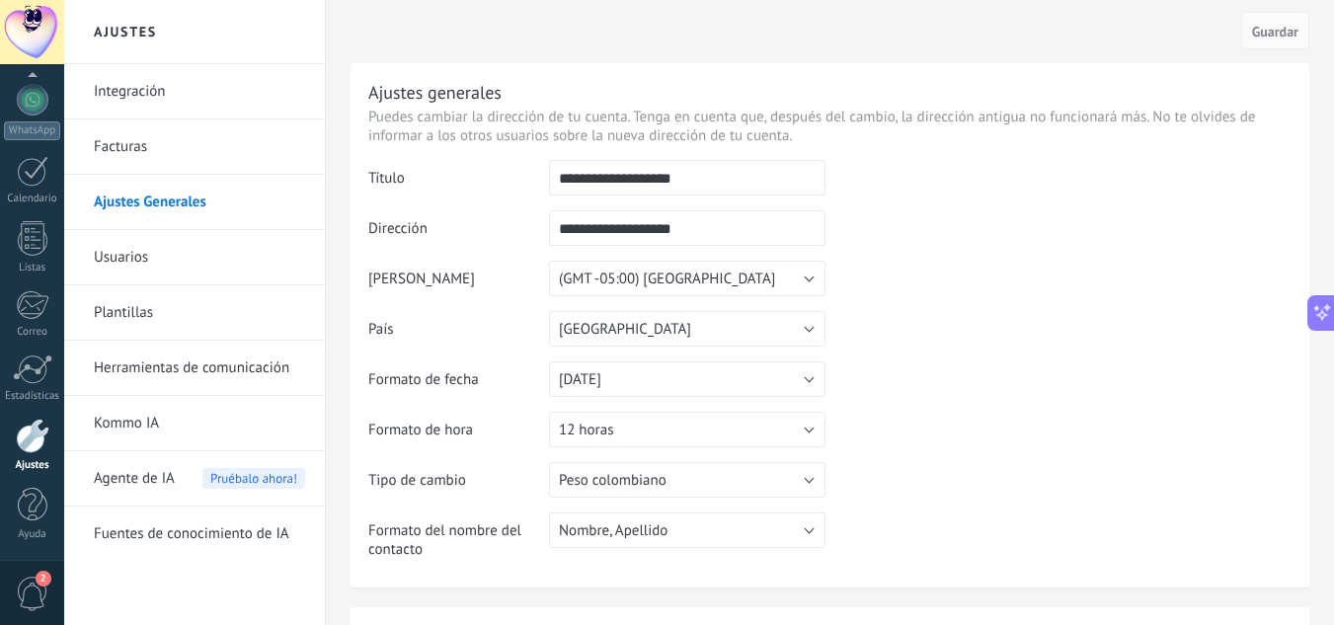
click at [733, 183] on input "**********" at bounding box center [687, 178] width 276 height 36
type input "**********"
click at [700, 227] on input "**********" at bounding box center [687, 228] width 276 height 36
type input "*"
click at [700, 227] on input "text" at bounding box center [687, 228] width 276 height 36
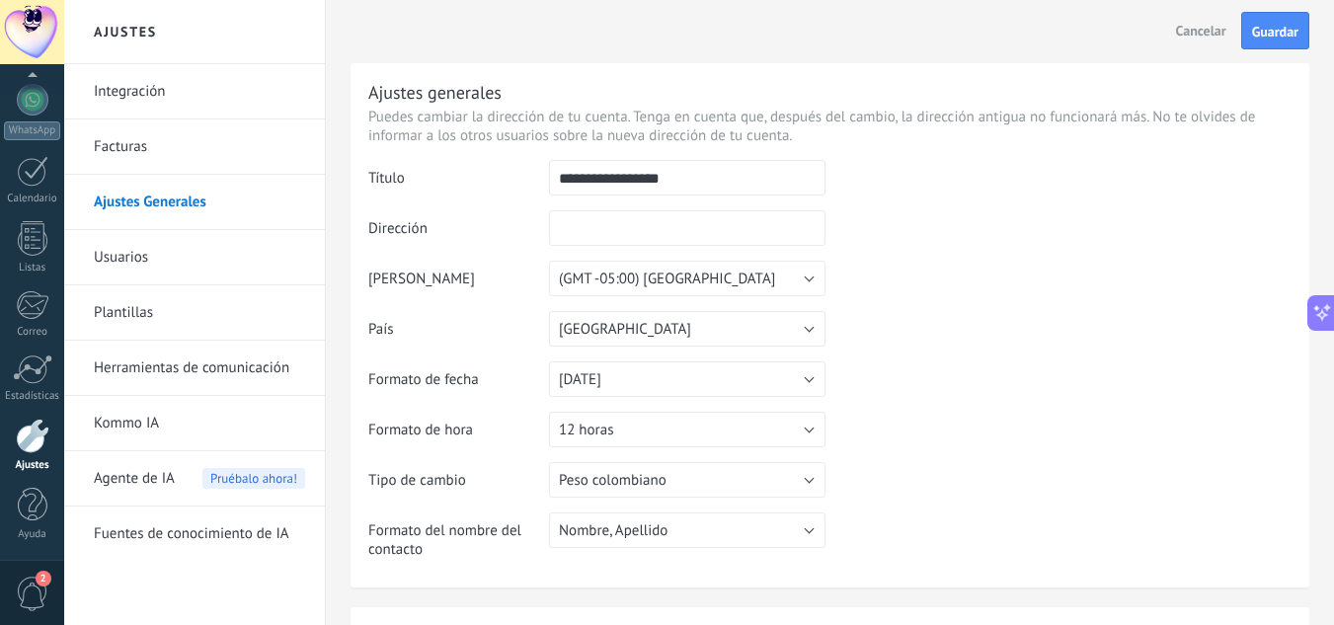
click at [521, 235] on td "Dirección" at bounding box center [458, 235] width 181 height 50
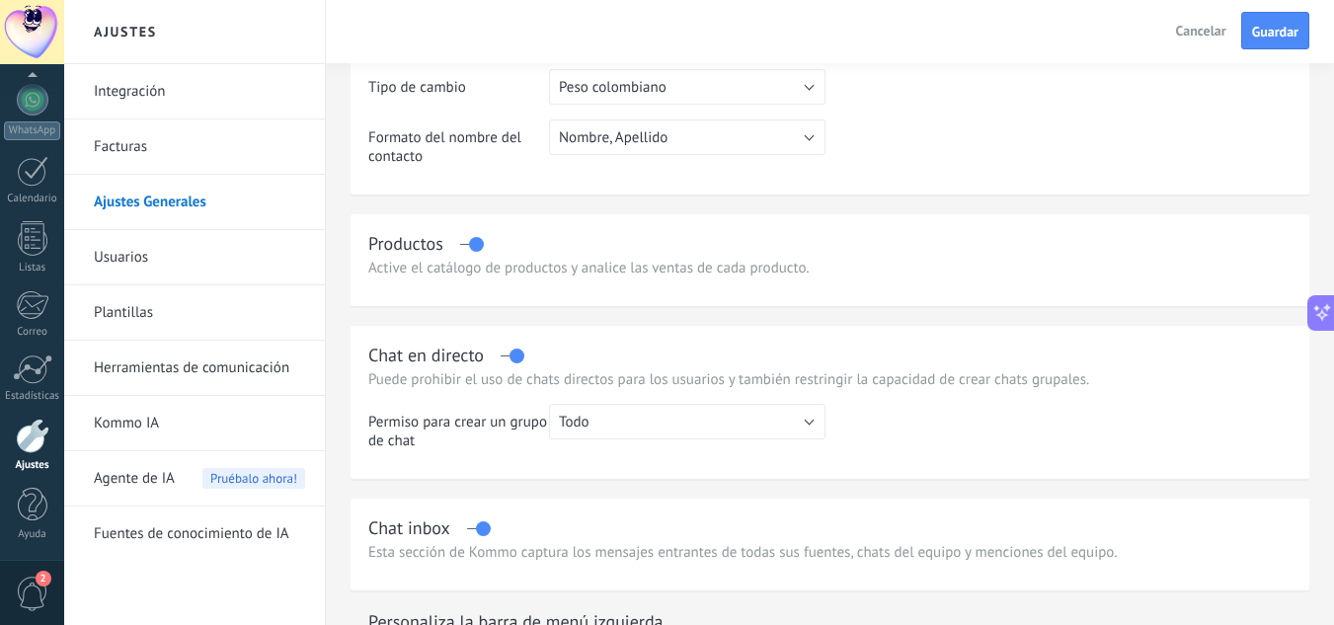
scroll to position [395, 0]
drag, startPoint x: 462, startPoint y: 266, endPoint x: 529, endPoint y: 277, distance: 68.2
click at [523, 277] on div "Productos Active el catálogo de productos y analice las ventas de cada producto." at bounding box center [830, 258] width 959 height 92
click at [530, 277] on div "Productos Active el catálogo de productos y analice las ventas de cada producto." at bounding box center [830, 258] width 959 height 92
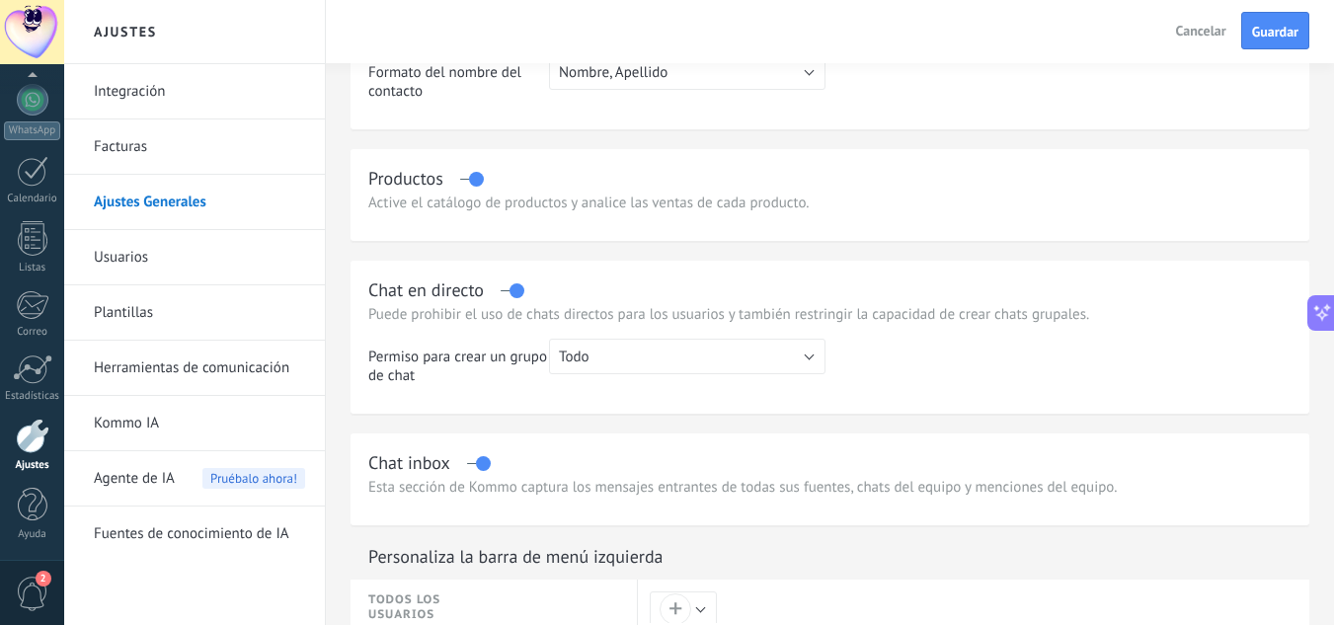
scroll to position [494, 0]
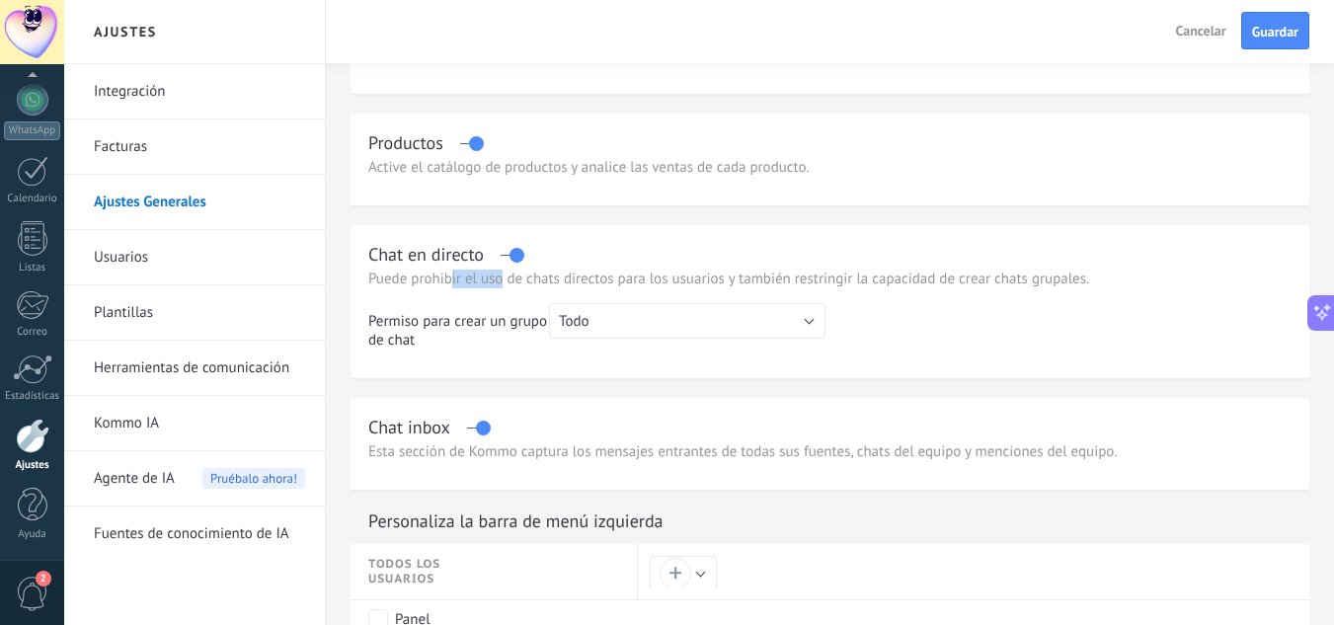
drag, startPoint x: 453, startPoint y: 281, endPoint x: 565, endPoint y: 283, distance: 111.6
click at [533, 283] on p "Puede prohibir el uso de chats directos para los usuarios y también restringir …" at bounding box center [829, 279] width 923 height 19
click at [571, 283] on p "Puede prohibir el uso de chats directos para los usuarios y también restringir …" at bounding box center [829, 279] width 923 height 19
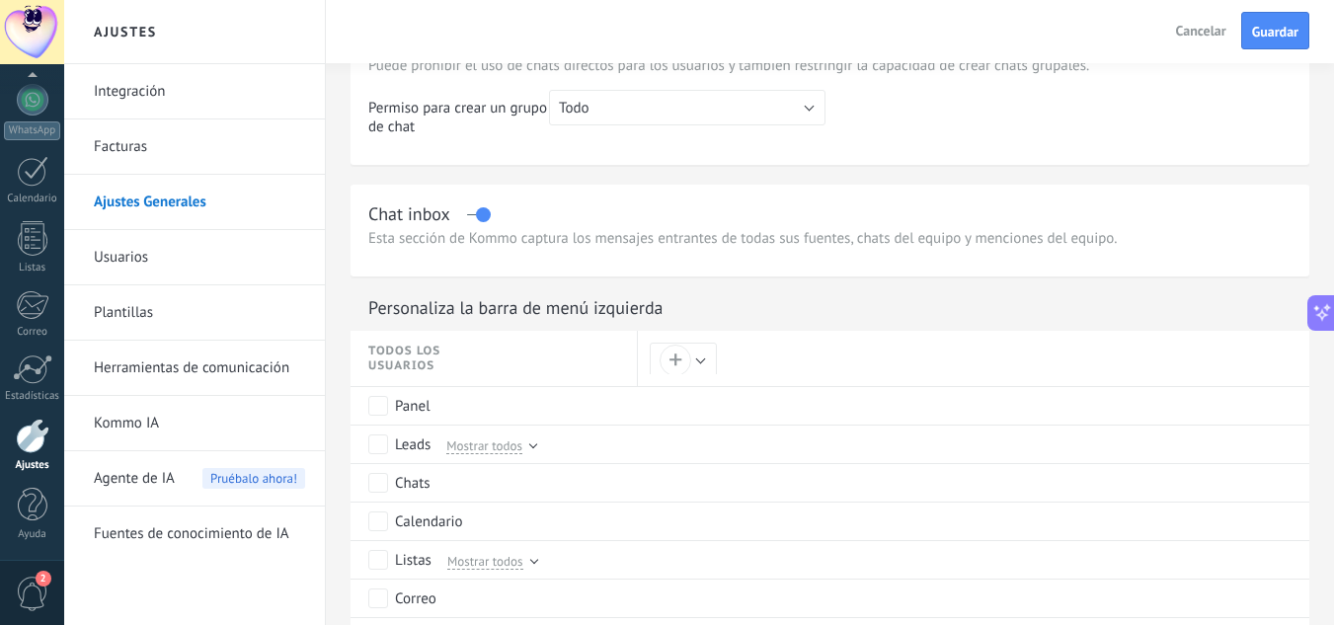
scroll to position [592, 0]
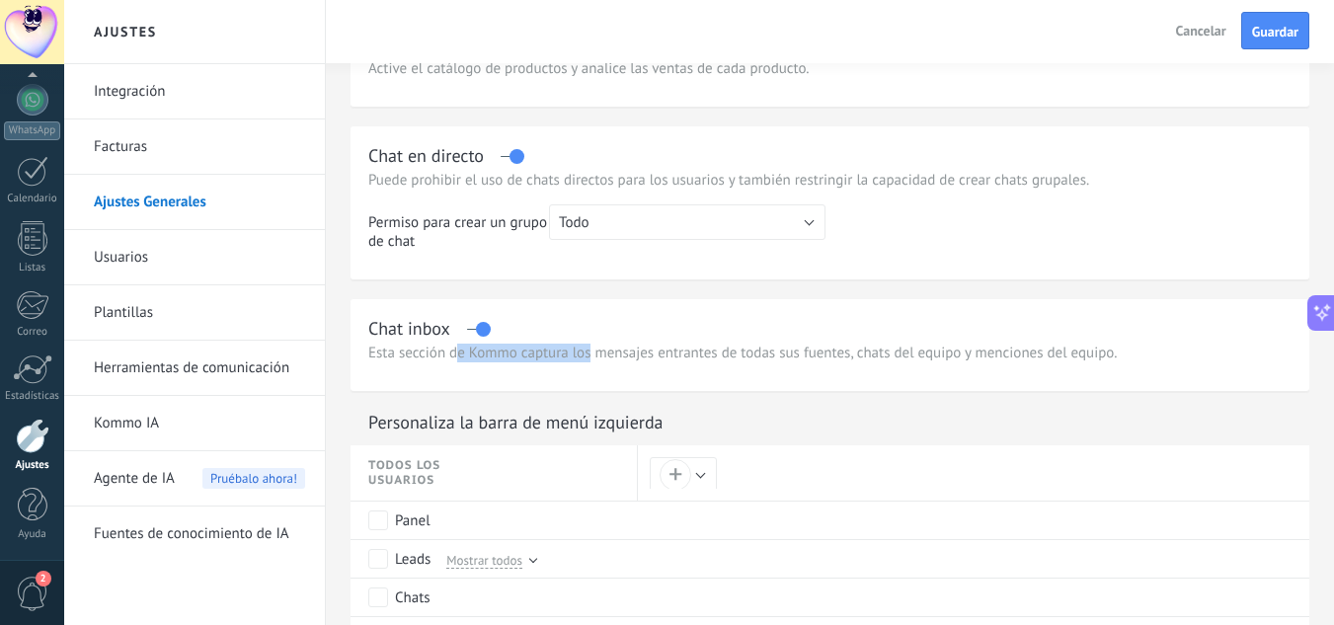
drag, startPoint x: 460, startPoint y: 352, endPoint x: 597, endPoint y: 357, distance: 137.4
click at [596, 357] on p "Esta sección de Kommo captura los mensajes entrantes de todas sus fuentes, chat…" at bounding box center [829, 353] width 923 height 19
click at [601, 358] on p "Esta sección de Kommo captura los mensajes entrantes de todas sus fuentes, chat…" at bounding box center [829, 353] width 923 height 19
drag, startPoint x: 680, startPoint y: 358, endPoint x: 826, endPoint y: 358, distance: 145.2
click at [750, 358] on p "Esta sección de Kommo captura los mensajes entrantes de todas sus fuentes, chat…" at bounding box center [829, 353] width 923 height 19
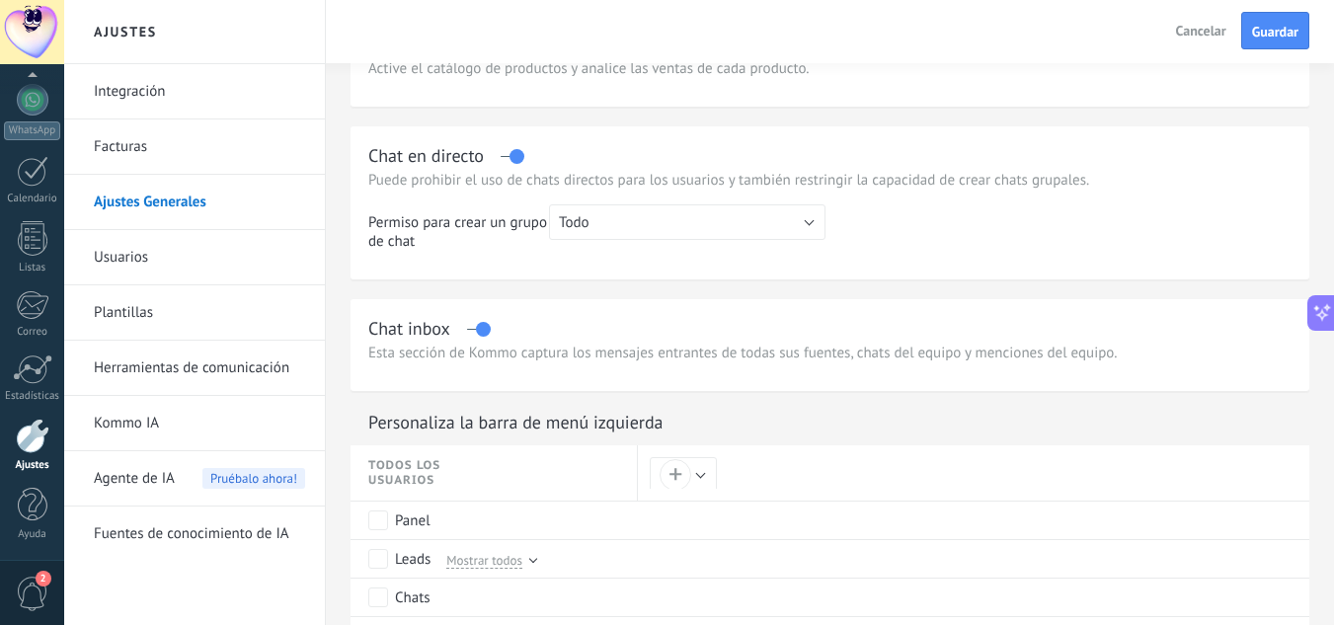
click at [826, 358] on p "Esta sección de Kommo captura los mensajes entrantes de todas sus fuentes, chat…" at bounding box center [829, 353] width 923 height 19
click at [666, 223] on button "Todo" at bounding box center [687, 222] width 276 height 36
click at [666, 223] on span "Todo" at bounding box center [677, 222] width 281 height 19
click at [670, 281] on form "**********" at bounding box center [830, 140] width 959 height 1338
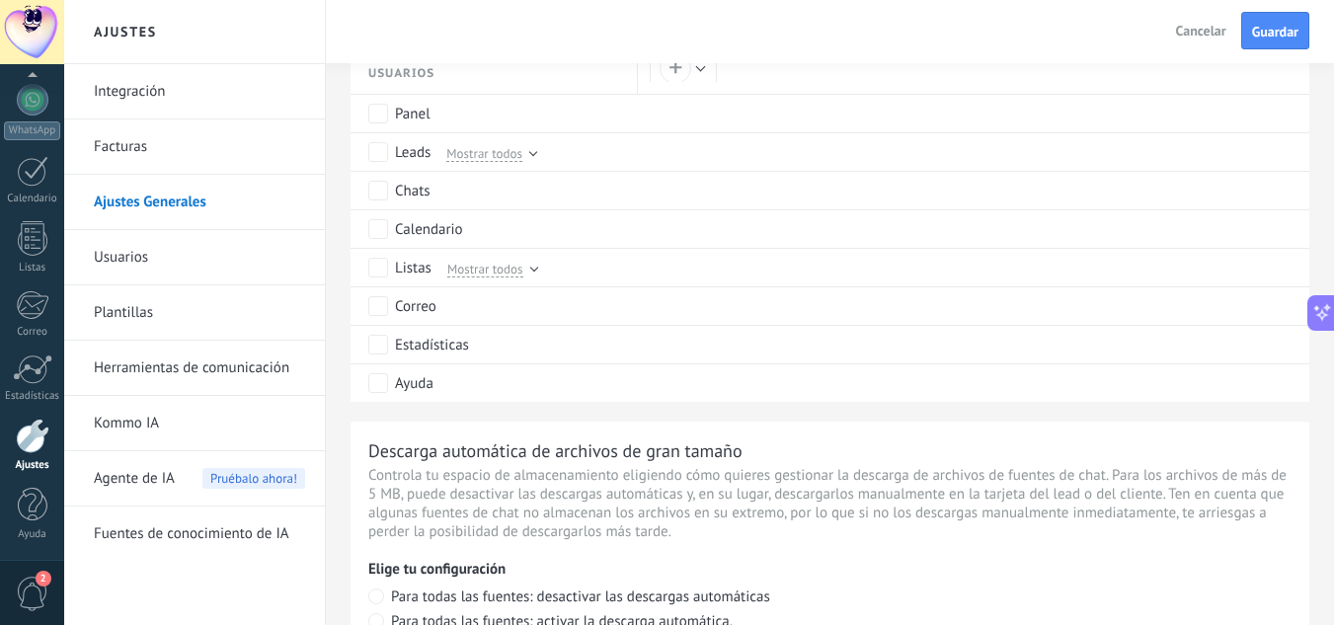
scroll to position [995, 0]
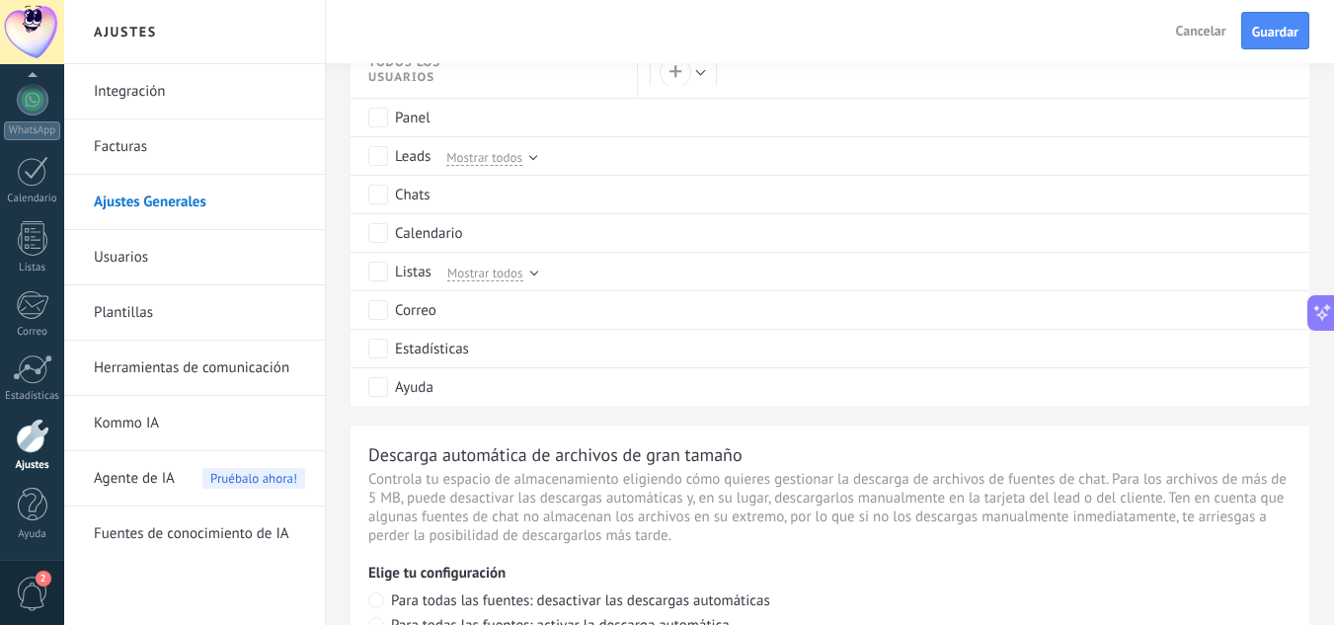
click at [166, 80] on link "Integración" at bounding box center [199, 91] width 211 height 55
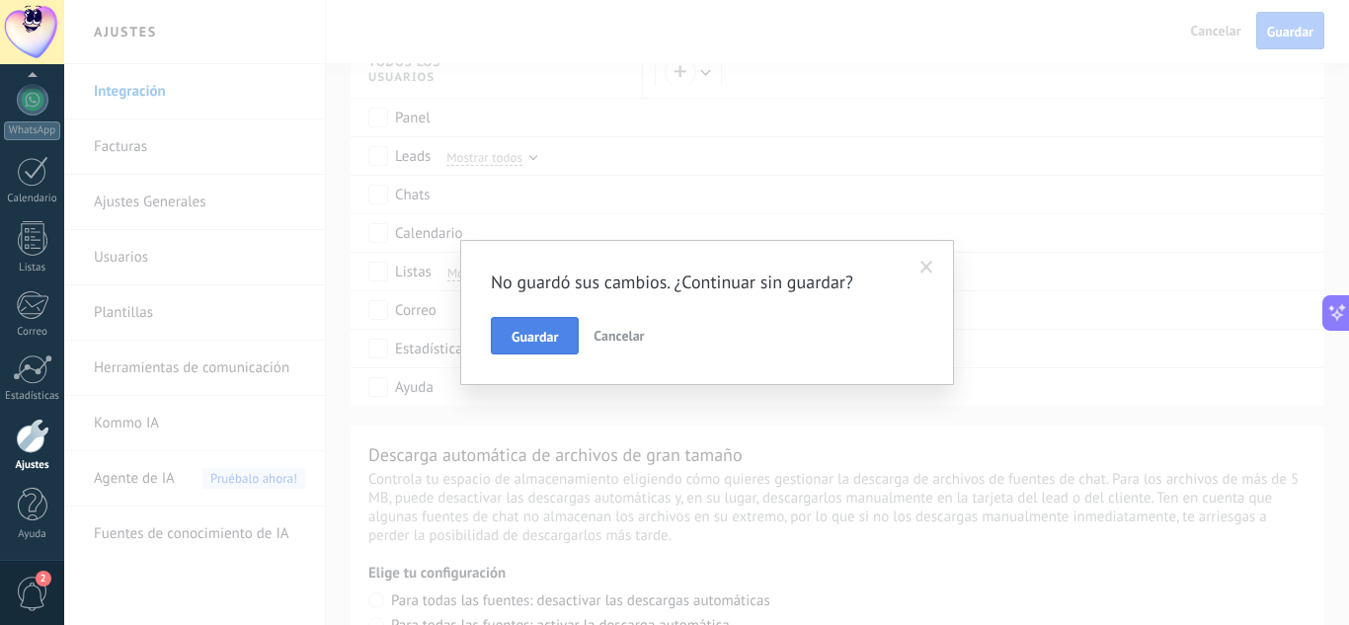
click at [529, 335] on span "Guardar" at bounding box center [535, 337] width 46 height 14
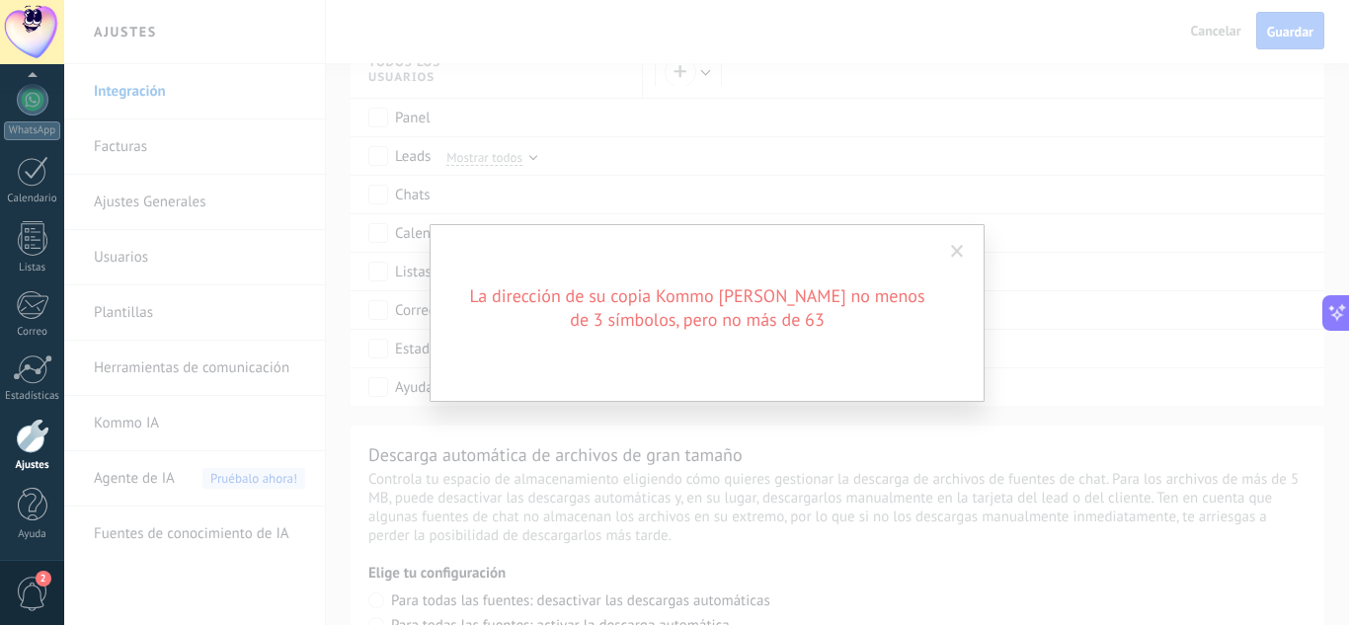
click at [962, 245] on span at bounding box center [957, 252] width 13 height 14
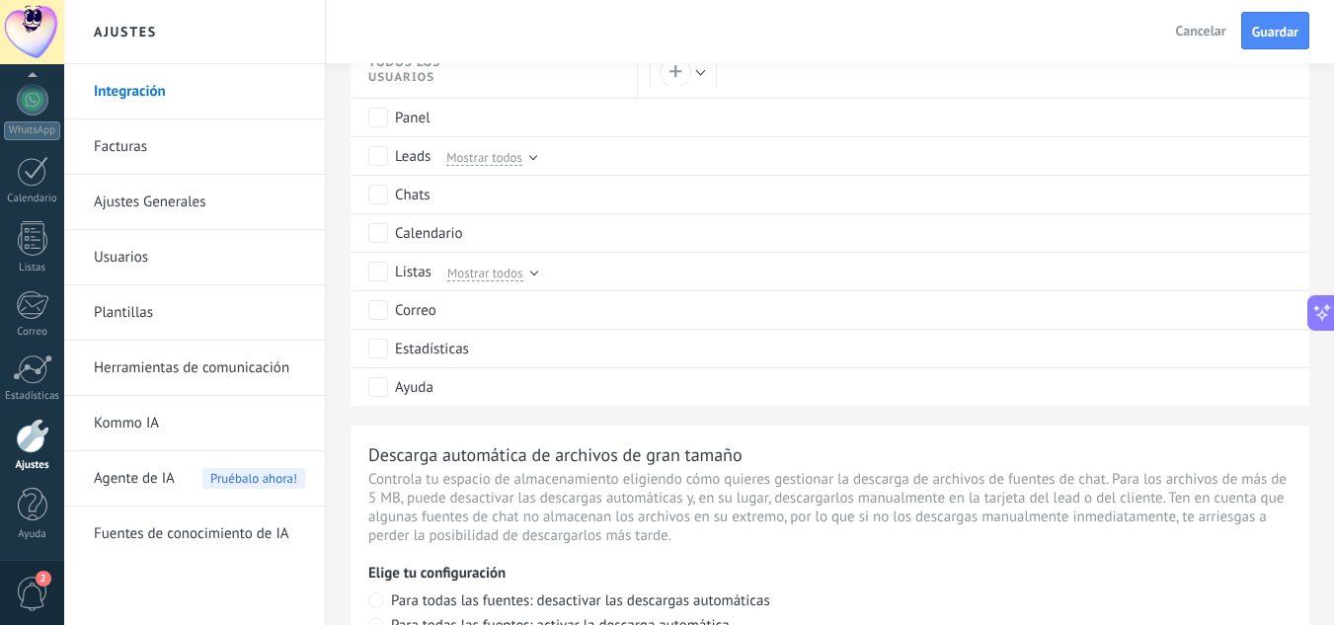
click at [173, 90] on link "Integración" at bounding box center [199, 91] width 211 height 55
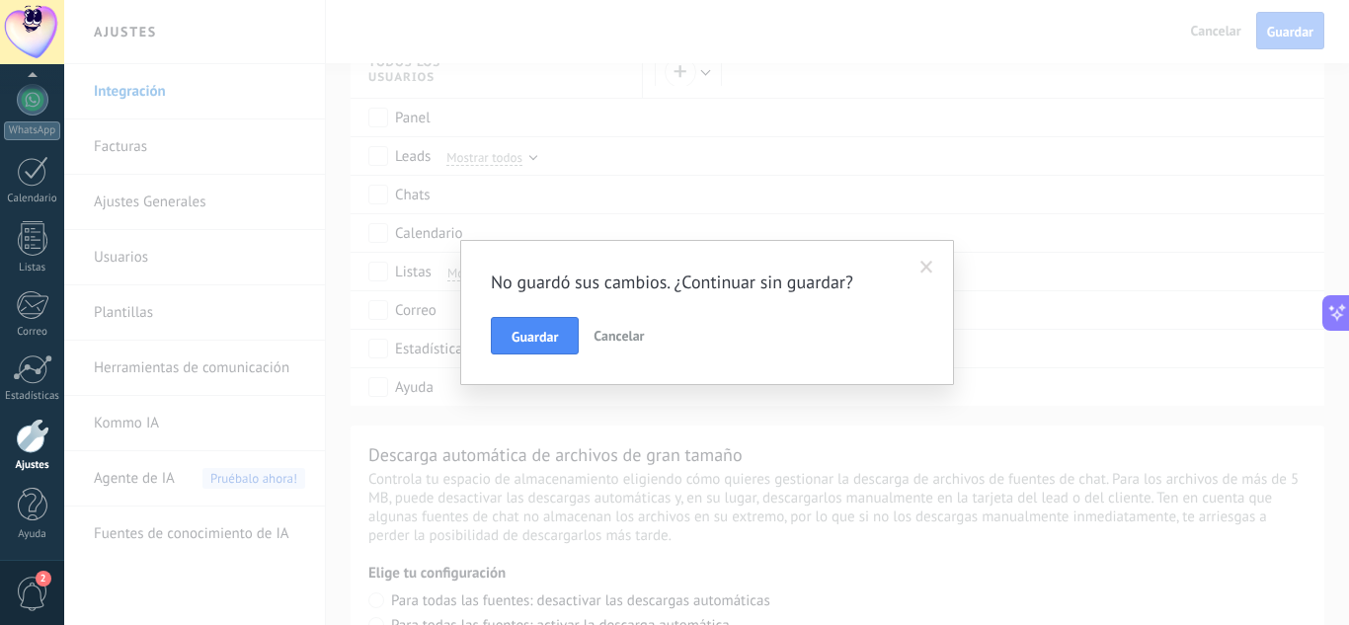
click at [633, 341] on span "Cancelar" at bounding box center [618, 336] width 50 height 18
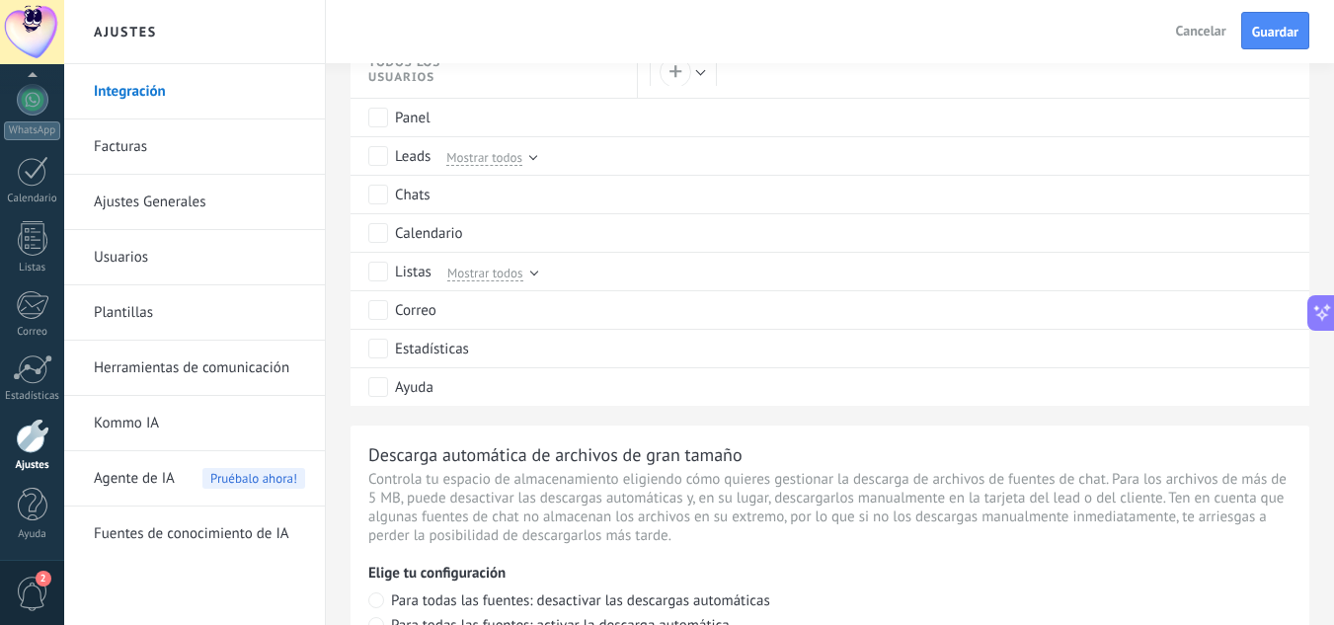
click at [123, 99] on link "Integración" at bounding box center [199, 91] width 211 height 55
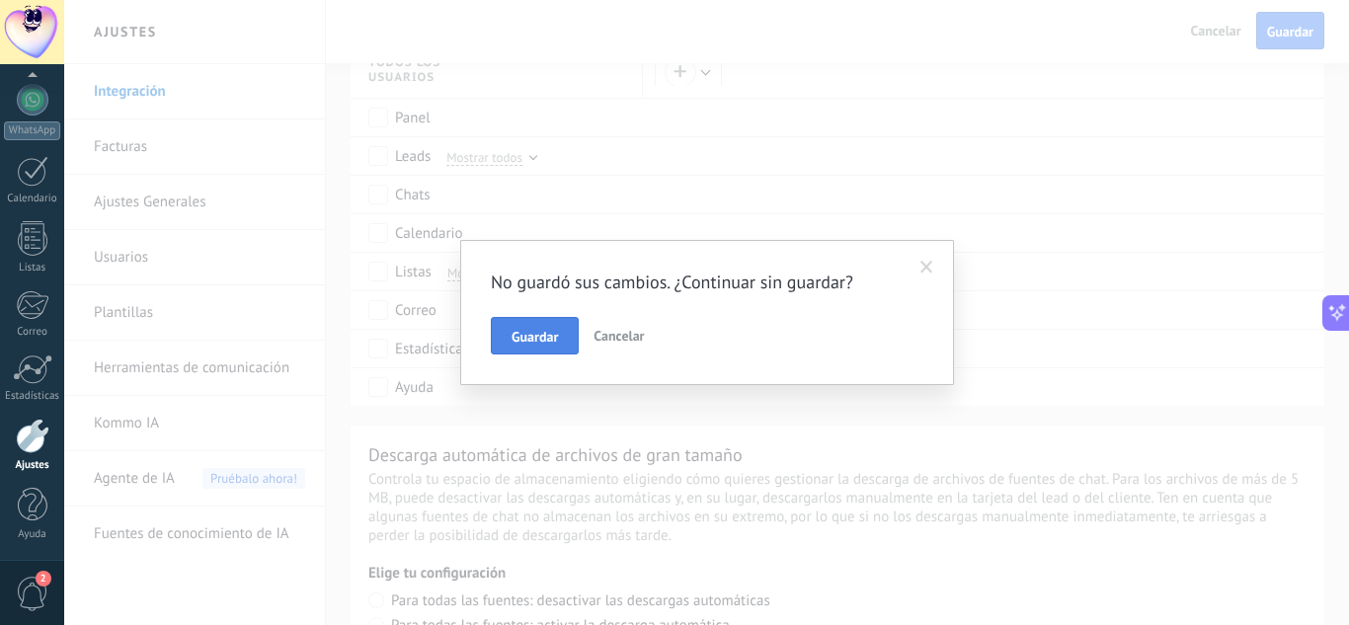
click at [546, 330] on span "Guardar" at bounding box center [535, 337] width 46 height 14
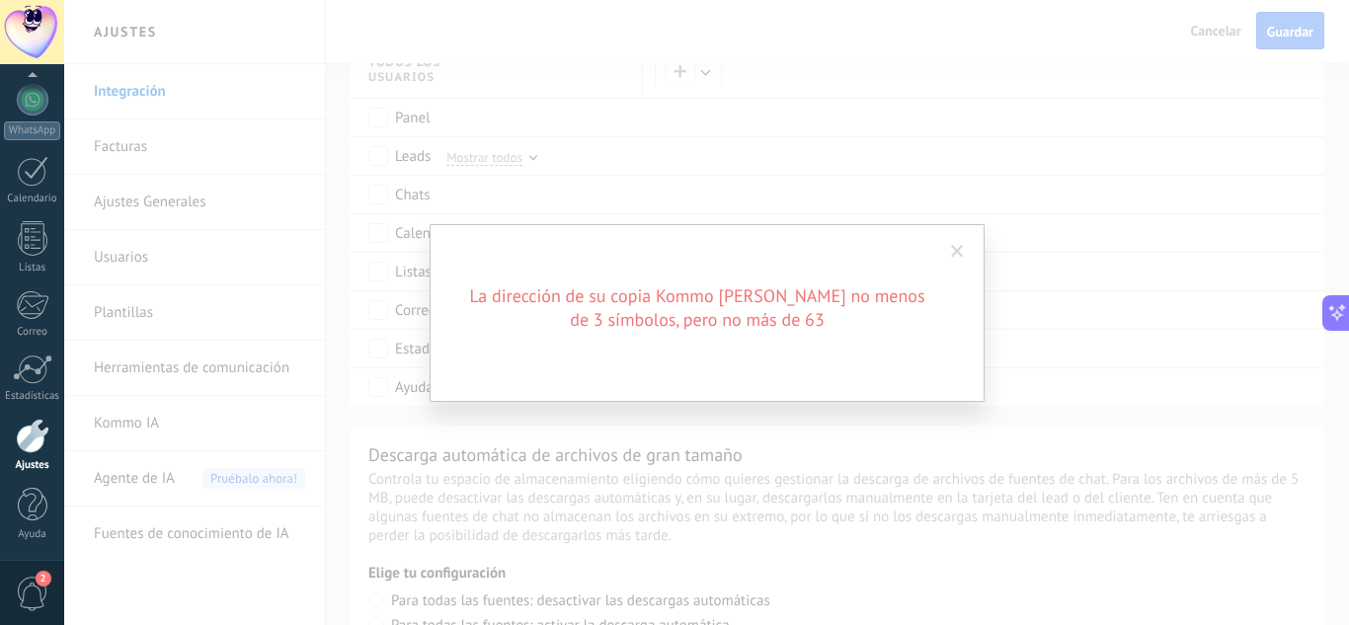
click at [951, 247] on span at bounding box center [957, 252] width 13 height 14
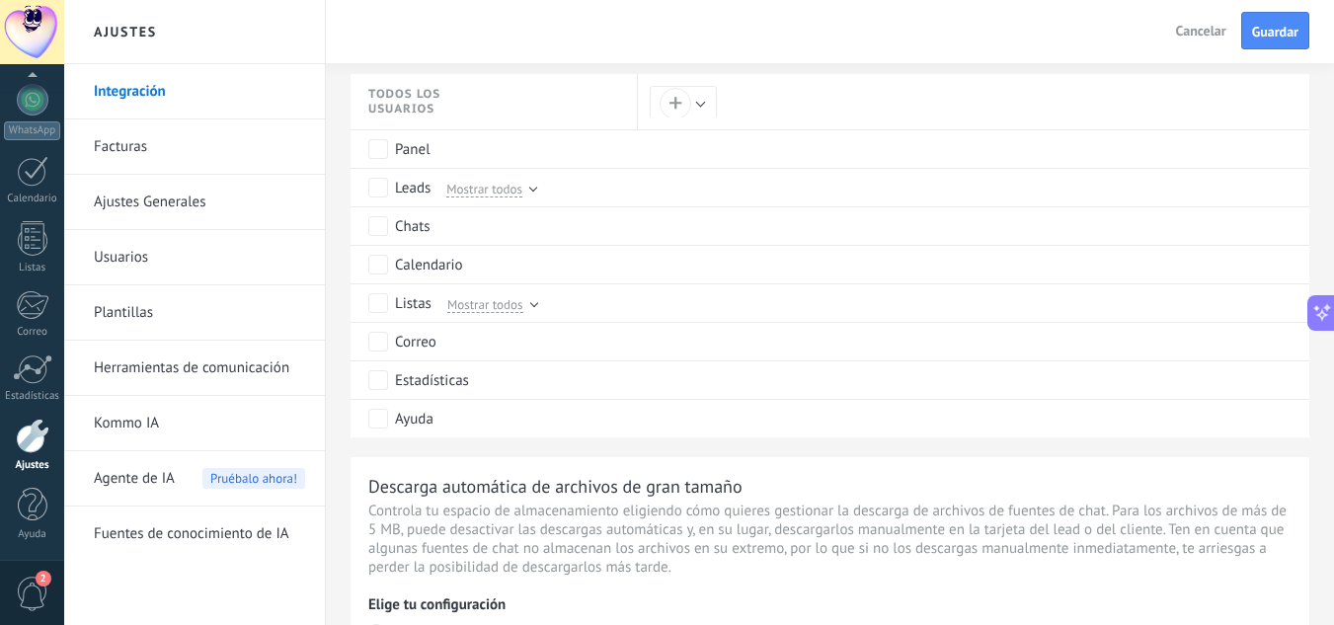
scroll to position [600, 0]
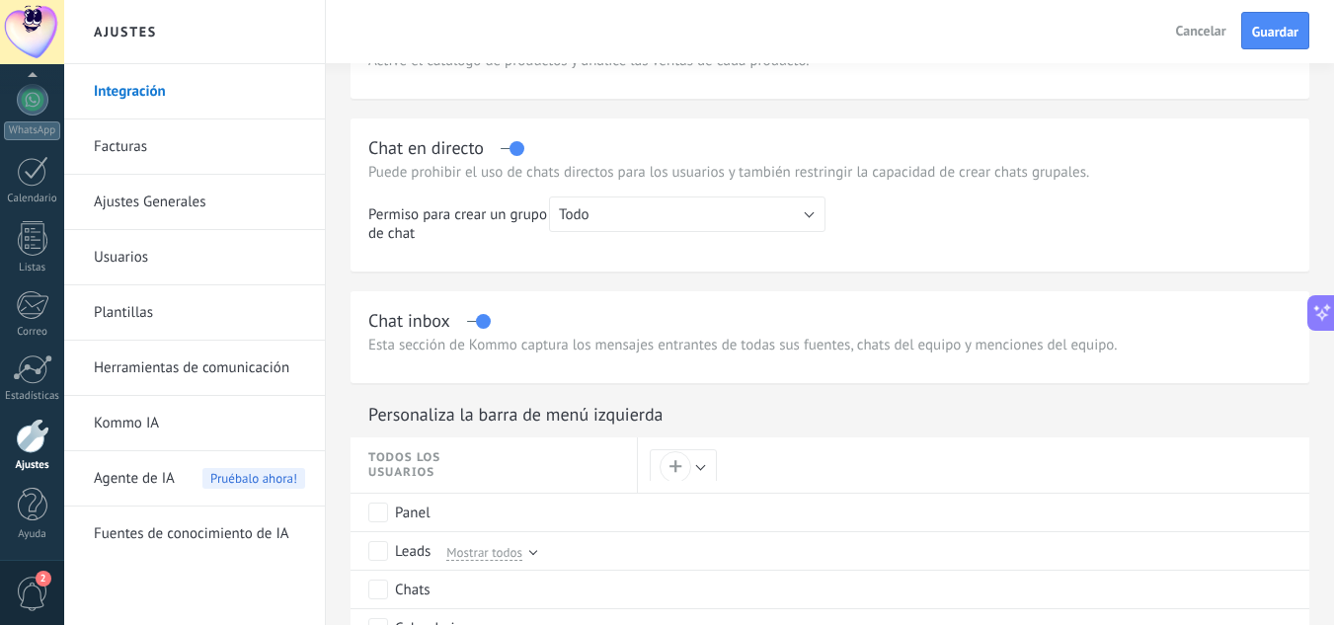
click at [1218, 18] on button "Cancelar" at bounding box center [1201, 31] width 66 height 30
type input "**********"
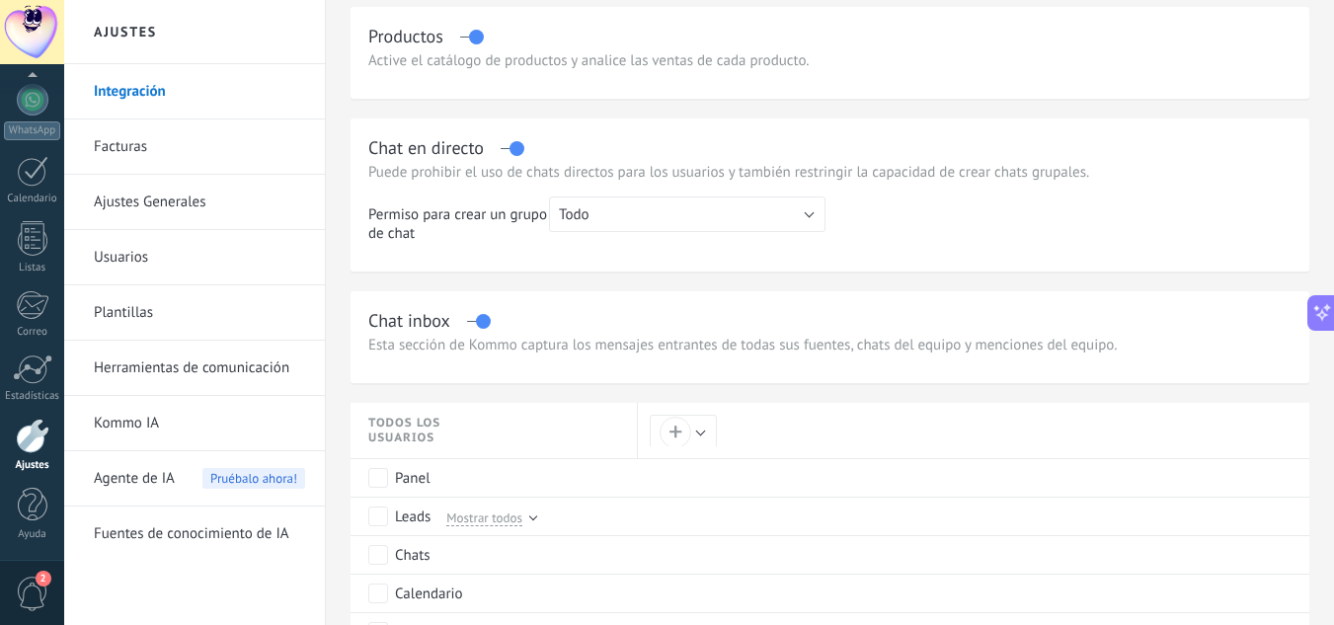
click at [178, 93] on link "Integración" at bounding box center [199, 91] width 211 height 55
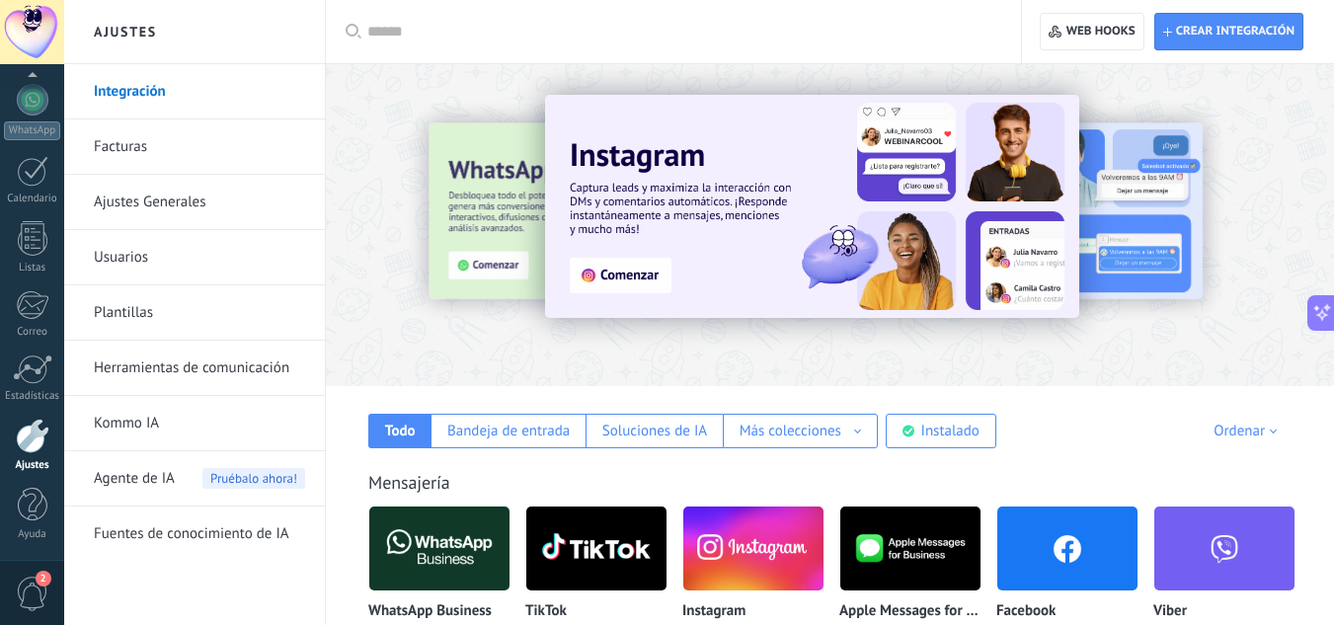
click at [124, 249] on link "Usuarios" at bounding box center [199, 257] width 211 height 55
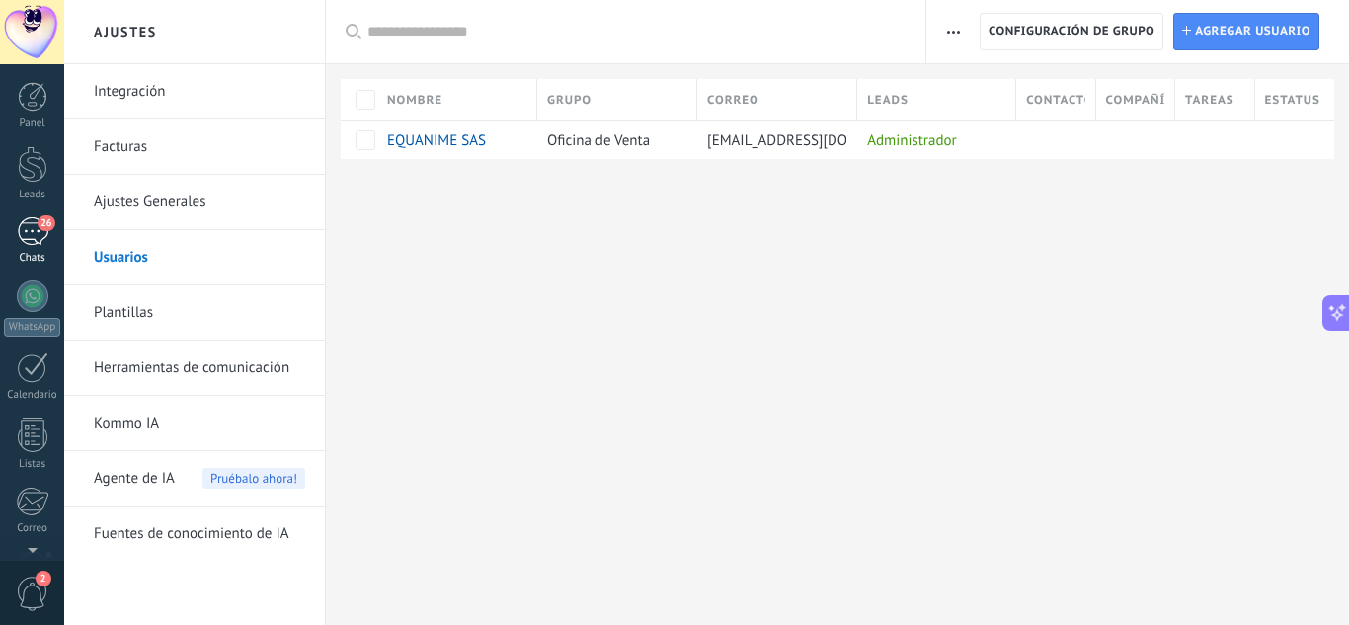
click at [32, 248] on link "26 Chats" at bounding box center [32, 240] width 64 height 47
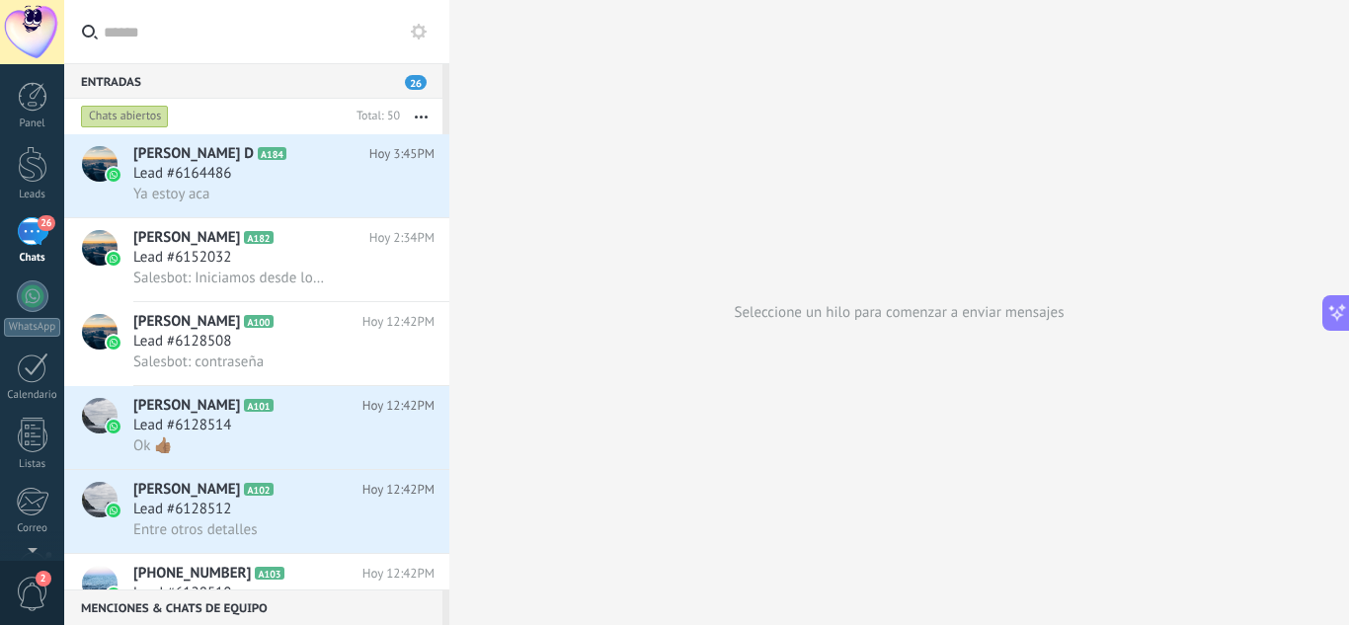
click at [424, 118] on icon "button" at bounding box center [421, 117] width 13 height 3
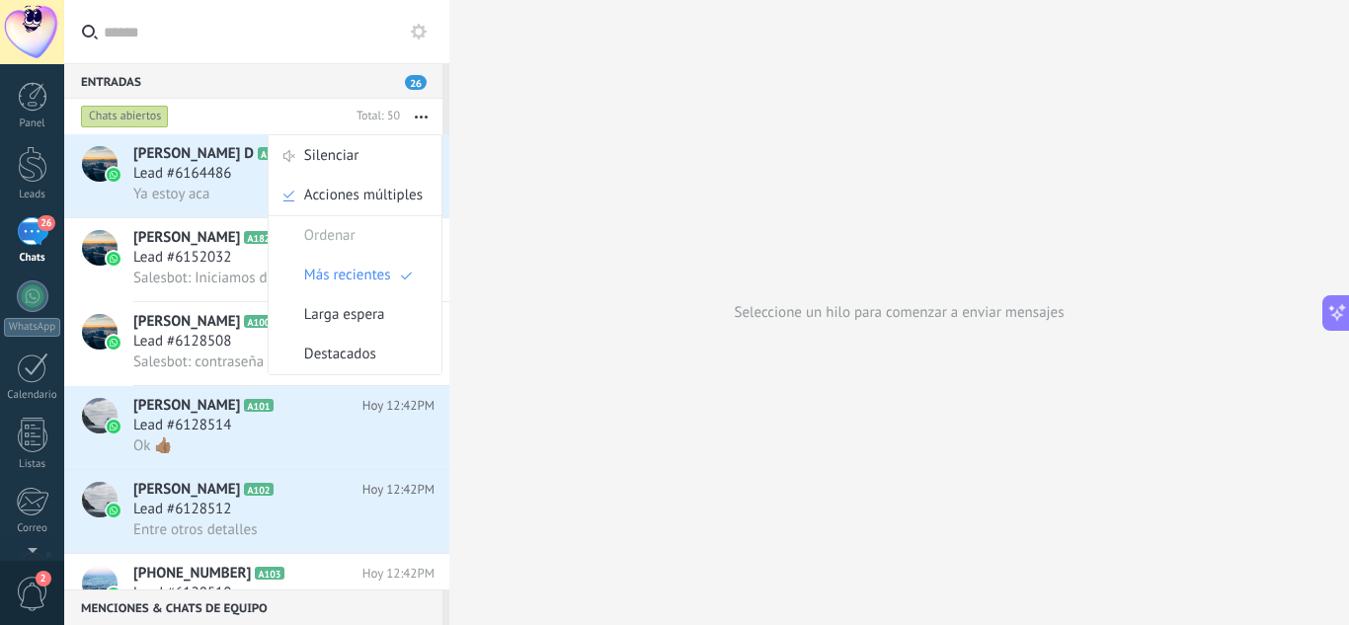
click at [424, 118] on icon "button" at bounding box center [421, 117] width 13 height 3
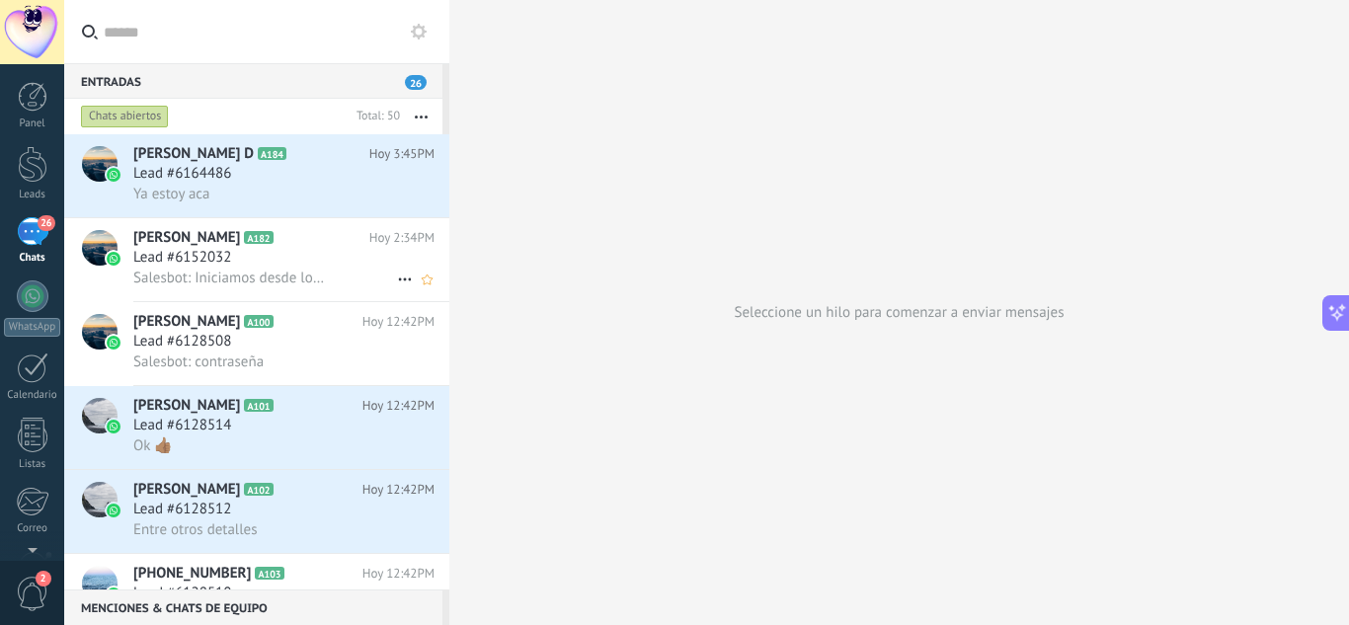
click at [281, 246] on h2 "[PERSON_NAME] A182" at bounding box center [251, 238] width 236 height 20
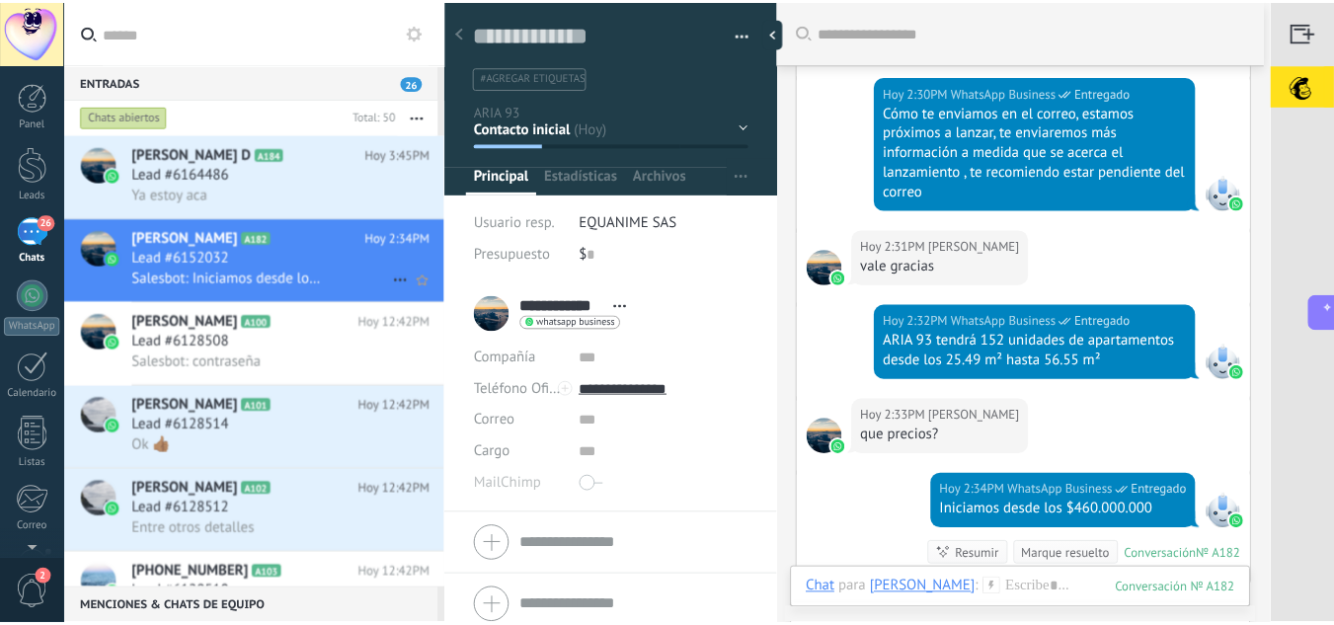
scroll to position [359, 0]
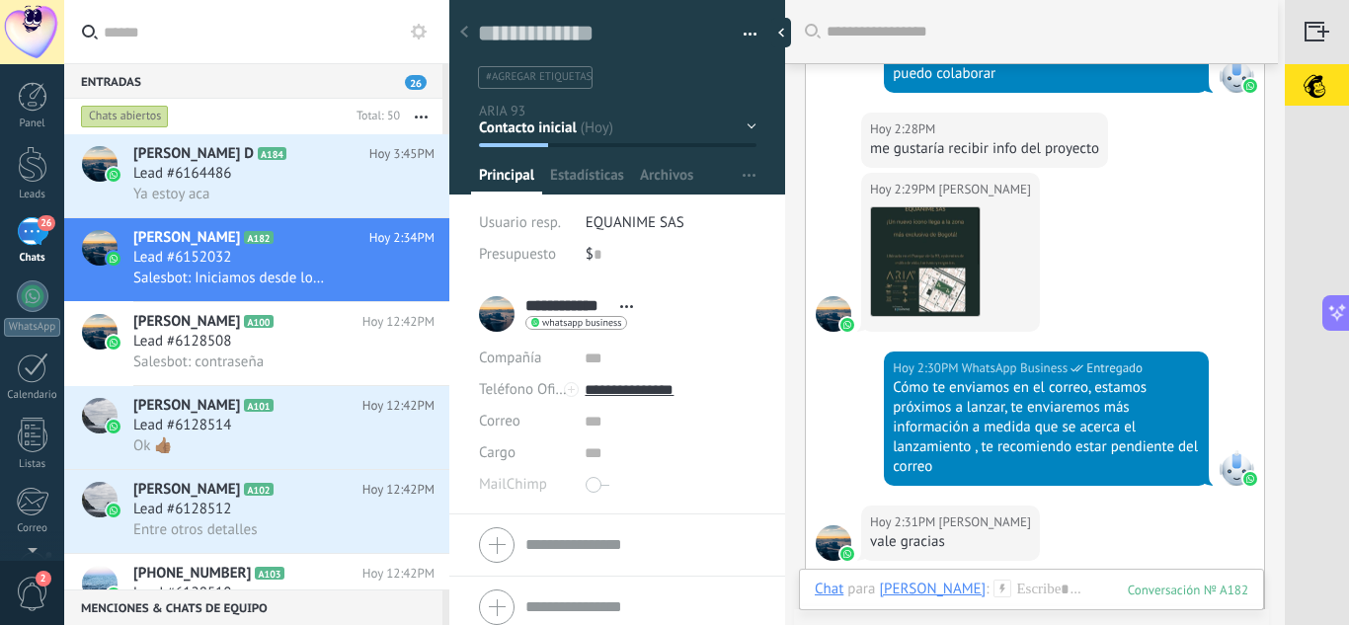
click at [423, 124] on button "button" at bounding box center [421, 117] width 42 height 36
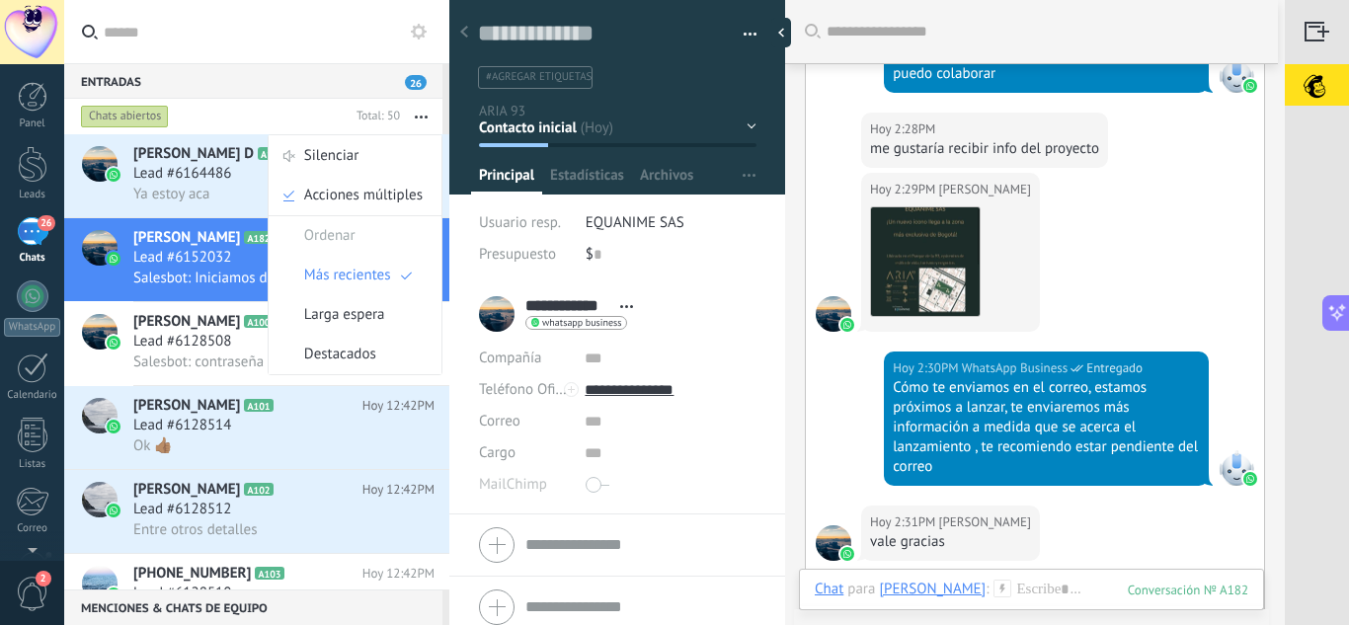
click at [423, 124] on button "button" at bounding box center [421, 117] width 42 height 36
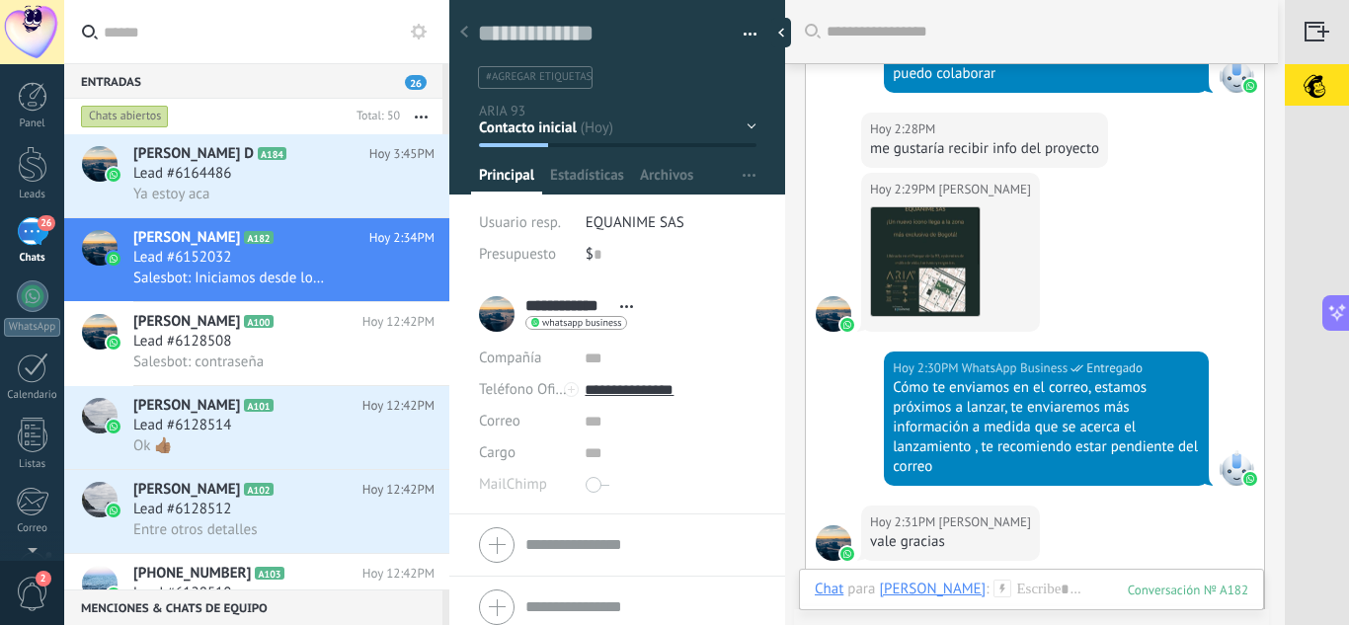
click at [421, 29] on use at bounding box center [419, 32] width 16 height 16
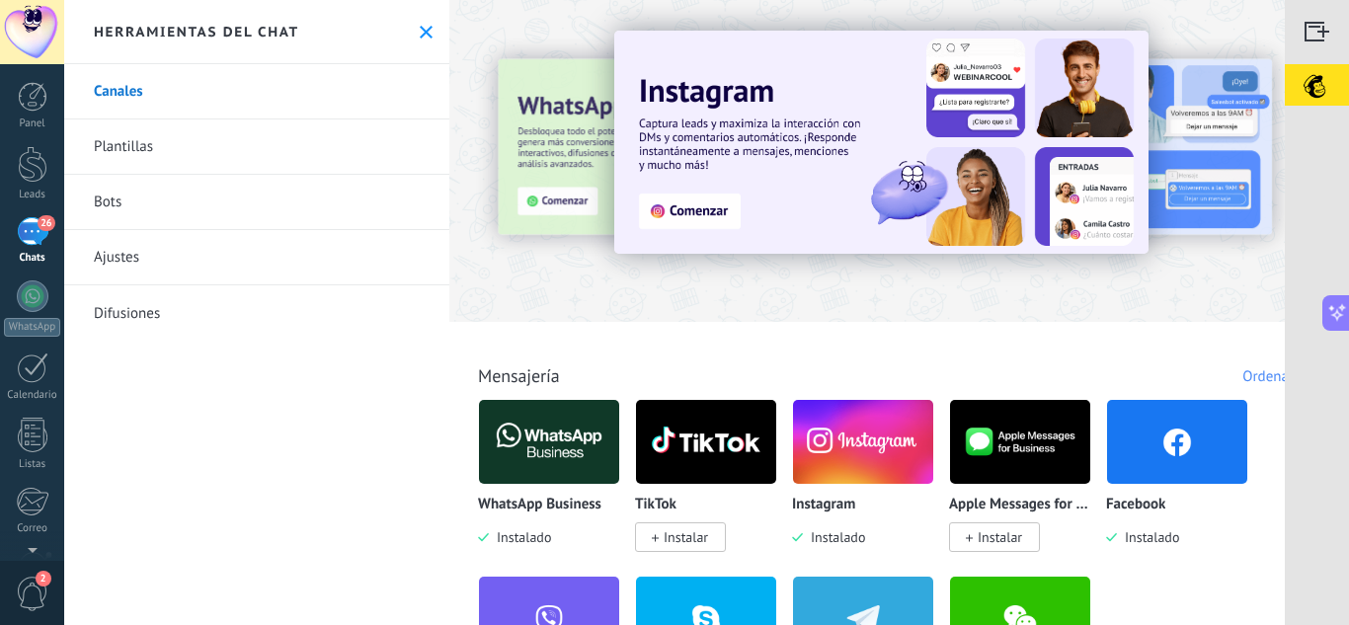
click at [168, 256] on link "Ajustes" at bounding box center [256, 257] width 385 height 55
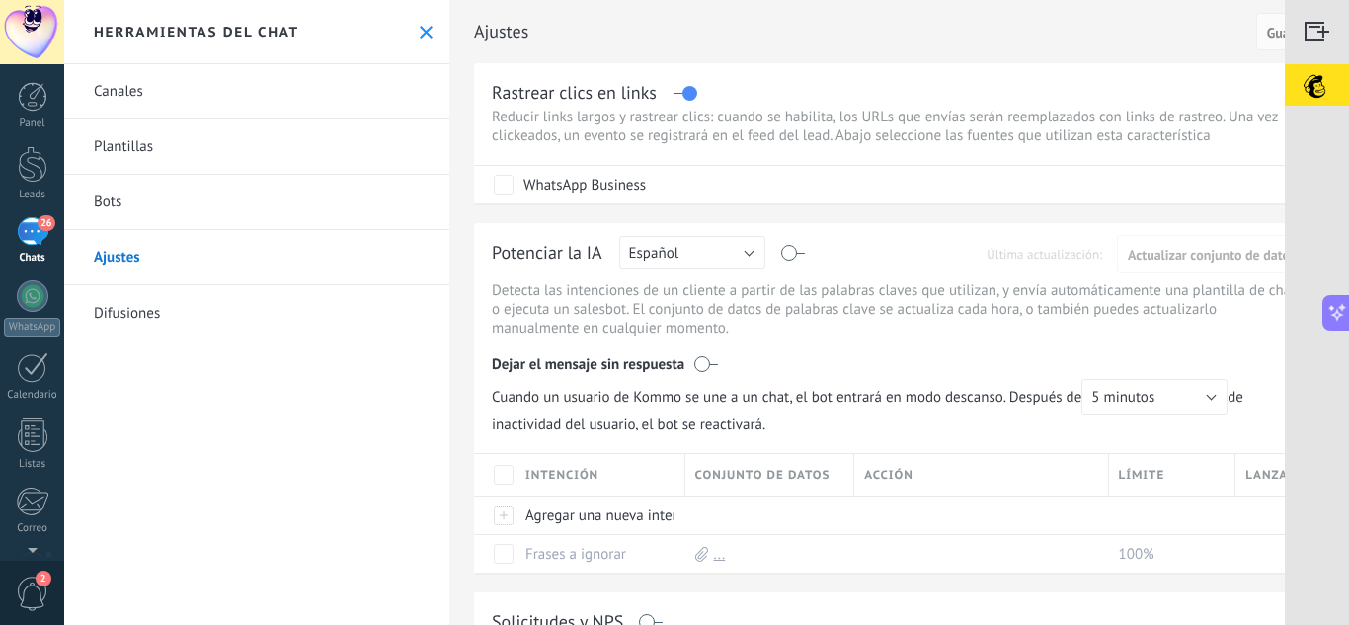
click at [420, 29] on icon at bounding box center [426, 32] width 13 height 13
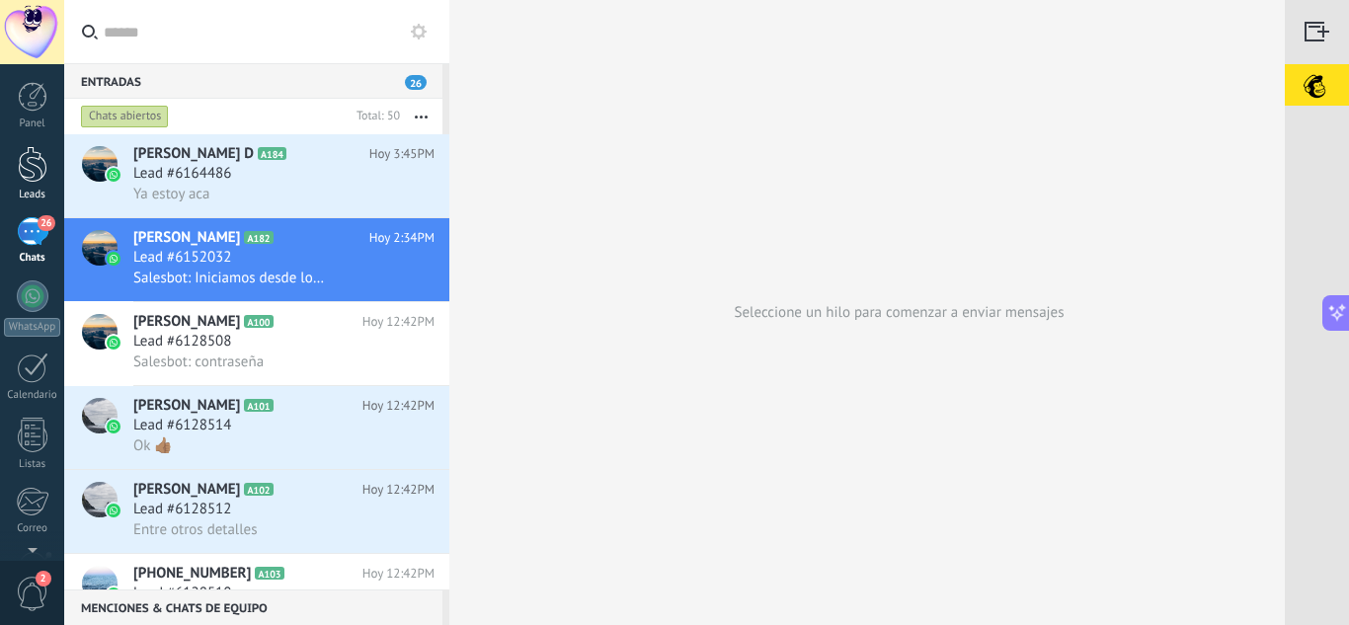
click at [33, 159] on div at bounding box center [33, 164] width 30 height 37
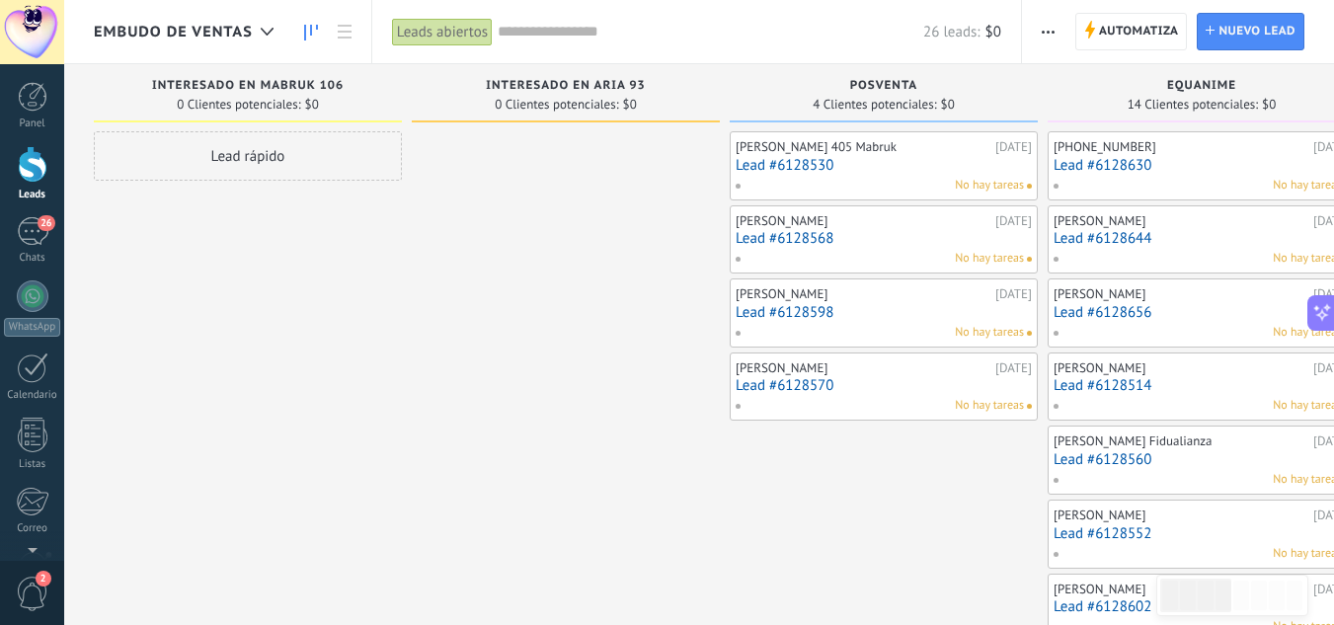
click at [1051, 39] on span "button" at bounding box center [1048, 32] width 13 height 38
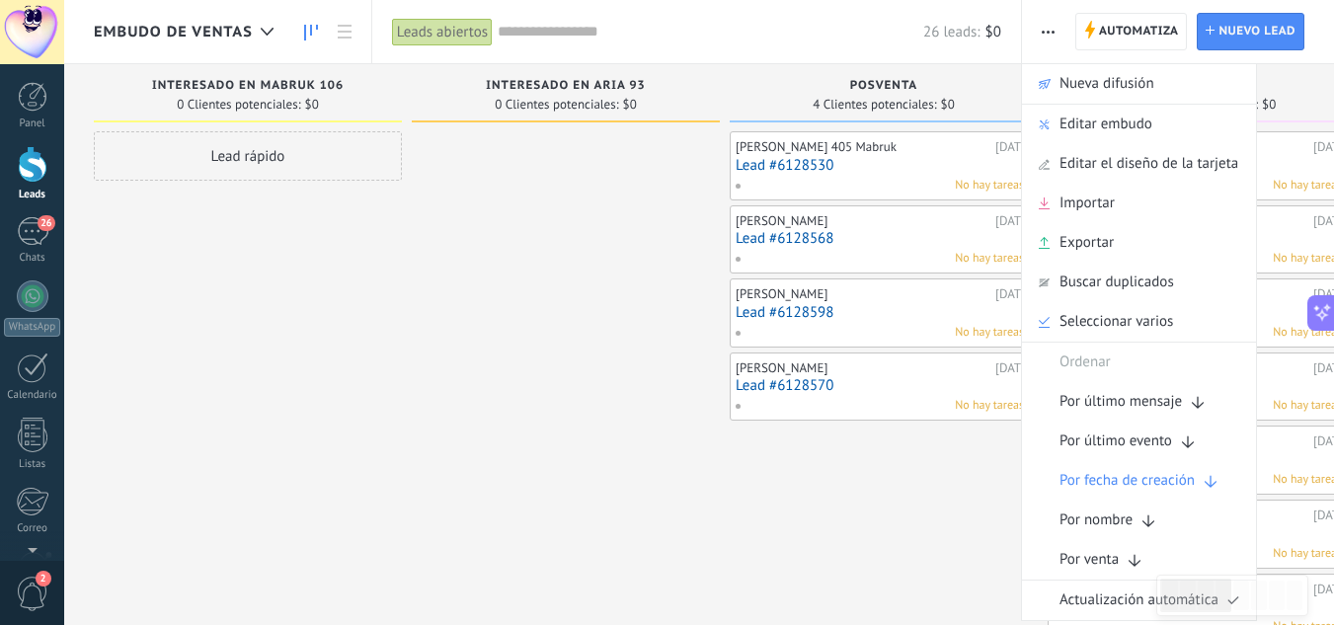
click at [33, 20] on div at bounding box center [32, 32] width 64 height 64
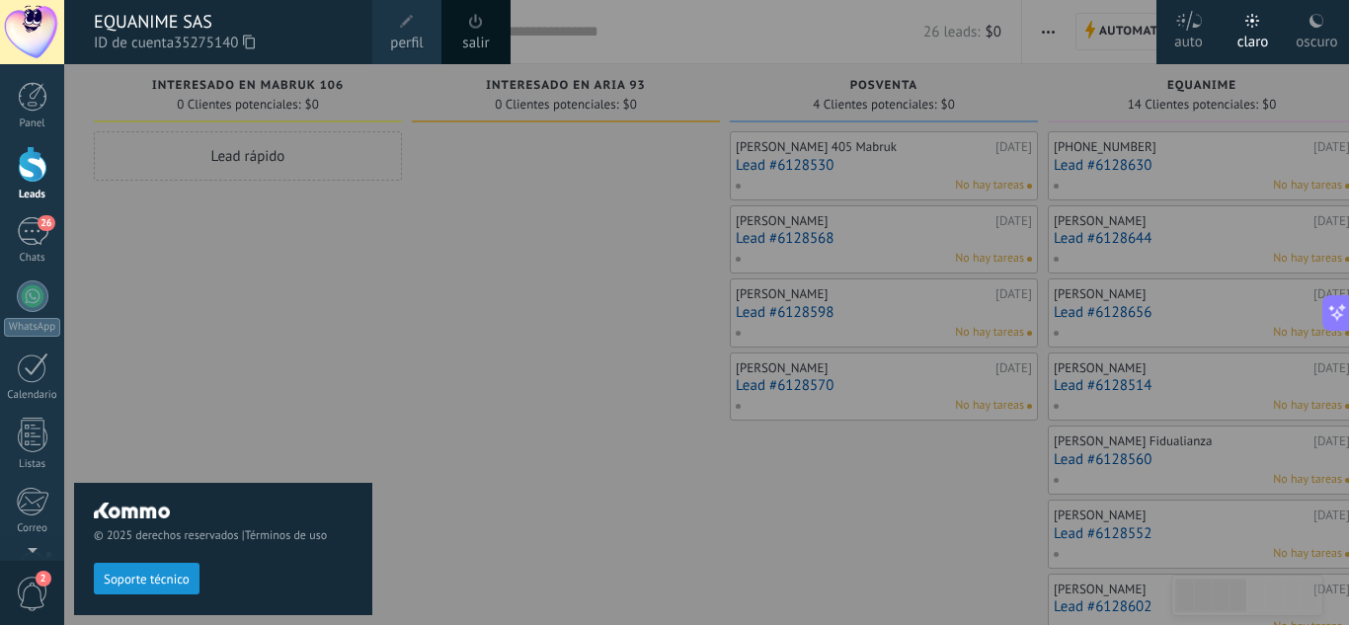
click at [406, 32] on span at bounding box center [407, 22] width 22 height 22
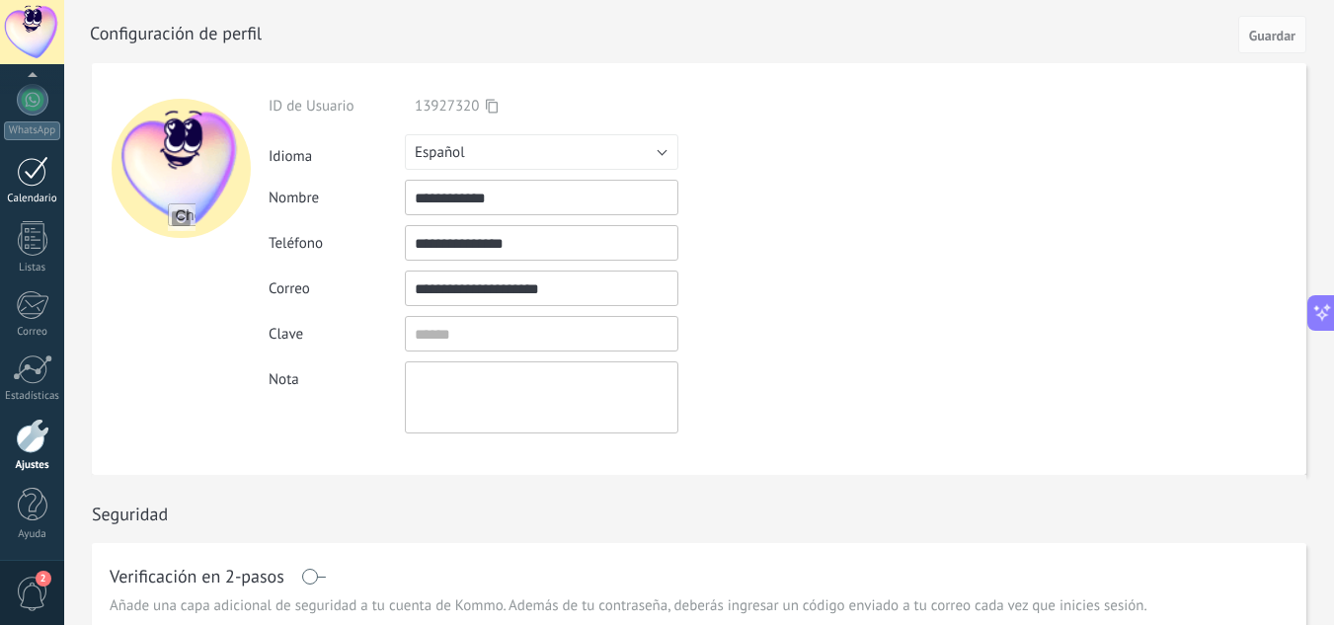
click at [32, 186] on div at bounding box center [33, 171] width 32 height 31
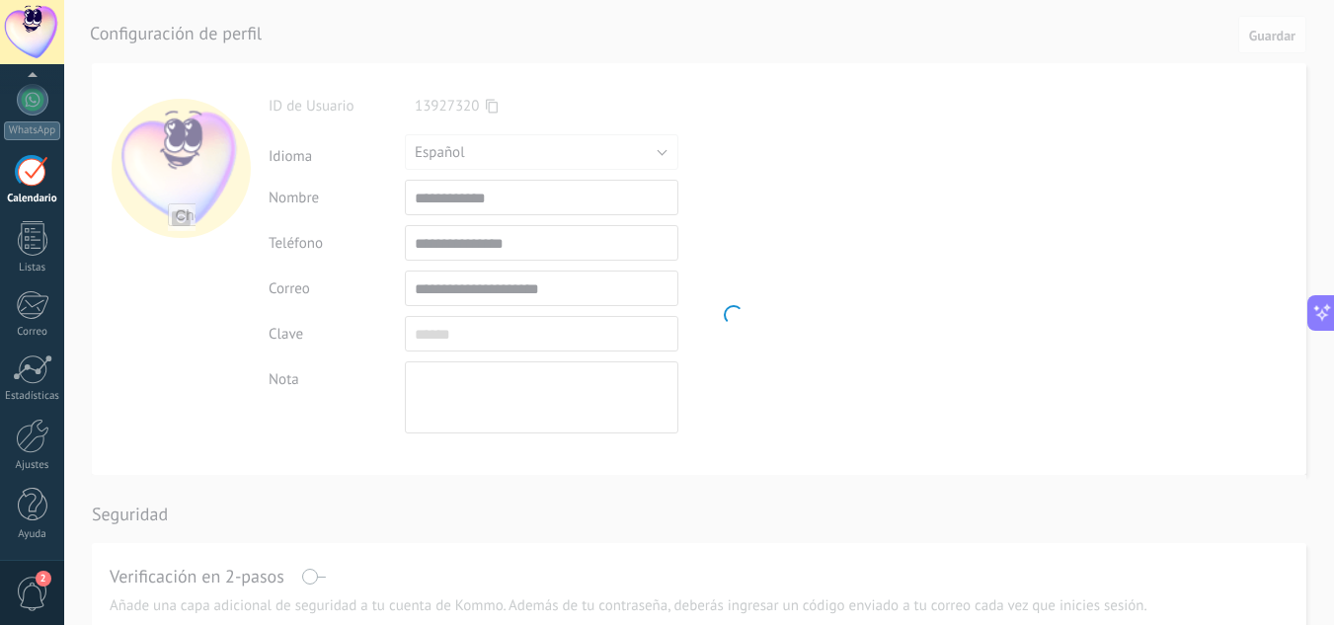
scroll to position [16, 0]
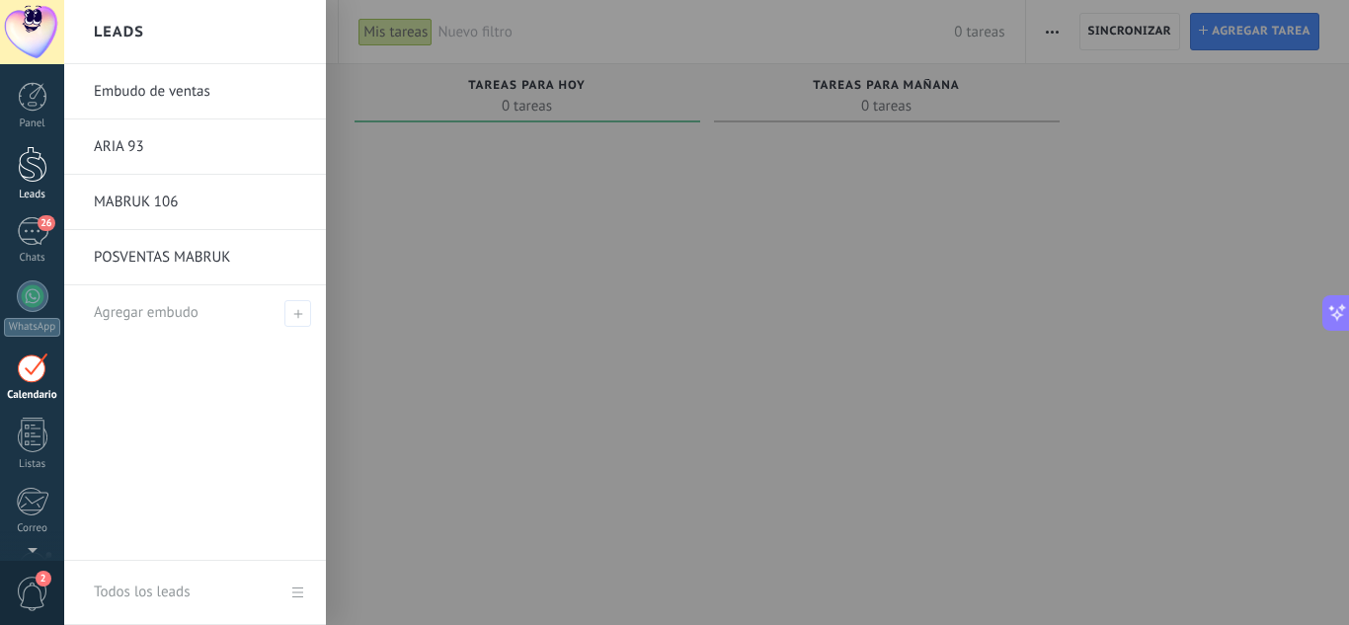
click at [34, 173] on div at bounding box center [33, 164] width 30 height 37
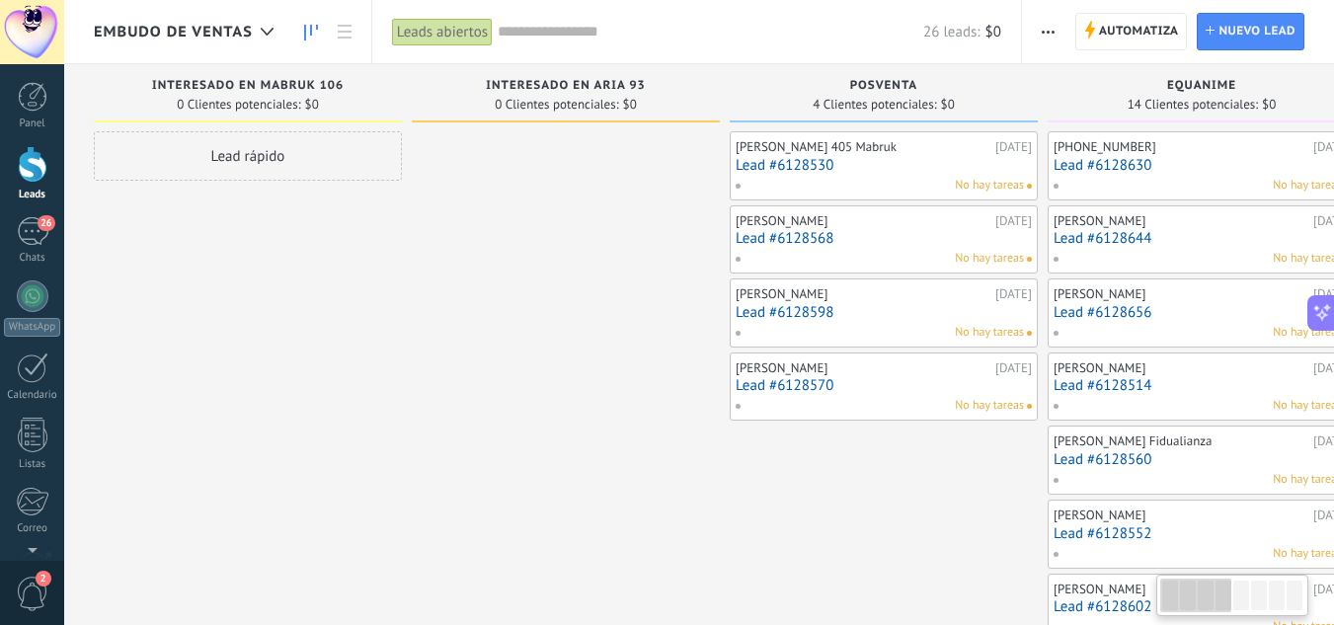
click at [28, 118] on div "Panel" at bounding box center [32, 124] width 57 height 13
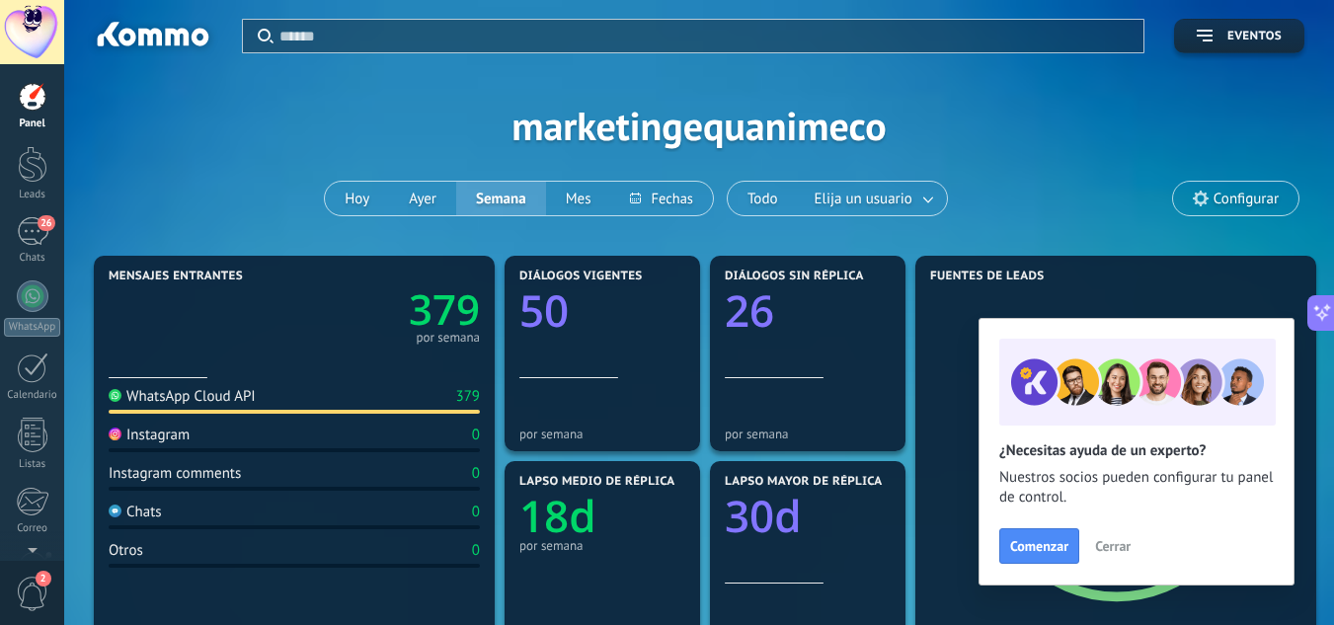
click at [1222, 200] on span "Configurar" at bounding box center [1246, 199] width 65 height 17
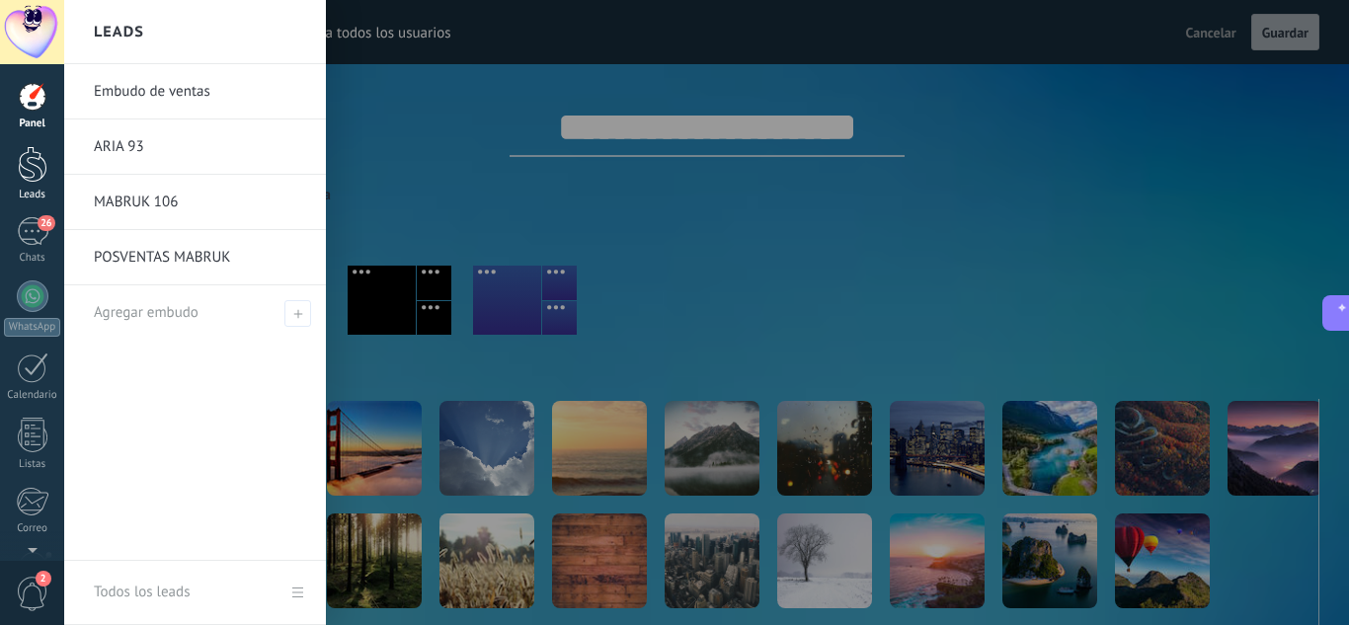
click at [30, 178] on div at bounding box center [33, 164] width 30 height 37
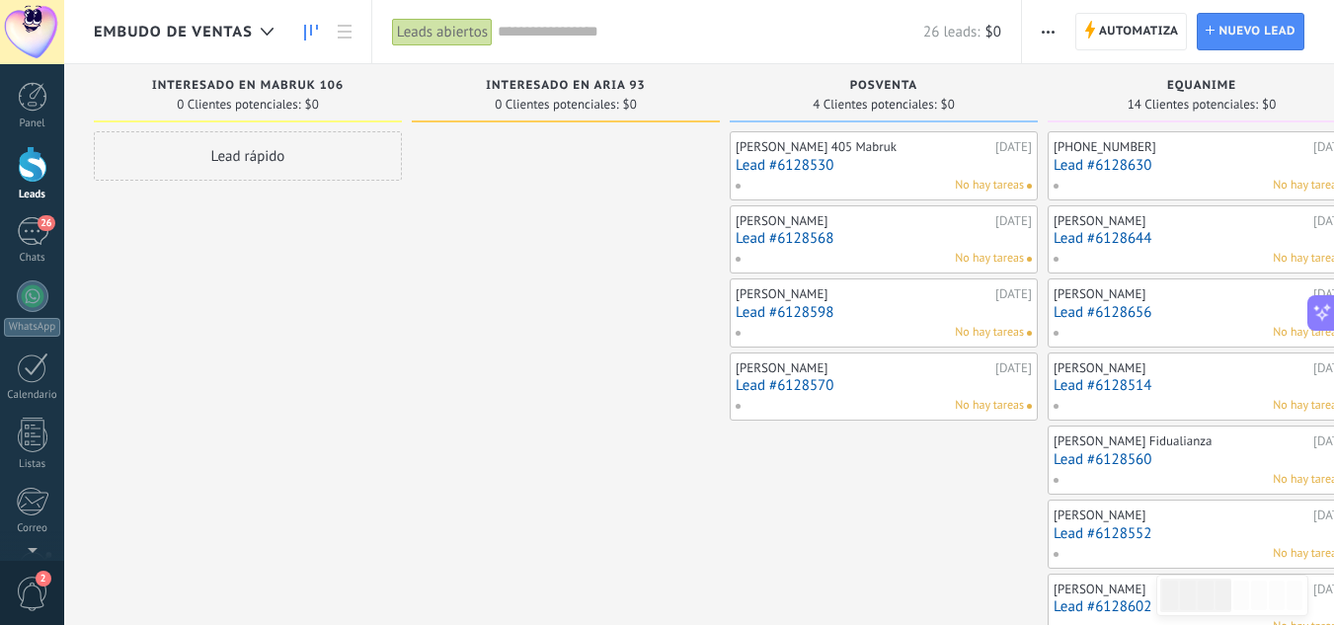
click at [439, 37] on div "Leads abiertos" at bounding box center [442, 32] width 101 height 29
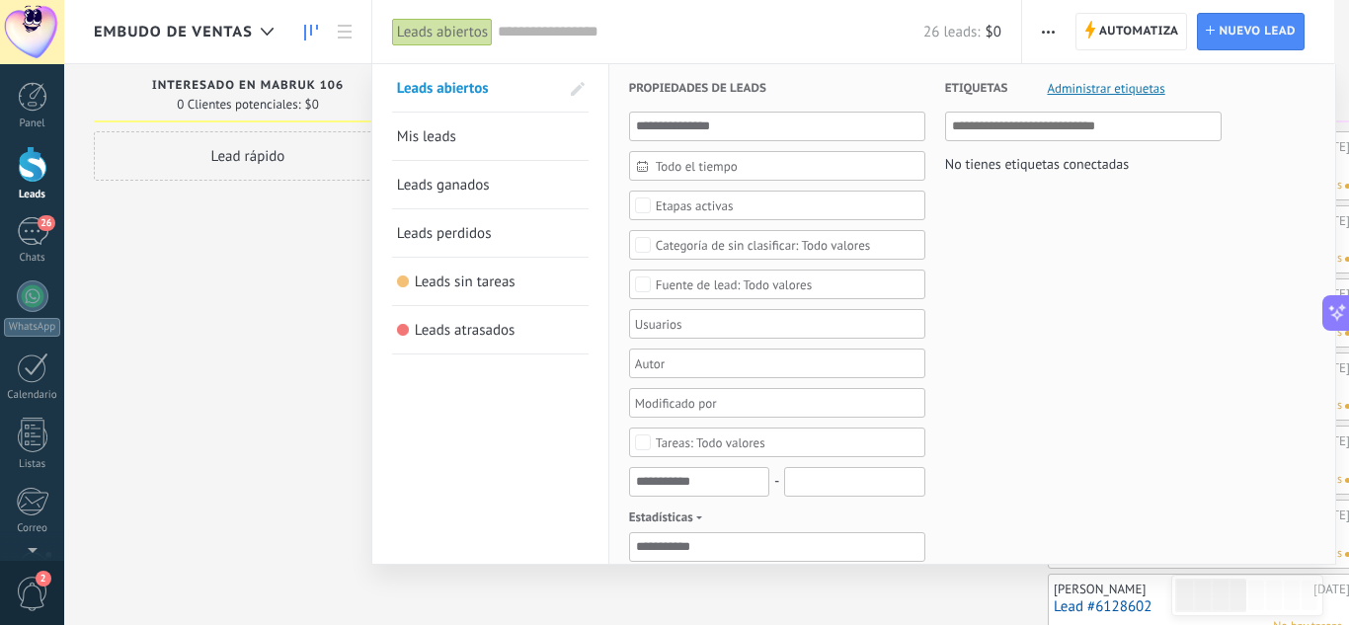
click at [486, 235] on span "Leads perdidos" at bounding box center [444, 233] width 95 height 19
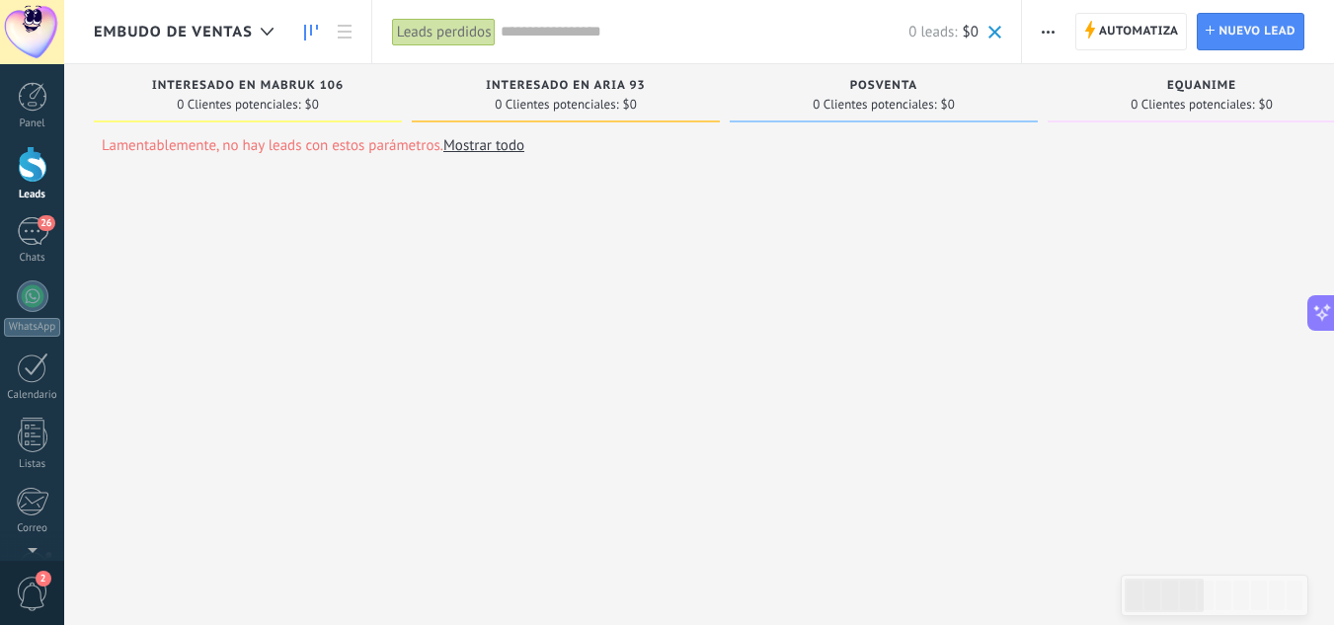
click at [482, 145] on link "Mostrar todo" at bounding box center [483, 145] width 81 height 19
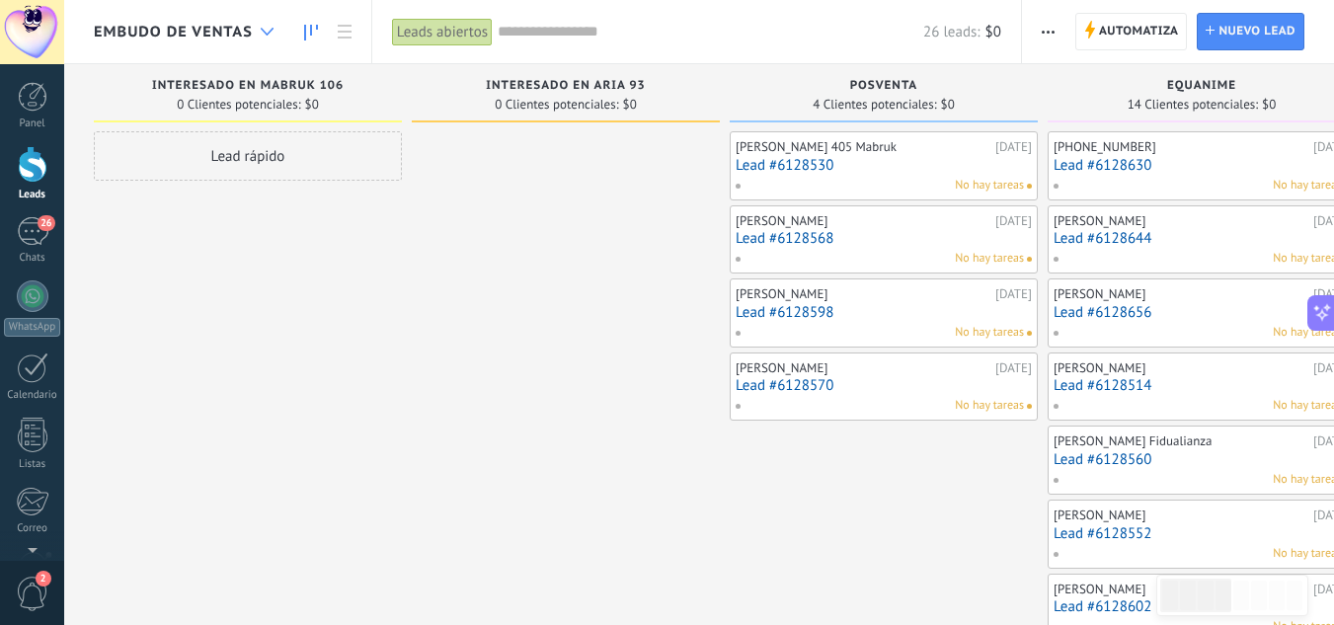
click at [252, 38] on div at bounding box center [267, 32] width 33 height 39
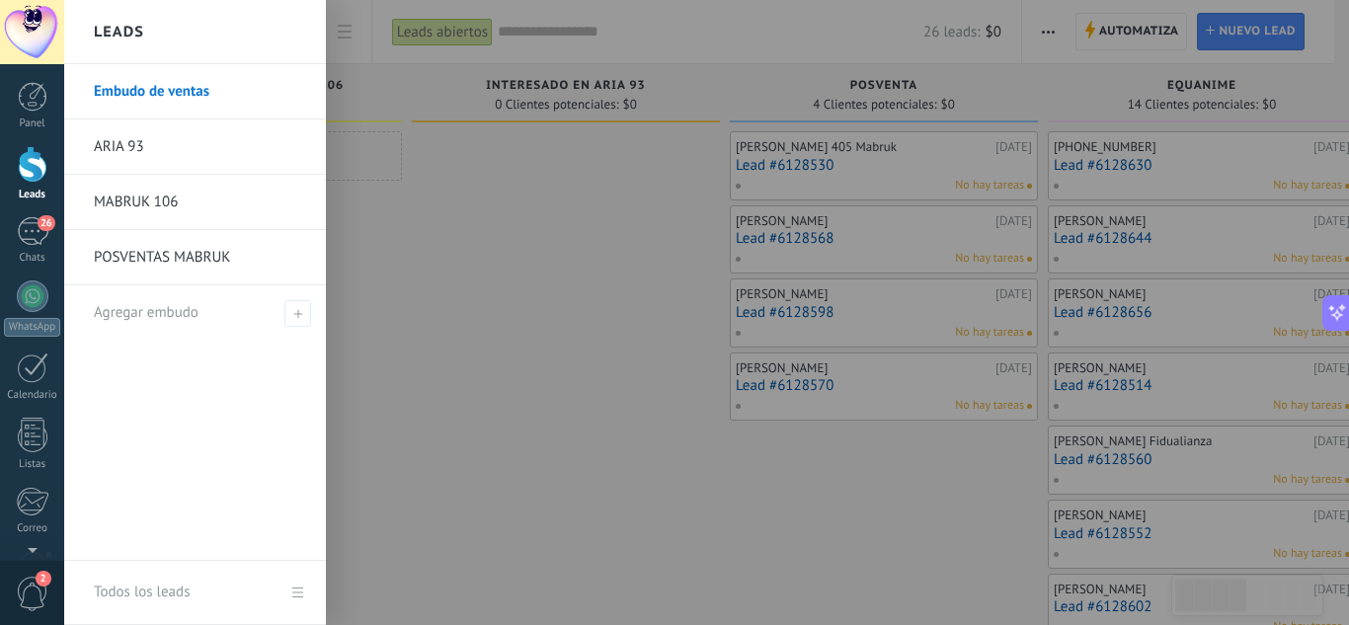
click at [252, 38] on div "Leads" at bounding box center [195, 32] width 262 height 64
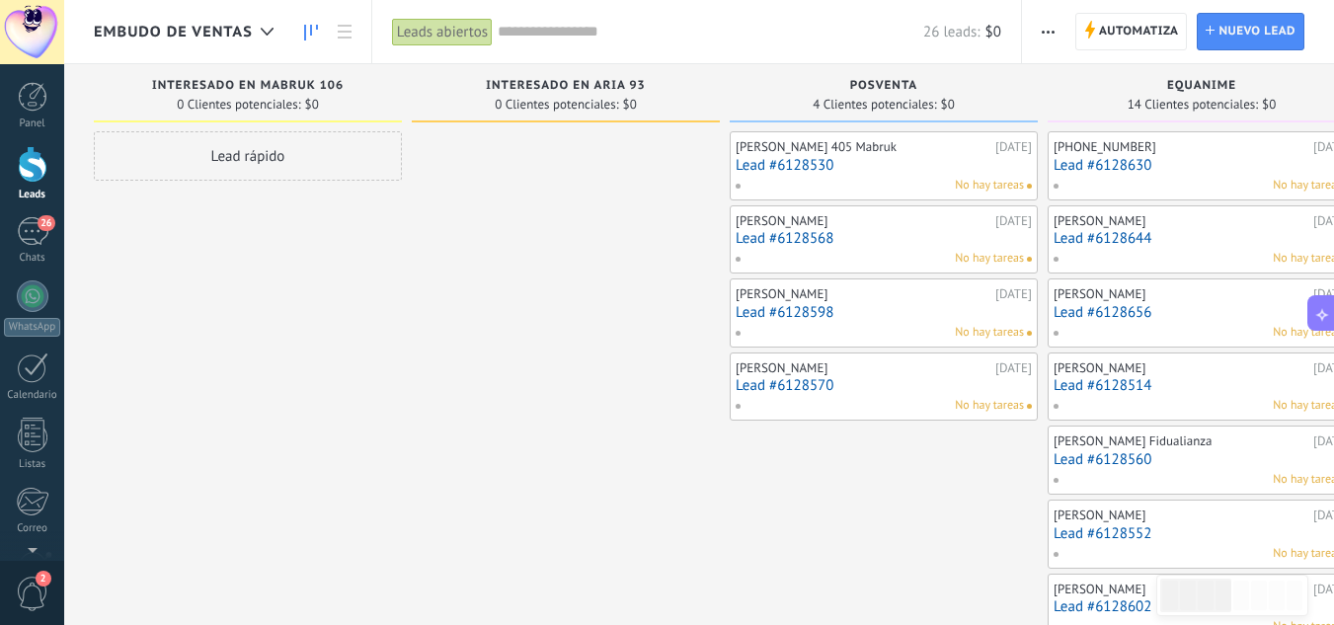
click at [1323, 324] on button at bounding box center [1321, 313] width 28 height 36
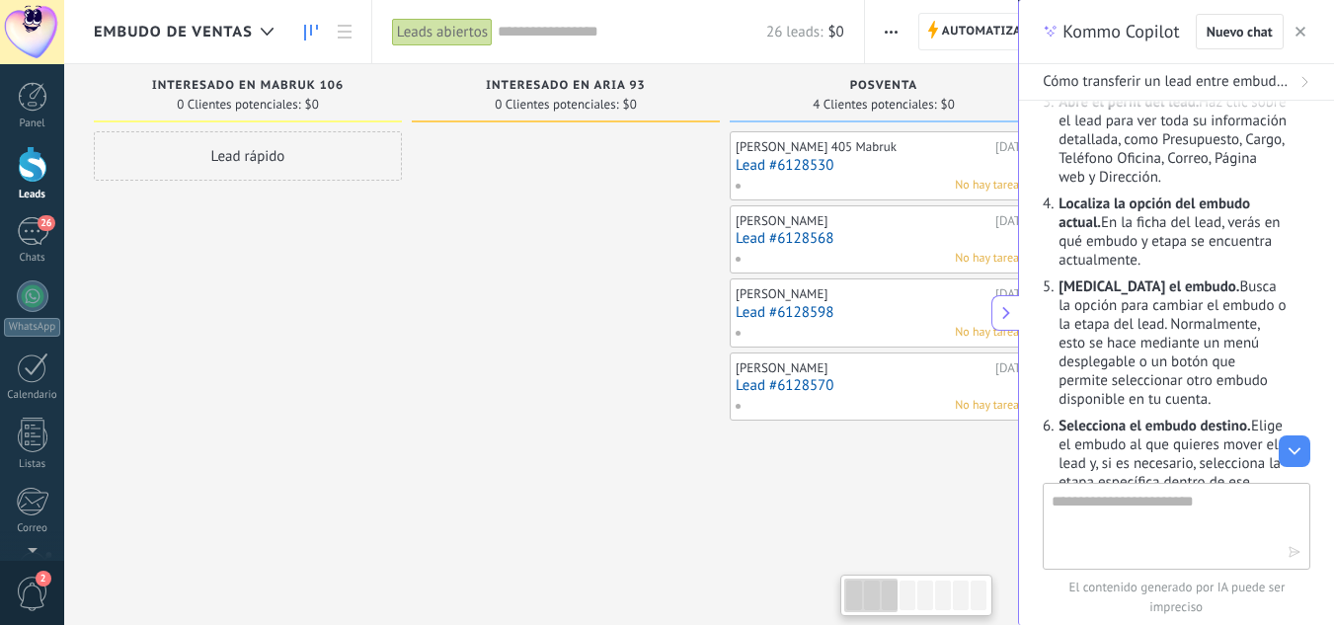
type textarea "**********"
click at [1160, 500] on textarea at bounding box center [1163, 525] width 222 height 71
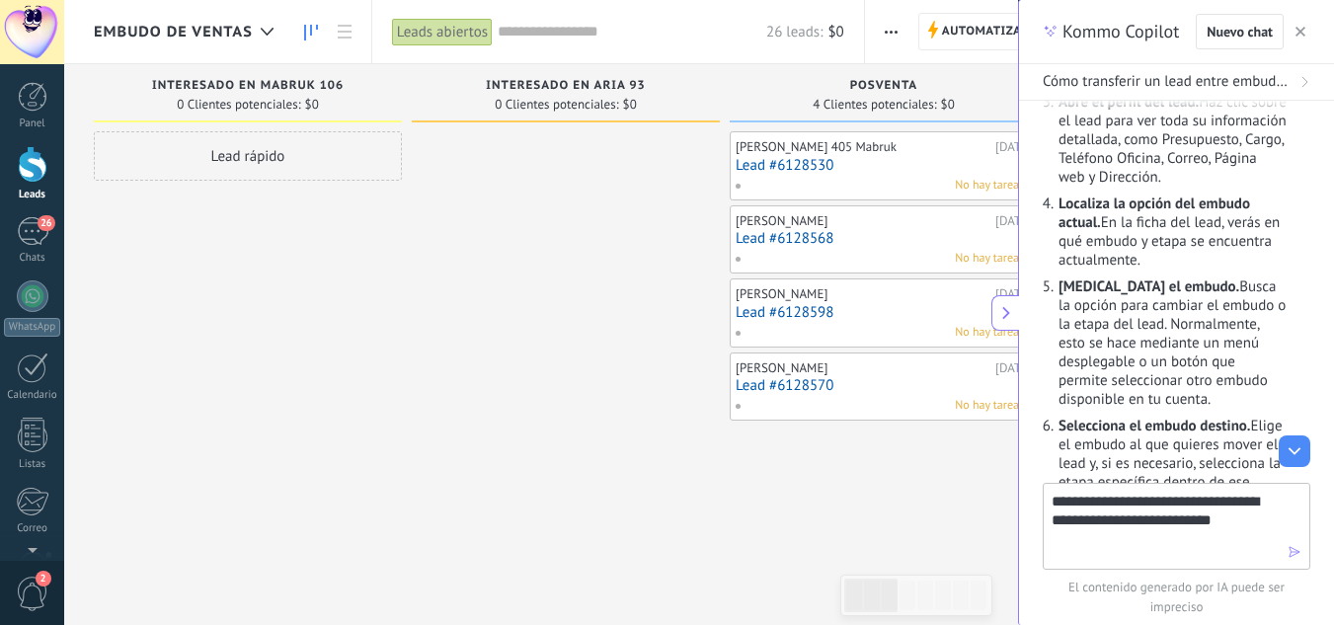
type textarea "**********"
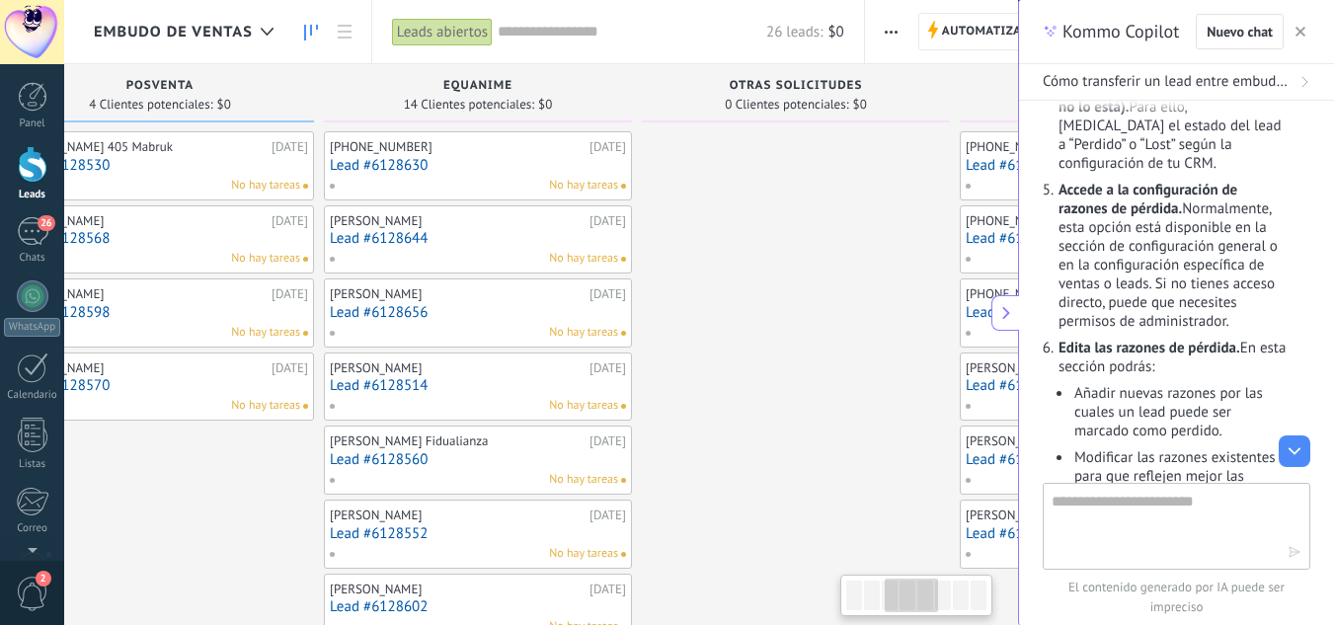
scroll to position [0, 813]
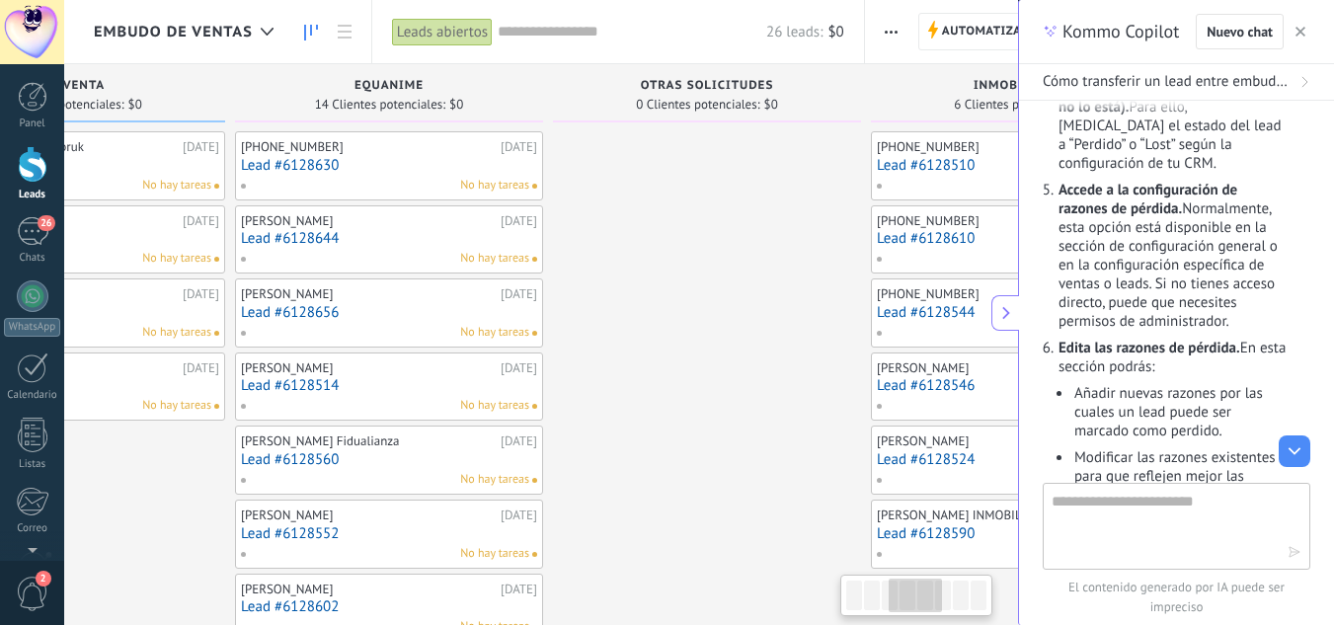
drag, startPoint x: 949, startPoint y: 462, endPoint x: 136, endPoint y: 458, distance: 812.7
click at [191, 34] on span "Embudo de ventas" at bounding box center [173, 32] width 159 height 19
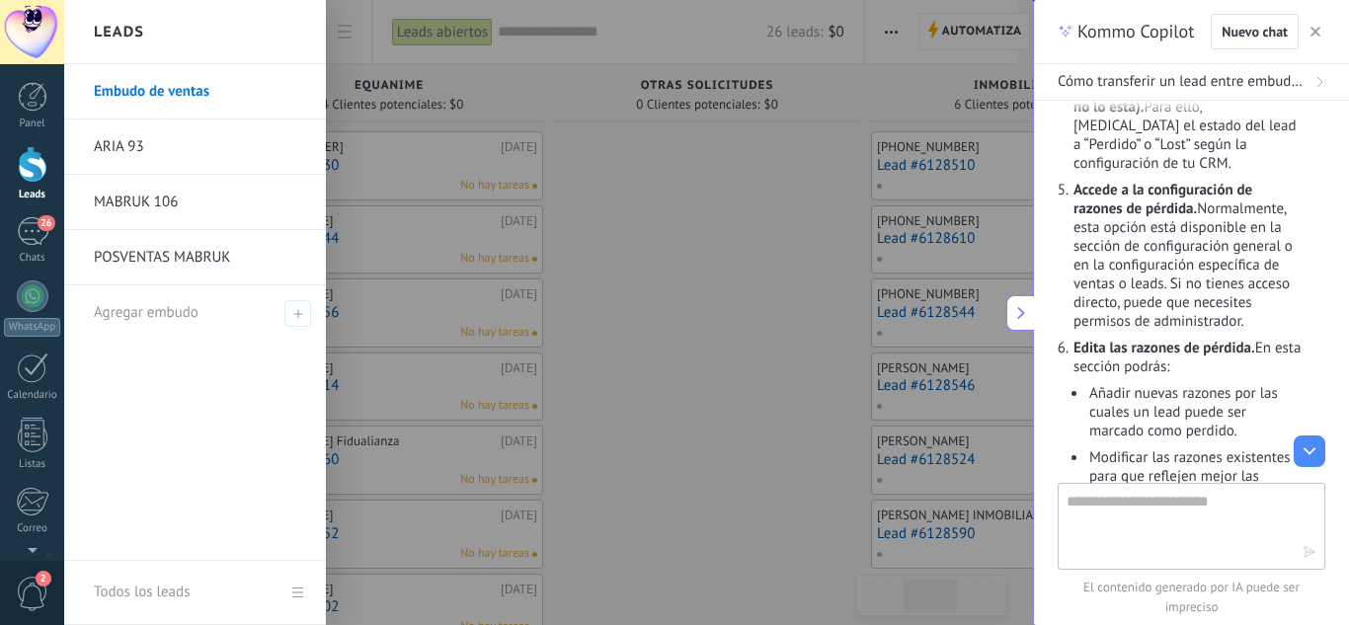
click at [201, 212] on link "MABRUK 106" at bounding box center [200, 202] width 212 height 55
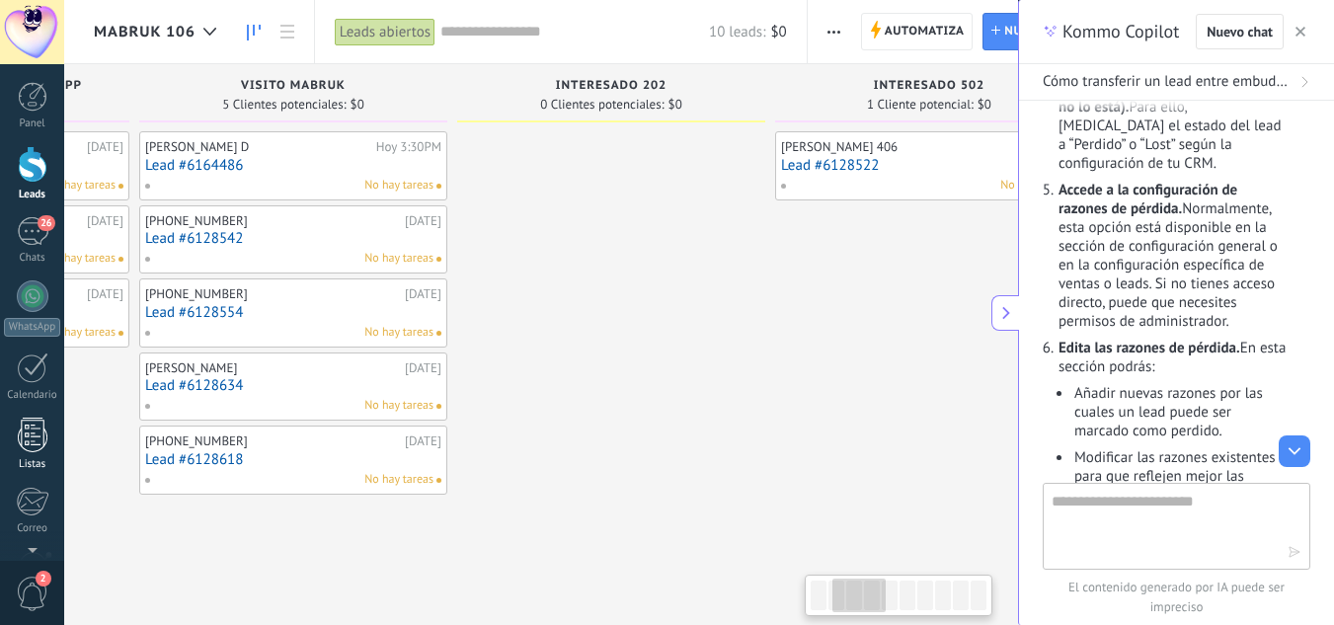
drag, startPoint x: 655, startPoint y: 421, endPoint x: 1, endPoint y: 422, distance: 653.7
click at [0, 424] on body ".abccls-1,.abccls-2{fill-rule:evenodd}.abccls-2{fill:#fff} .abfcls-1{fill:none}…" at bounding box center [667, 312] width 1334 height 625
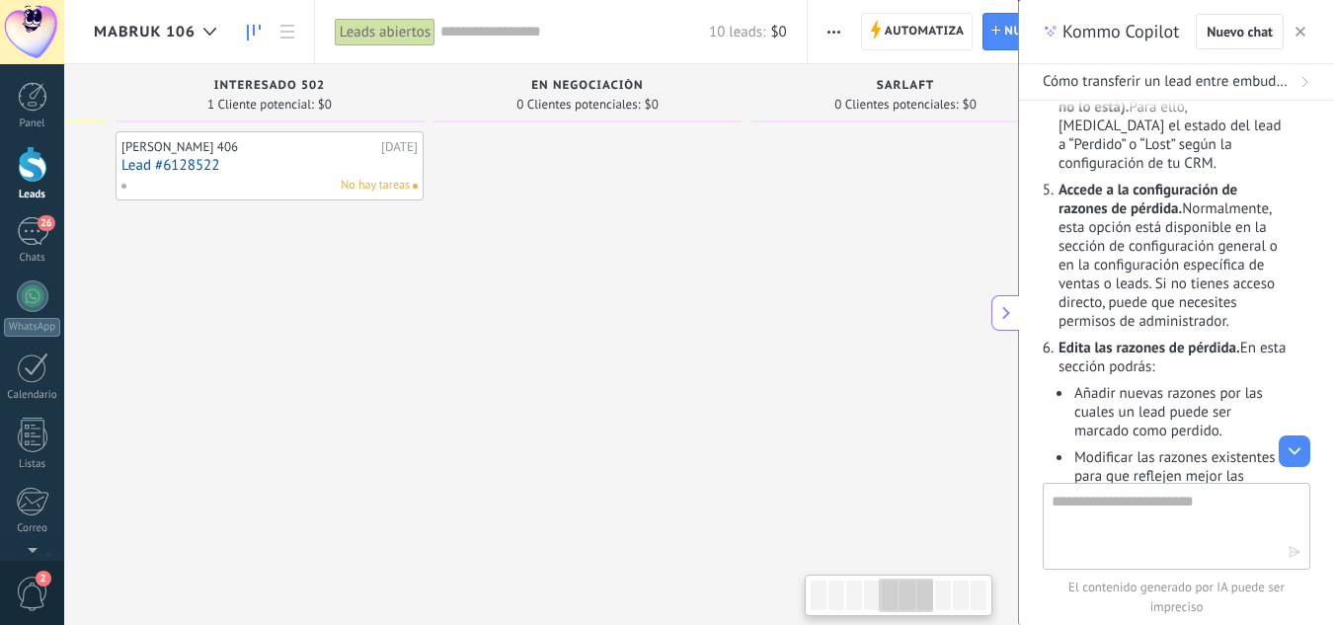
drag, startPoint x: 834, startPoint y: 320, endPoint x: 147, endPoint y: 317, distance: 687.3
click at [148, 317] on div "[PERSON_NAME] 406 [DATE] Lead #6128522 No hay tareas" at bounding box center [270, 314] width 308 height 367
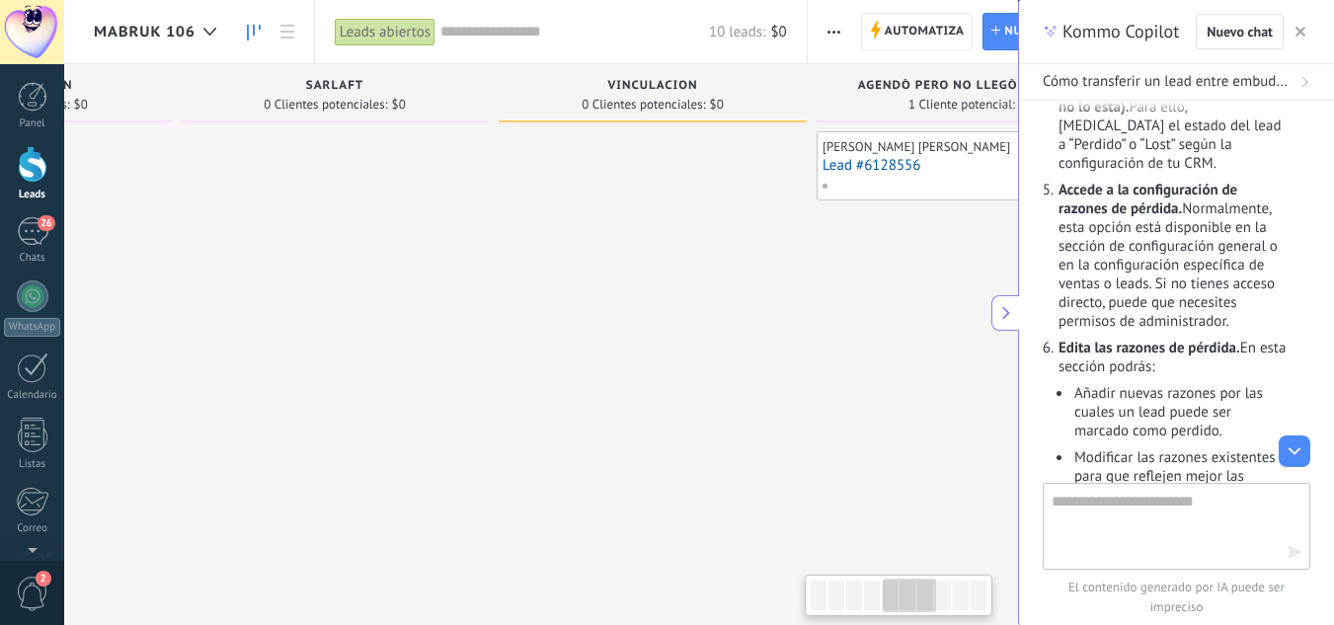
drag, startPoint x: 824, startPoint y: 318, endPoint x: 255, endPoint y: 313, distance: 568.8
click at [255, 313] on div at bounding box center [335, 314] width 308 height 367
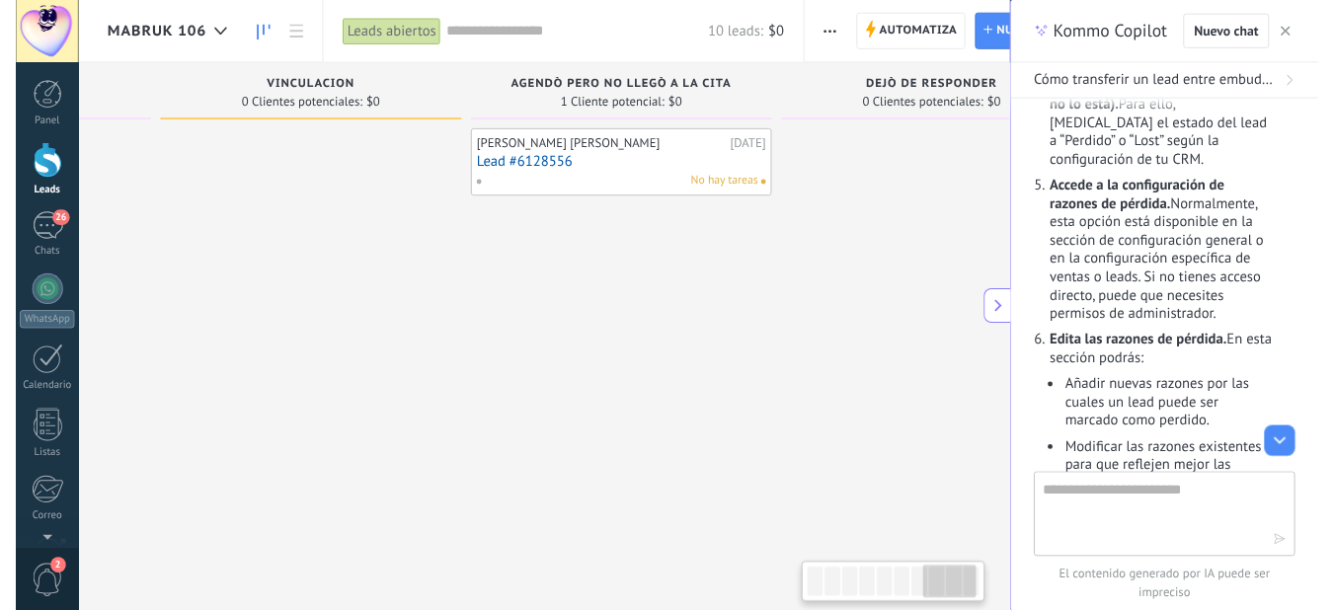
scroll to position [0, 2275]
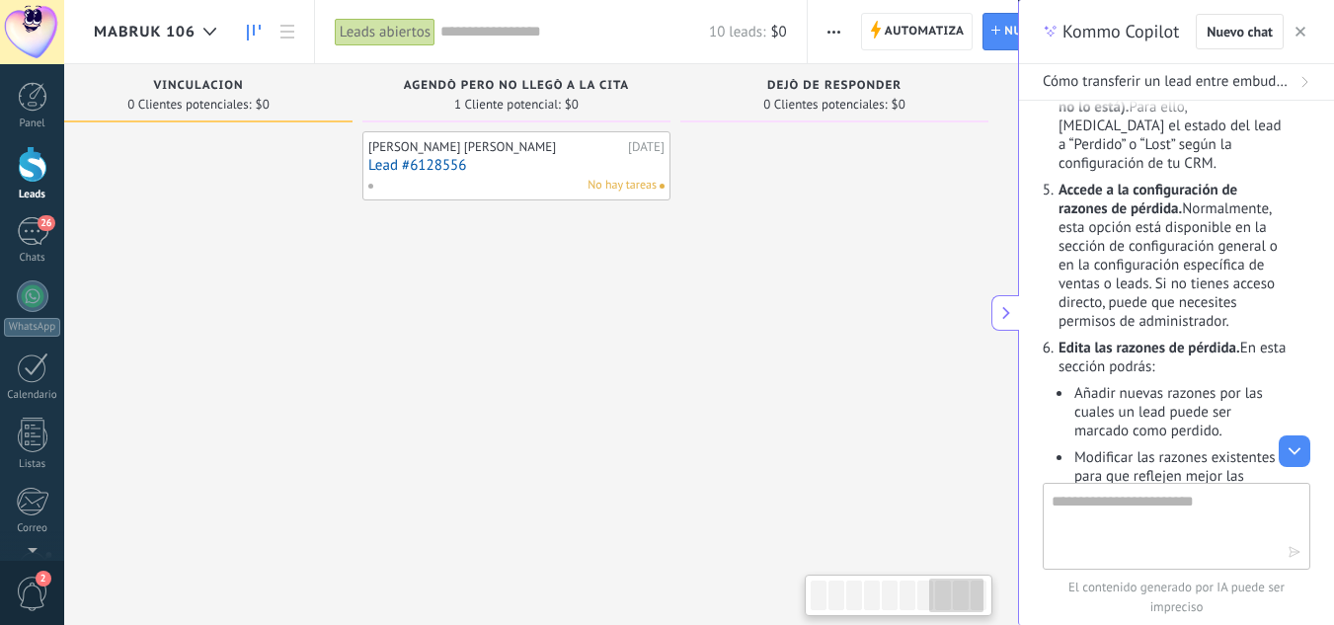
drag, startPoint x: 759, startPoint y: 294, endPoint x: 199, endPoint y: 298, distance: 559.9
click at [201, 298] on div "VINCULACION 0 Clientes potenciales: $0" at bounding box center [203, 281] width 318 height 434
drag, startPoint x: 664, startPoint y: 297, endPoint x: 537, endPoint y: 300, distance: 126.4
click at [538, 300] on div "[PERSON_NAME] [PERSON_NAME] [DATE] Lead #6128556 No hay tareas" at bounding box center [516, 314] width 308 height 367
click at [1009, 311] on icon at bounding box center [1006, 313] width 16 height 16
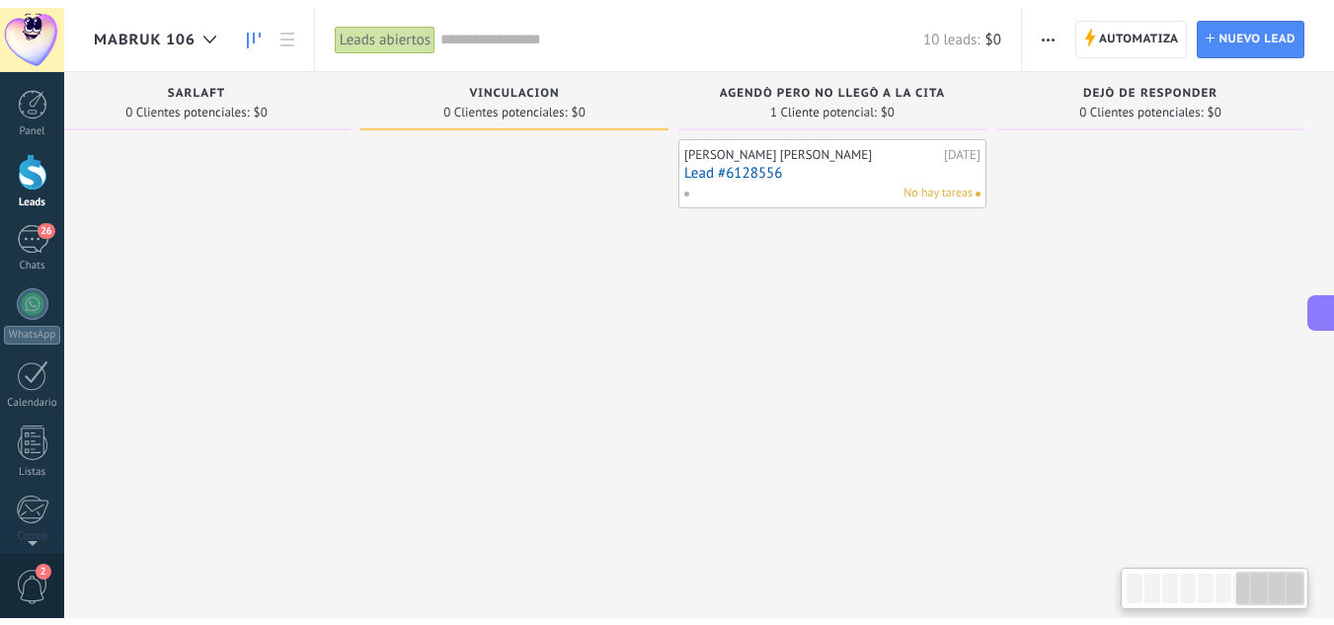
scroll to position [0, 1959]
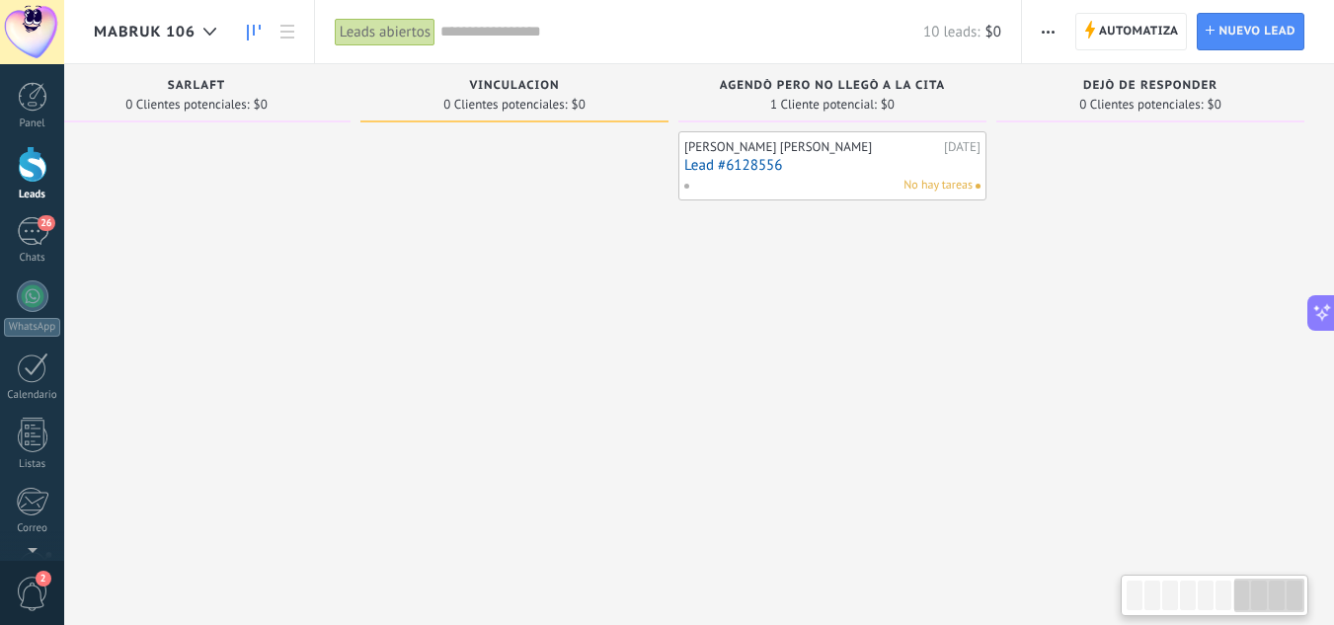
drag, startPoint x: 1050, startPoint y: 308, endPoint x: 574, endPoint y: 308, distance: 476.0
drag, startPoint x: 808, startPoint y: 291, endPoint x: 670, endPoint y: 289, distance: 138.3
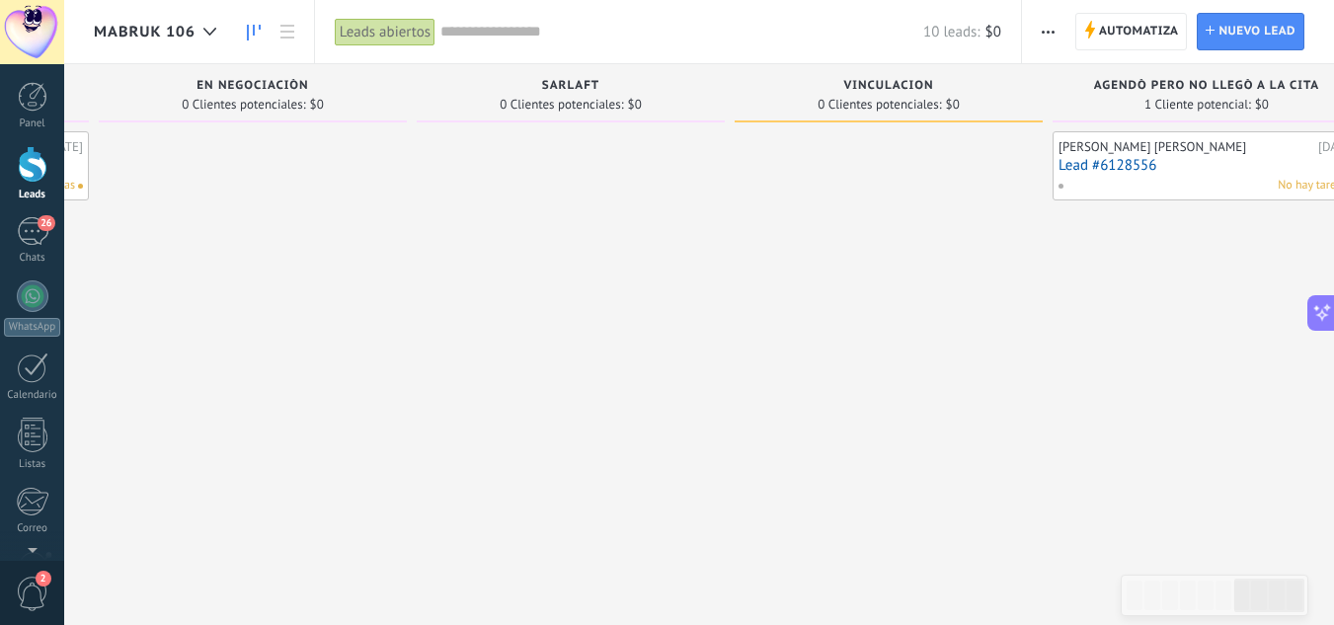
drag, startPoint x: 551, startPoint y: 292, endPoint x: 1007, endPoint y: 292, distance: 456.2
click at [942, 292] on div at bounding box center [889, 314] width 308 height 367
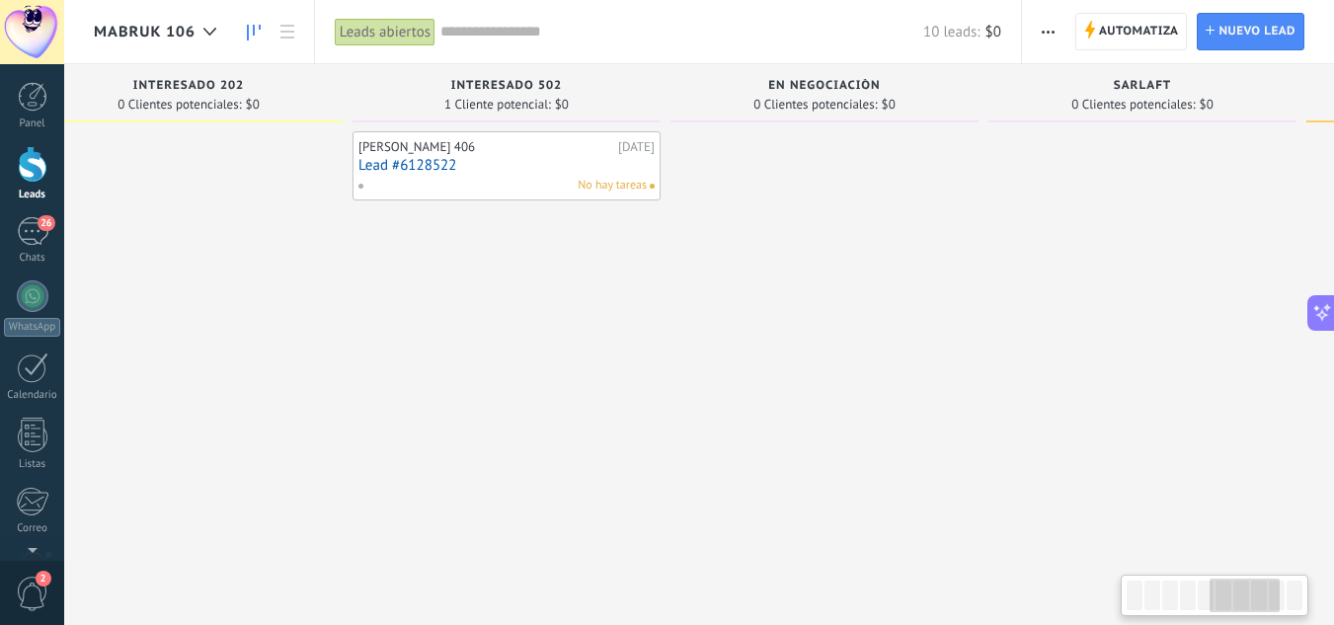
drag, startPoint x: 409, startPoint y: 291, endPoint x: 1068, endPoint y: 283, distance: 659.7
click at [979, 283] on div at bounding box center [824, 314] width 308 height 367
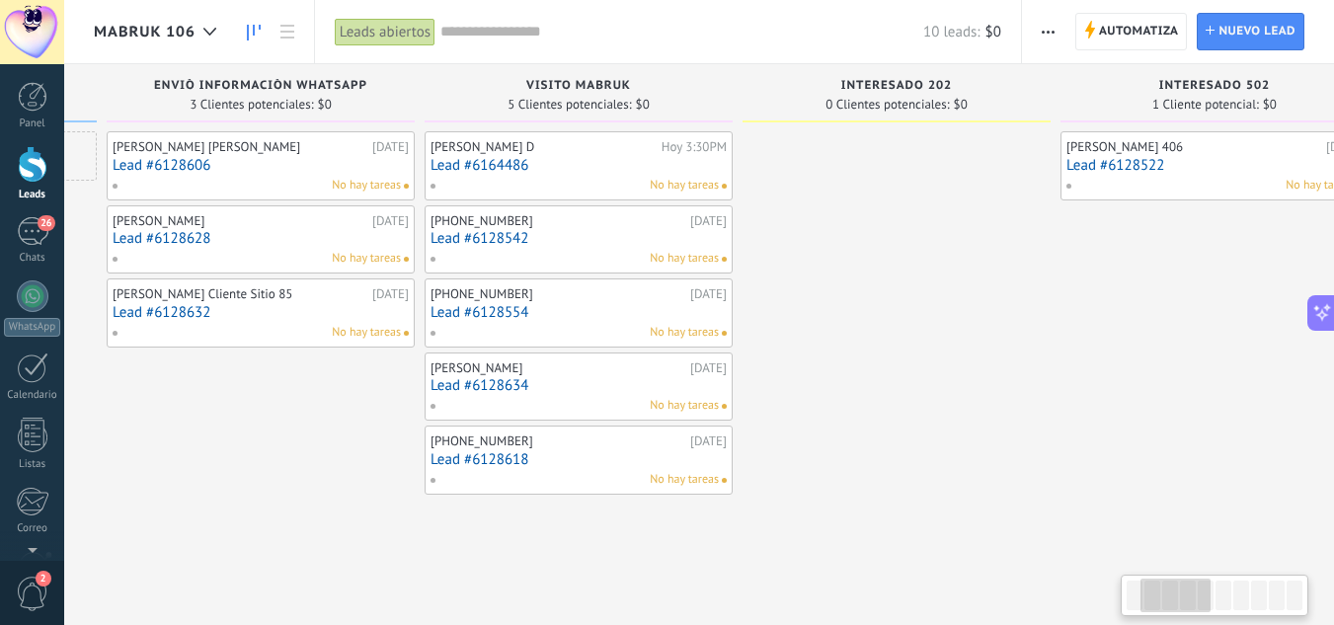
drag, startPoint x: 390, startPoint y: 289, endPoint x: 1003, endPoint y: 274, distance: 613.4
click at [999, 275] on div at bounding box center [897, 314] width 308 height 367
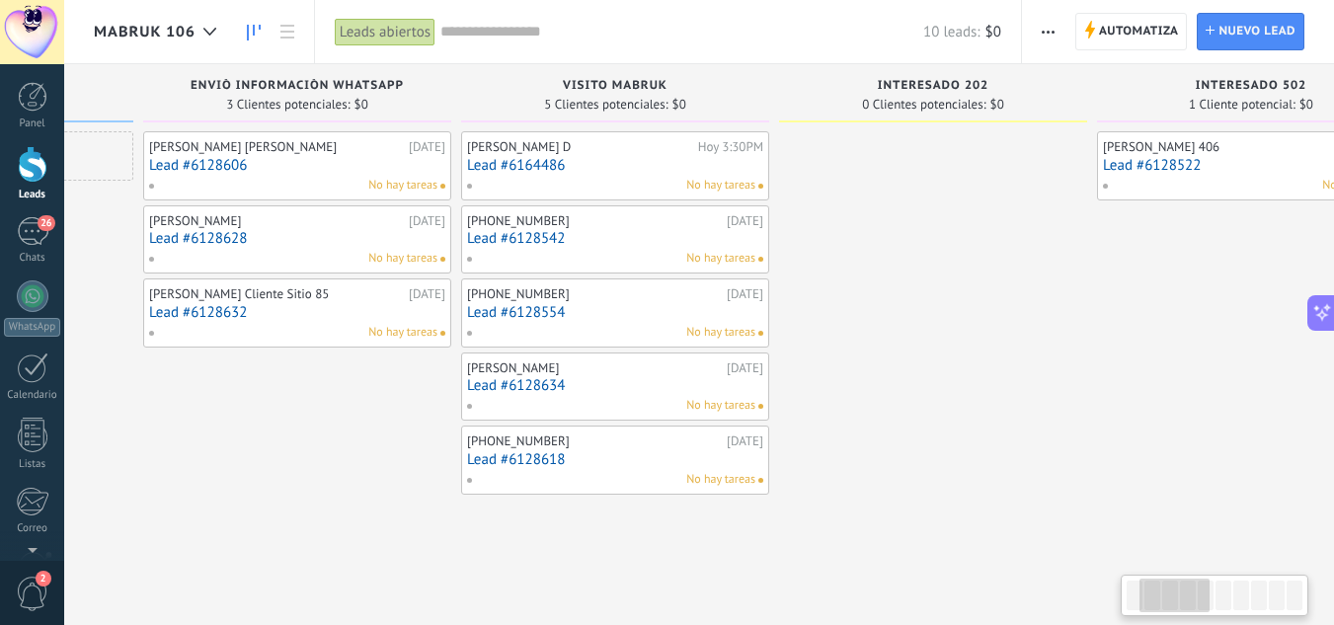
click at [399, 33] on div "Leads abiertos" at bounding box center [385, 32] width 101 height 29
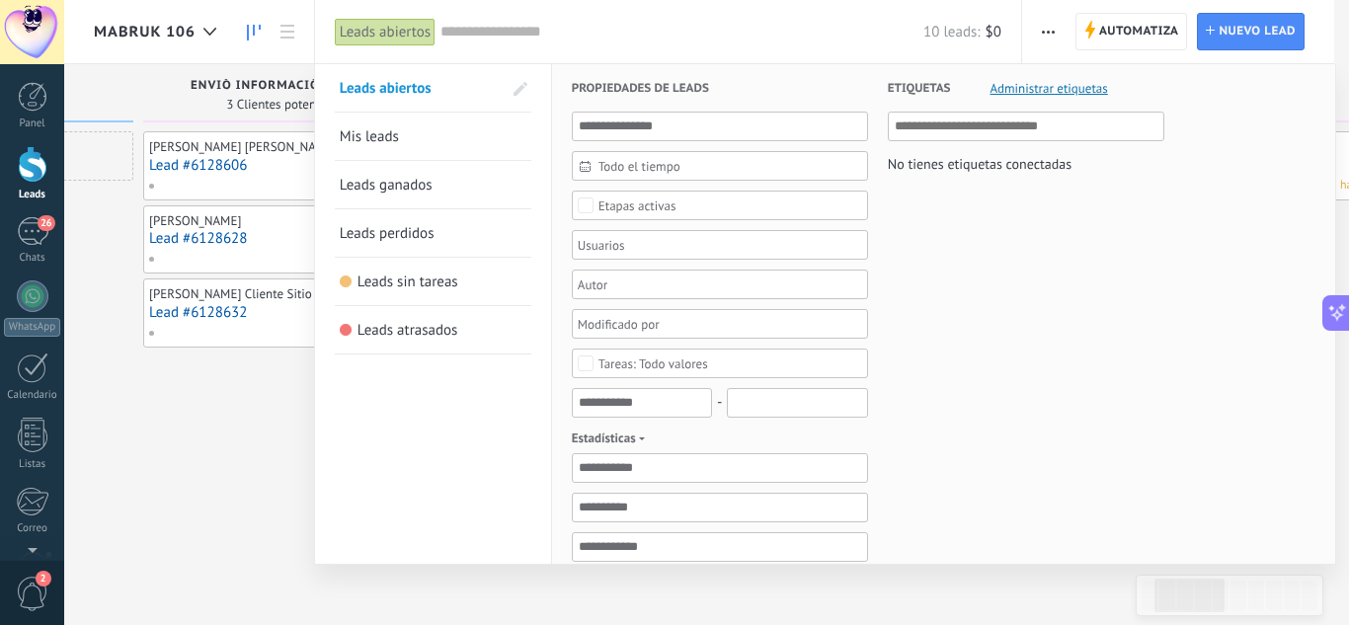
click at [422, 225] on span "Leads perdidos" at bounding box center [387, 233] width 95 height 19
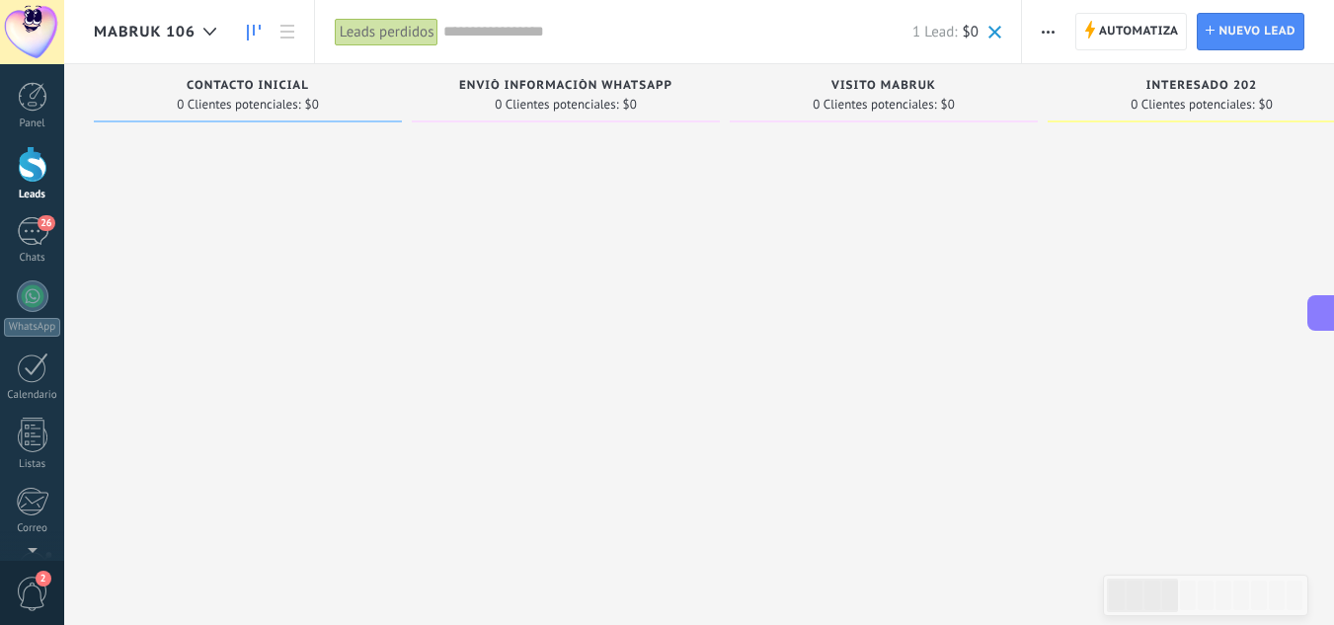
click at [730, 239] on div at bounding box center [884, 314] width 308 height 367
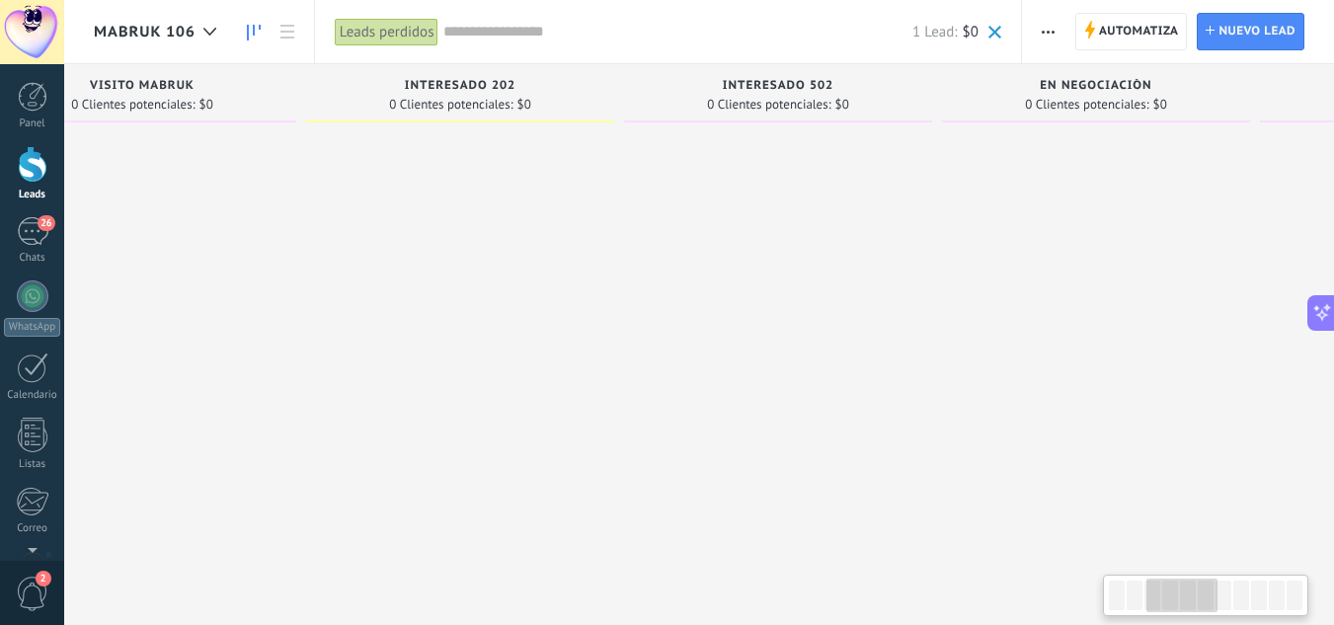
drag, startPoint x: 527, startPoint y: 235, endPoint x: 381, endPoint y: 236, distance: 146.1
click at [381, 236] on div at bounding box center [460, 314] width 308 height 367
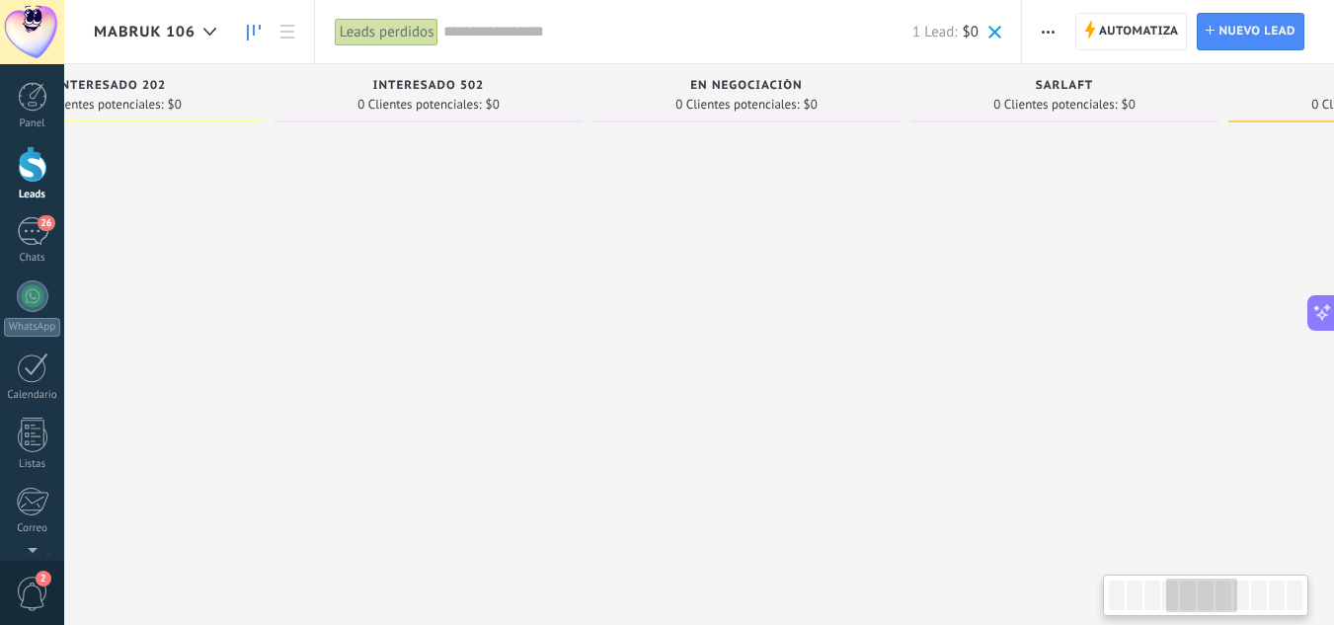
drag, startPoint x: 381, startPoint y: 236, endPoint x: 0, endPoint y: 214, distance: 381.8
click at [0, 214] on body ".abccls-1,.abccls-2{fill-rule:evenodd}.abccls-2{fill:#fff} .abfcls-1{fill:none}…" at bounding box center [667, 312] width 1334 height 625
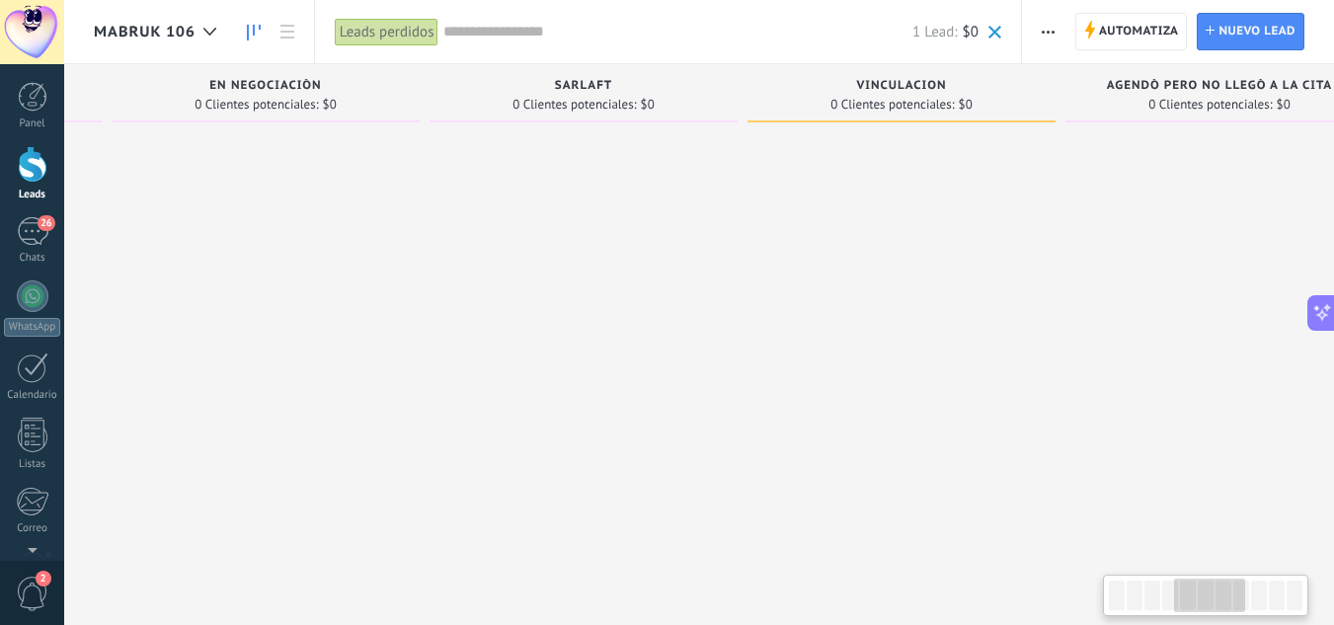
drag, startPoint x: 937, startPoint y: 246, endPoint x: 456, endPoint y: 244, distance: 480.9
click at [456, 244] on div at bounding box center [584, 314] width 308 height 367
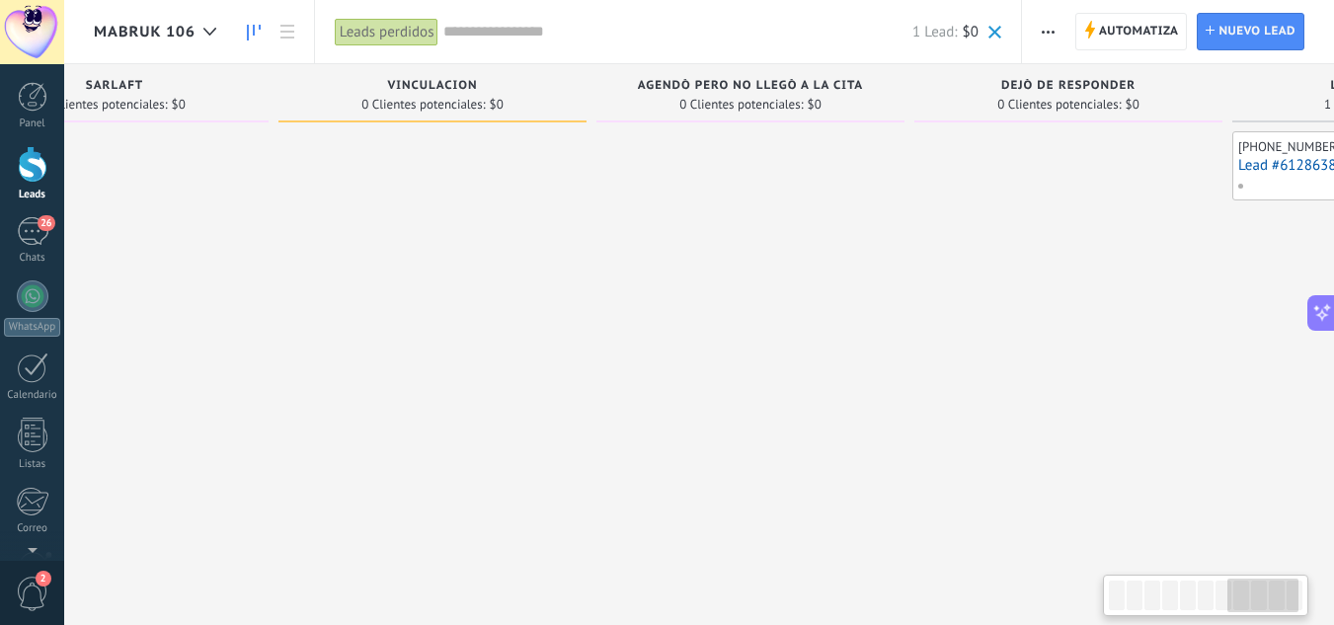
drag, startPoint x: 950, startPoint y: 244, endPoint x: 377, endPoint y: 236, distance: 572.8
click at [377, 236] on div at bounding box center [432, 314] width 308 height 367
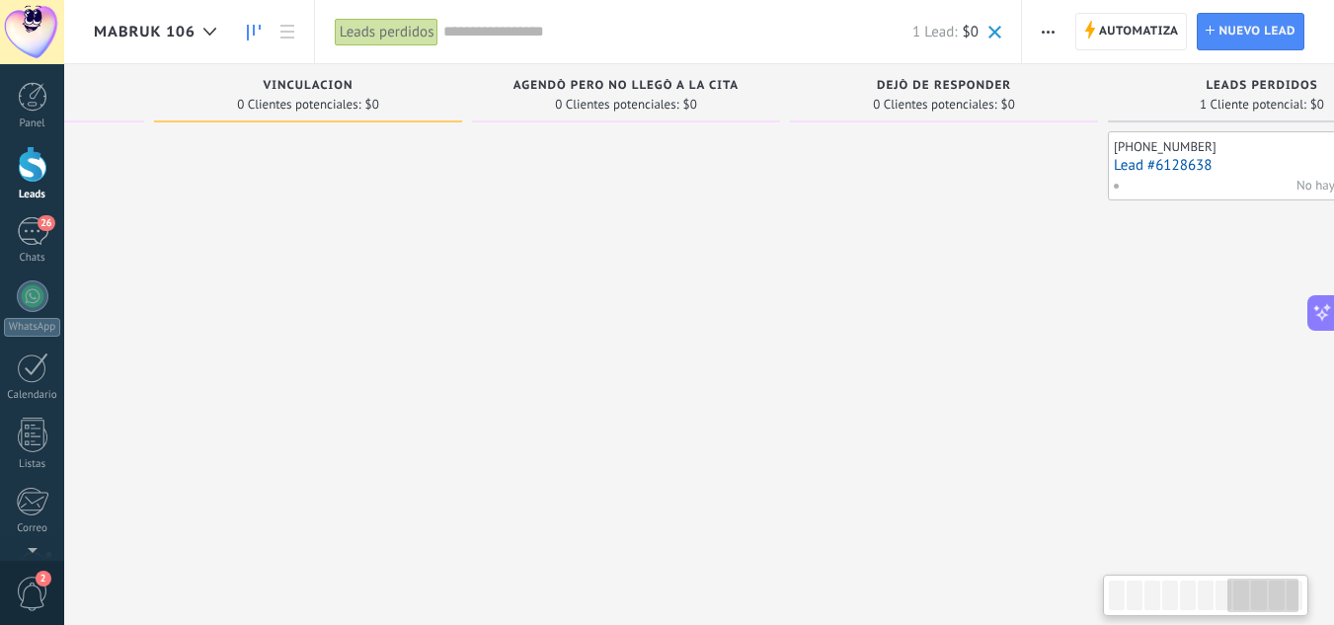
scroll to position [0, 2277]
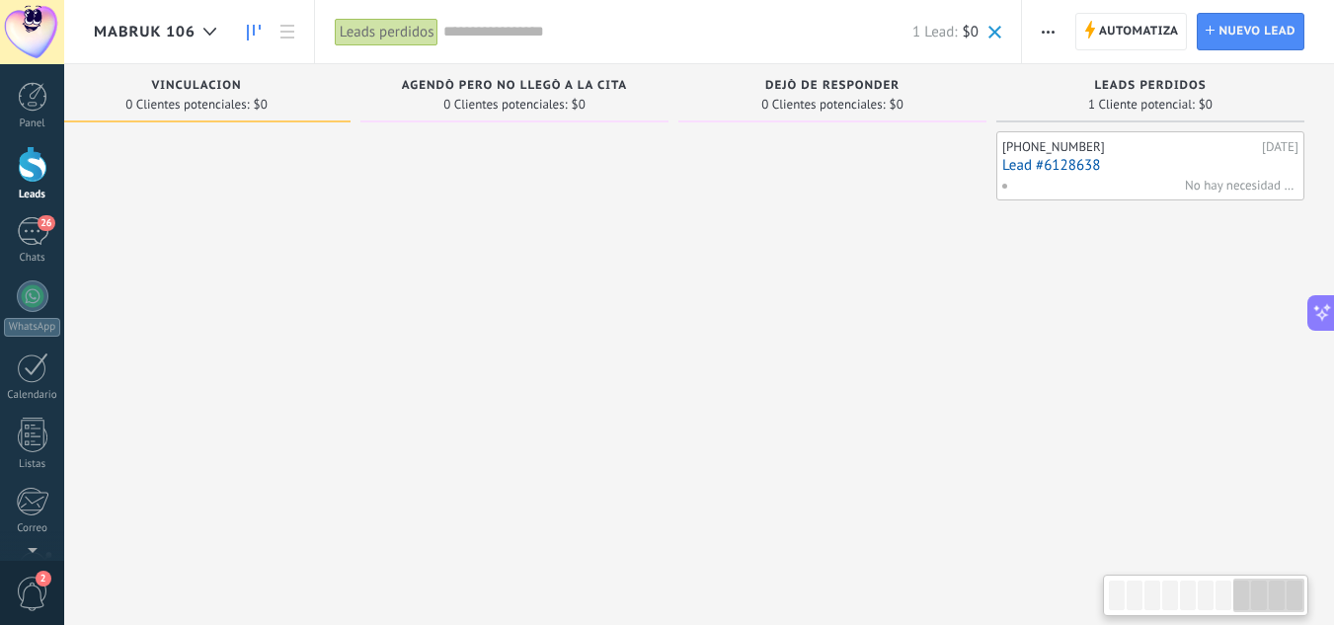
drag, startPoint x: 822, startPoint y: 222, endPoint x: 443, endPoint y: 246, distance: 378.9
click at [1073, 157] on link "Lead #6128638" at bounding box center [1150, 165] width 296 height 17
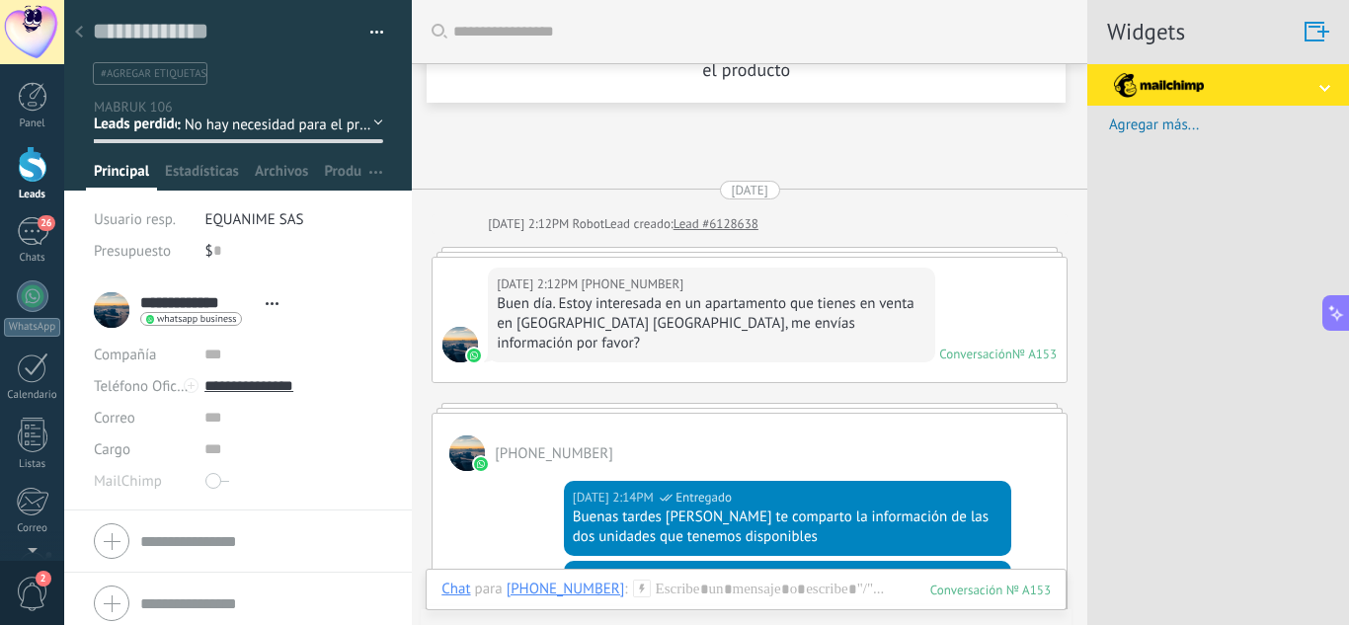
scroll to position [831, 0]
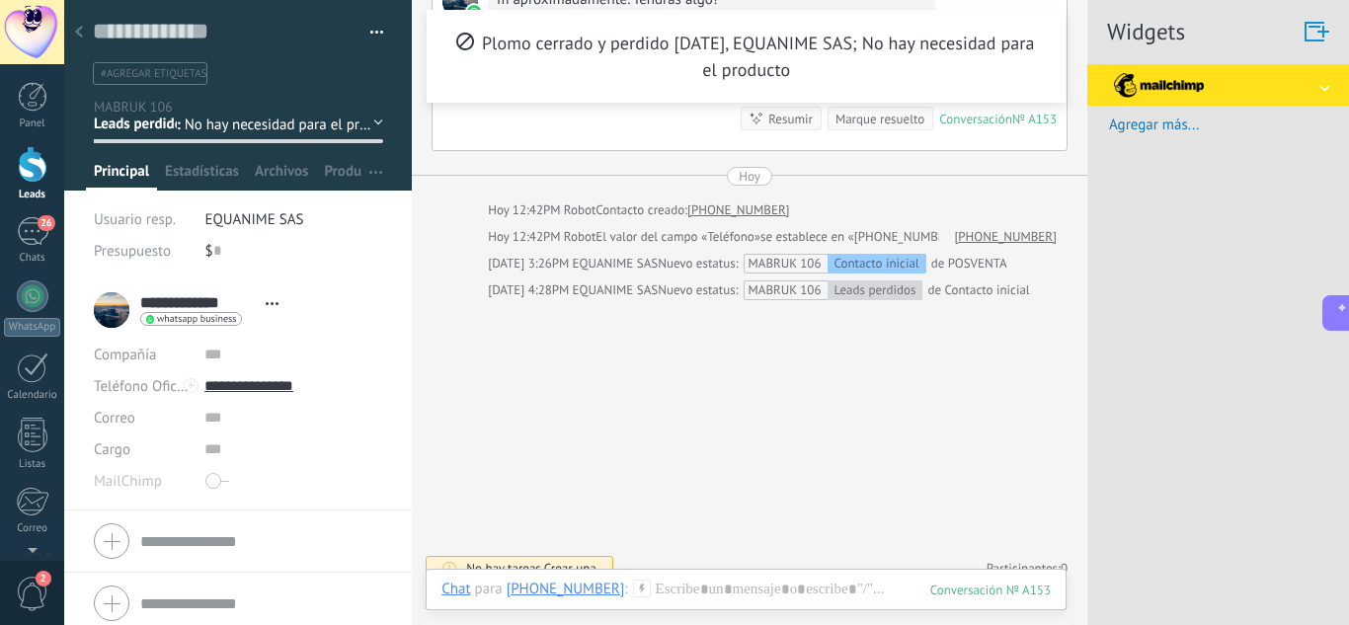
click at [376, 30] on button "button" at bounding box center [369, 33] width 29 height 30
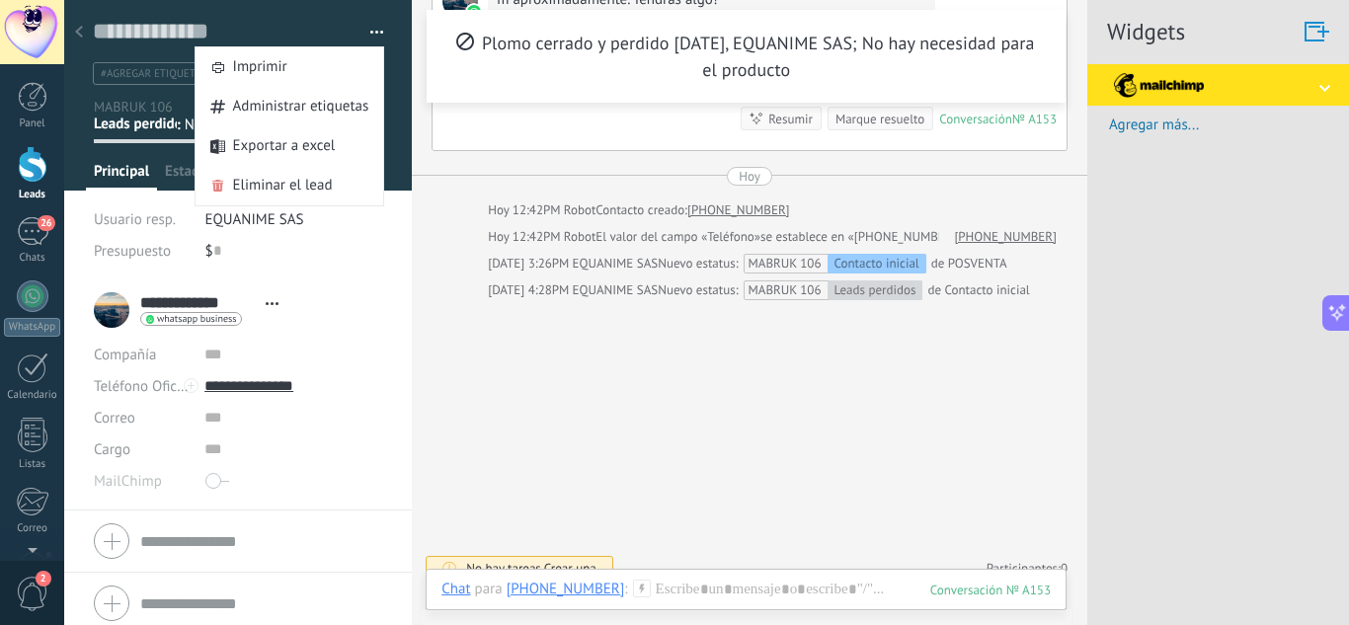
click at [376, 30] on button "button" at bounding box center [369, 33] width 29 height 30
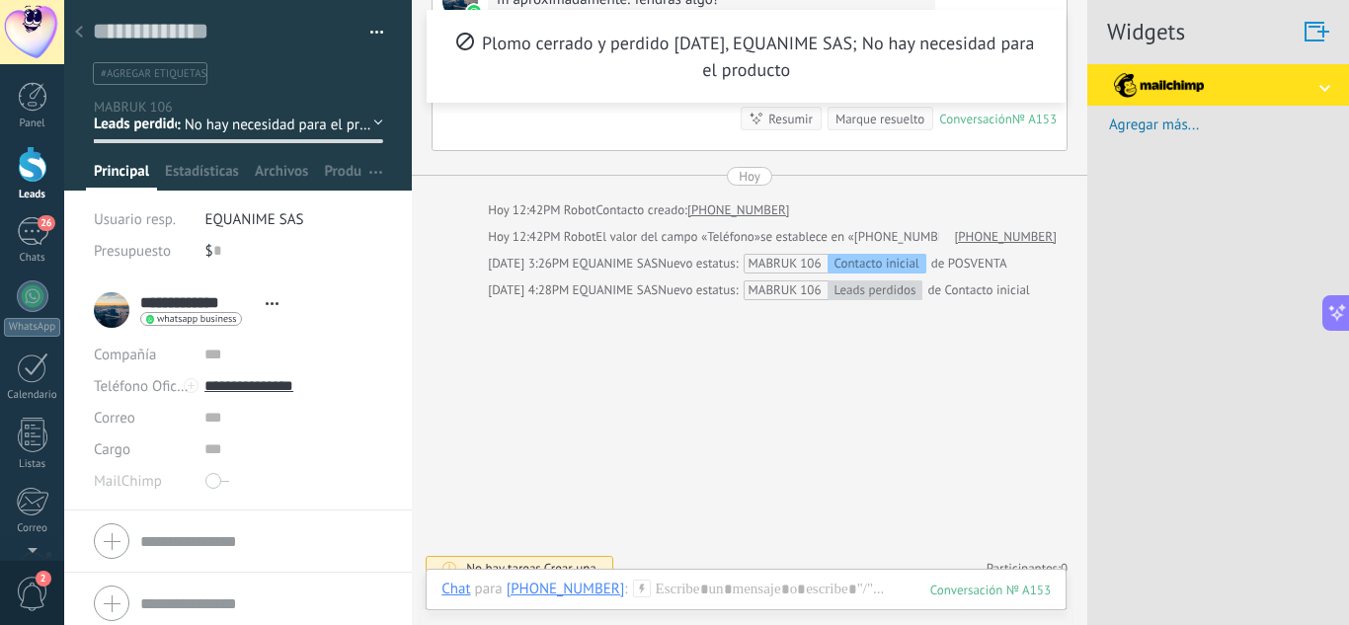
click at [337, 129] on span "No hay necesidad para el producto" at bounding box center [280, 125] width 190 height 19
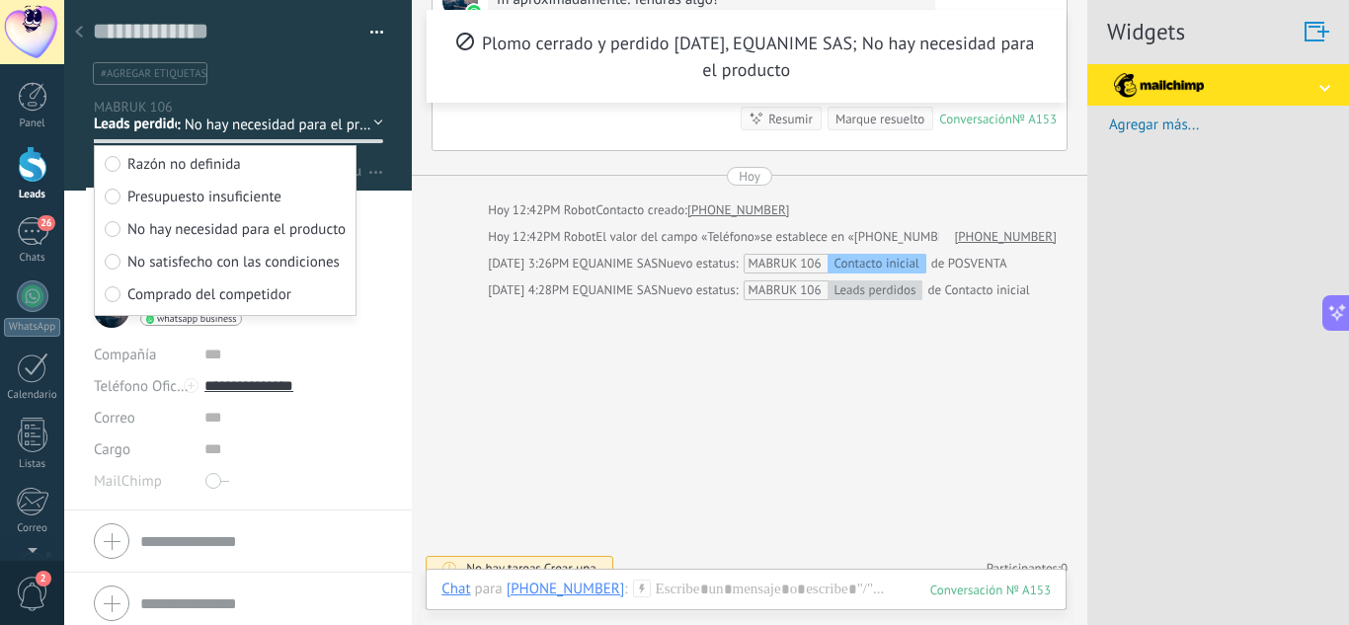
click at [355, 128] on span "No hay necesidad para el producto" at bounding box center [280, 125] width 190 height 19
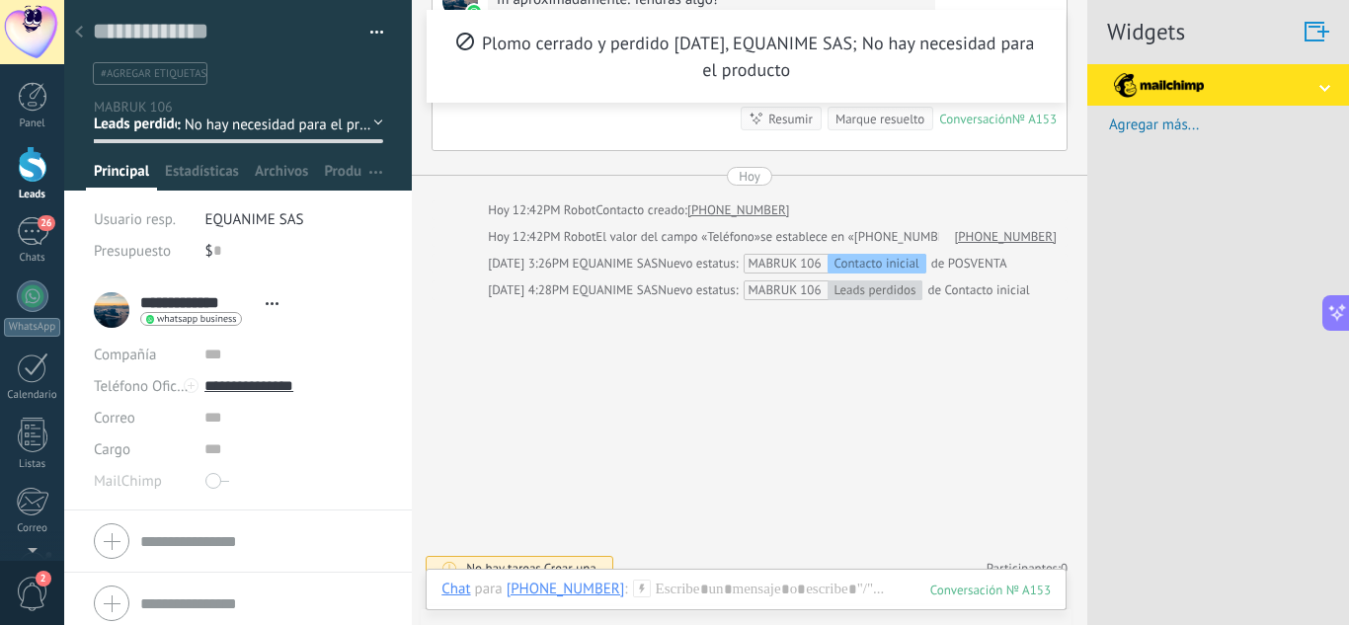
click at [0, 0] on div "Contacto inicial ENVIÒ INFORMACIÒN WHATSAPP VISITO MABRUK INTERESADO 202 INTERE…" at bounding box center [0, 0] width 0 height 0
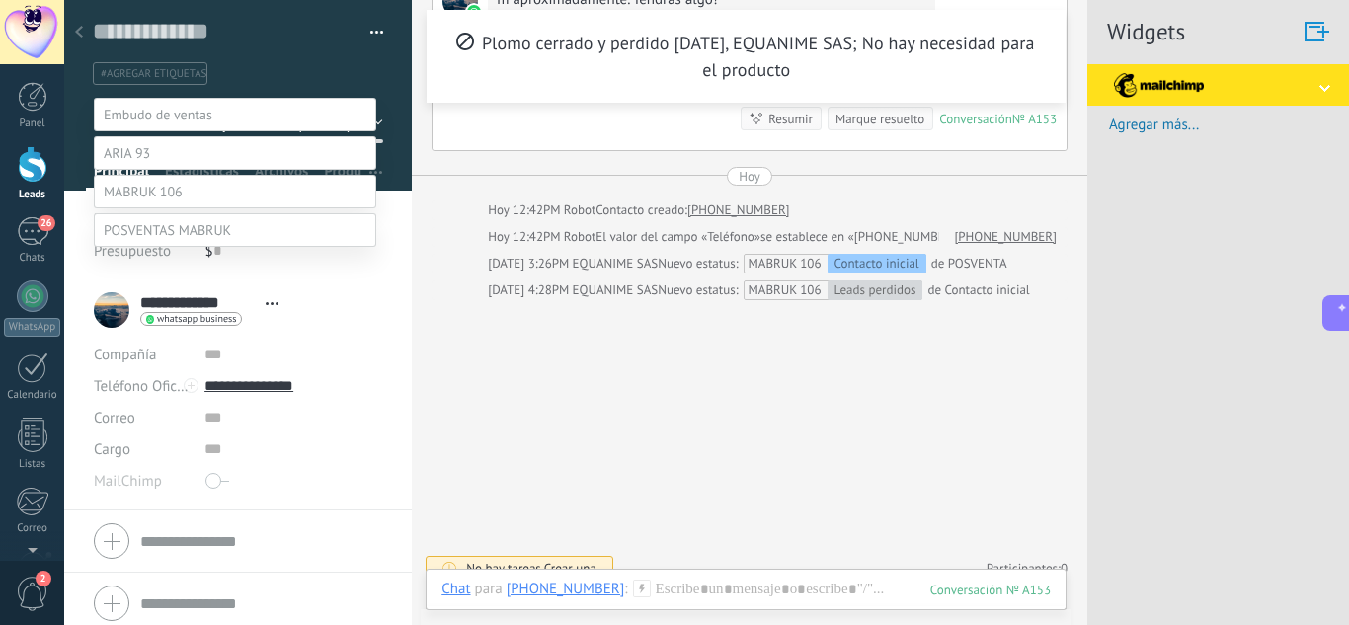
scroll to position [77, 0]
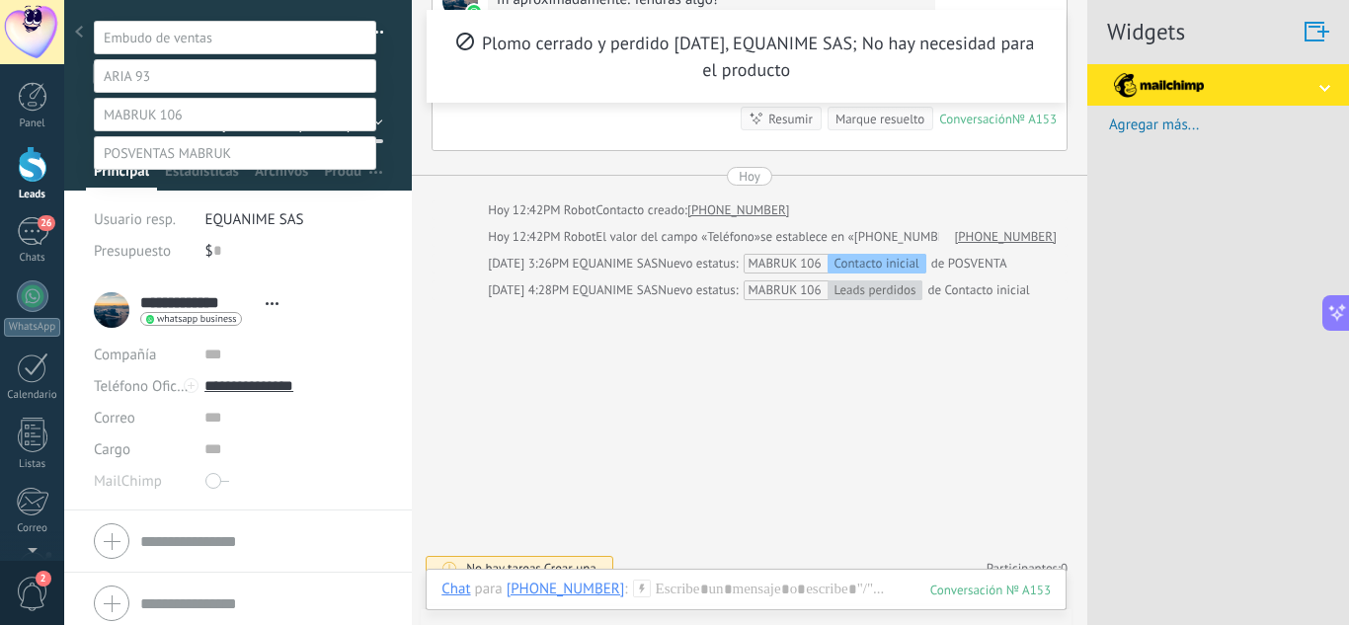
click at [386, 118] on div at bounding box center [706, 235] width 1285 height 625
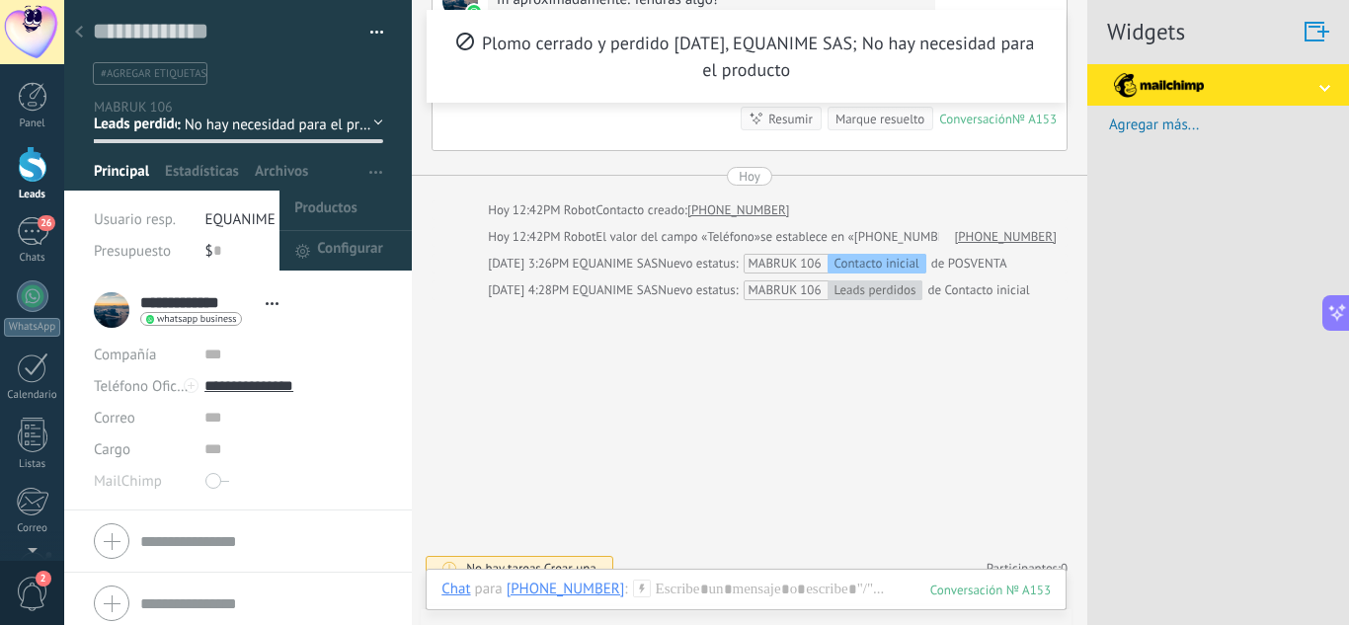
click at [361, 166] on button "button" at bounding box center [375, 172] width 29 height 38
click at [355, 244] on span "Configurar" at bounding box center [349, 250] width 65 height 39
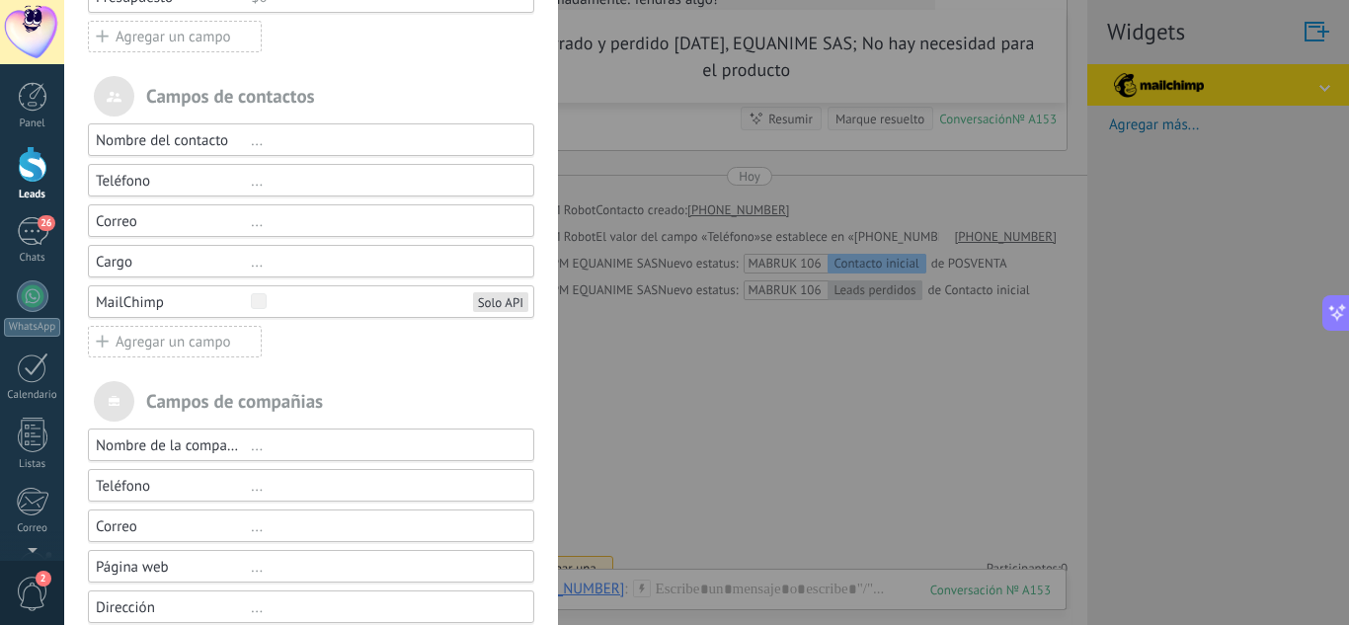
scroll to position [197, 0]
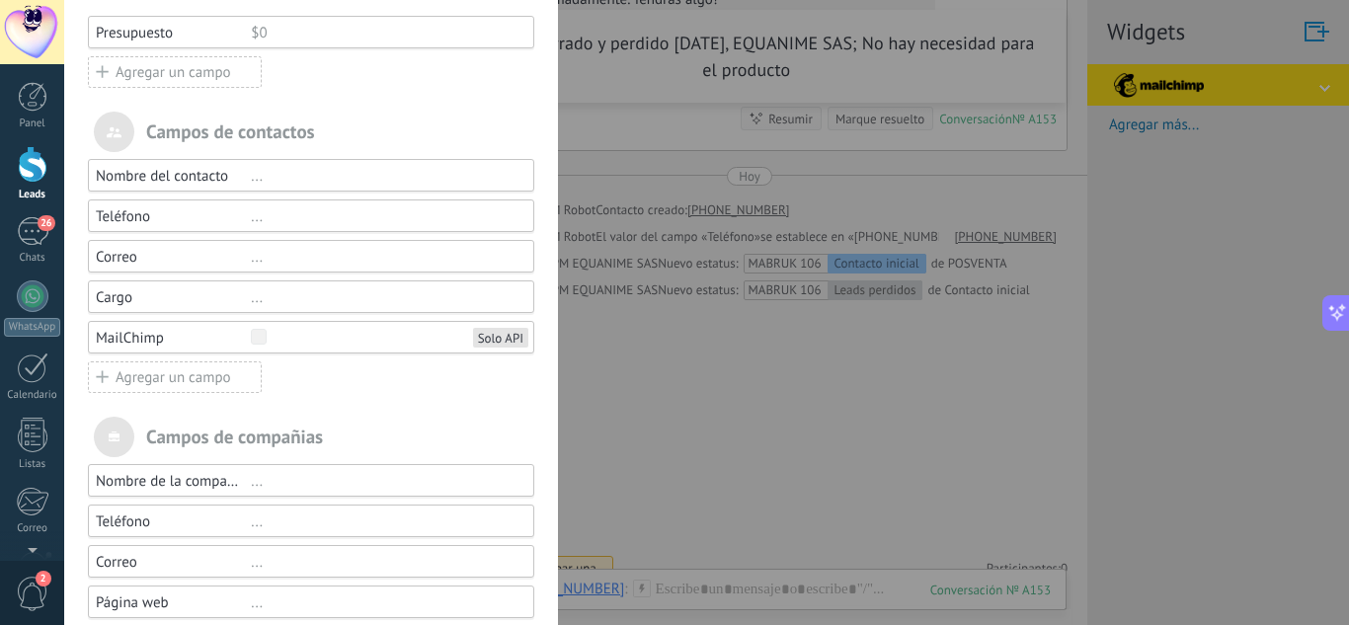
click at [251, 303] on div "..." at bounding box center [384, 297] width 266 height 19
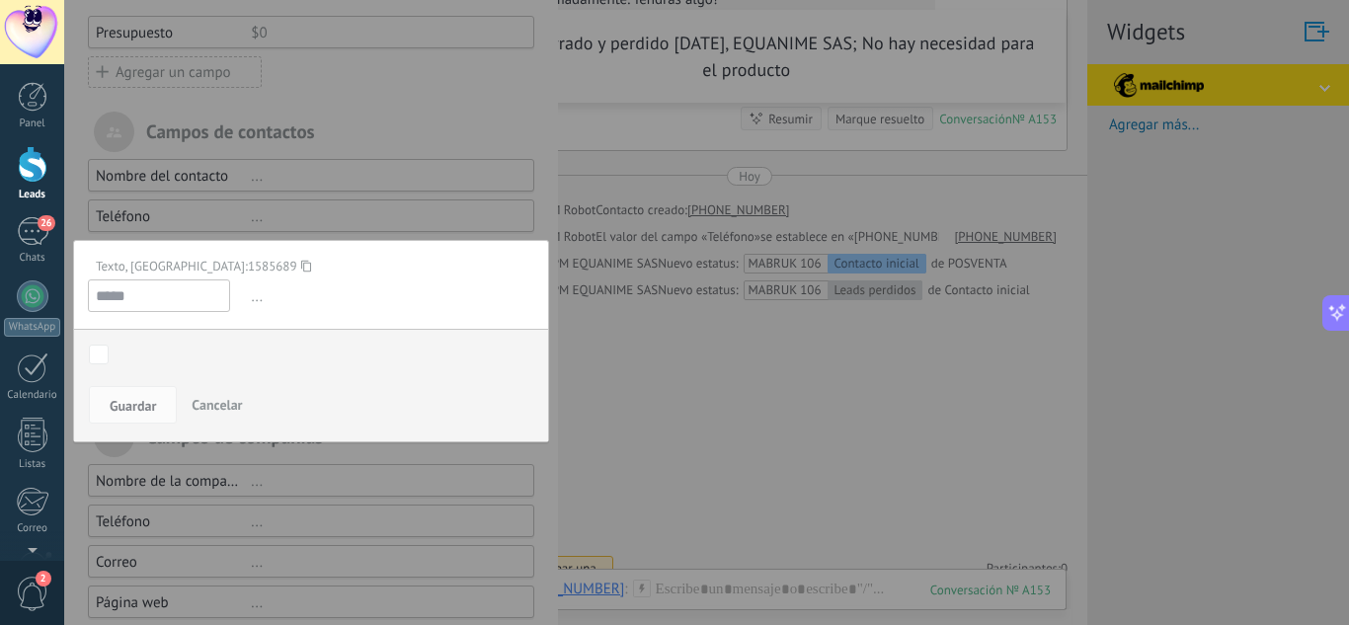
click at [219, 411] on span "Cancelar" at bounding box center [217, 405] width 50 height 18
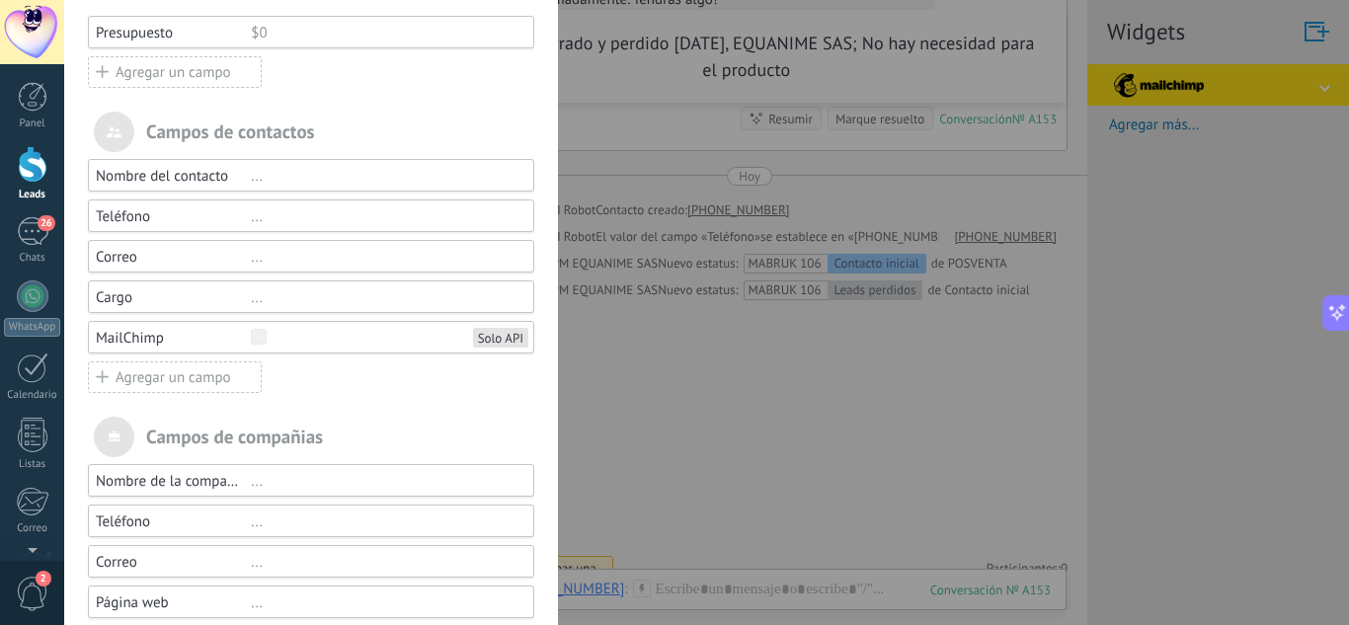
click at [161, 300] on div "Cargo" at bounding box center [173, 297] width 155 height 19
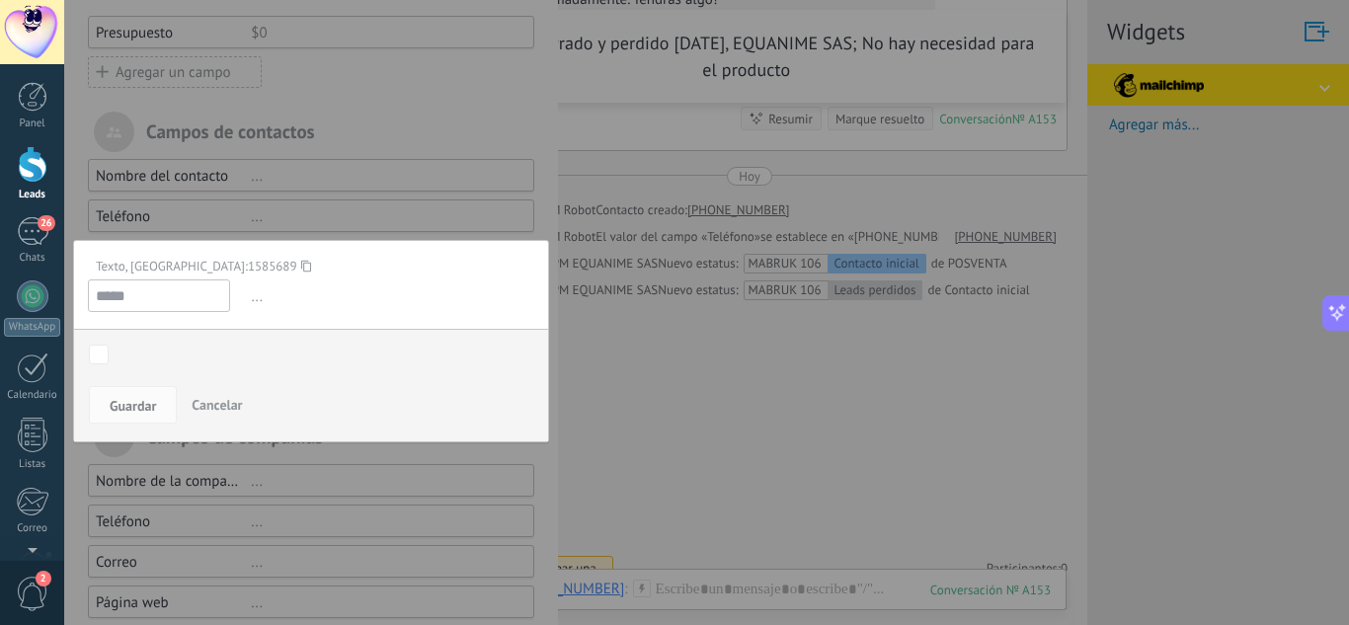
click at [209, 404] on span "Cancelar" at bounding box center [217, 405] width 50 height 18
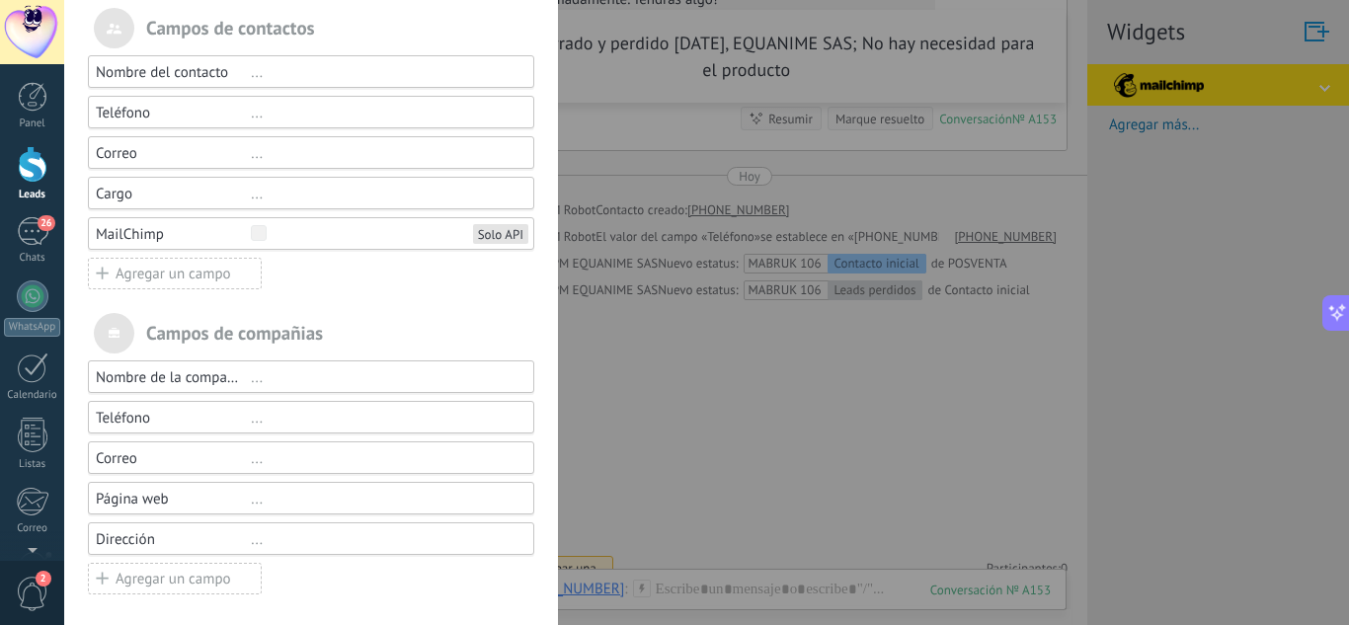
scroll to position [304, 0]
drag, startPoint x: 158, startPoint y: 529, endPoint x: 138, endPoint y: 355, distance: 174.9
click at [138, 357] on div "Nombre de la compañía ..." at bounding box center [311, 373] width 446 height 33
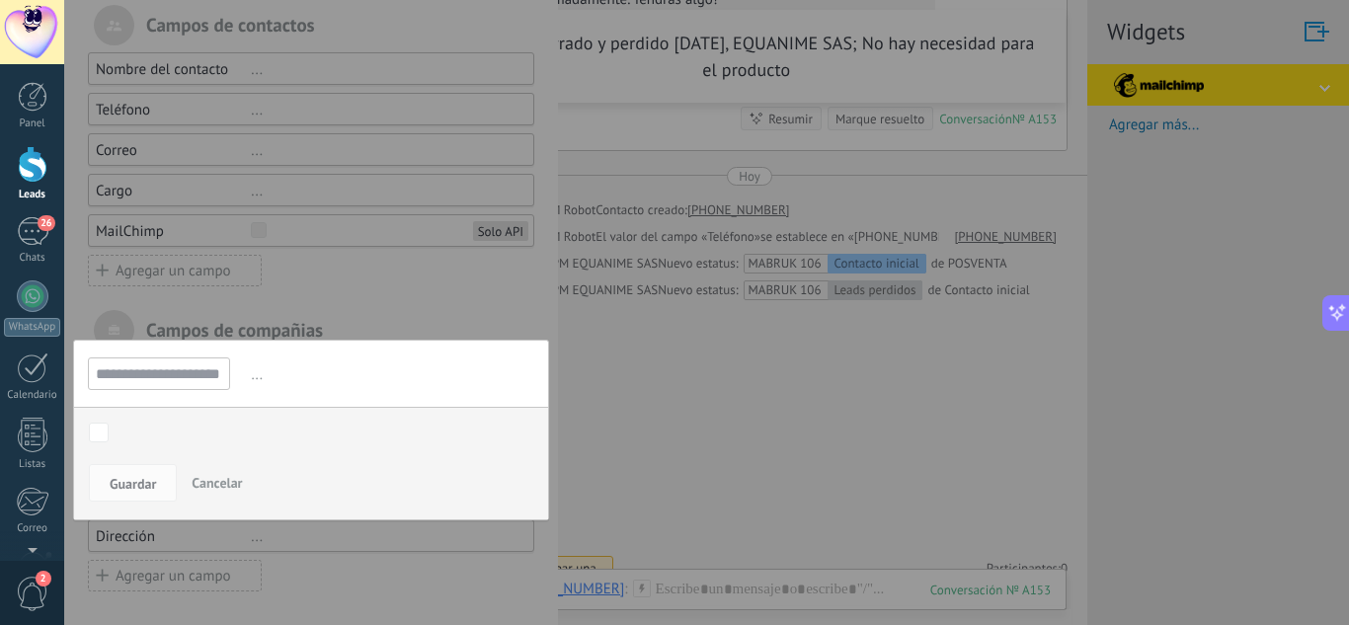
click at [322, 316] on div at bounding box center [311, 162] width 494 height 932
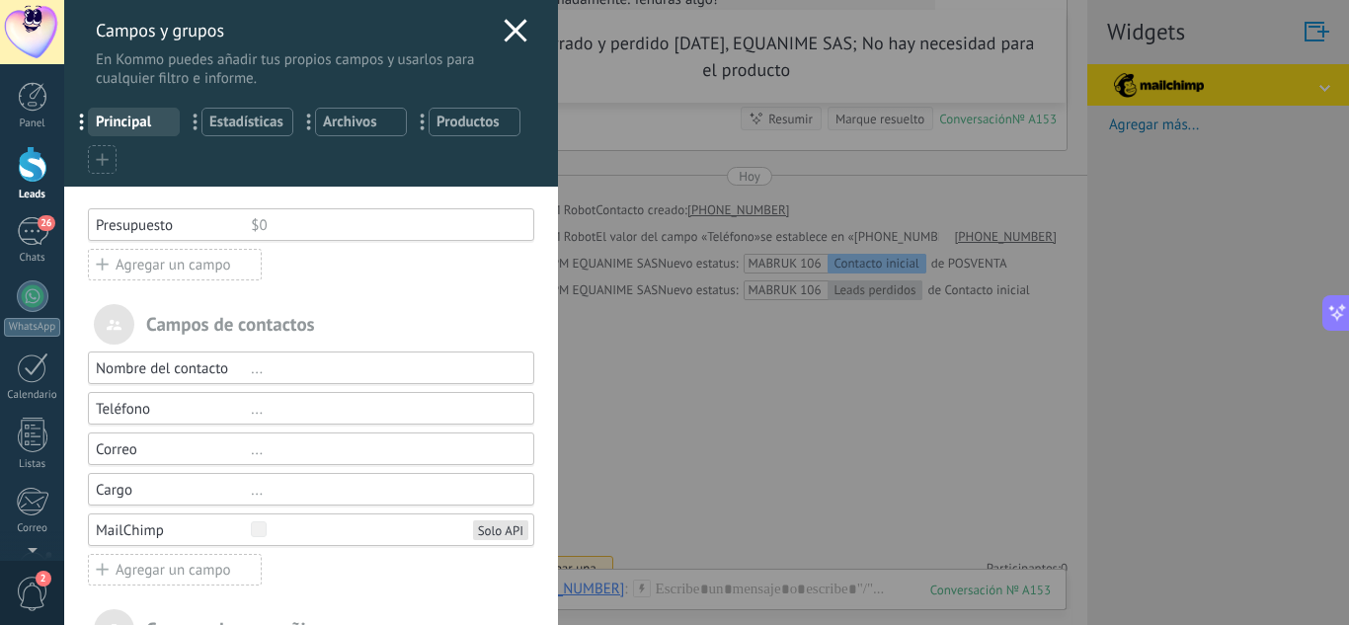
scroll to position [0, 0]
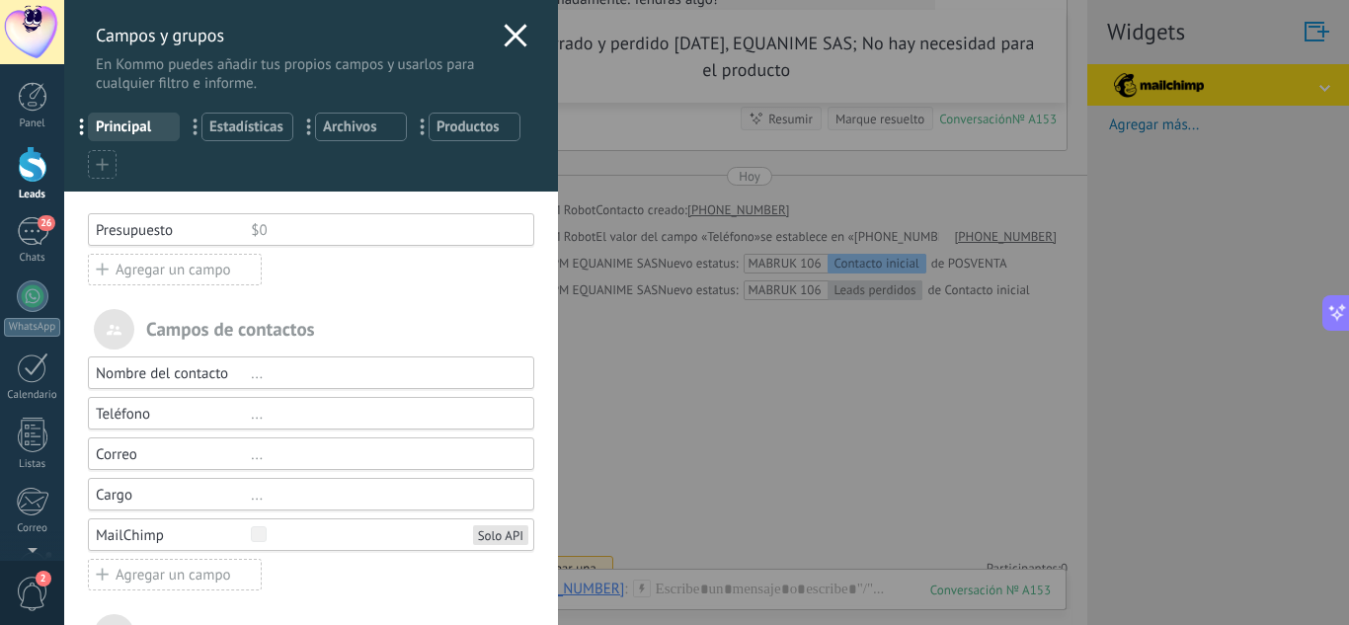
click at [232, 122] on span "Estadísticas" at bounding box center [247, 127] width 76 height 19
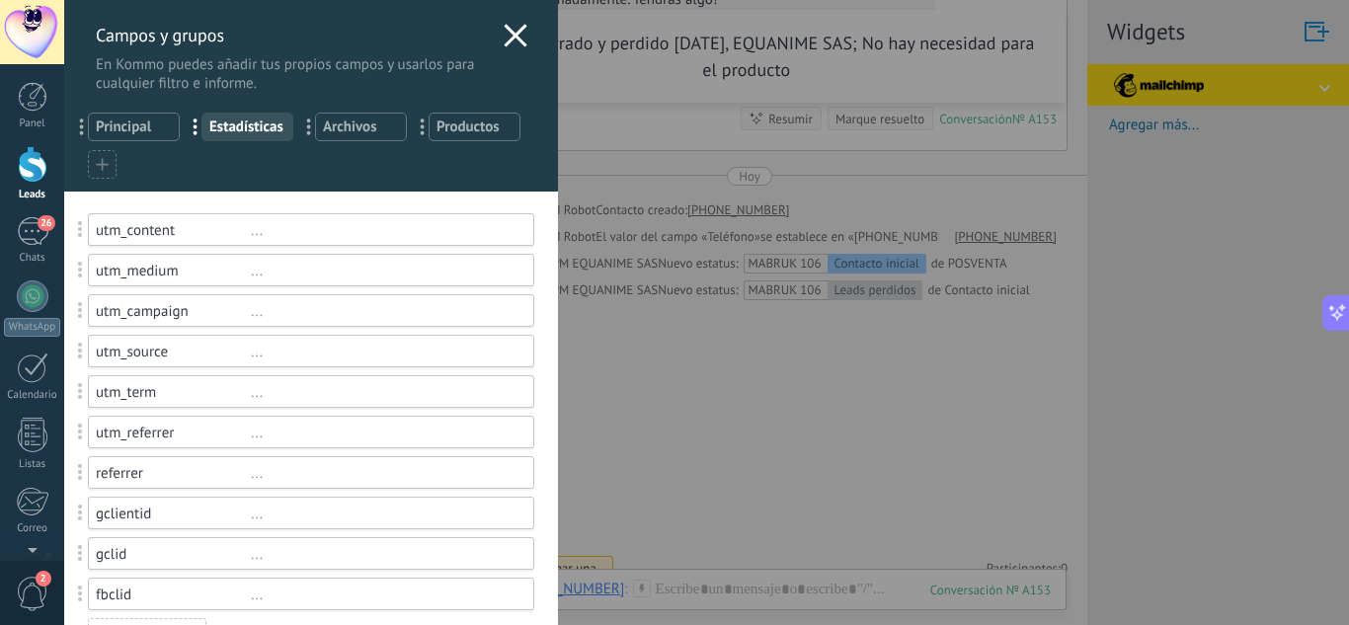
click at [126, 127] on span "Principal" at bounding box center [134, 127] width 76 height 19
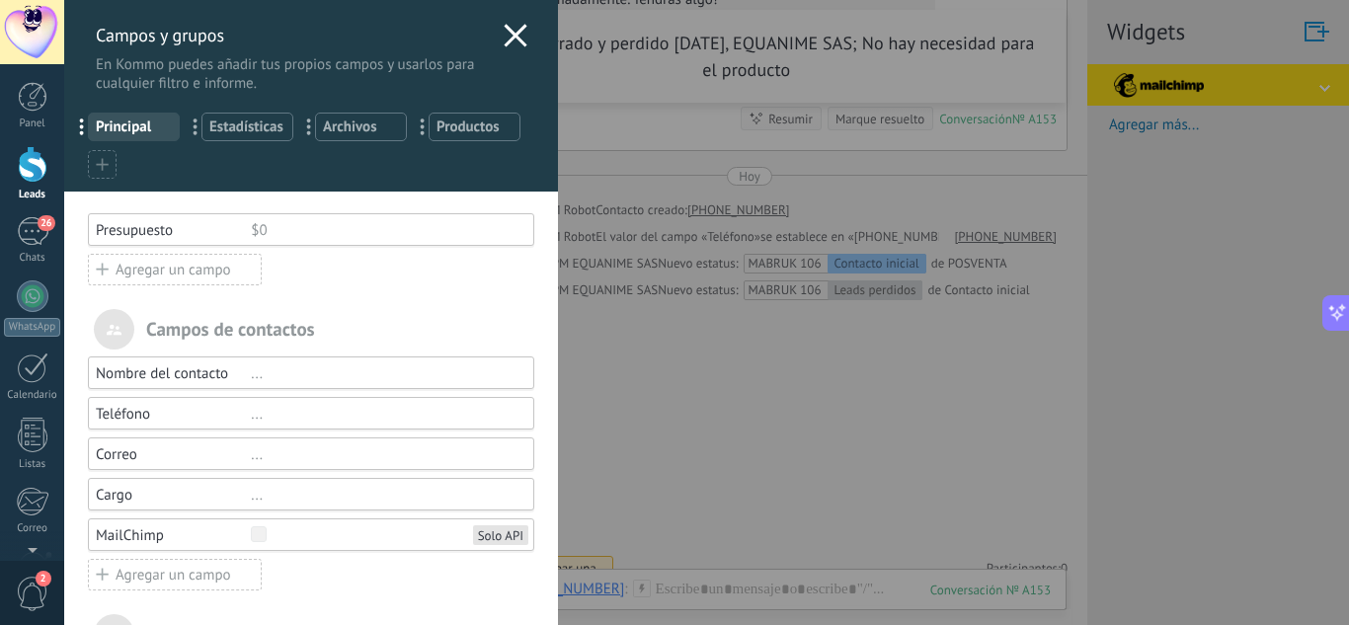
click at [85, 127] on span "..." at bounding box center [88, 127] width 40 height 34
click at [504, 40] on use at bounding box center [515, 35] width 23 height 23
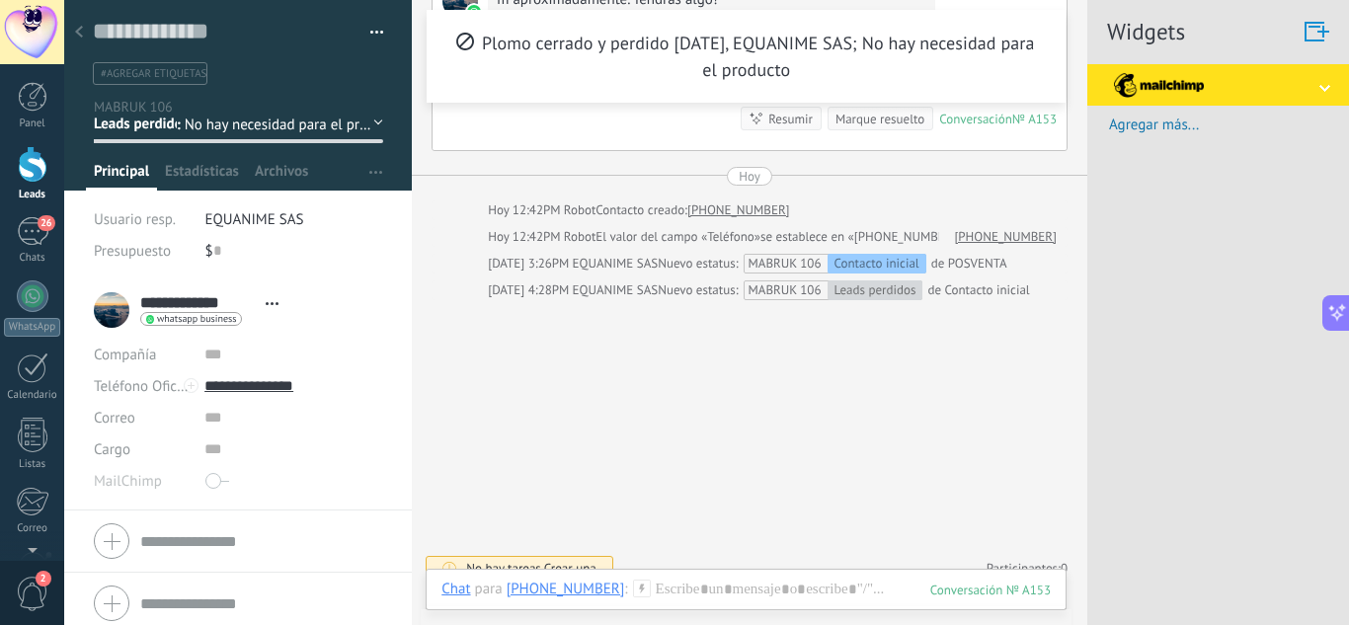
click at [377, 28] on button "button" at bounding box center [369, 33] width 29 height 30
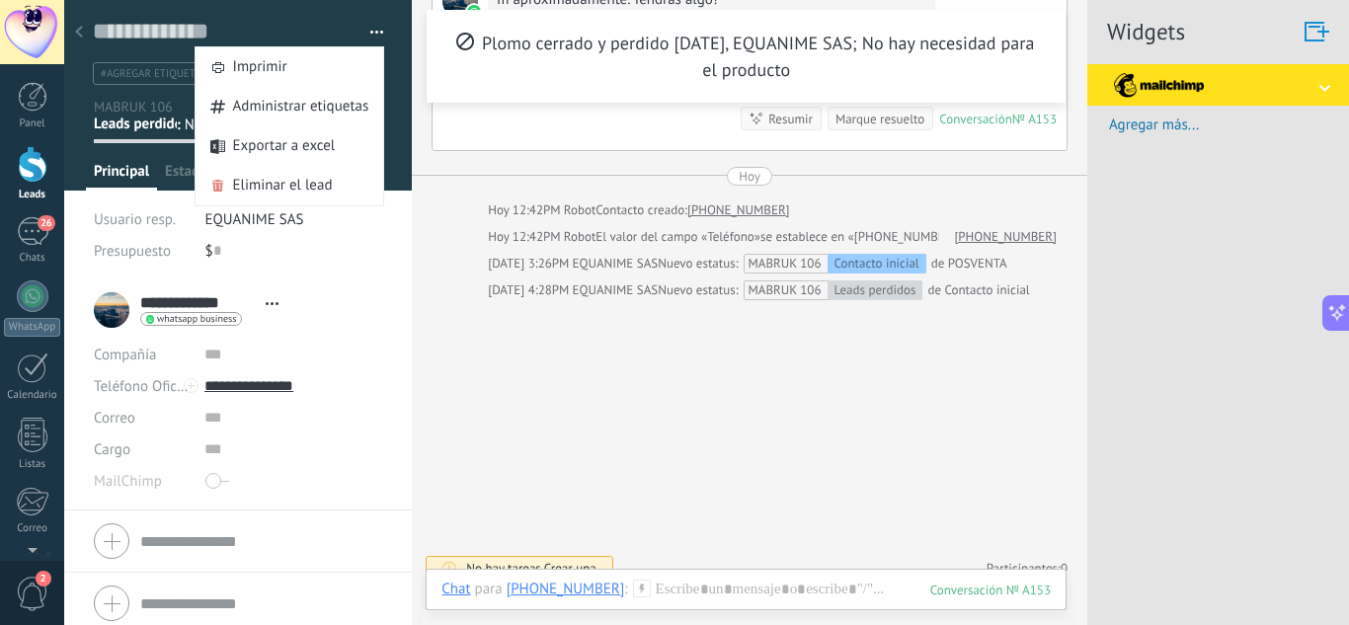
click at [377, 28] on button "button" at bounding box center [369, 33] width 29 height 30
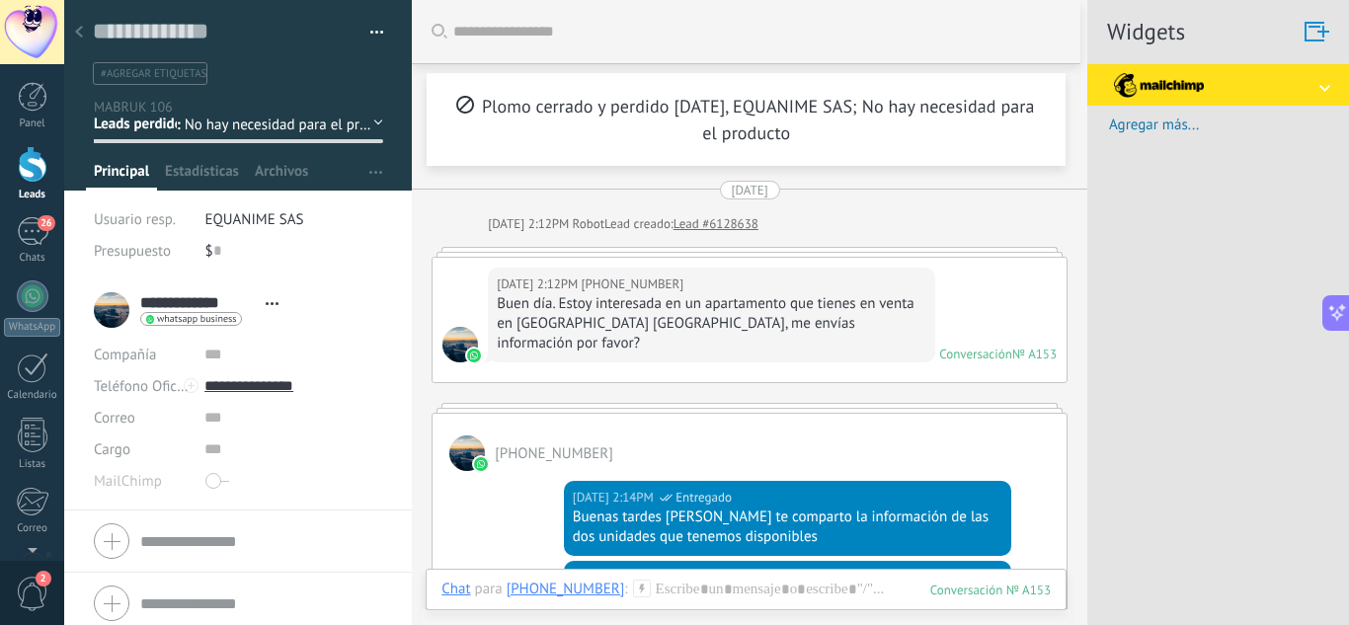
click at [87, 37] on div at bounding box center [79, 33] width 28 height 39
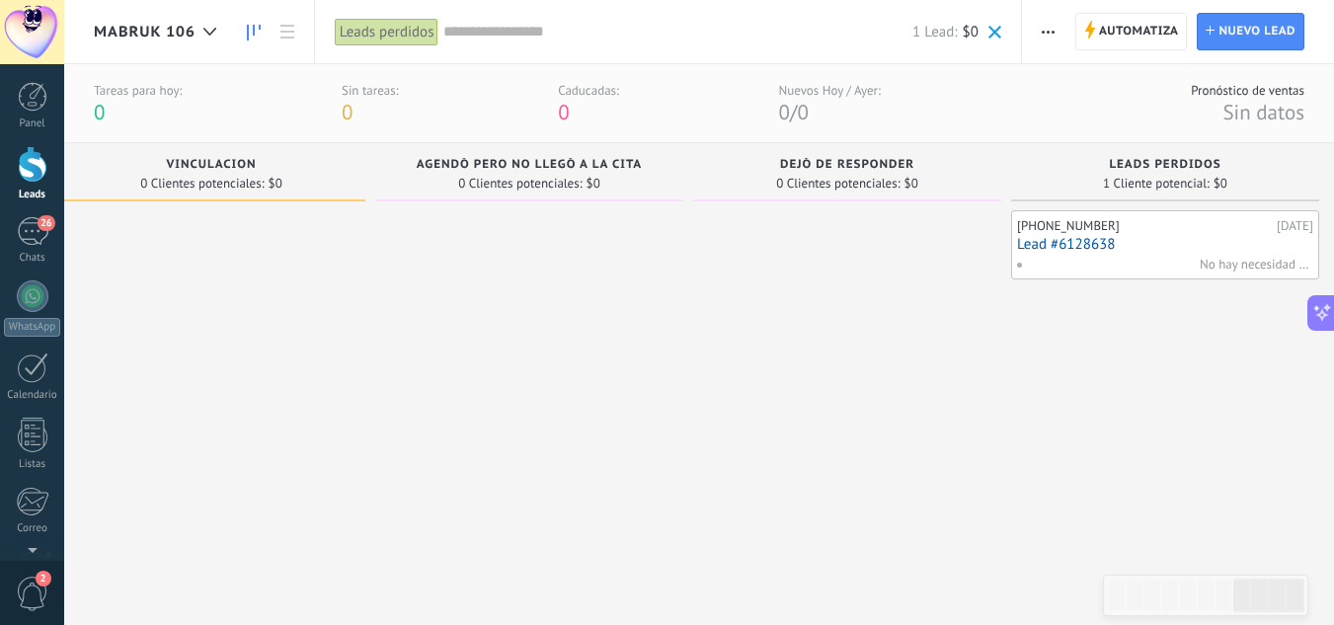
click at [157, 34] on span "MABRUK 106" at bounding box center [145, 32] width 102 height 19
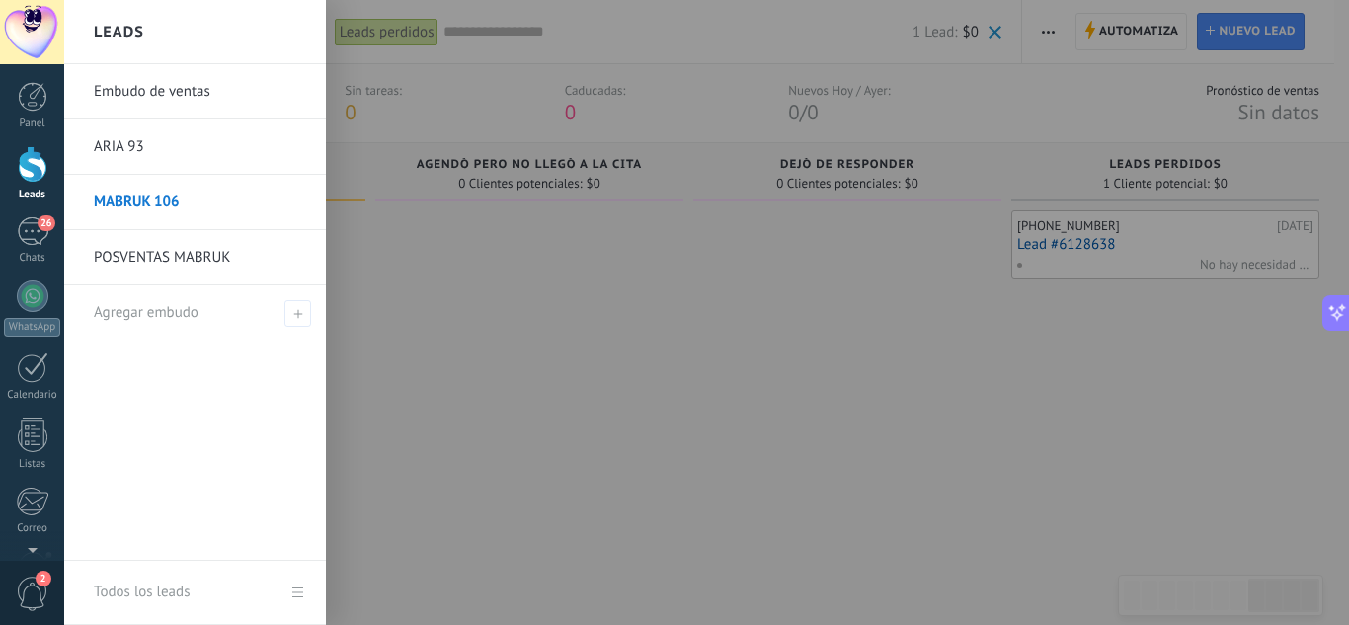
click at [172, 103] on link "Embudo de ventas" at bounding box center [200, 91] width 212 height 55
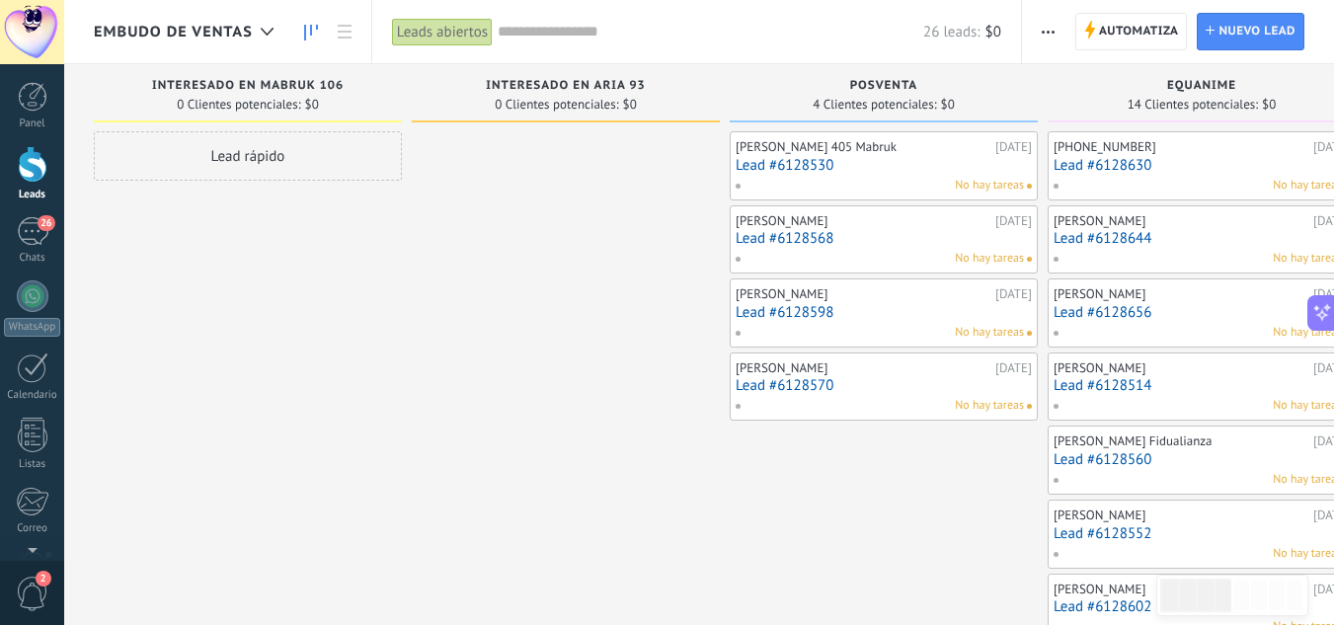
click at [1046, 37] on span "button" at bounding box center [1048, 32] width 13 height 38
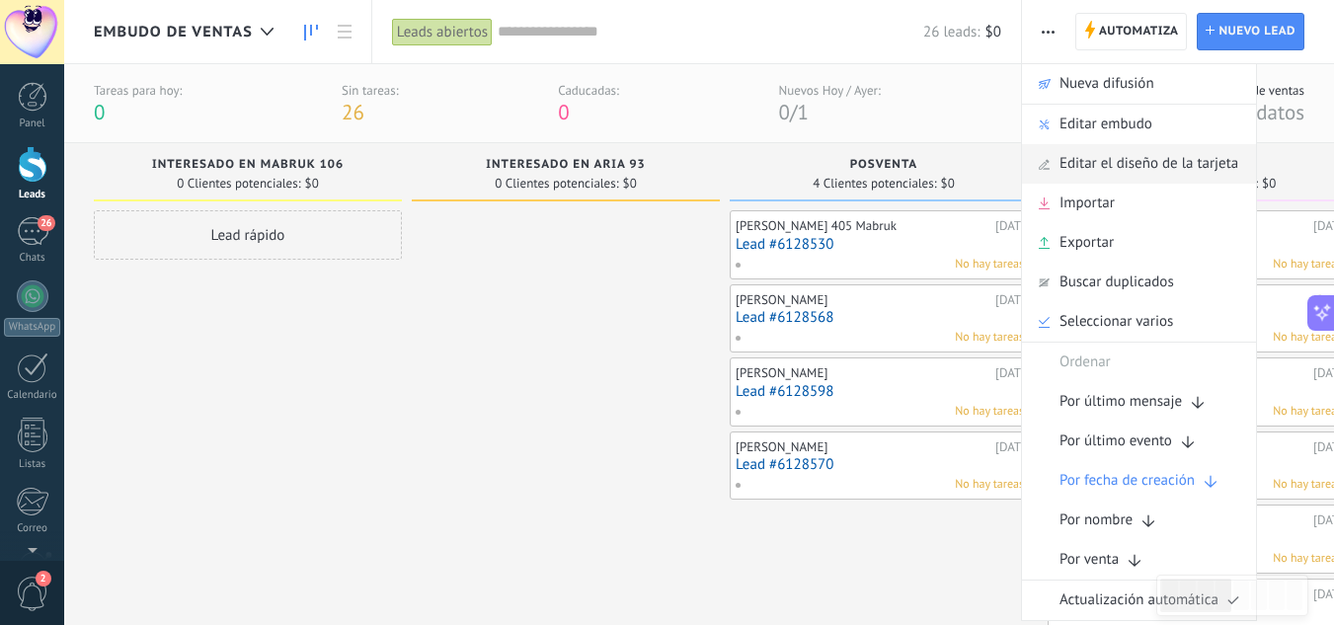
click at [1091, 175] on span "Editar el diseño de la tarjeta" at bounding box center [1149, 163] width 179 height 39
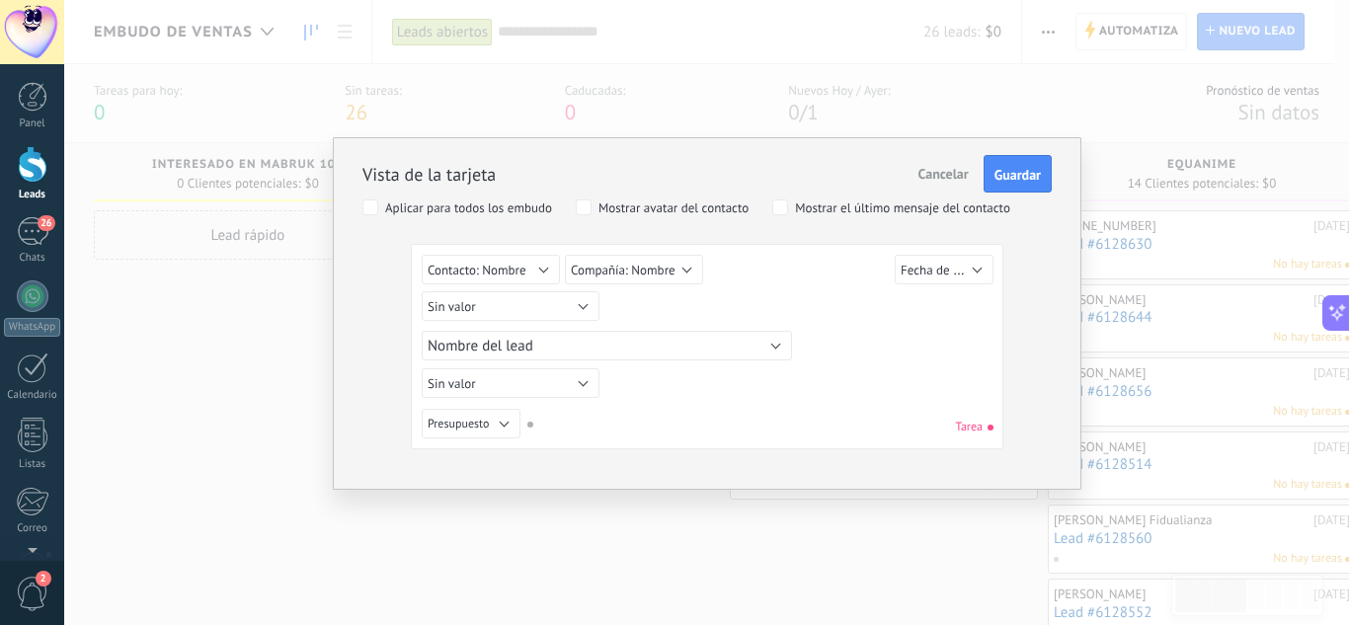
click at [941, 173] on span "Cancelar" at bounding box center [943, 174] width 50 height 18
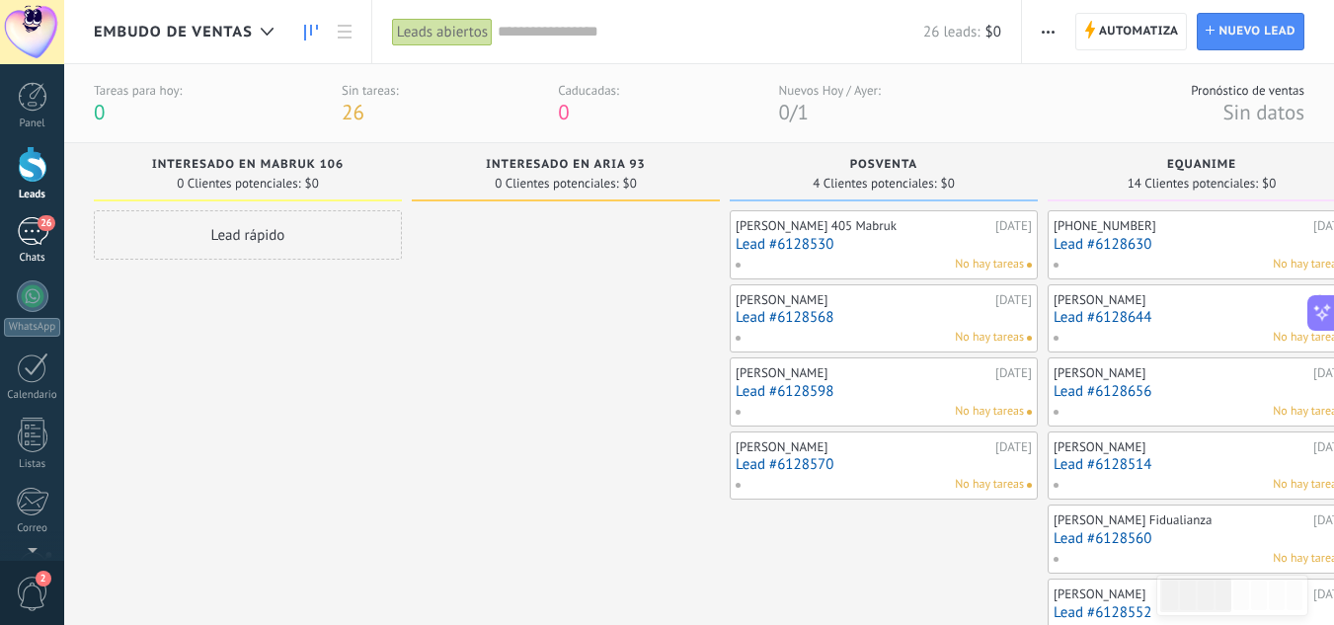
click at [46, 247] on link "26 Chats" at bounding box center [32, 240] width 64 height 47
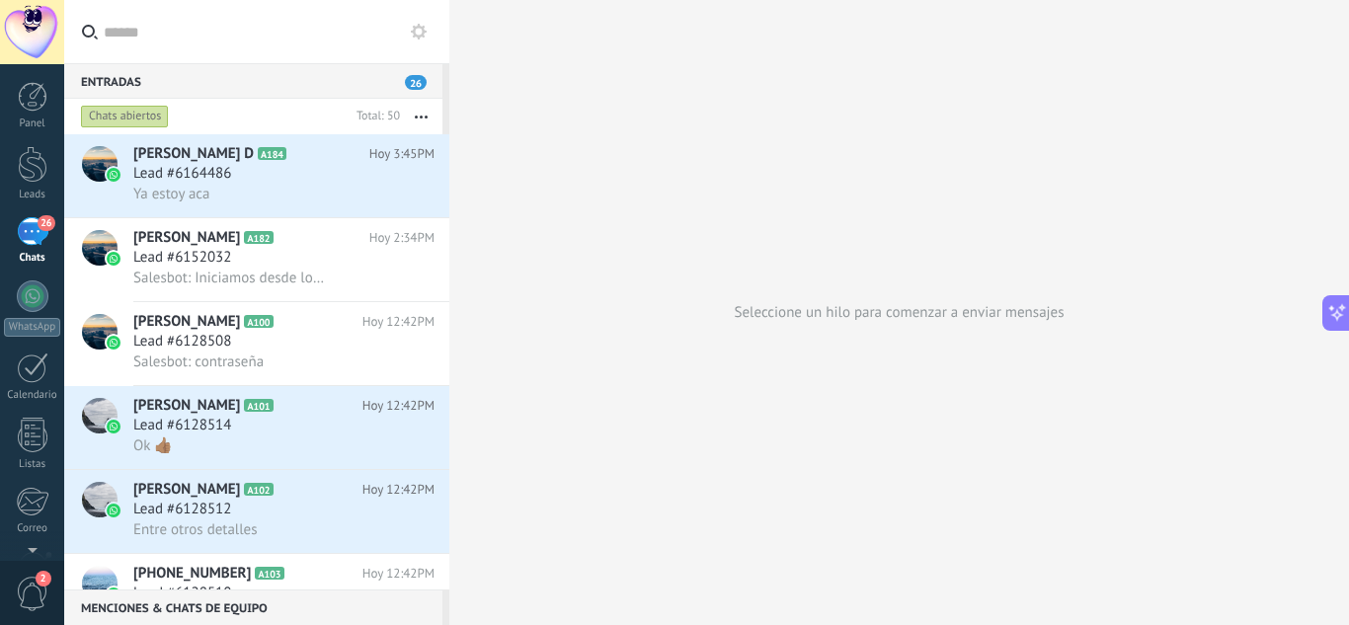
click at [418, 28] on use at bounding box center [419, 32] width 16 height 16
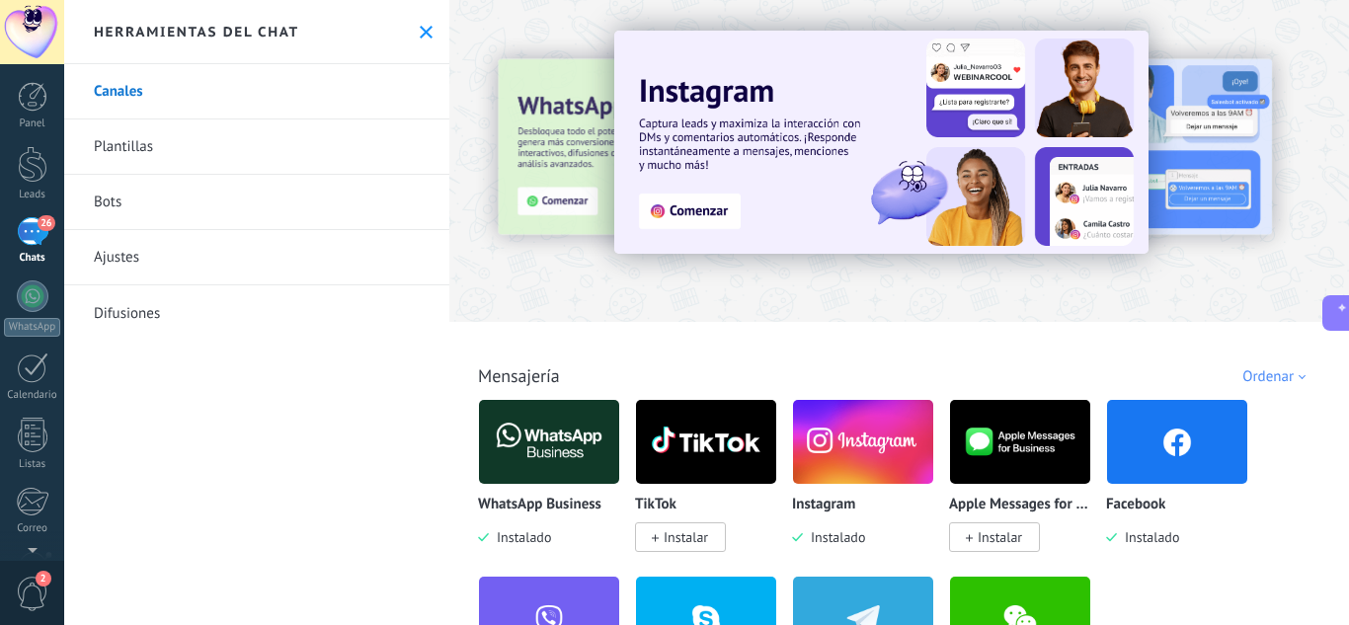
click at [146, 269] on link "Ajustes" at bounding box center [256, 257] width 385 height 55
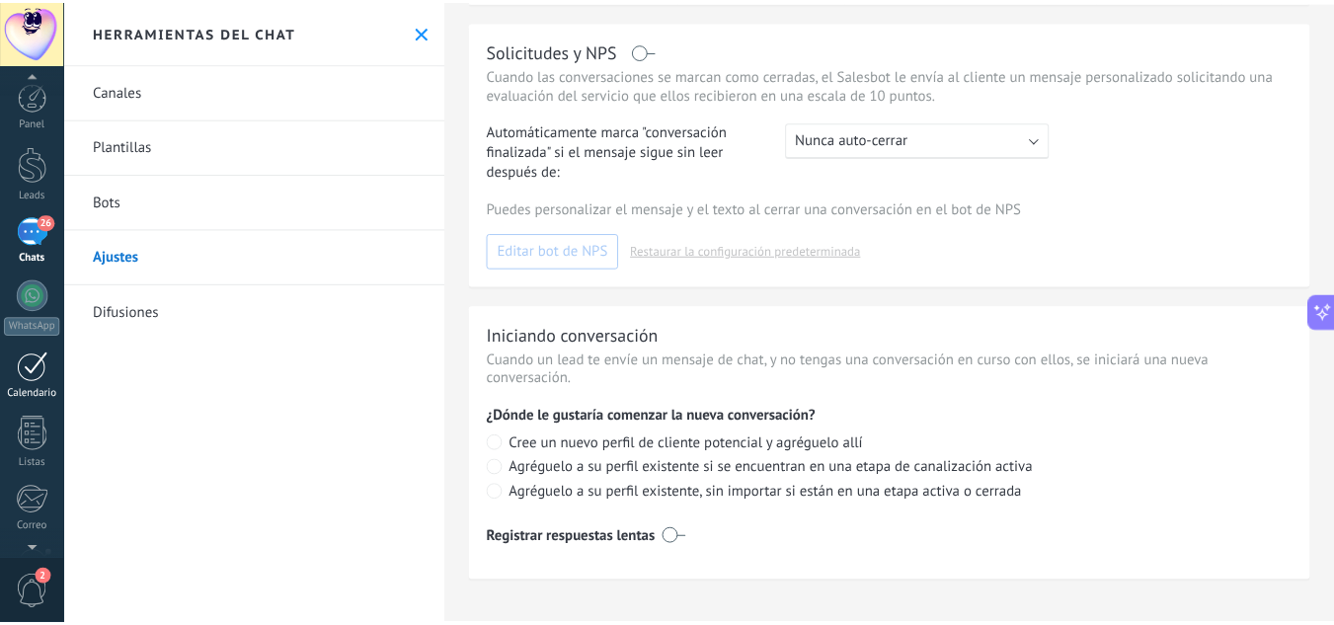
scroll to position [197, 0]
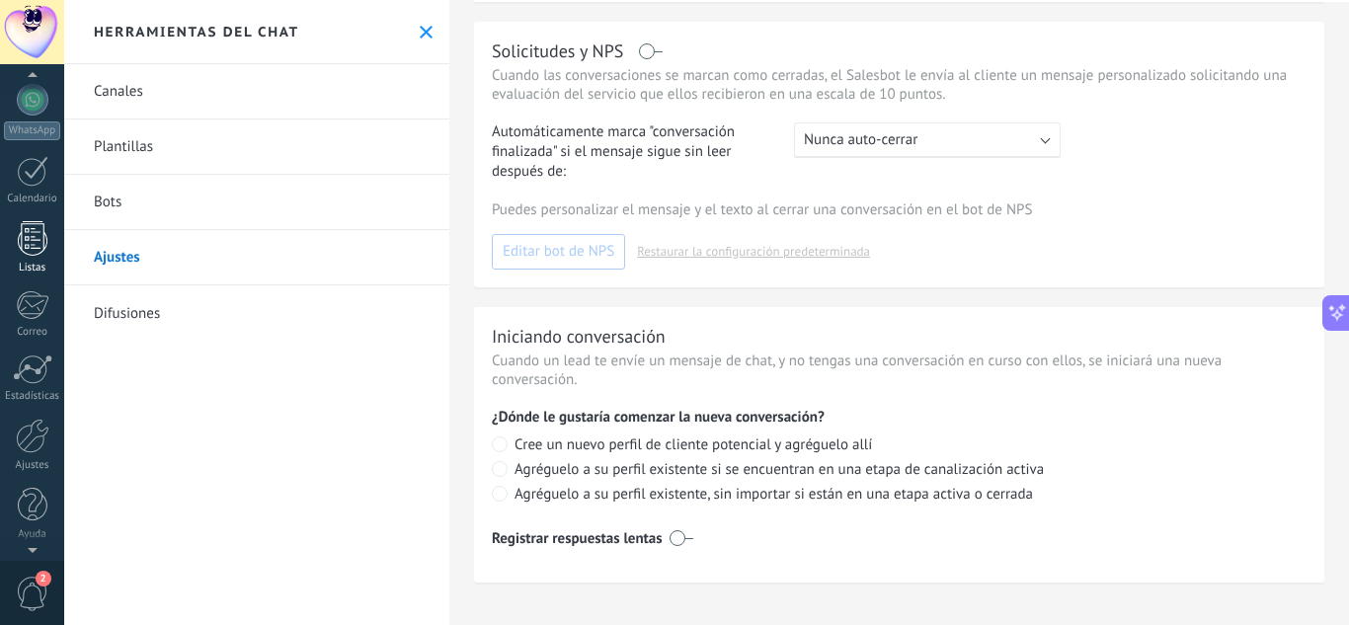
click at [36, 256] on link "Listas" at bounding box center [32, 247] width 64 height 53
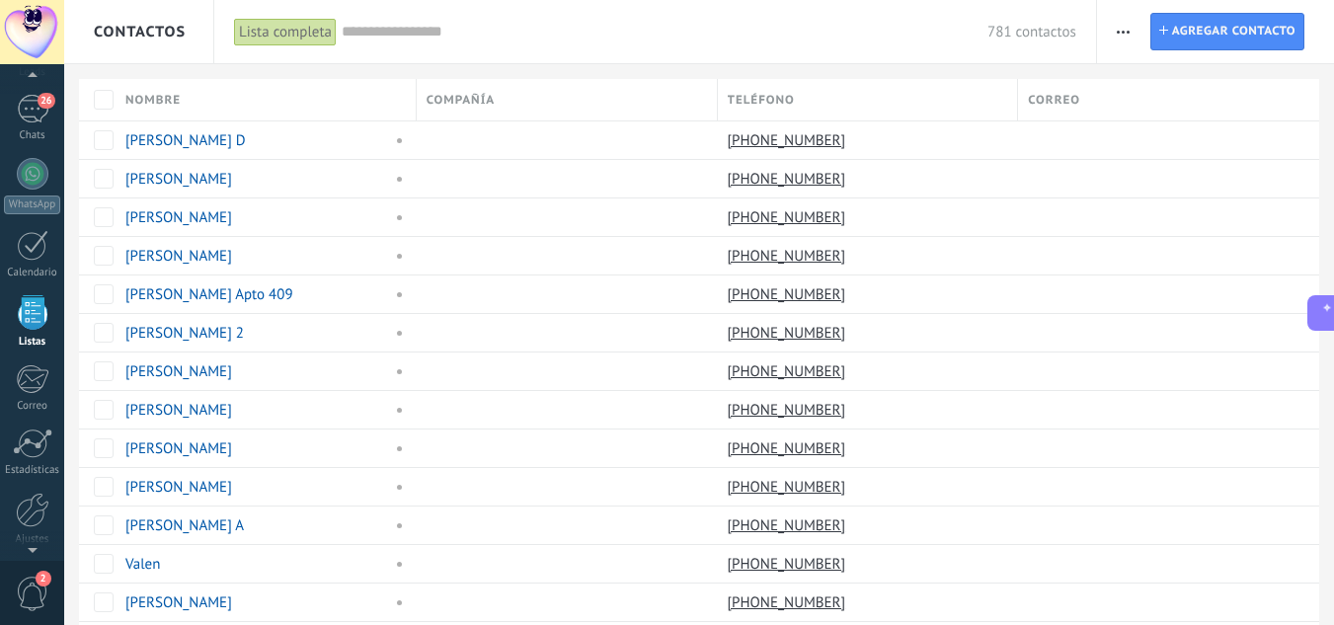
click at [1124, 22] on span "button" at bounding box center [1123, 32] width 13 height 38
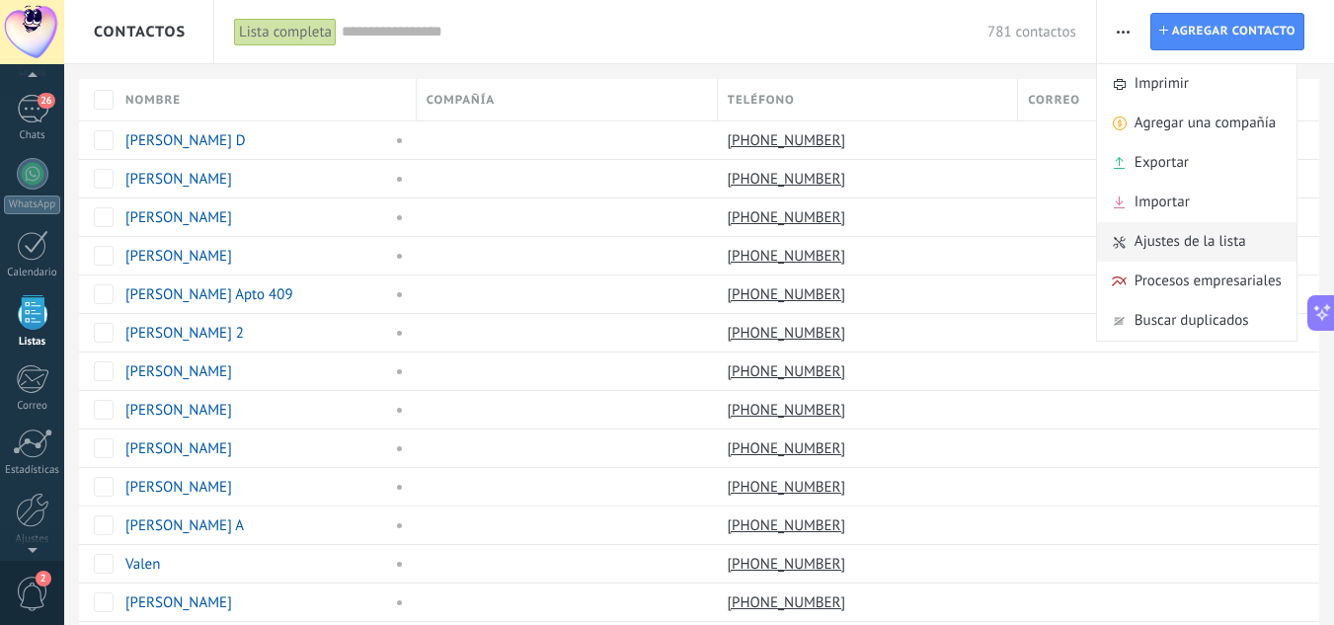
click at [1157, 237] on span "Ajustes de la lista" at bounding box center [1191, 241] width 112 height 39
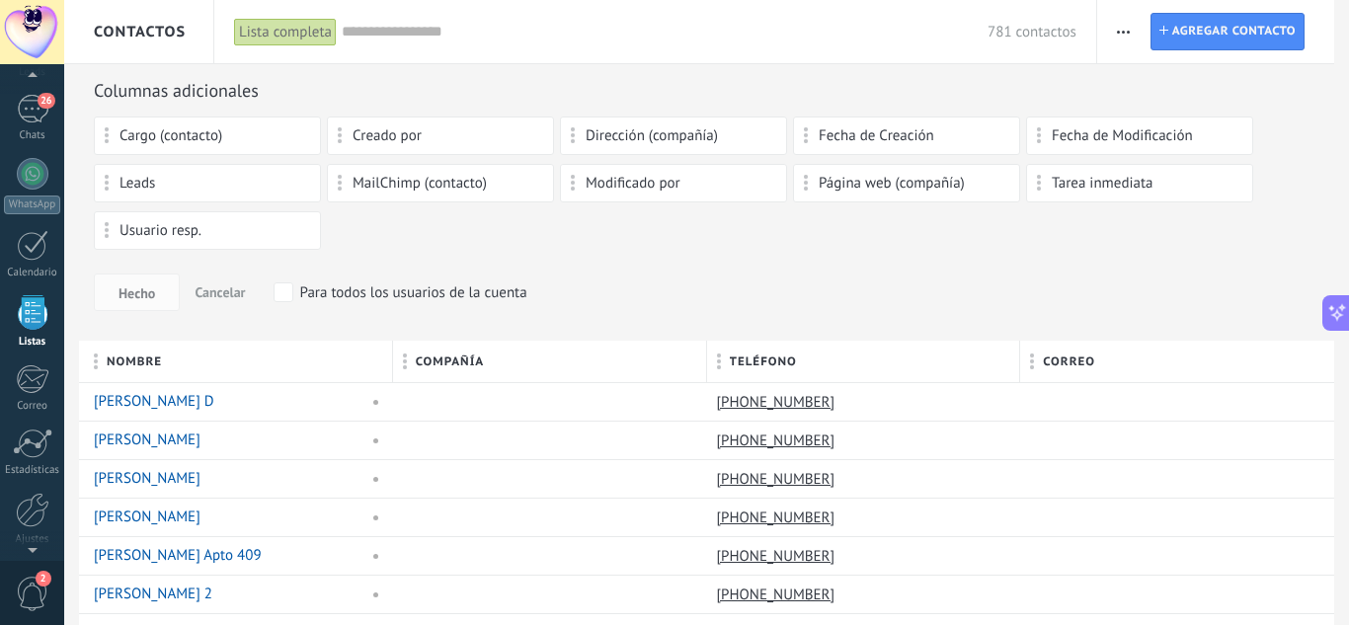
click at [178, 134] on span "Cargo (contacto)" at bounding box center [170, 136] width 103 height 14
drag, startPoint x: 178, startPoint y: 134, endPoint x: 178, endPoint y: 110, distance: 24.7
click at [104, 141] on div "Cargo (contacto)" at bounding box center [207, 136] width 227 height 39
click at [128, 134] on span "Cargo (contacto)" at bounding box center [170, 136] width 103 height 14
drag, startPoint x: 867, startPoint y: 185, endPoint x: 891, endPoint y: 168, distance: 29.0
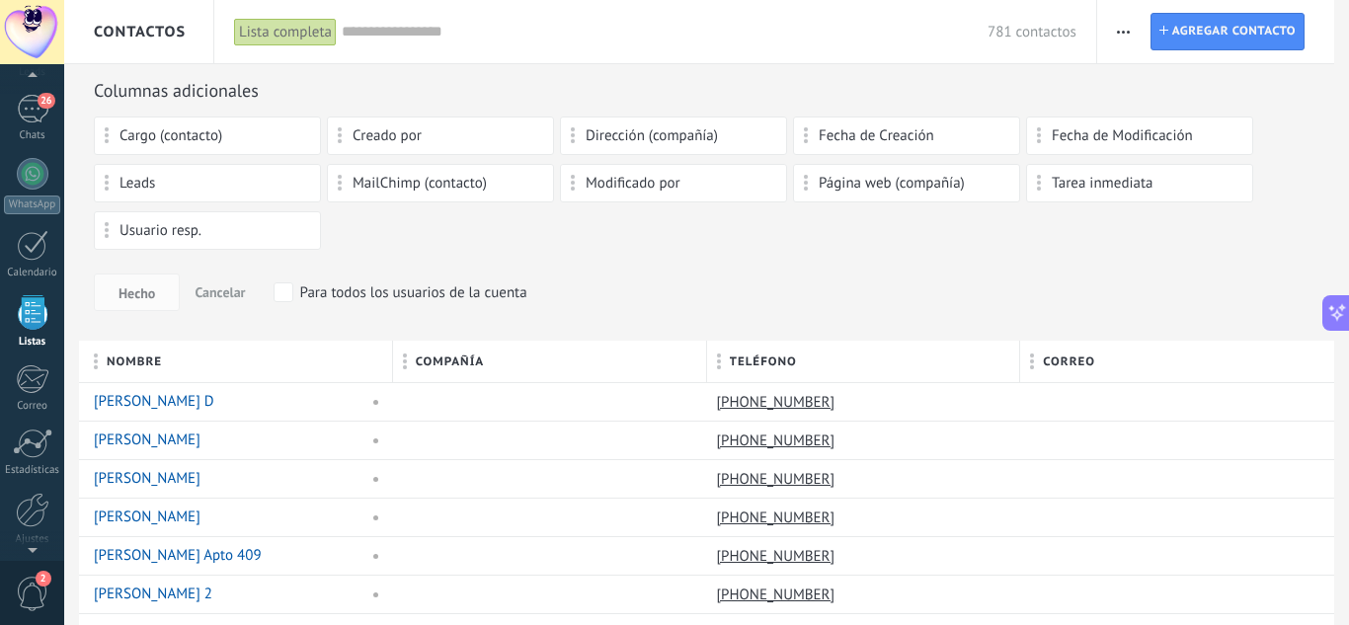
click at [1126, 35] on span "button" at bounding box center [1123, 32] width 13 height 38
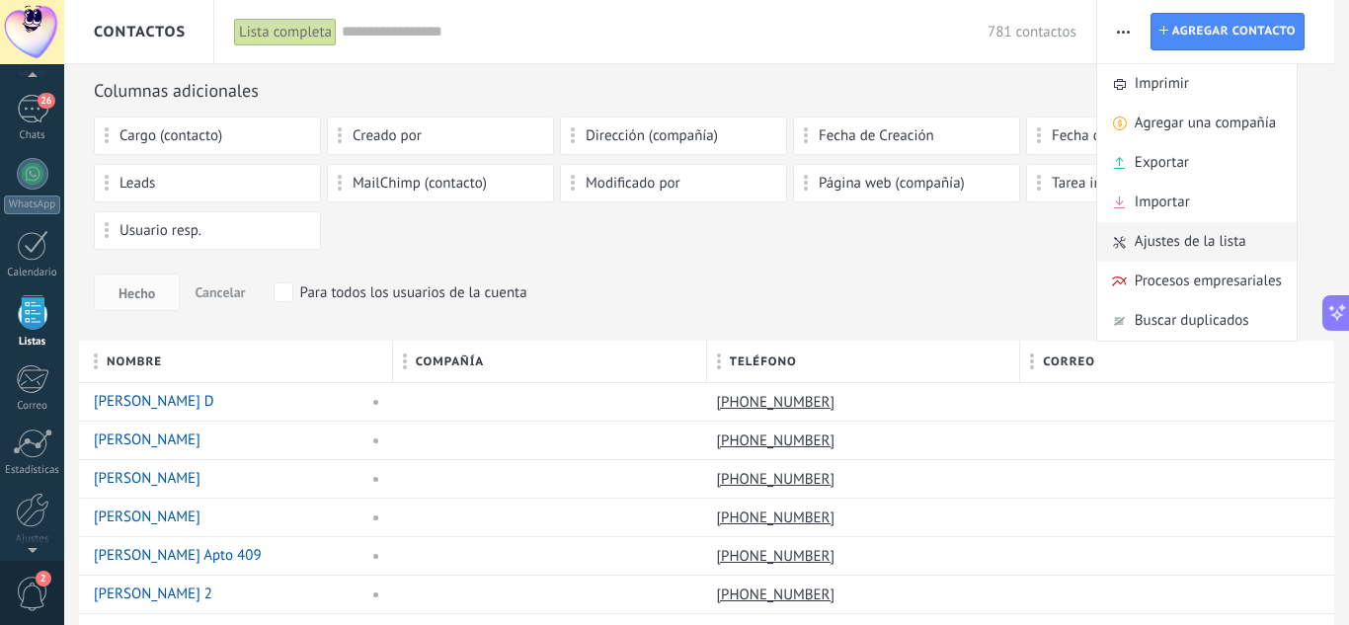
click at [1150, 240] on span "Ajustes de la lista" at bounding box center [1191, 241] width 112 height 39
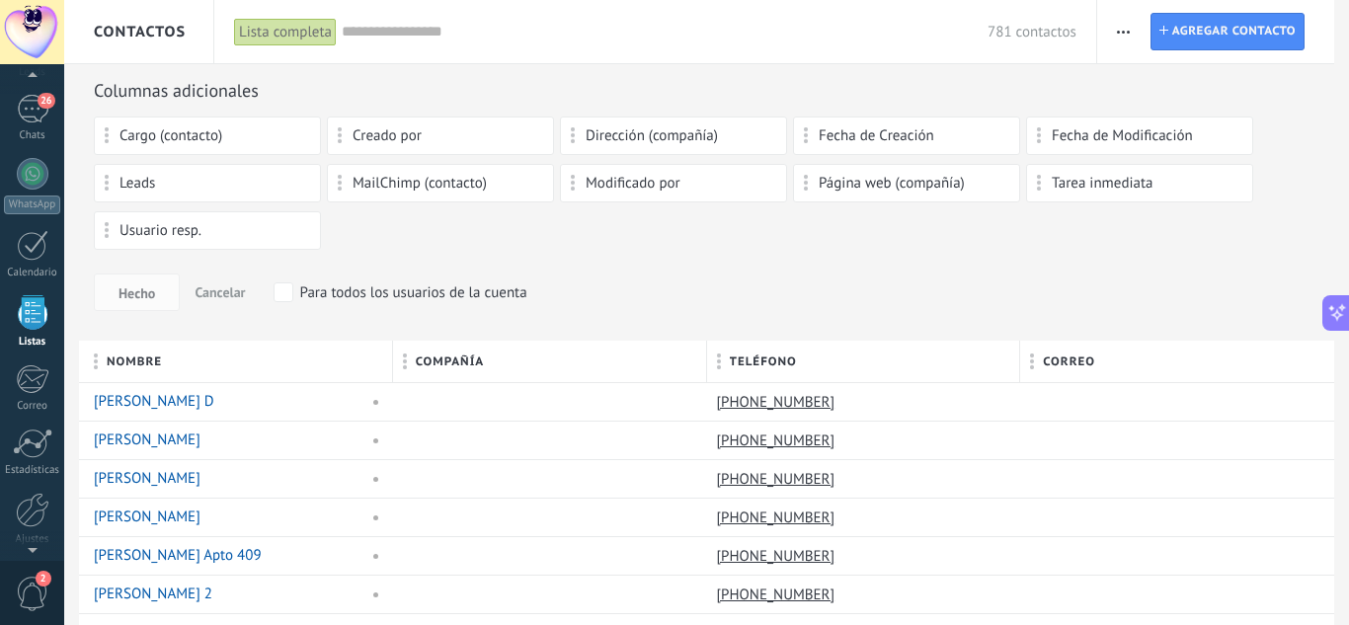
click at [413, 233] on div "Cargo (contacto) Creado por Dirección (compañía) Fecha de Creación Fecha de Mod…" at bounding box center [706, 188] width 1225 height 142
click at [823, 191] on span "Página web (compañía)" at bounding box center [892, 184] width 146 height 14
click at [700, 192] on div "Modificado por" at bounding box center [673, 183] width 227 height 39
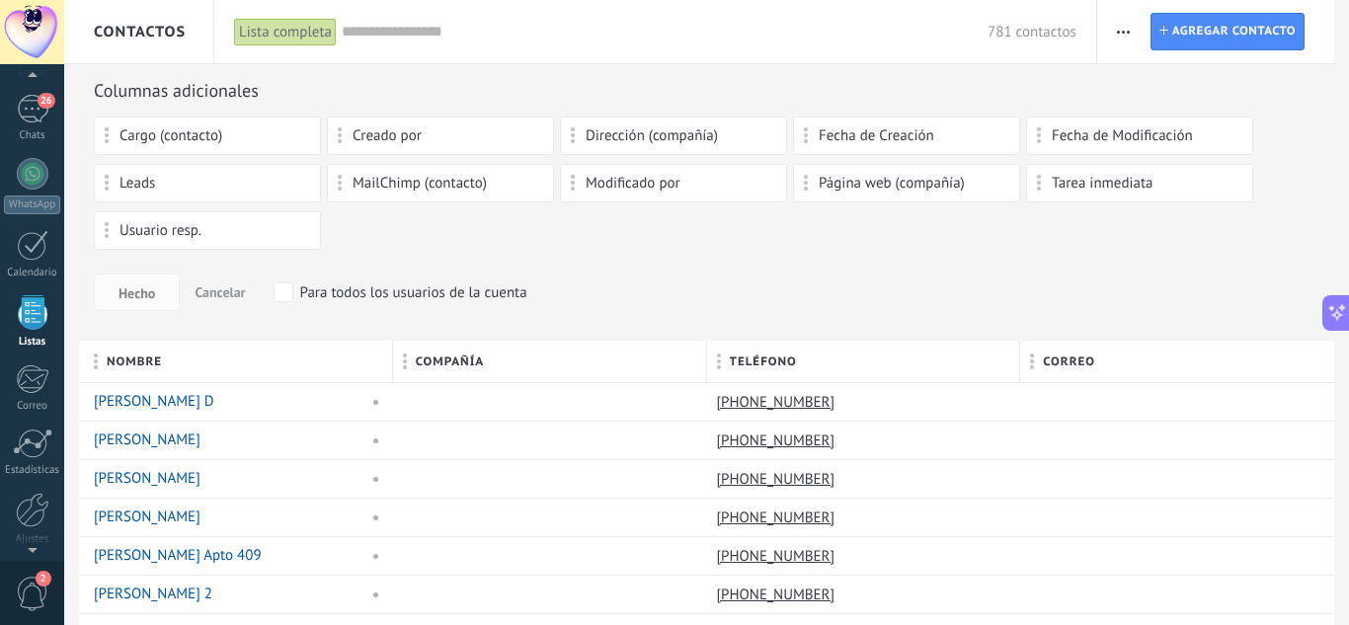
click at [700, 192] on div "Modificado por" at bounding box center [673, 183] width 227 height 39
click at [859, 124] on div "Fecha de Creación" at bounding box center [906, 136] width 227 height 39
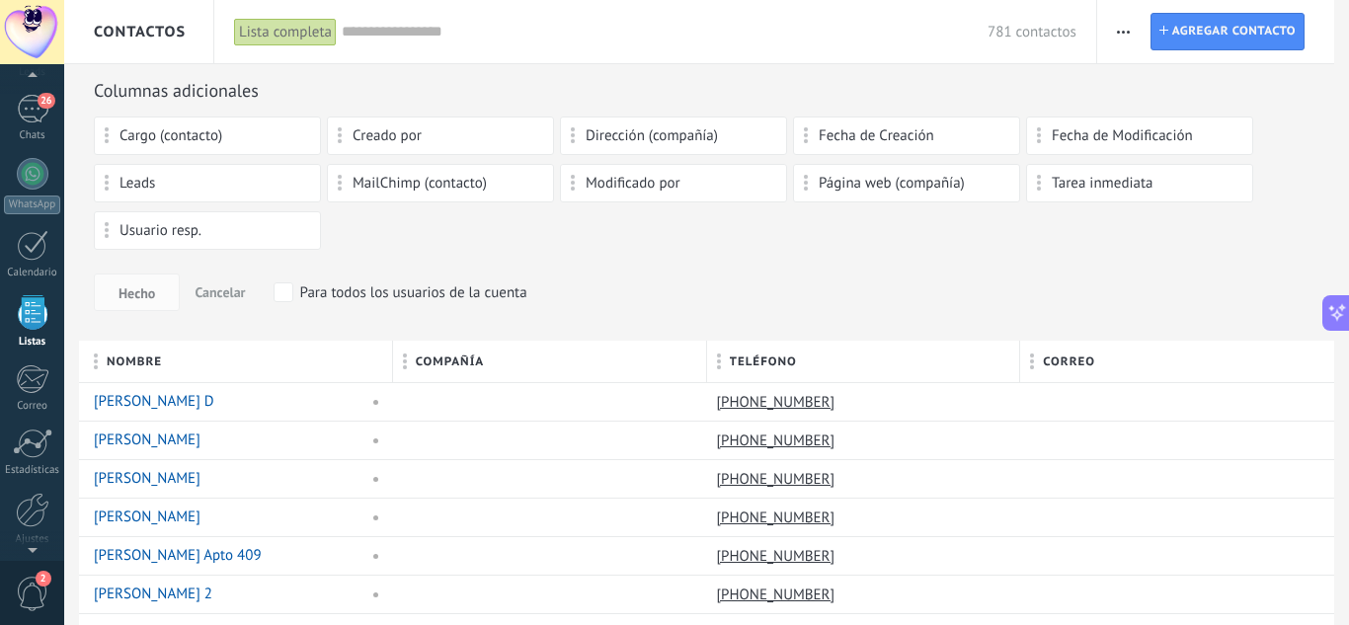
click at [859, 124] on div "Fecha de Creación" at bounding box center [906, 136] width 227 height 39
click at [854, 177] on span "Página web (compañía)" at bounding box center [892, 184] width 146 height 14
click at [810, 189] on div "Página web (compañía)" at bounding box center [906, 183] width 205 height 17
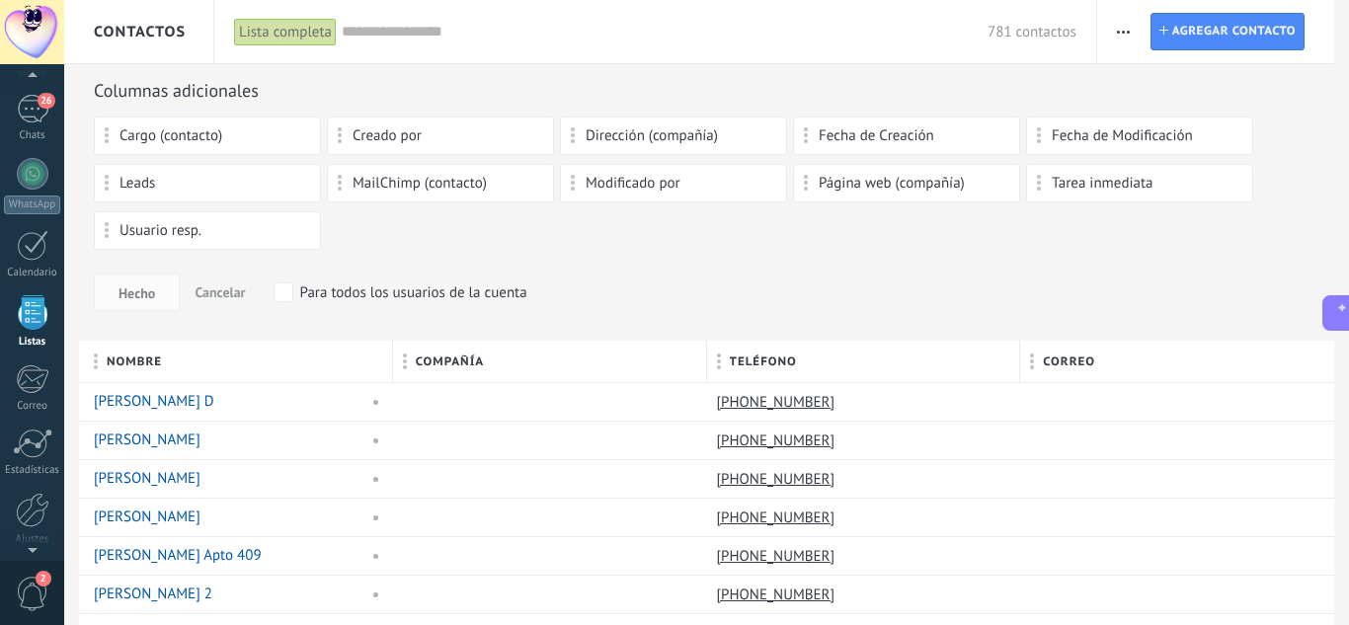
drag, startPoint x: 886, startPoint y: 443, endPoint x: 882, endPoint y: 327, distance: 116.6
click at [880, 417] on div "[PHONE_NUMBER]" at bounding box center [859, 402] width 304 height 38
drag, startPoint x: 882, startPoint y: 310, endPoint x: 571, endPoint y: 288, distance: 311.8
click at [571, 288] on div "Hecho Cancelar Para todos los usuarios de la cuenta" at bounding box center [706, 293] width 1225 height 38
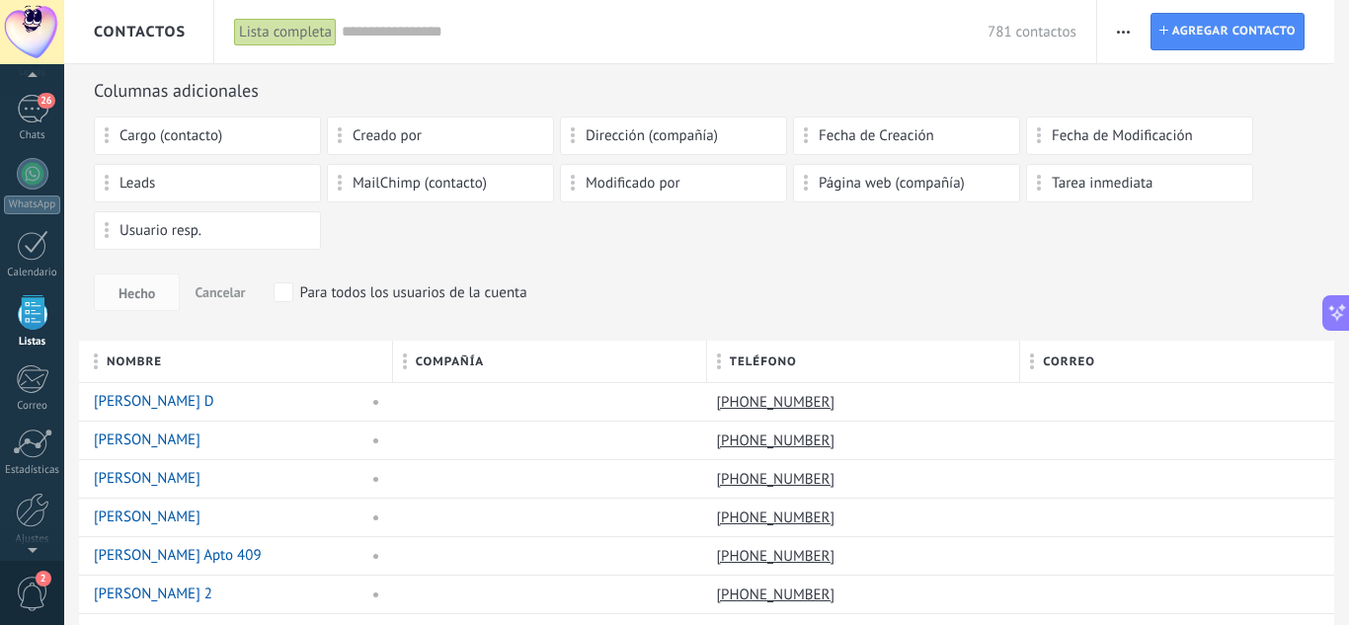
drag, startPoint x: 916, startPoint y: 209, endPoint x: 717, endPoint y: 270, distance: 208.4
click at [717, 270] on div "Columnas adicionales Cargo (contacto) Creado por Dirección (compañía) Fecha de …" at bounding box center [706, 210] width 1225 height 262
drag, startPoint x: 852, startPoint y: 233, endPoint x: 876, endPoint y: 357, distance: 126.7
drag, startPoint x: 1121, startPoint y: 216, endPoint x: 718, endPoint y: 215, distance: 402.9
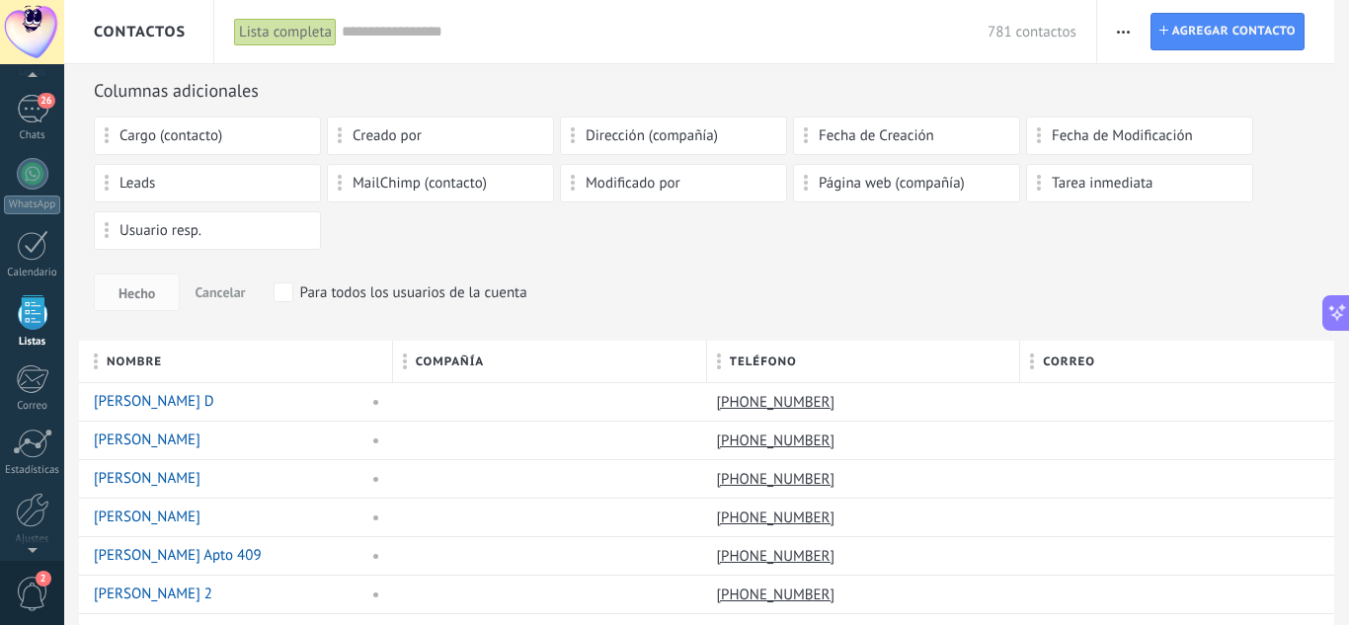
click at [718, 215] on div "Cargo (contacto) Creado por Dirección (compañía) Fecha de Creación Fecha de Mod…" at bounding box center [706, 188] width 1225 height 142
click at [1139, 23] on div "Imprimir Agregar una compañía Exportar Importar Ajustes de la lista Procesos em…" at bounding box center [1124, 32] width 34 height 39
click at [1132, 26] on button "button" at bounding box center [1123, 32] width 29 height 38
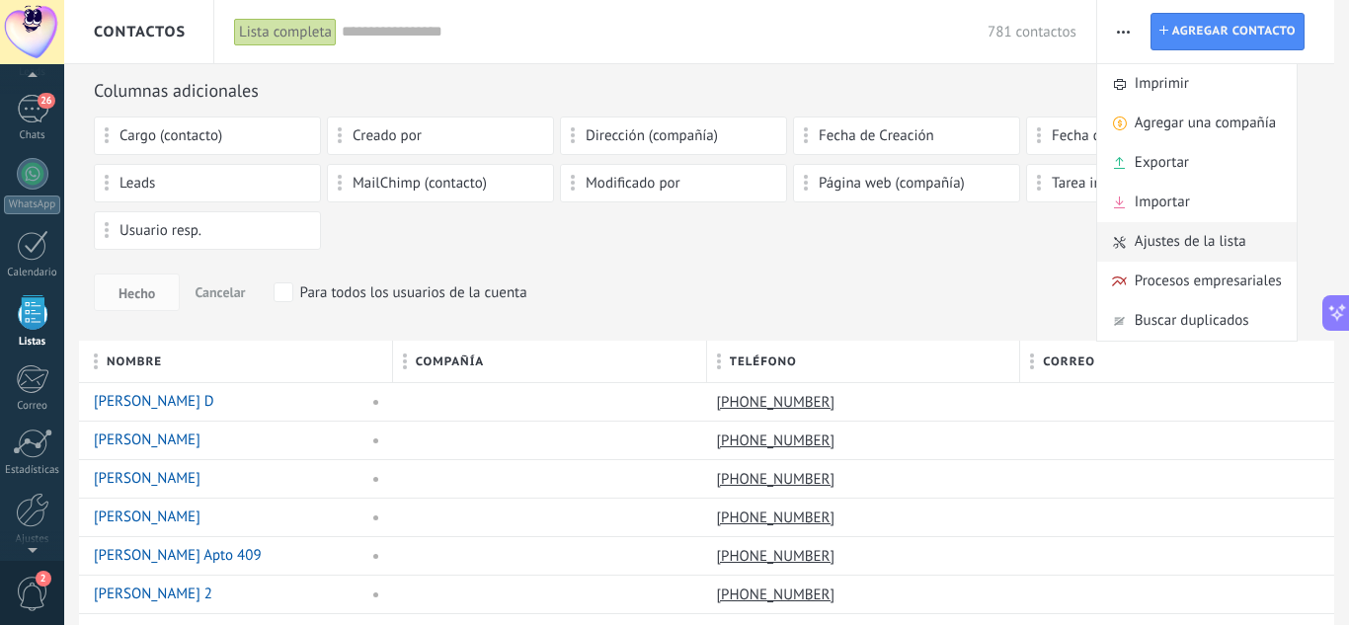
click at [1167, 243] on span "Ajustes de la lista" at bounding box center [1191, 241] width 112 height 39
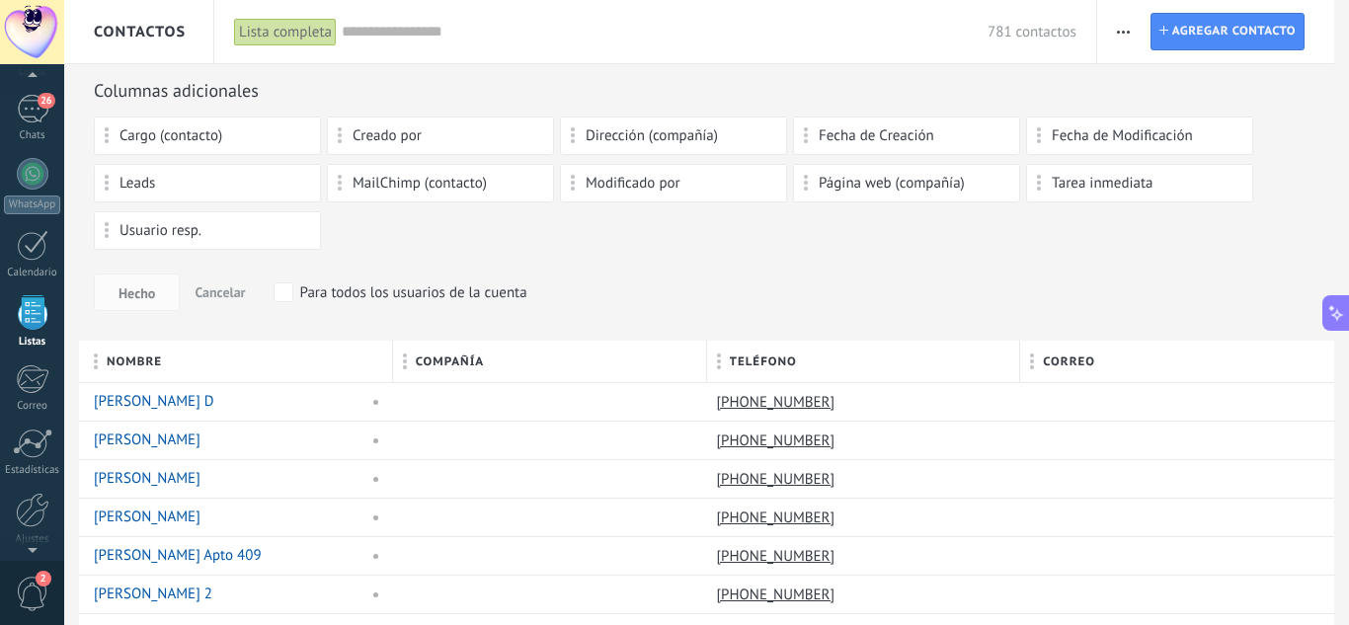
click at [386, 34] on input "text" at bounding box center [665, 32] width 646 height 21
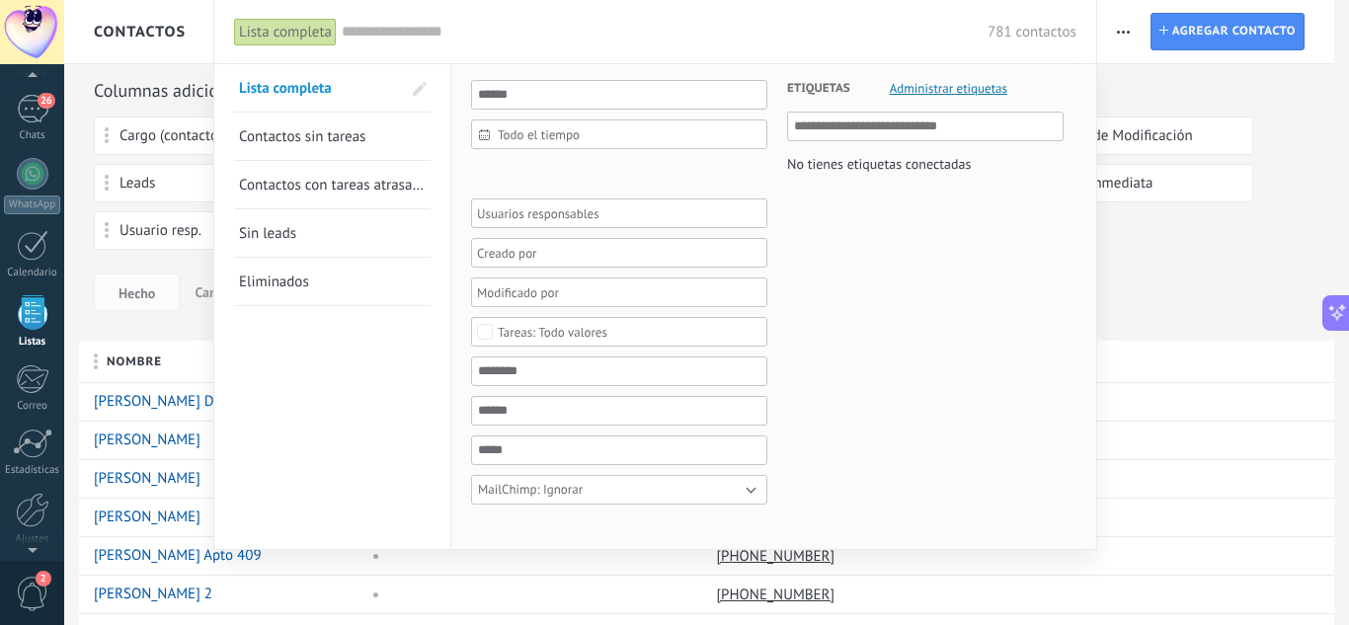
click at [335, 285] on link "Eliminados" at bounding box center [332, 281] width 187 height 47
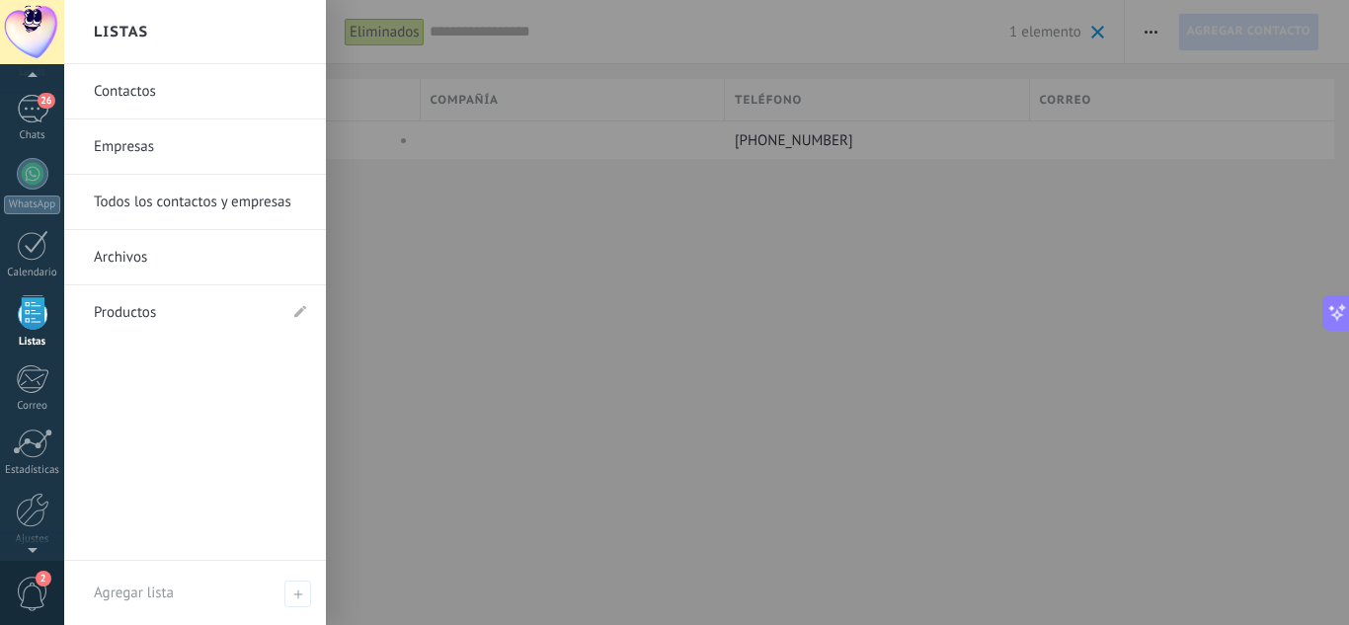
click at [25, 313] on div at bounding box center [33, 312] width 30 height 35
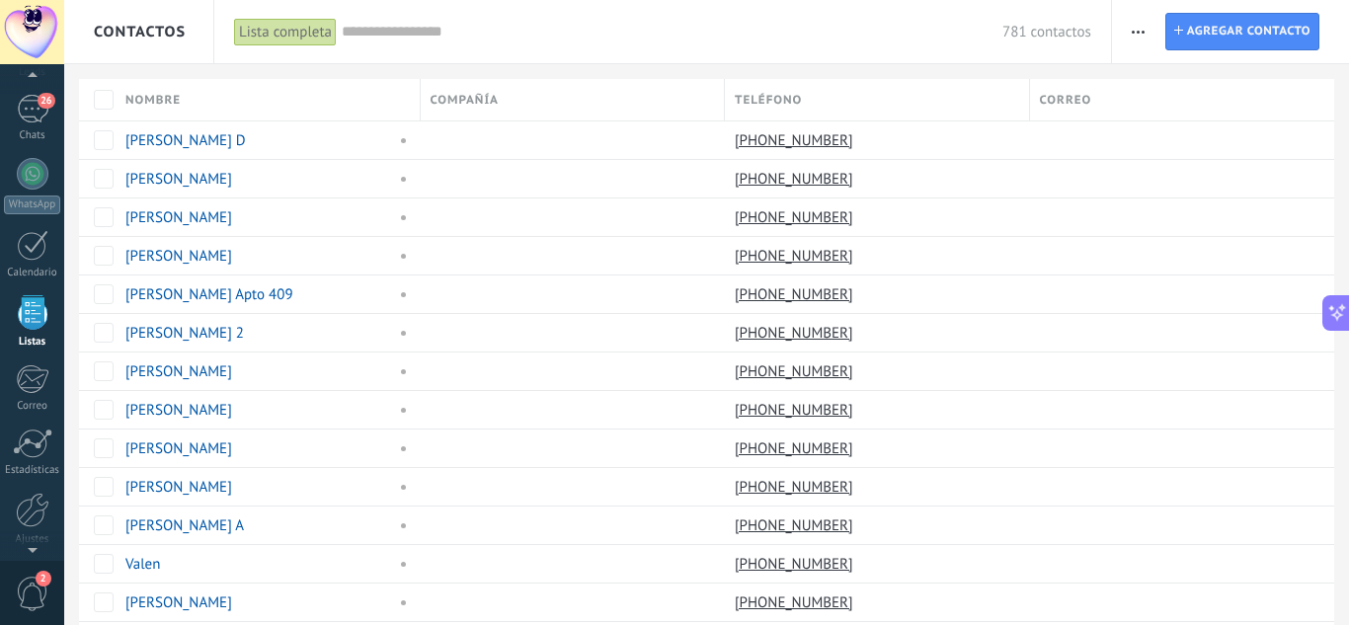
click at [1126, 35] on button "button" at bounding box center [1138, 32] width 29 height 38
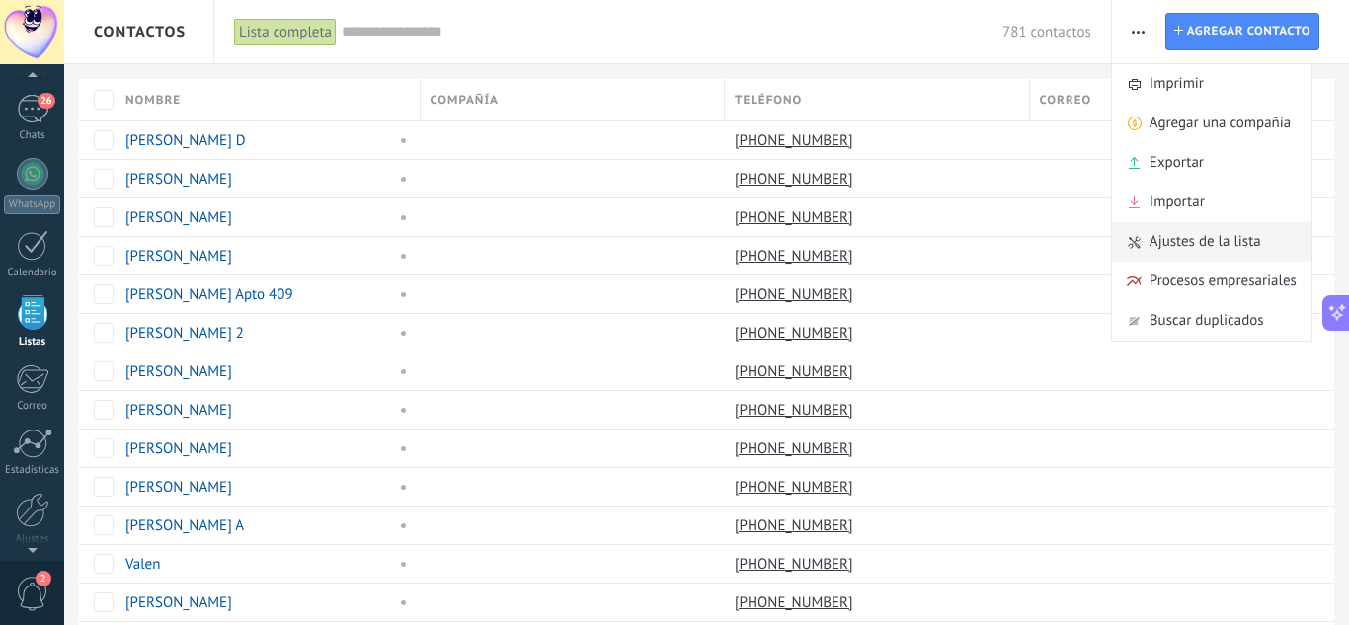
click at [1199, 238] on span "Ajustes de la lista" at bounding box center [1205, 241] width 112 height 39
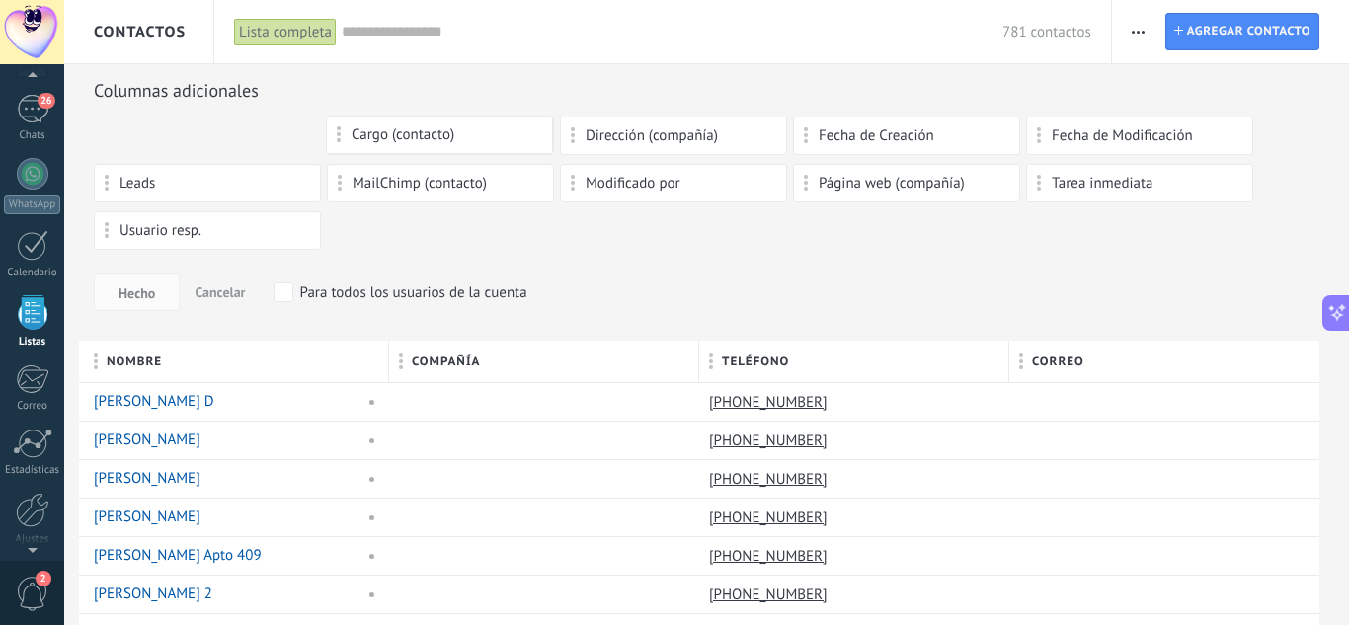
drag, startPoint x: 206, startPoint y: 151, endPoint x: 438, endPoint y: 125, distance: 233.5
drag, startPoint x: 413, startPoint y: 138, endPoint x: 68, endPoint y: 124, distance: 344.9
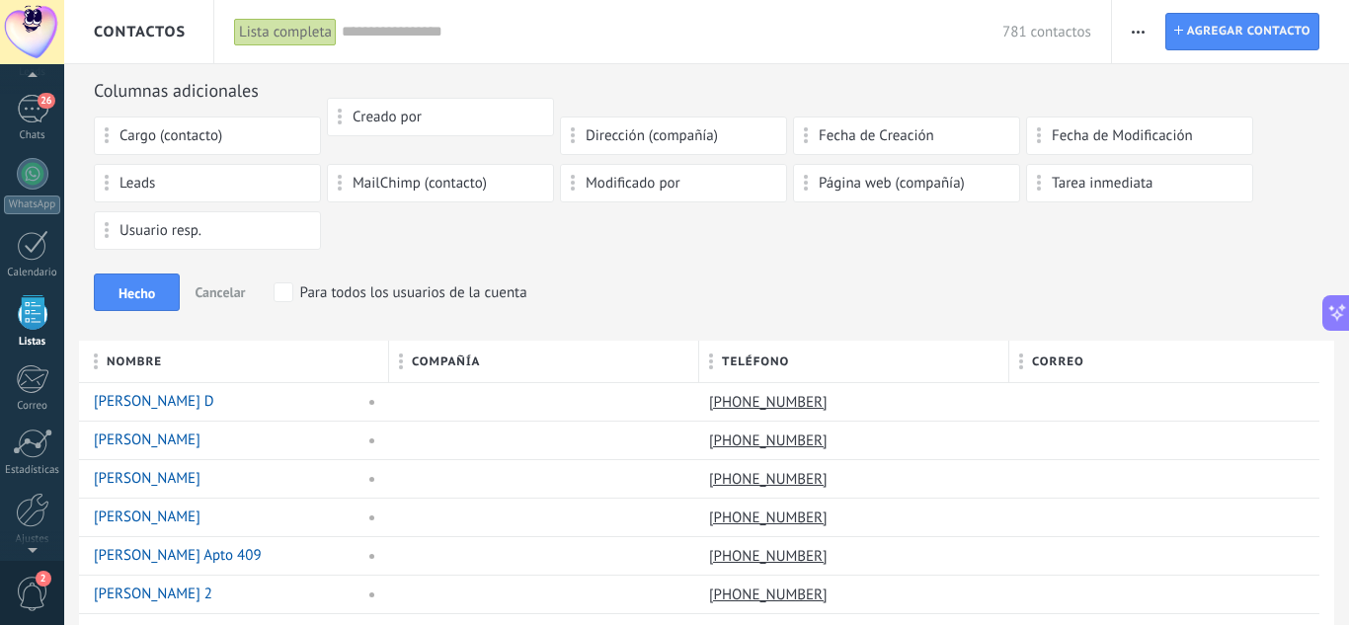
drag, startPoint x: 428, startPoint y: 137, endPoint x: 428, endPoint y: 108, distance: 29.6
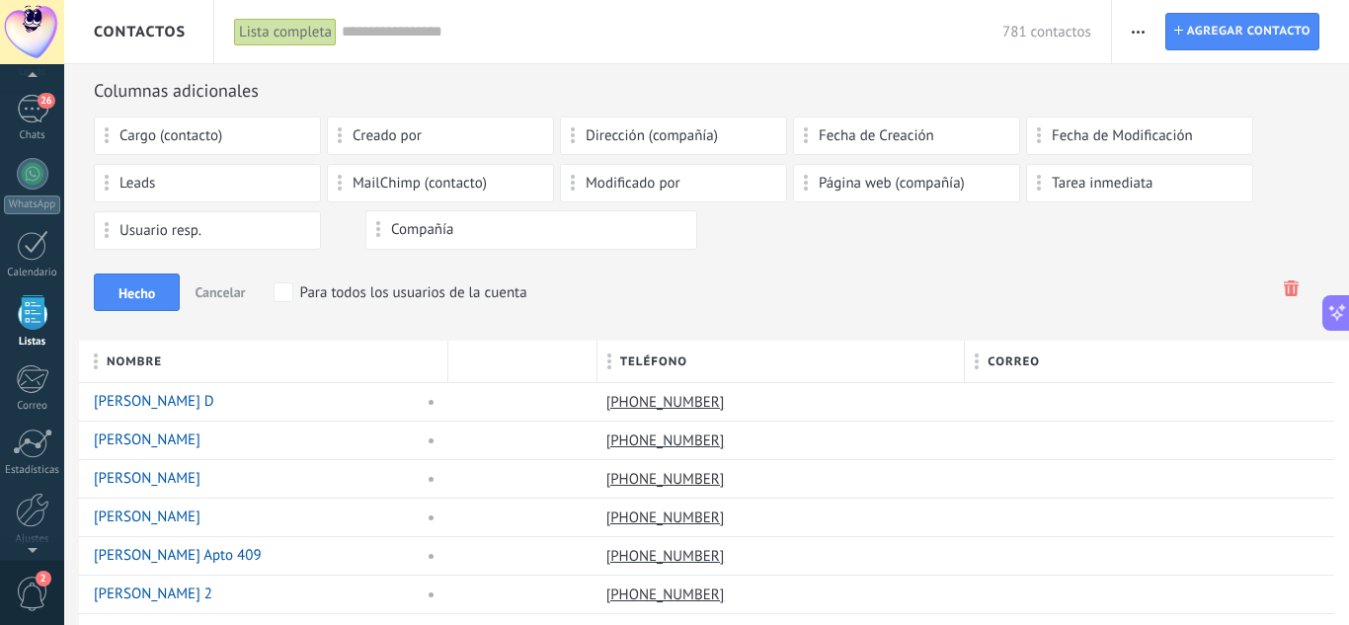
drag, startPoint x: 480, startPoint y: 367, endPoint x: 431, endPoint y: 235, distance: 141.2
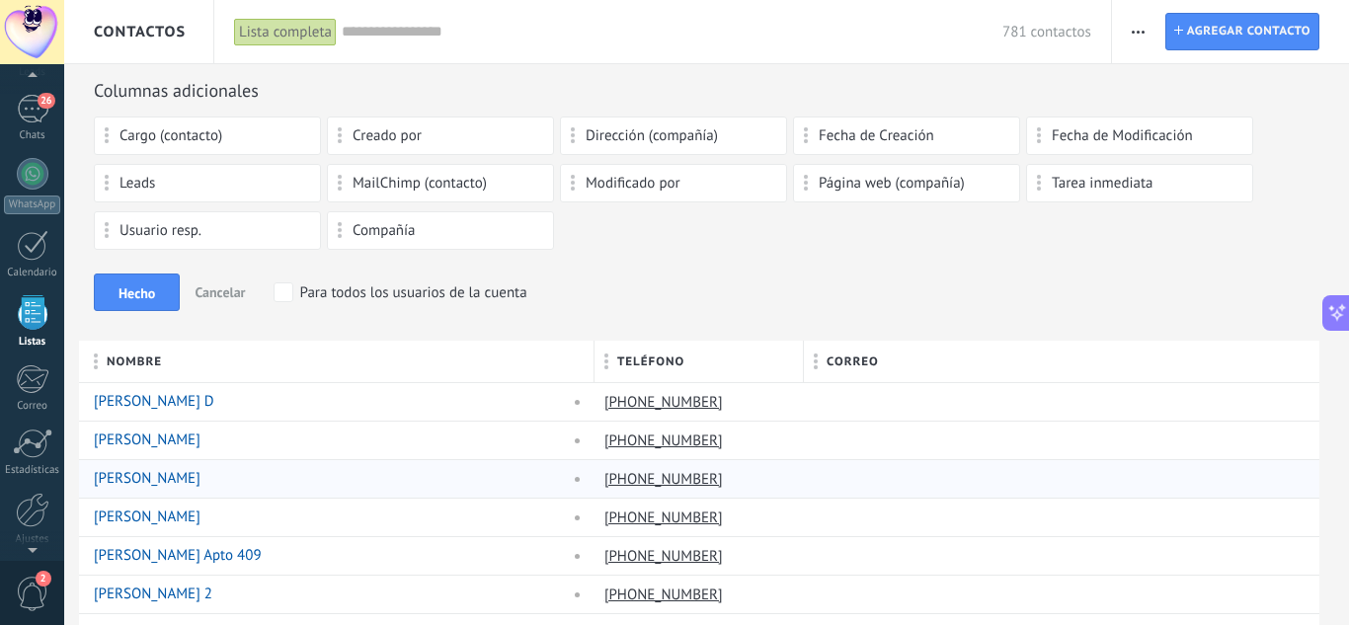
drag, startPoint x: 946, startPoint y: 500, endPoint x: 624, endPoint y: 496, distance: 321.9
click at [155, 293] on span "Hecho" at bounding box center [136, 293] width 37 height 14
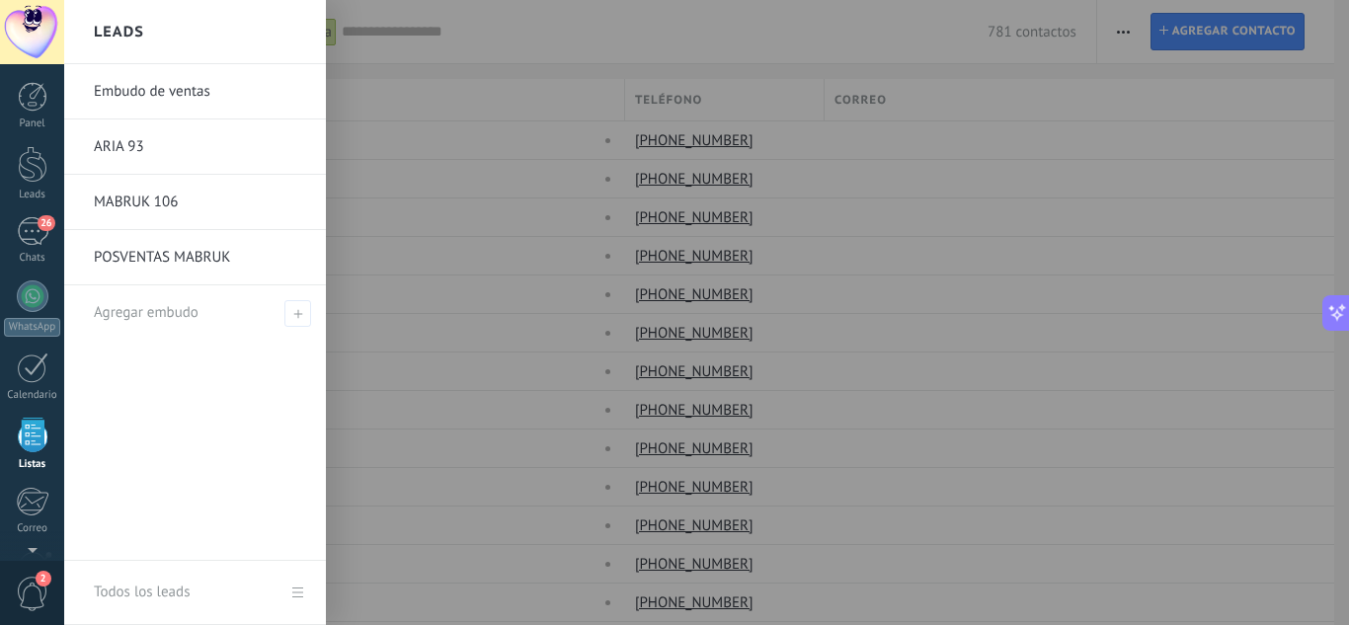
click at [191, 107] on link "Embudo de ventas" at bounding box center [200, 91] width 212 height 55
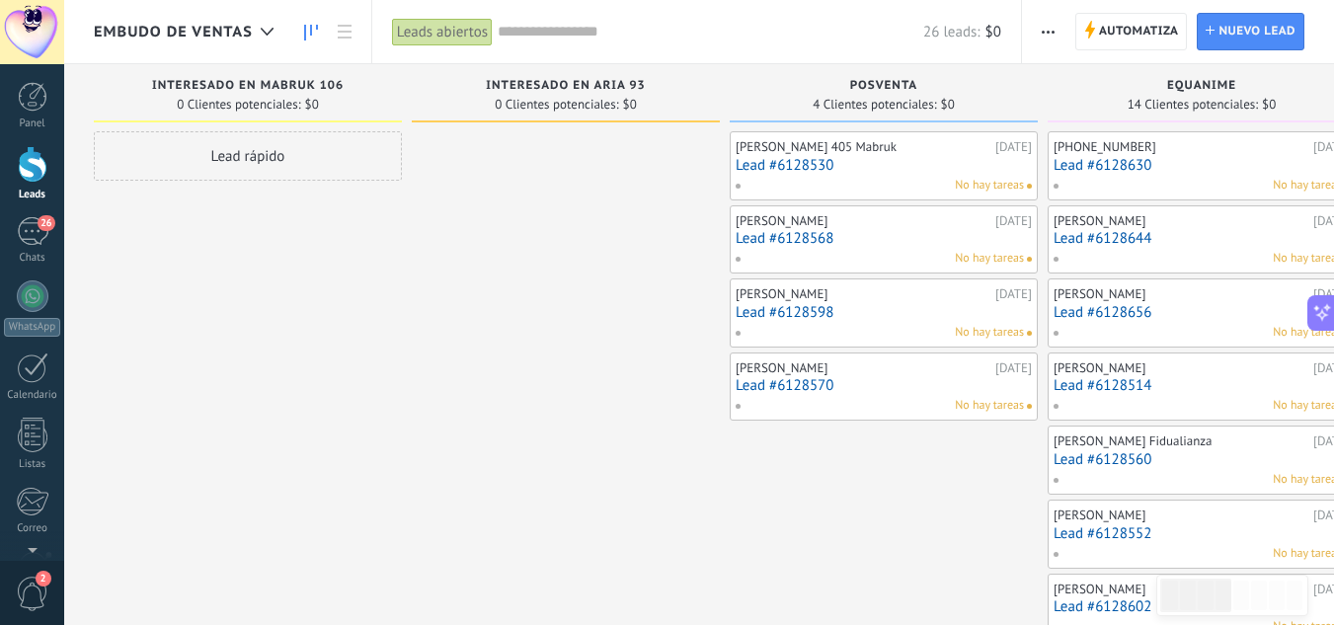
click at [839, 174] on div "Edith Prieto 405 Mabruk 20/09/2025 Lead #6128530 No hay tareas" at bounding box center [884, 165] width 296 height 57
click at [845, 164] on link "Lead #6128530" at bounding box center [884, 165] width 296 height 17
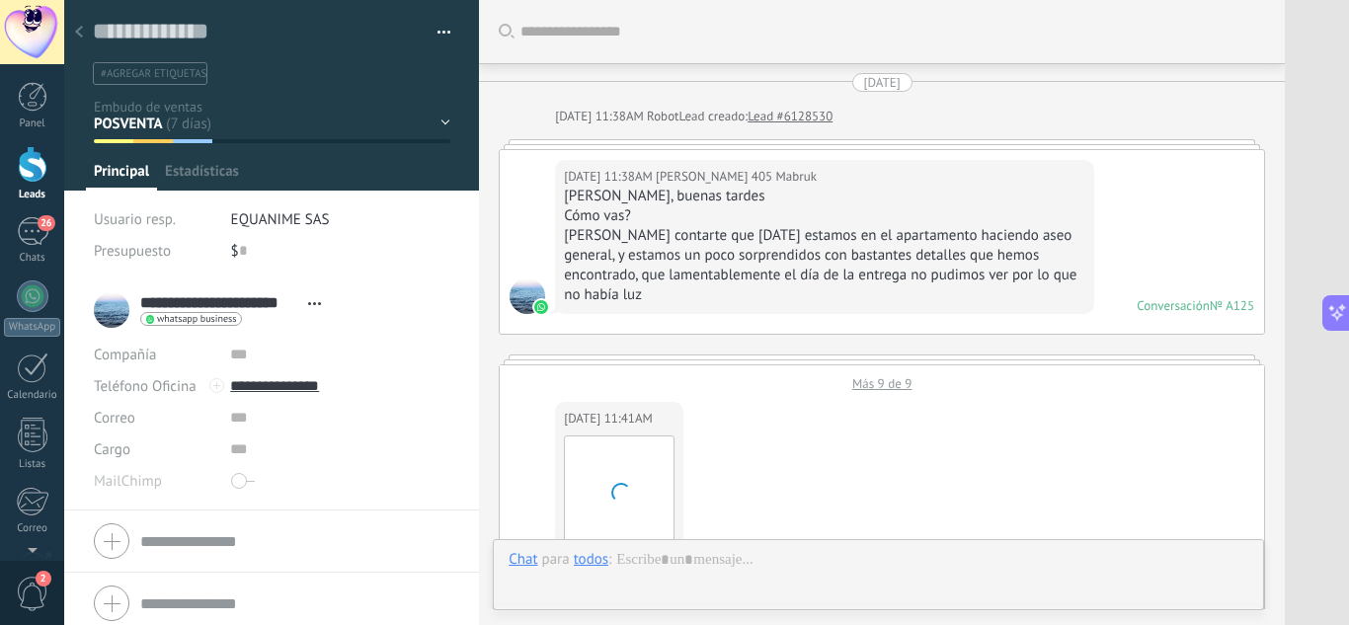
type textarea "**********"
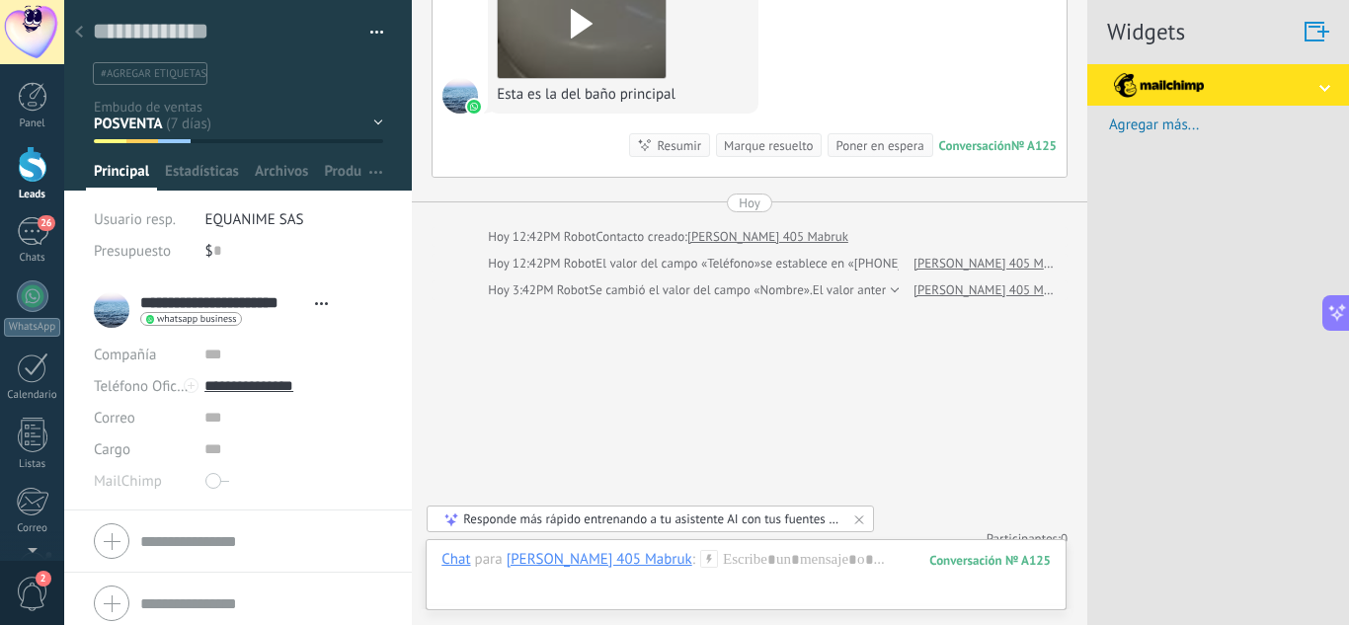
scroll to position [10, 0]
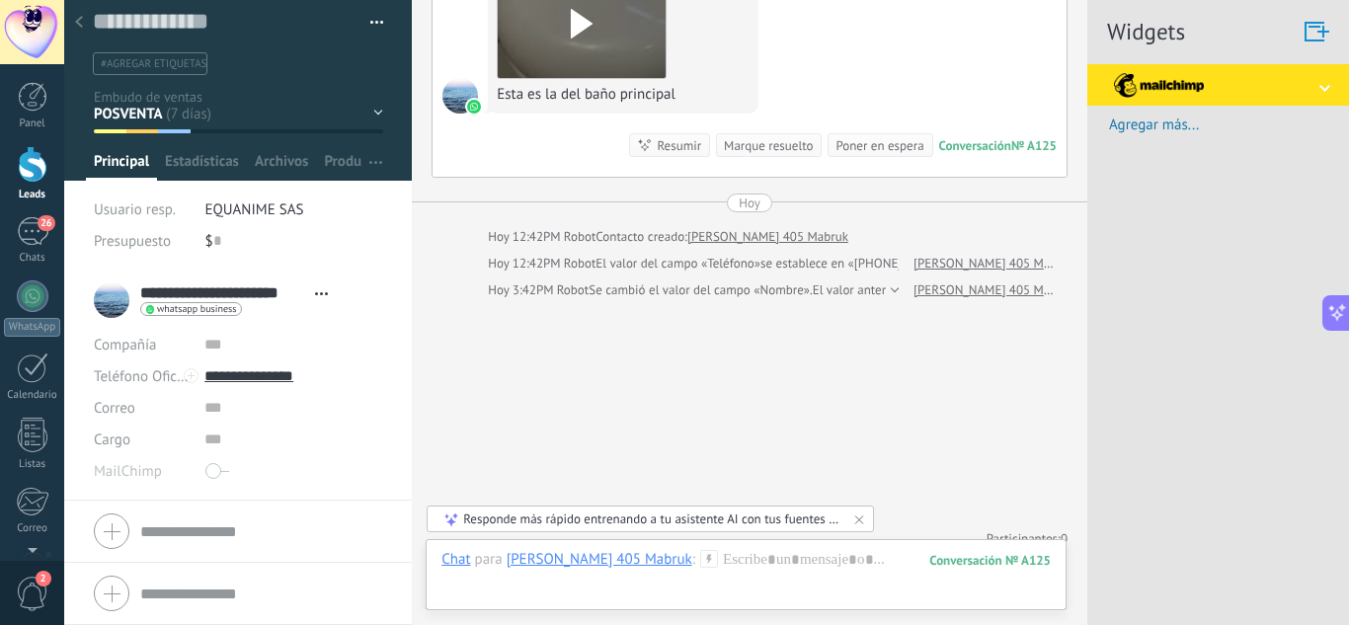
click at [150, 344] on div "Compañía" at bounding box center [142, 345] width 96 height 32
click at [370, 27] on span "button" at bounding box center [377, 26] width 14 height 4
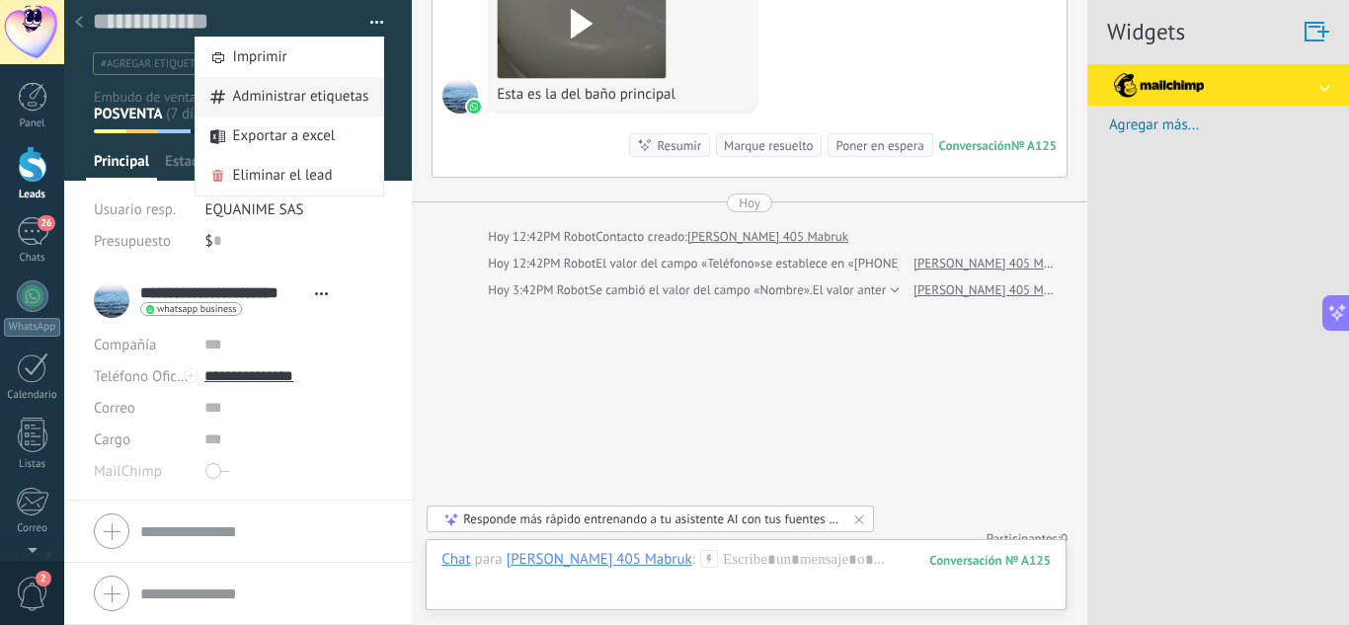
click at [310, 97] on span "Administrar etiquetas" at bounding box center [301, 96] width 136 height 39
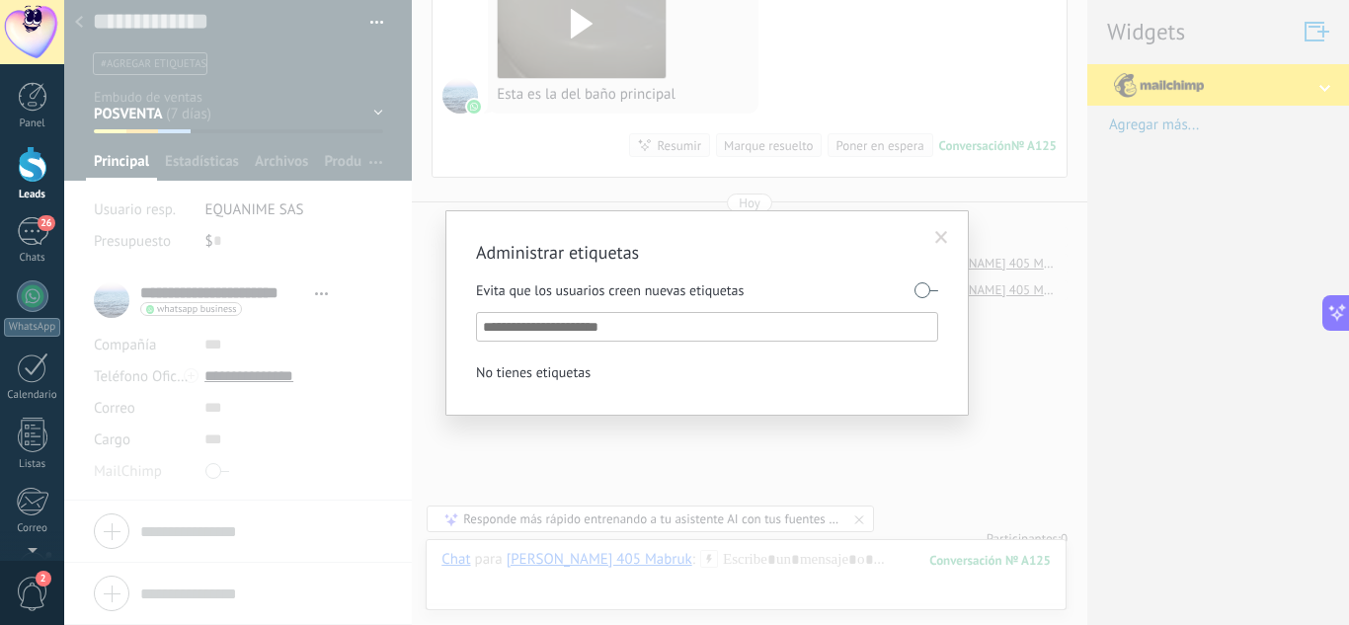
click at [947, 237] on span at bounding box center [941, 238] width 13 height 14
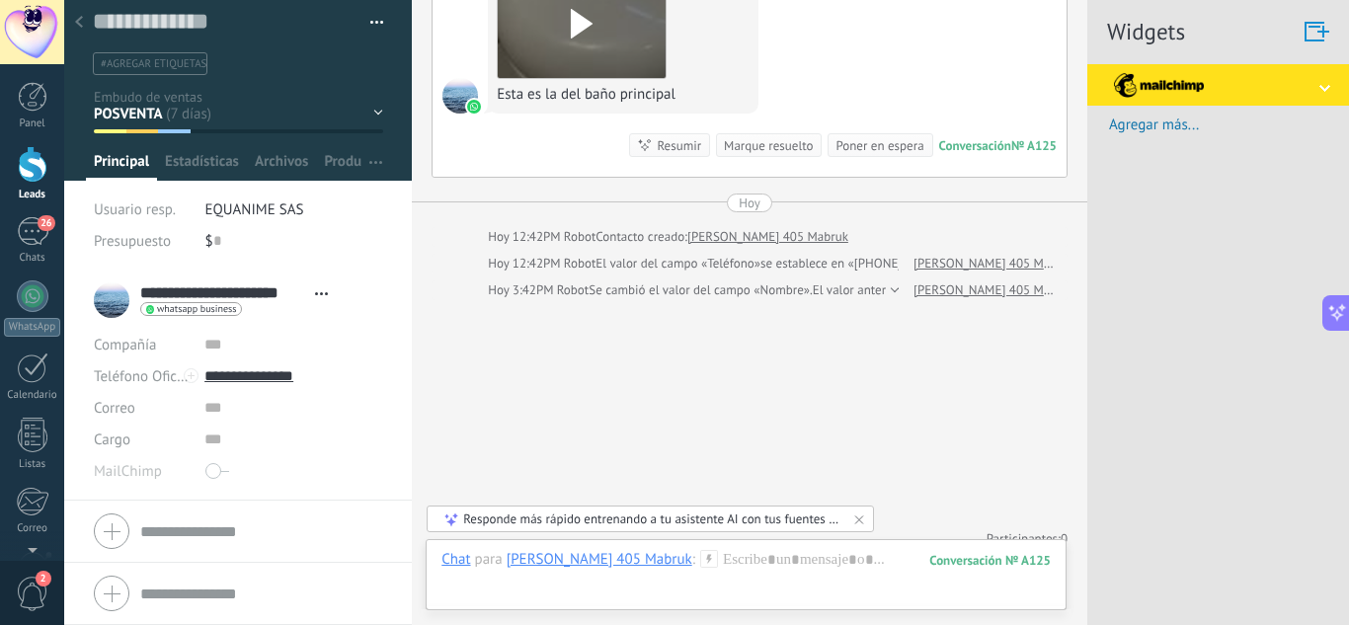
click at [218, 471] on span at bounding box center [217, 471] width 24 height 32
click at [340, 196] on span "Configurar" at bounding box center [349, 200] width 65 height 39
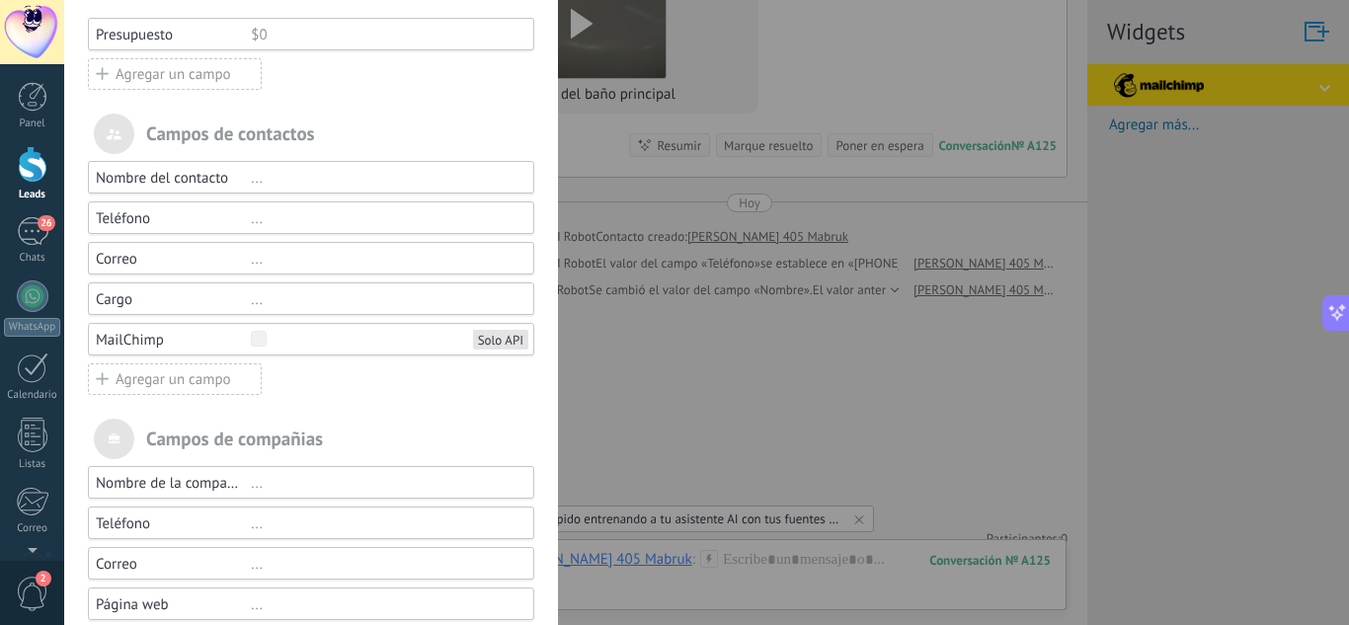
scroll to position [197, 0]
click at [226, 267] on div "Correo ..." at bounding box center [311, 256] width 446 height 33
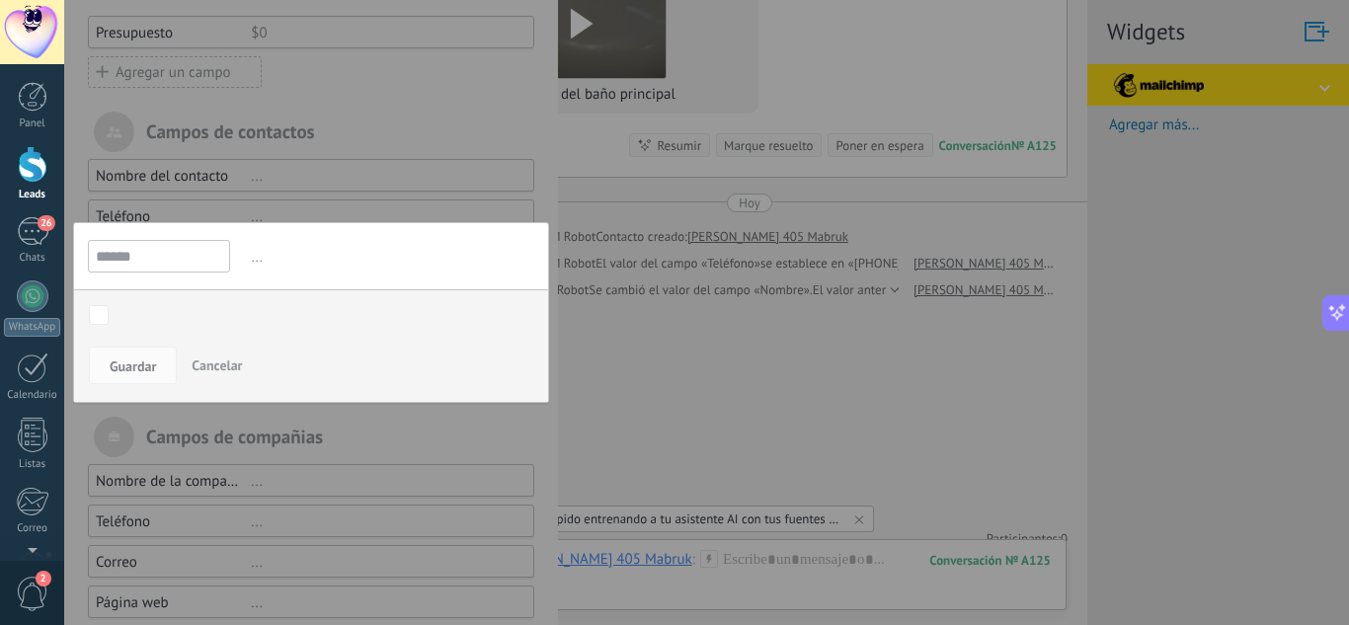
click at [211, 370] on span "Cancelar" at bounding box center [217, 365] width 50 height 18
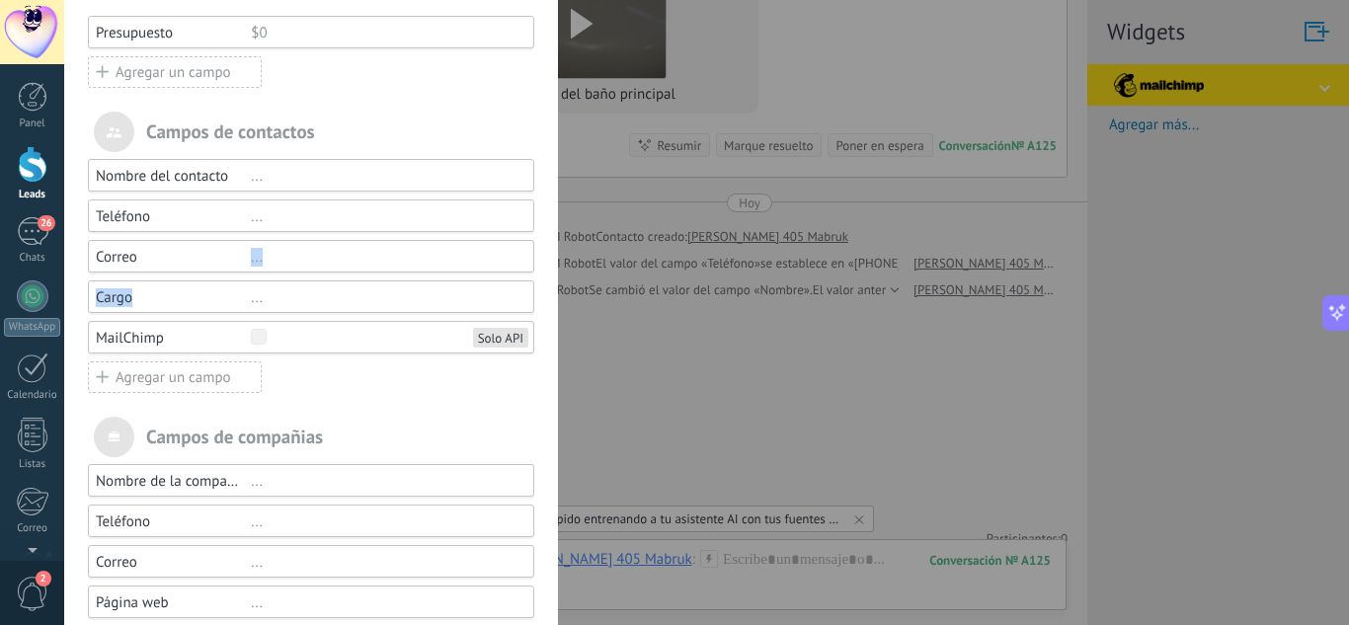
drag, startPoint x: 139, startPoint y: 257, endPoint x: 172, endPoint y: 286, distance: 44.0
click at [172, 286] on div "Nombre del contacto ... Teléfono ... Correo ... Cargo ... MailChimp Solo API Ag…" at bounding box center [311, 276] width 446 height 235
click at [221, 268] on div "Correo ..." at bounding box center [311, 256] width 446 height 33
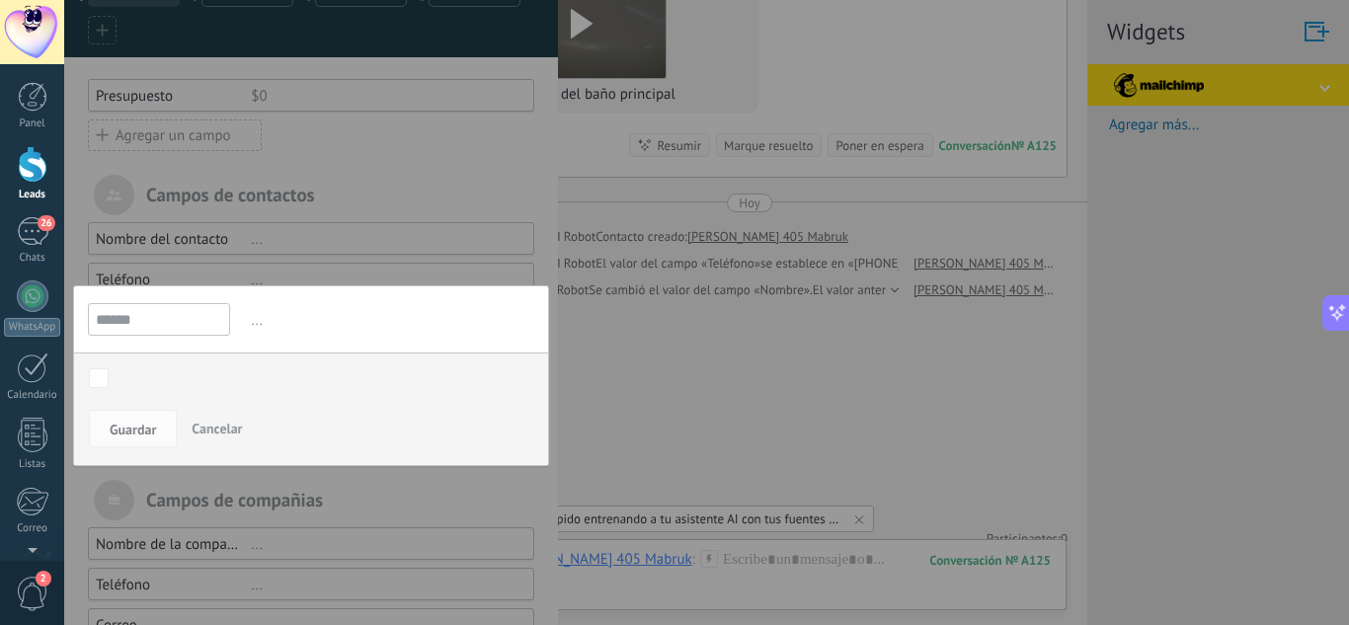
scroll to position [0, 0]
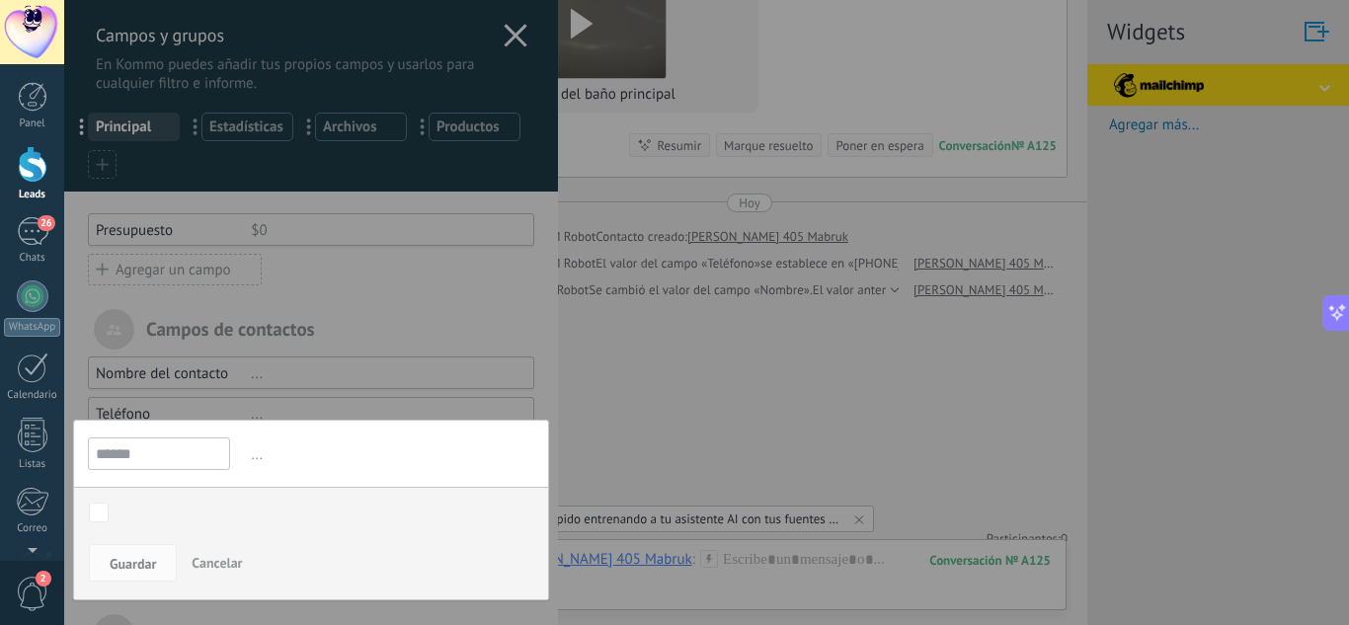
click at [300, 259] on div at bounding box center [311, 466] width 494 height 932
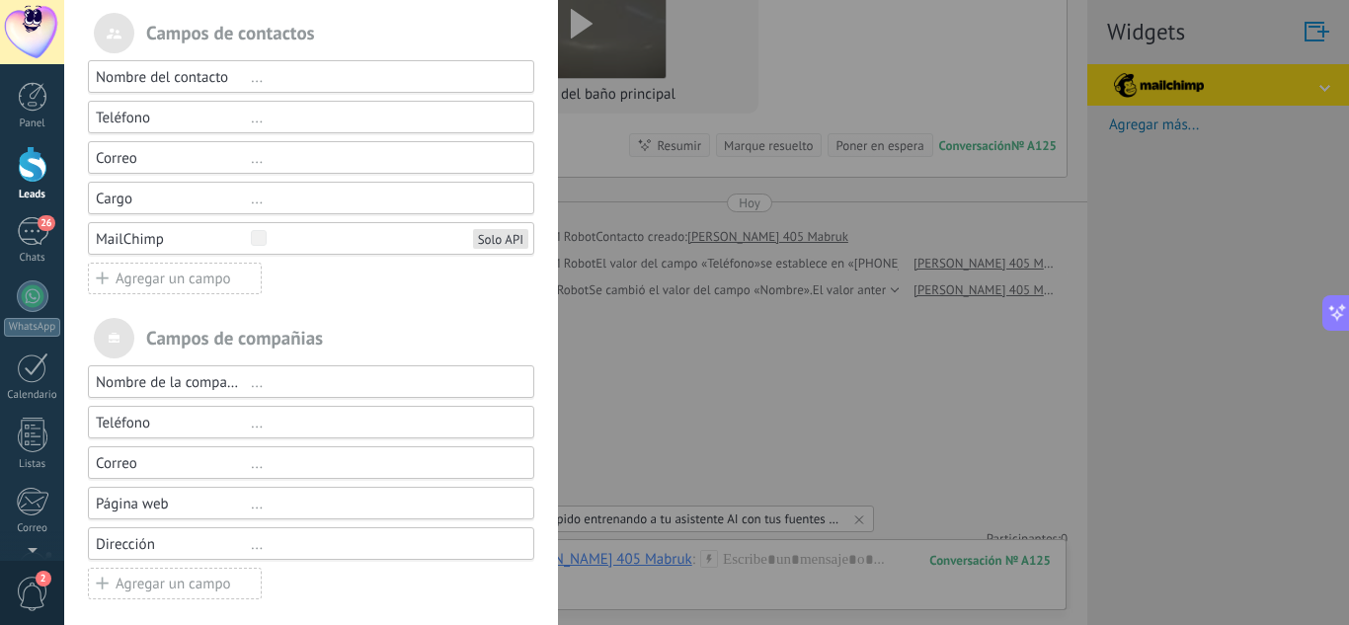
scroll to position [304, 0]
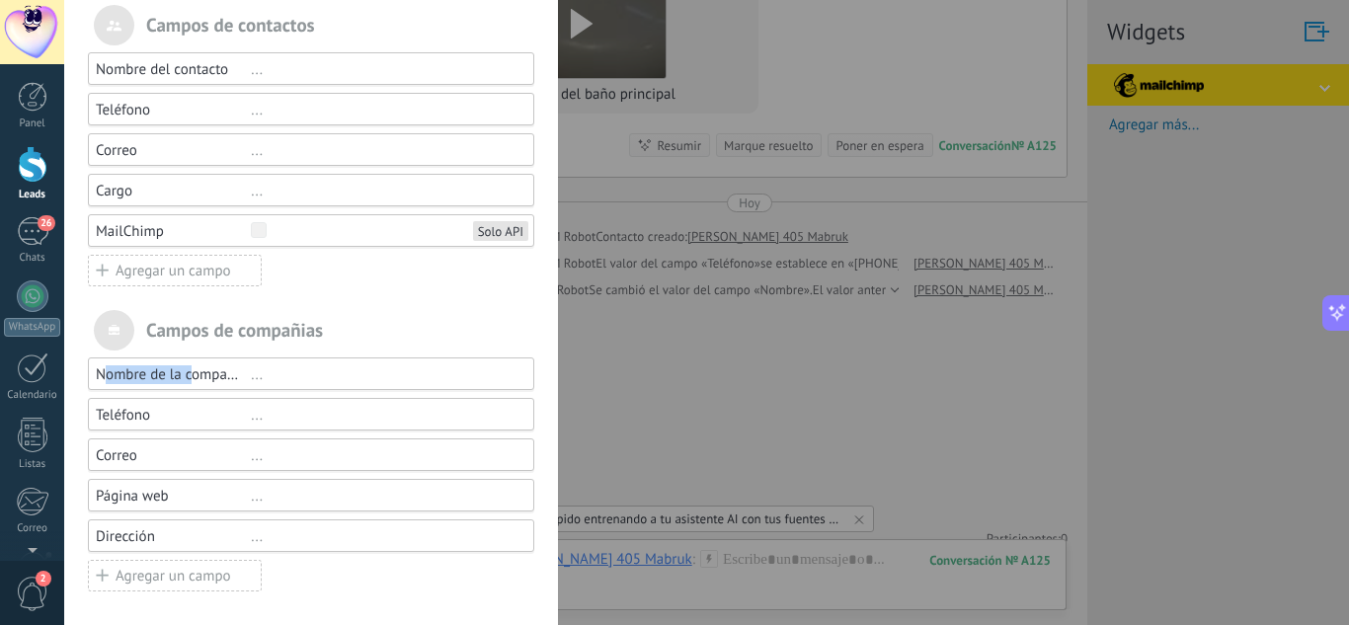
drag, startPoint x: 191, startPoint y: 366, endPoint x: 102, endPoint y: 366, distance: 88.9
click at [102, 366] on div "Nombre de la compañía" at bounding box center [173, 374] width 155 height 19
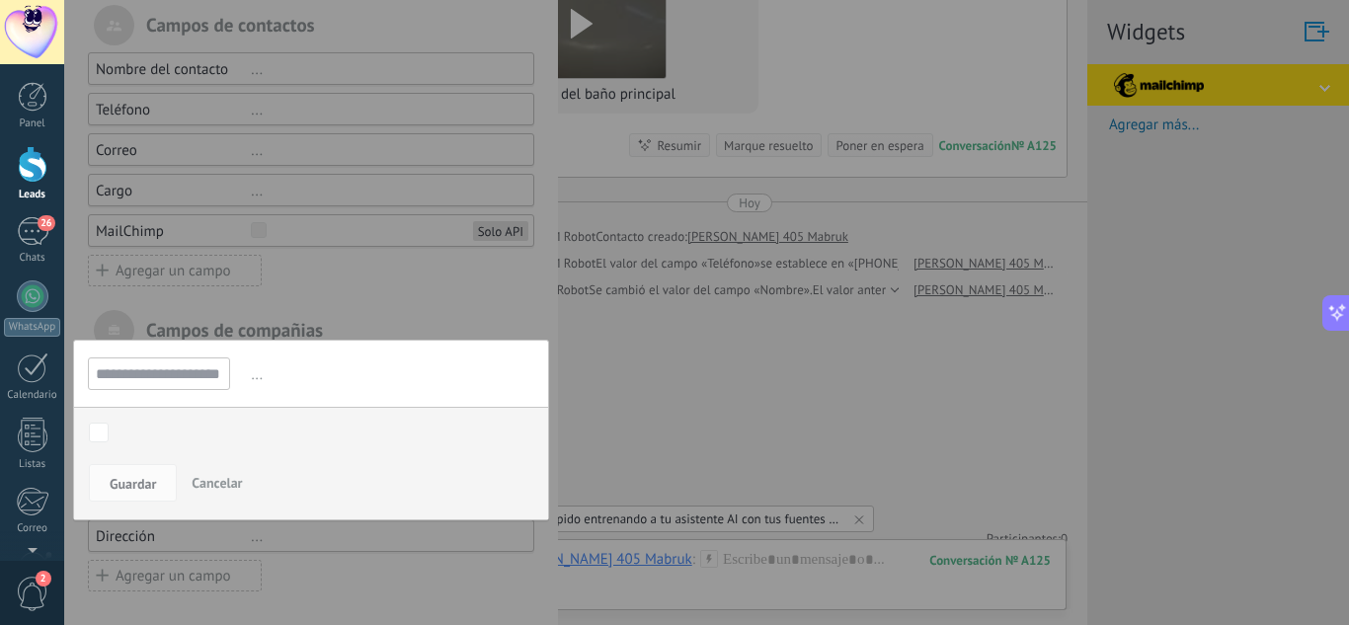
click at [191, 363] on input "**********" at bounding box center [159, 373] width 142 height 33
click at [222, 479] on span "Cancelar" at bounding box center [217, 483] width 50 height 18
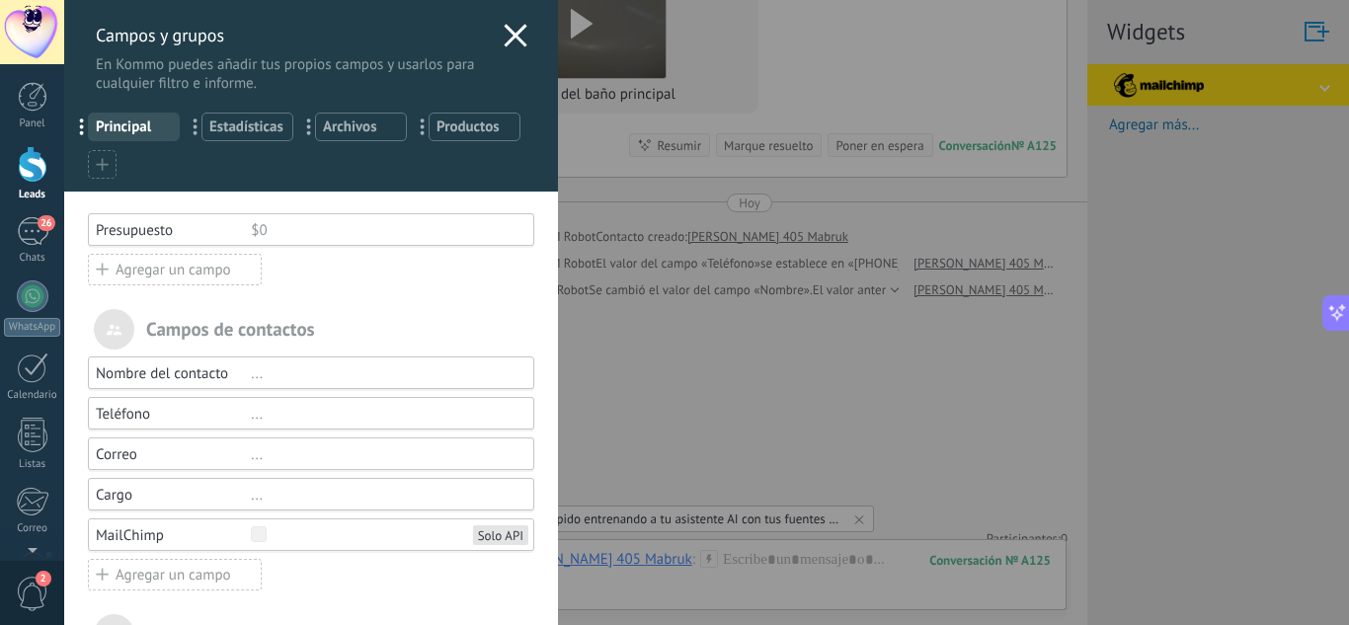
scroll to position [99, 0]
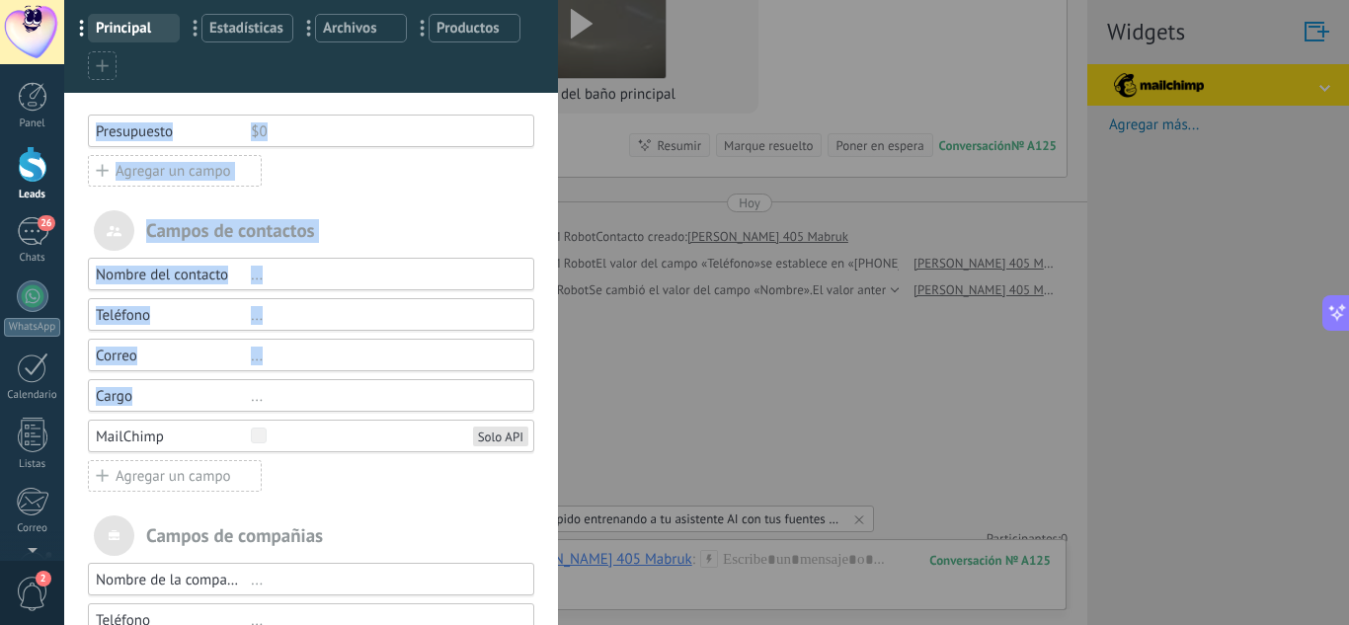
drag, startPoint x: 184, startPoint y: 395, endPoint x: 41, endPoint y: 389, distance: 142.3
click at [64, 389] on div "Campos y grupos En Kommo puedes añadir tus propios campos y usarlos para cualqu…" at bounding box center [575, 312] width 1023 height 625
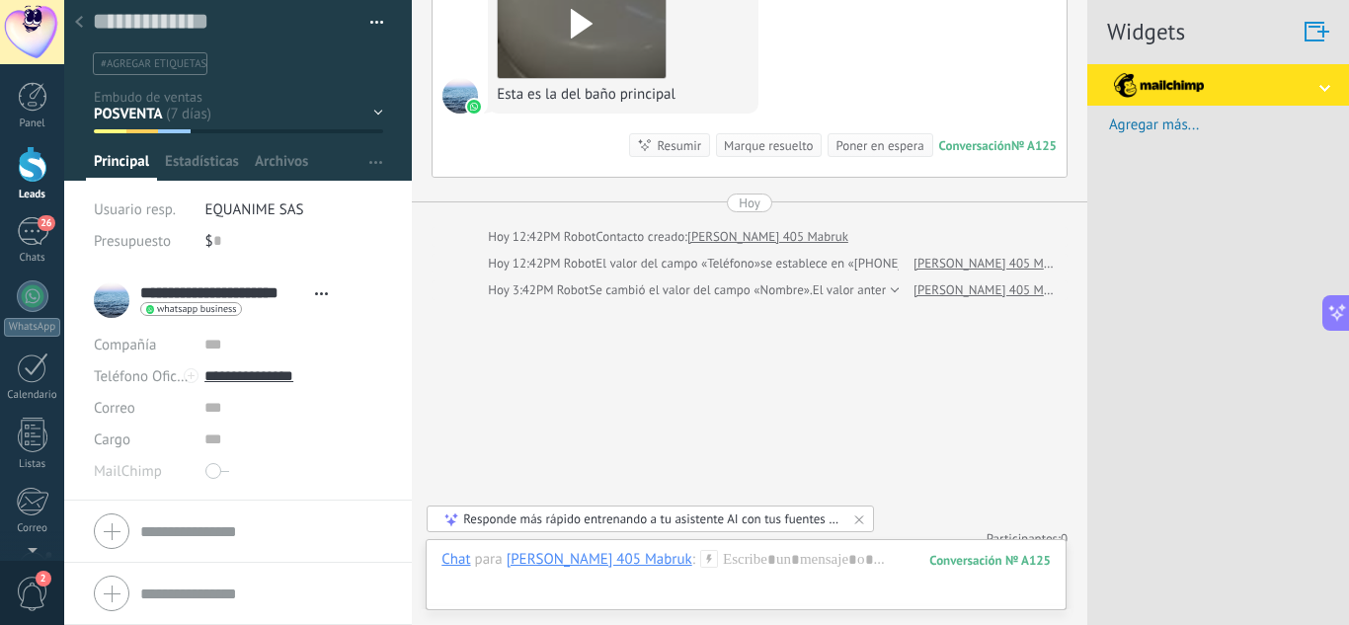
click at [377, 27] on span "button" at bounding box center [377, 26] width 14 height 4
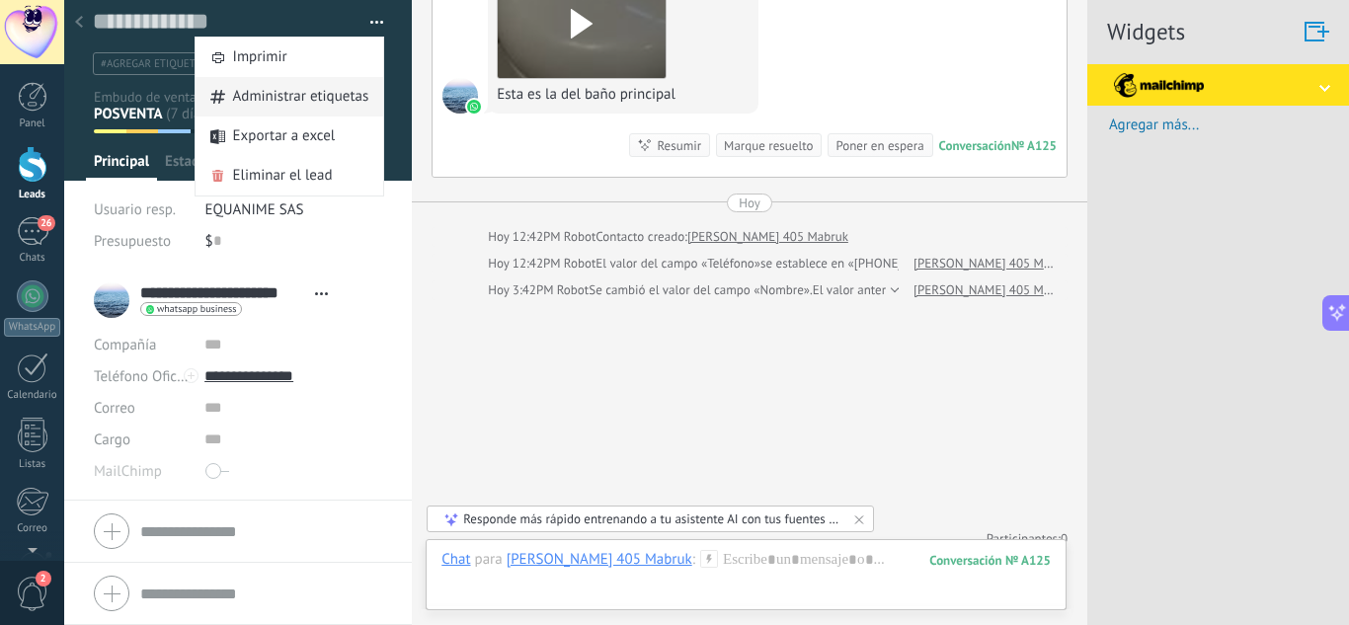
click at [324, 92] on span "Administrar etiquetas" at bounding box center [301, 96] width 136 height 39
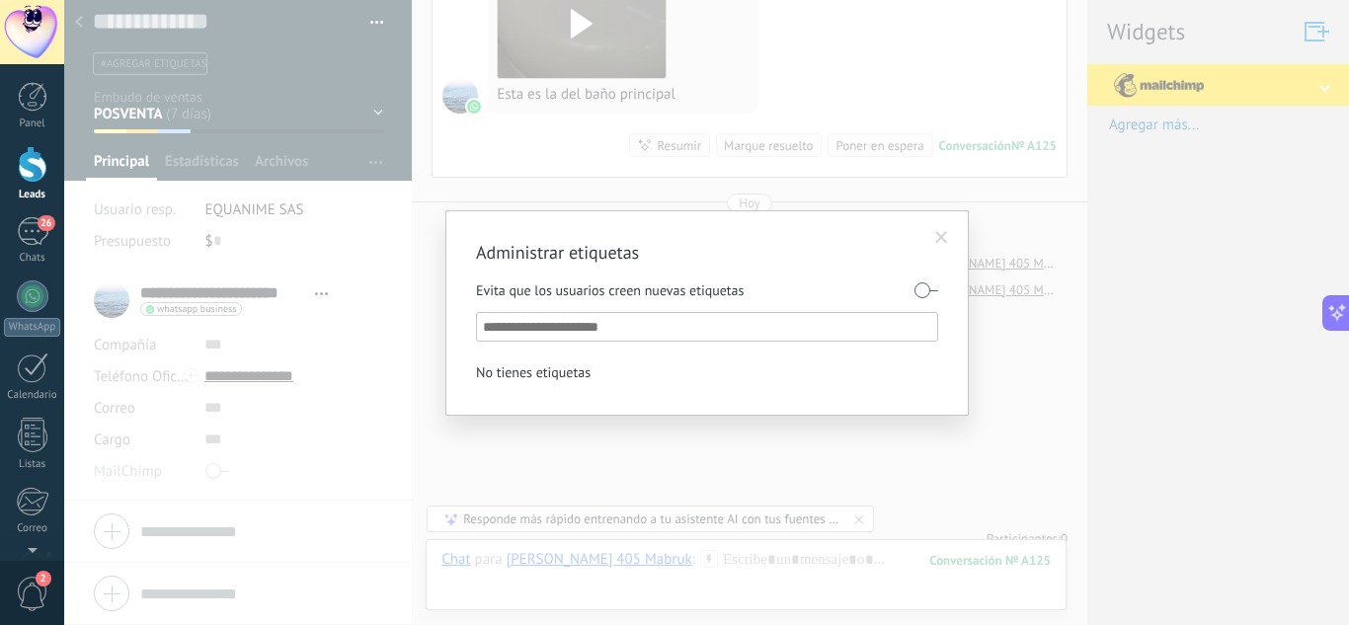
click at [940, 238] on span at bounding box center [941, 238] width 13 height 14
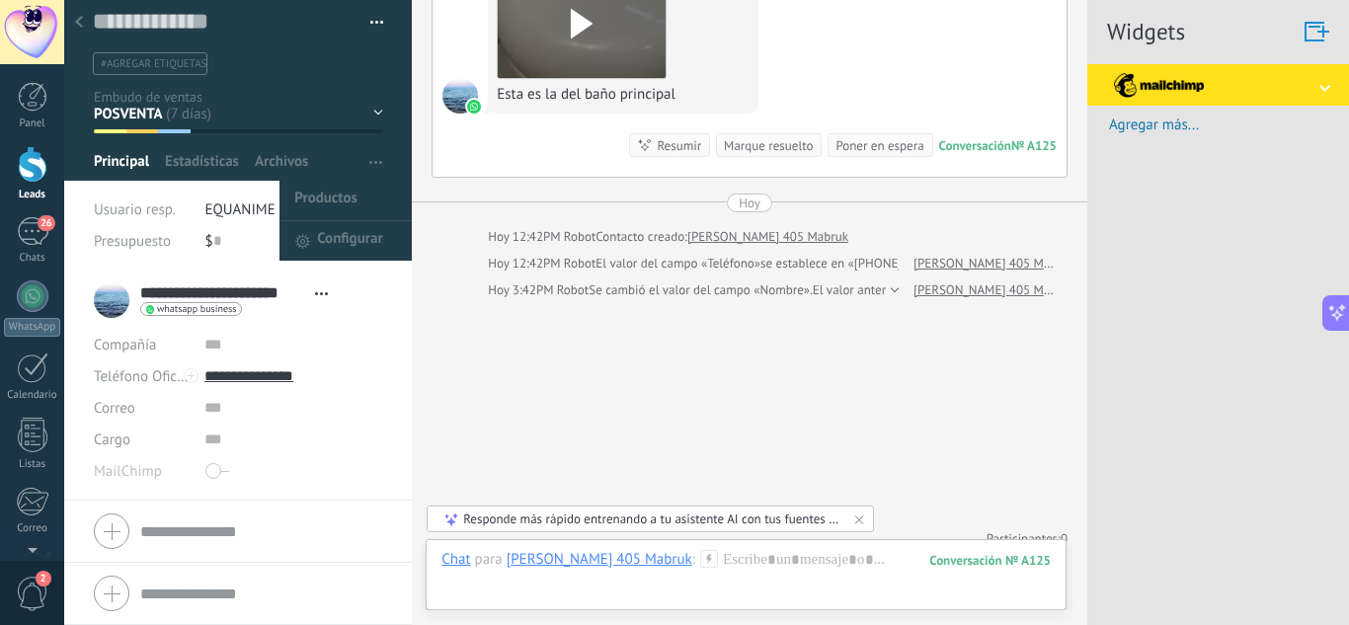
click at [381, 174] on button "button" at bounding box center [375, 162] width 29 height 38
click at [342, 253] on span "Configurar" at bounding box center [349, 240] width 65 height 39
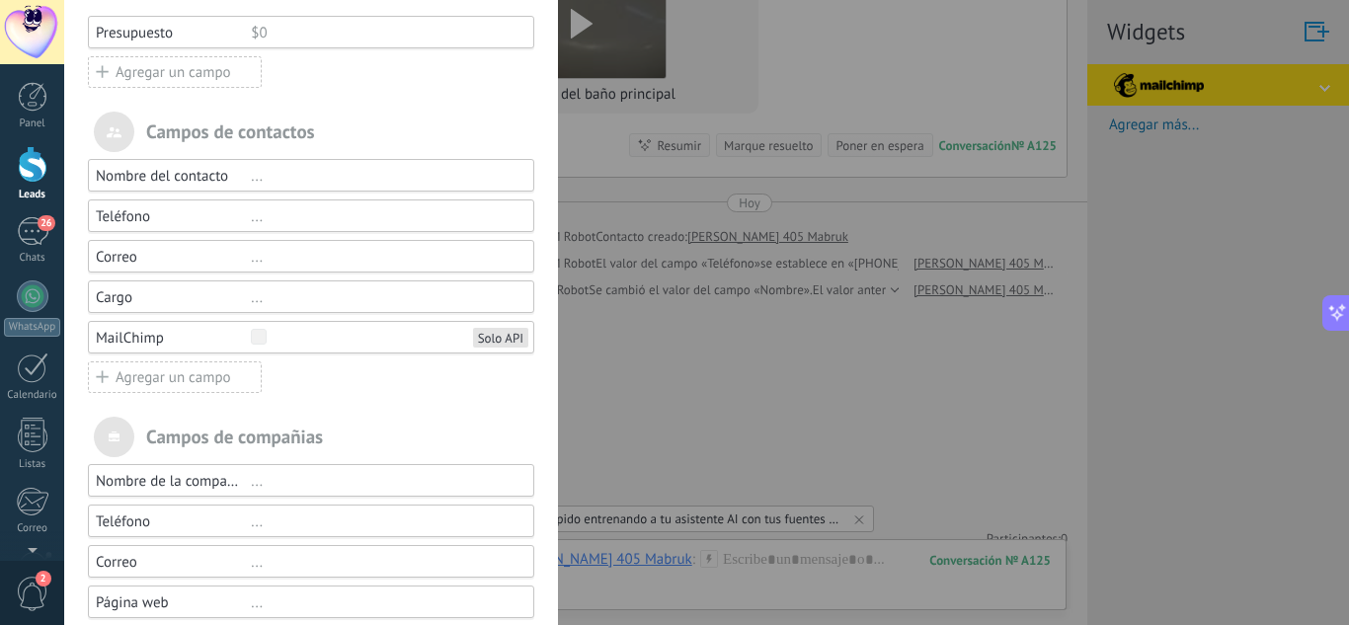
scroll to position [0, 0]
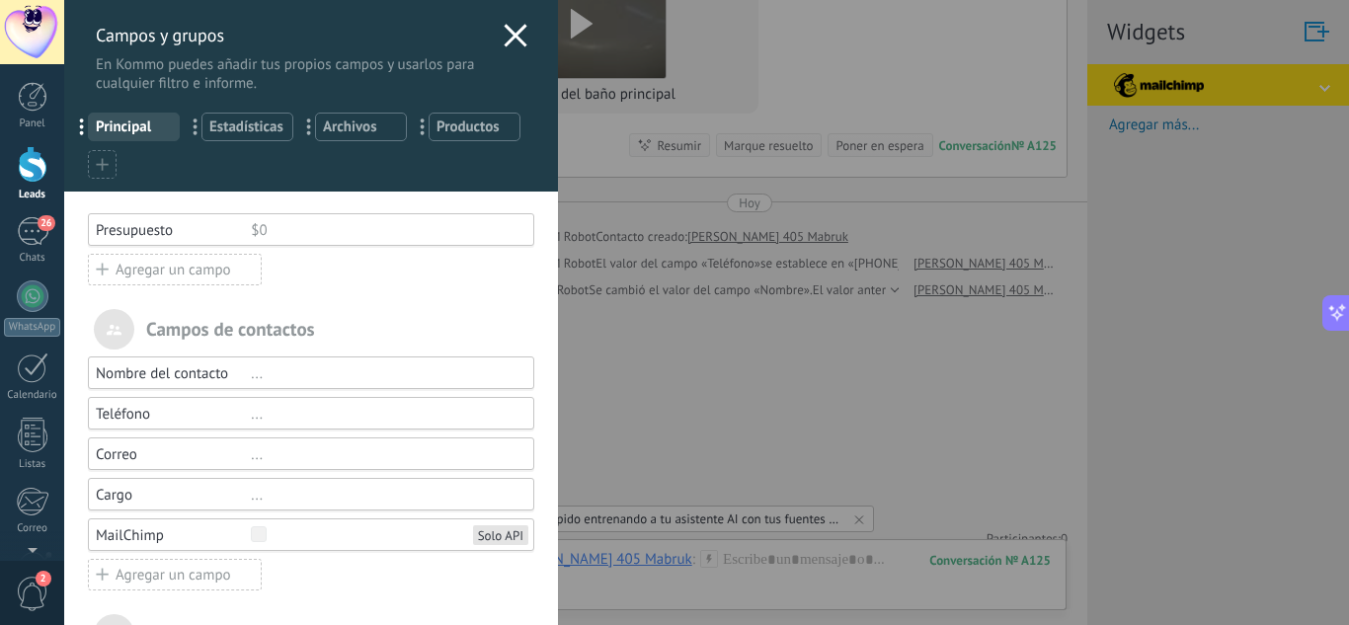
click at [135, 453] on div "Correo" at bounding box center [173, 454] width 155 height 19
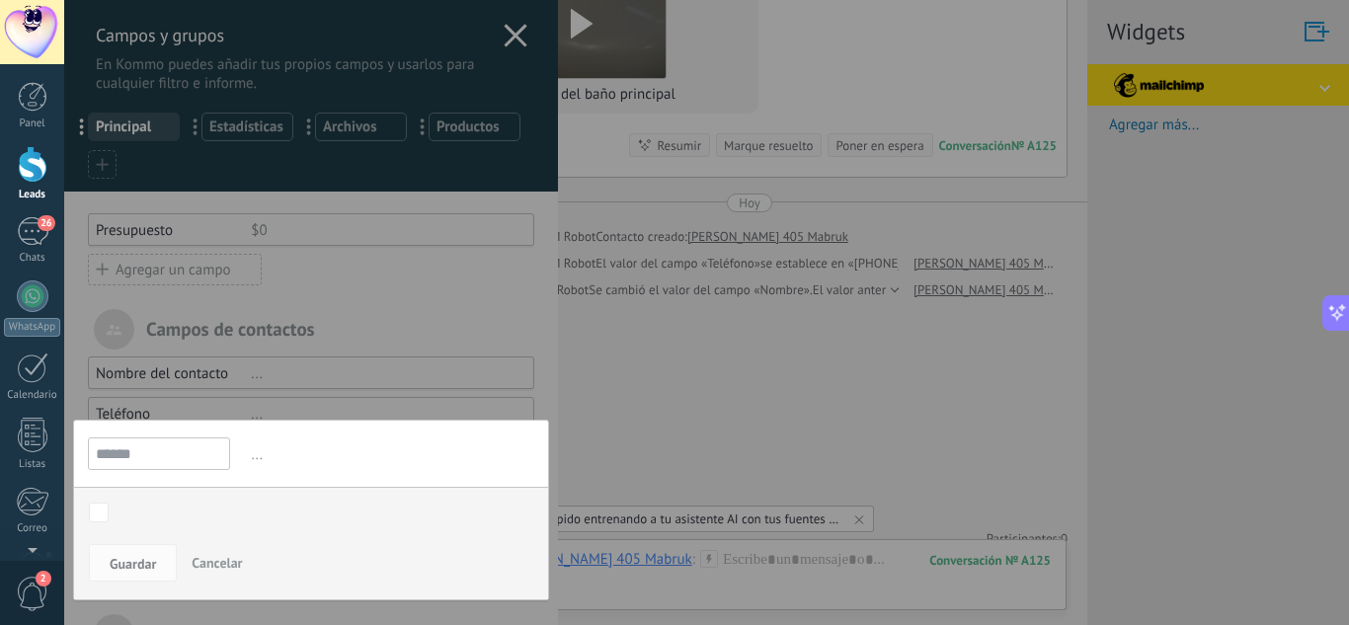
click at [197, 551] on button "Cancelar" at bounding box center [217, 563] width 66 height 38
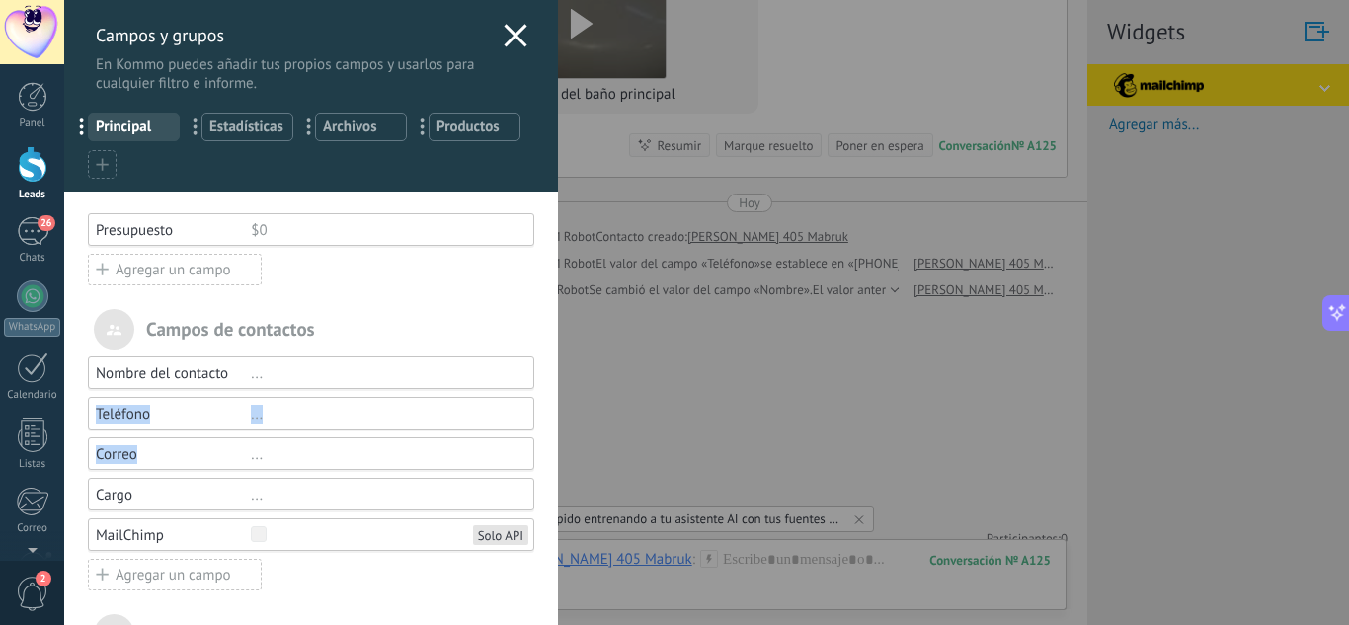
drag, startPoint x: 160, startPoint y: 446, endPoint x: 81, endPoint y: 407, distance: 88.3
click at [88, 407] on div "Nombre del contacto ... Teléfono ... Correo ... Cargo ... MailChimp Solo API Ag…" at bounding box center [311, 473] width 446 height 235
click at [364, 311] on div "Campos de contactos" at bounding box center [311, 329] width 446 height 40
click at [105, 161] on icon at bounding box center [102, 164] width 13 height 13
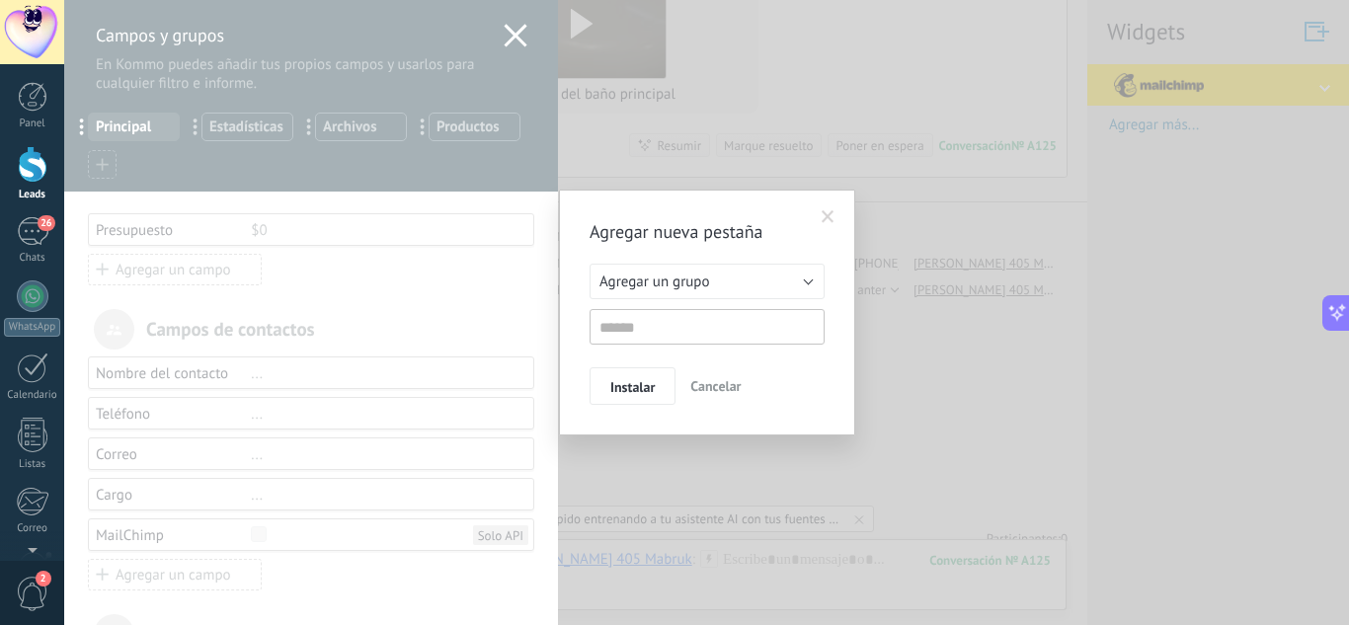
click at [823, 209] on span at bounding box center [828, 217] width 33 height 34
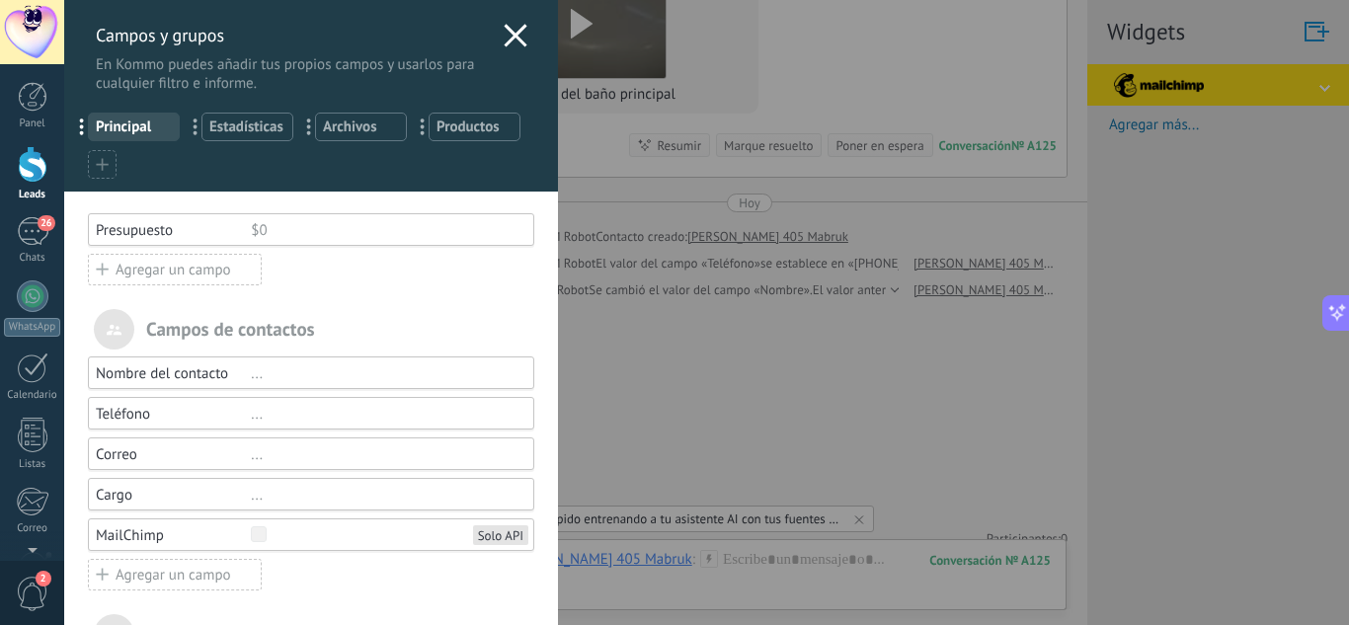
click at [514, 42] on use at bounding box center [515, 35] width 23 height 23
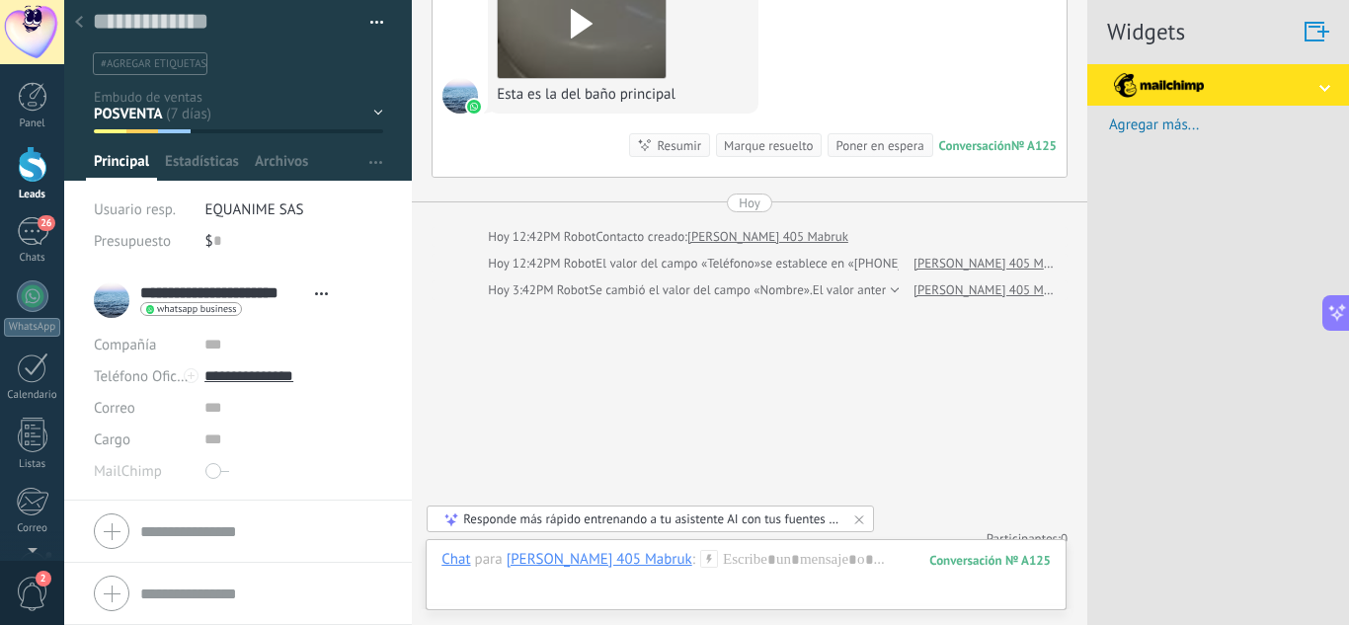
click at [78, 27] on icon at bounding box center [79, 22] width 8 height 12
